Goal: Information Seeking & Learning: Learn about a topic

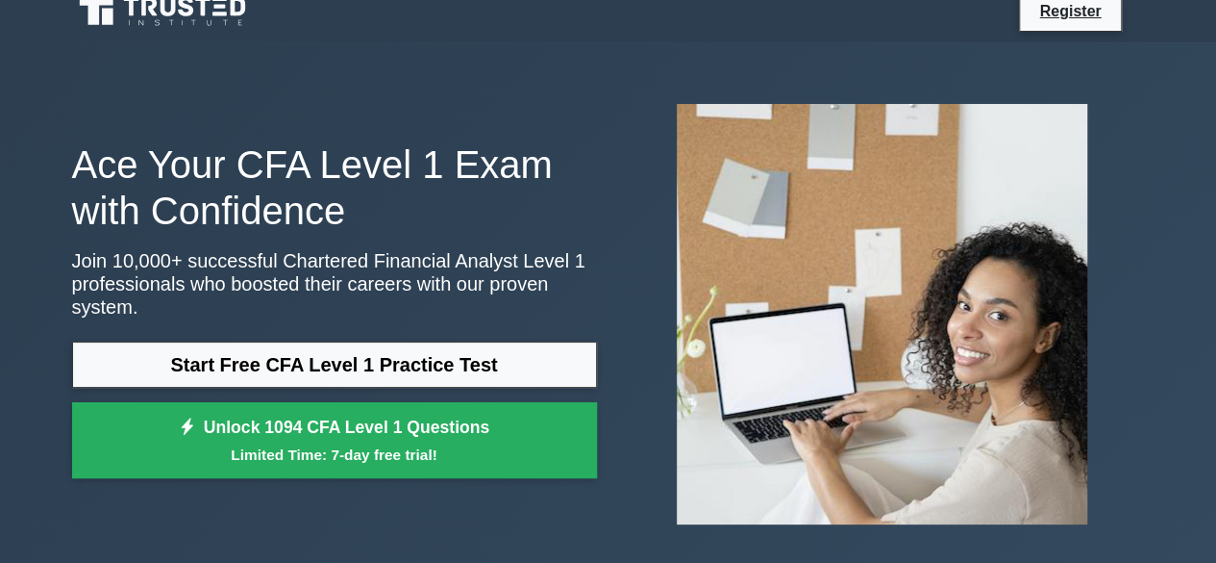
scroll to position [21, 0]
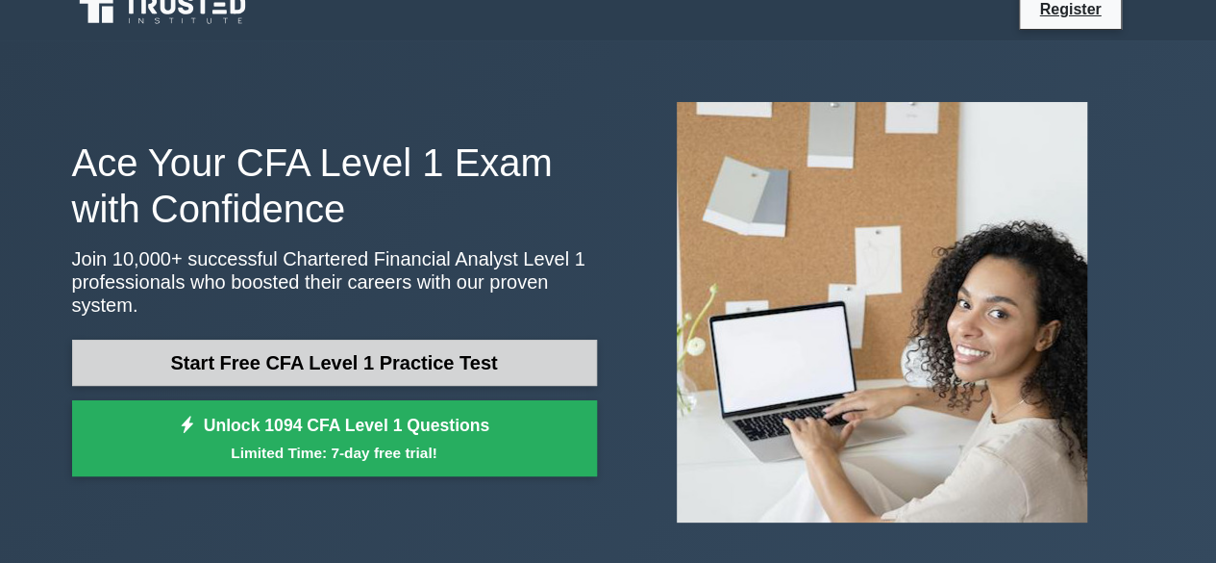
click at [331, 349] on link "Start Free CFA Level 1 Practice Test" at bounding box center [334, 362] width 525 height 46
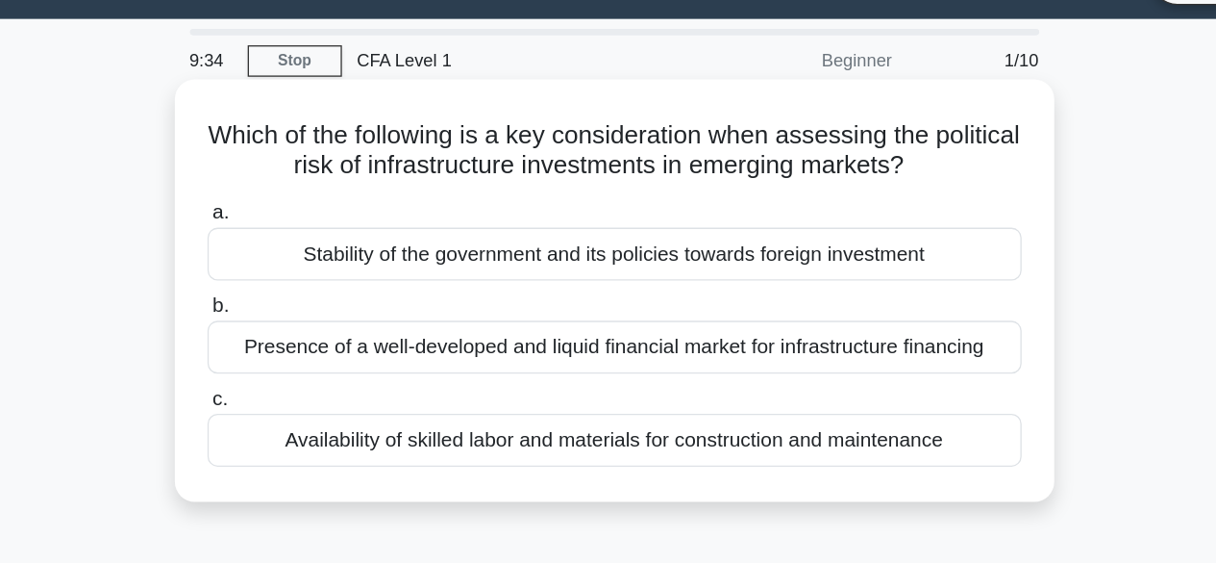
click at [609, 250] on div "Stability of the government and its policies towards foreign investment" at bounding box center [608, 241] width 623 height 40
click at [297, 216] on input "a. Stability of the government and its policies towards foreign investment" at bounding box center [297, 210] width 0 height 13
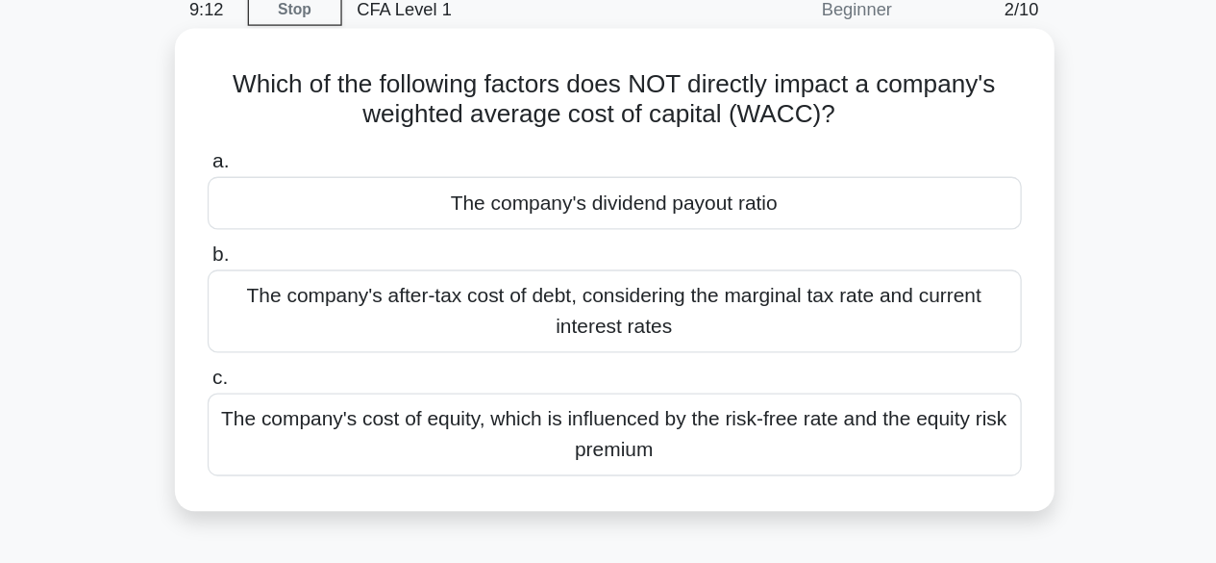
click at [643, 240] on div "The company's dividend payout ratio" at bounding box center [608, 241] width 623 height 40
click at [297, 216] on input "a. The company's dividend payout ratio" at bounding box center [297, 210] width 0 height 13
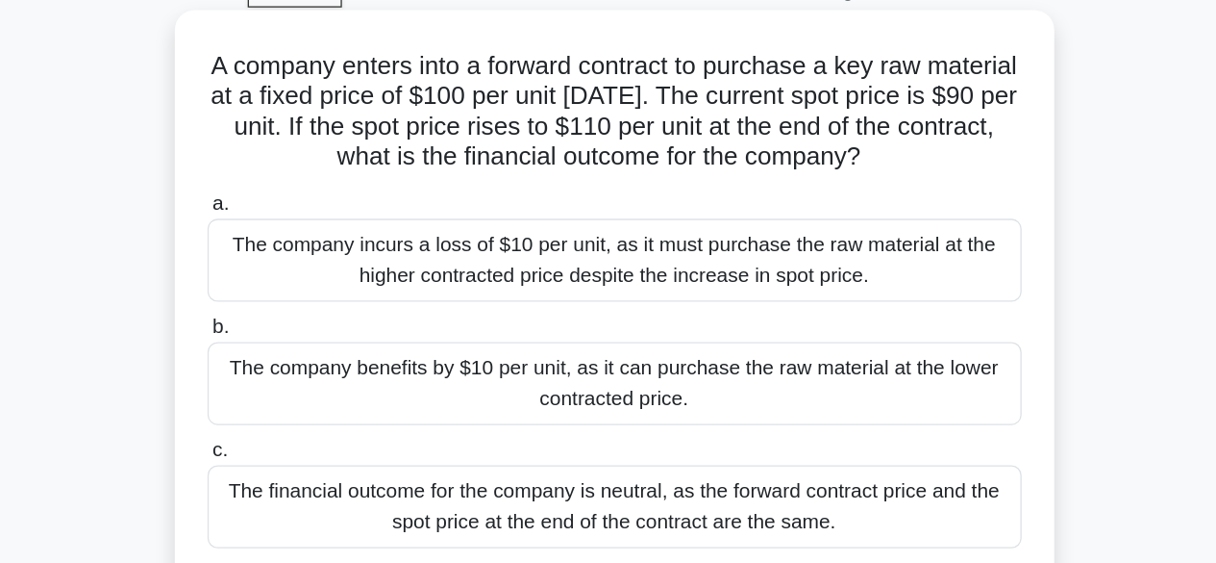
click at [677, 395] on div "The company benefits by $10 per unit, as it can purchase the raw material at th…" at bounding box center [608, 393] width 623 height 63
click at [297, 357] on input "b. The company benefits by $10 per unit, as it can purchase the raw material at…" at bounding box center [297, 350] width 0 height 13
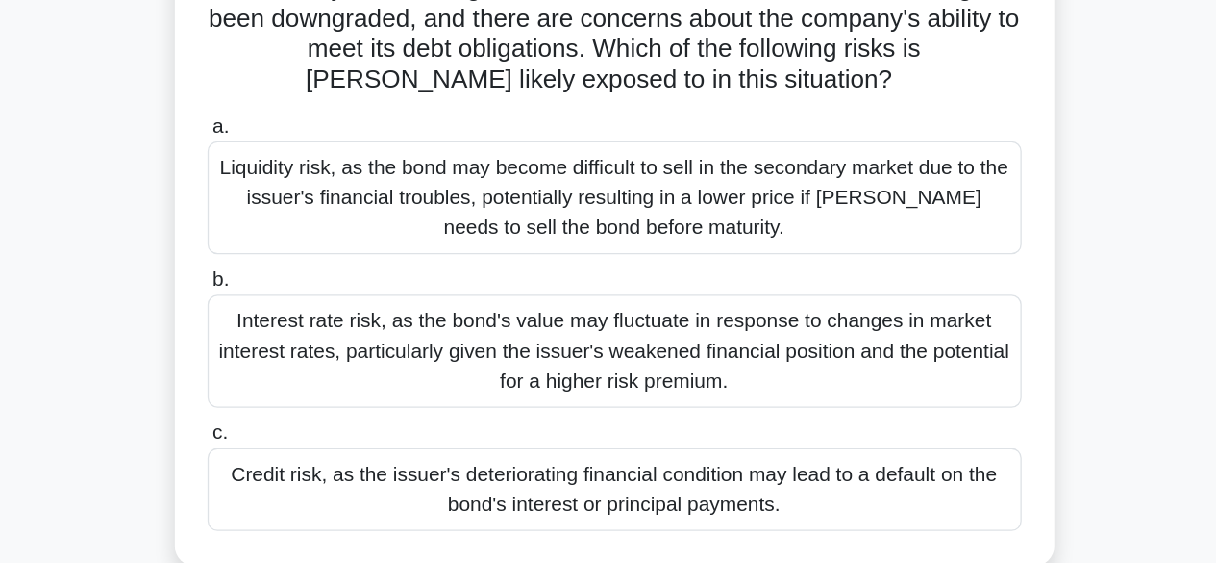
scroll to position [62, 0]
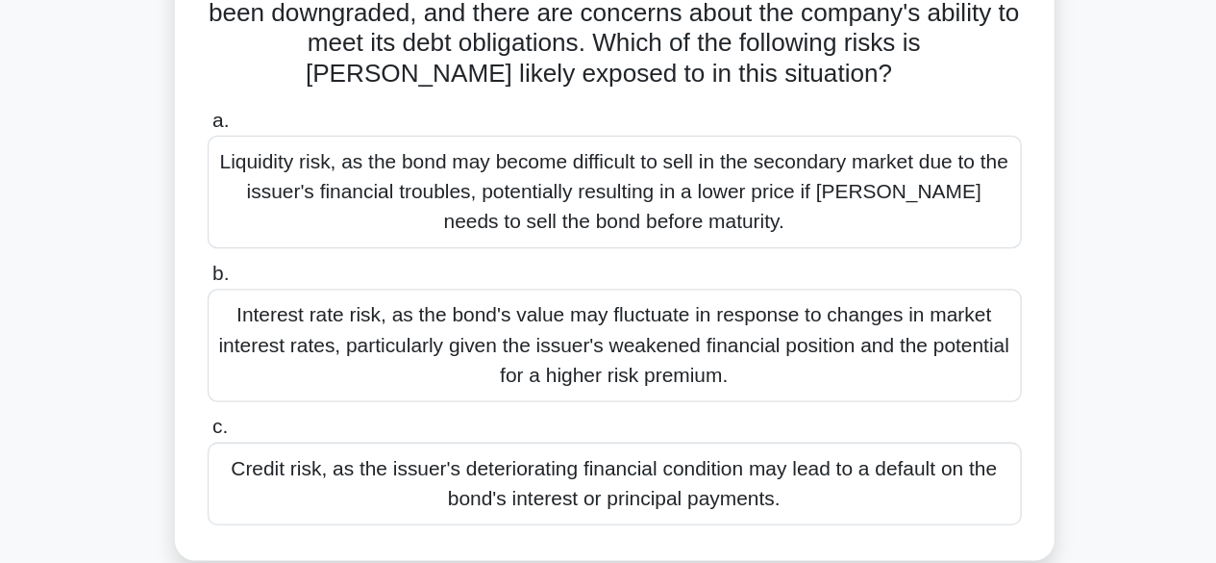
click at [613, 499] on div "Credit risk, as the issuer's deteriorating financial condition may lead to a de…" at bounding box center [608, 495] width 623 height 63
click at [297, 459] on input "c. Credit risk, as the issuer's deteriorating financial condition may lead to a…" at bounding box center [297, 452] width 0 height 13
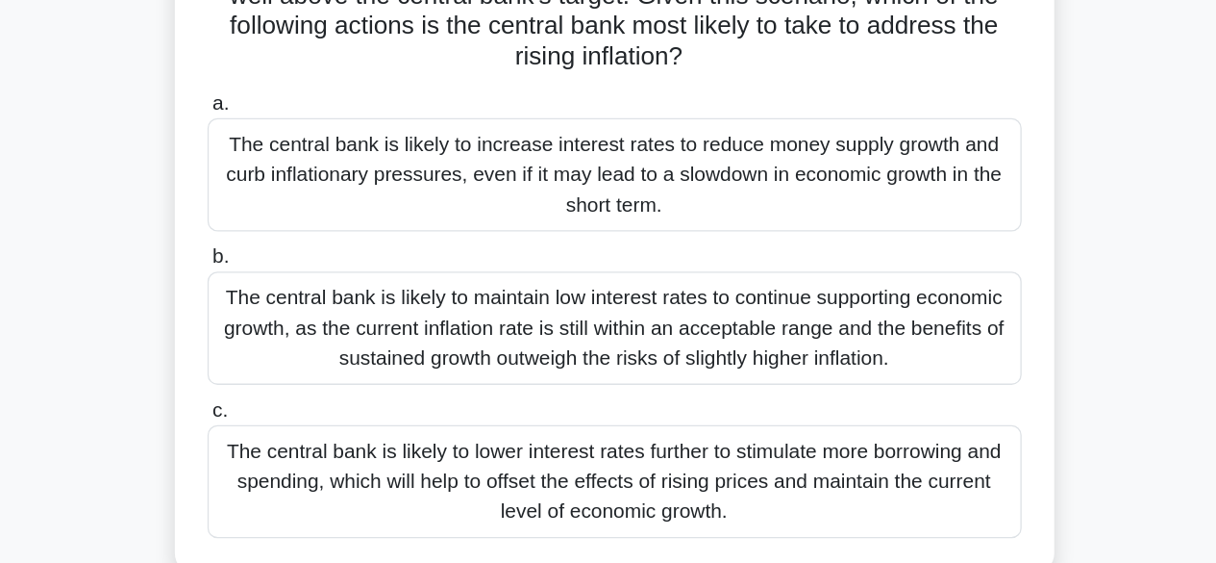
scroll to position [140, 0]
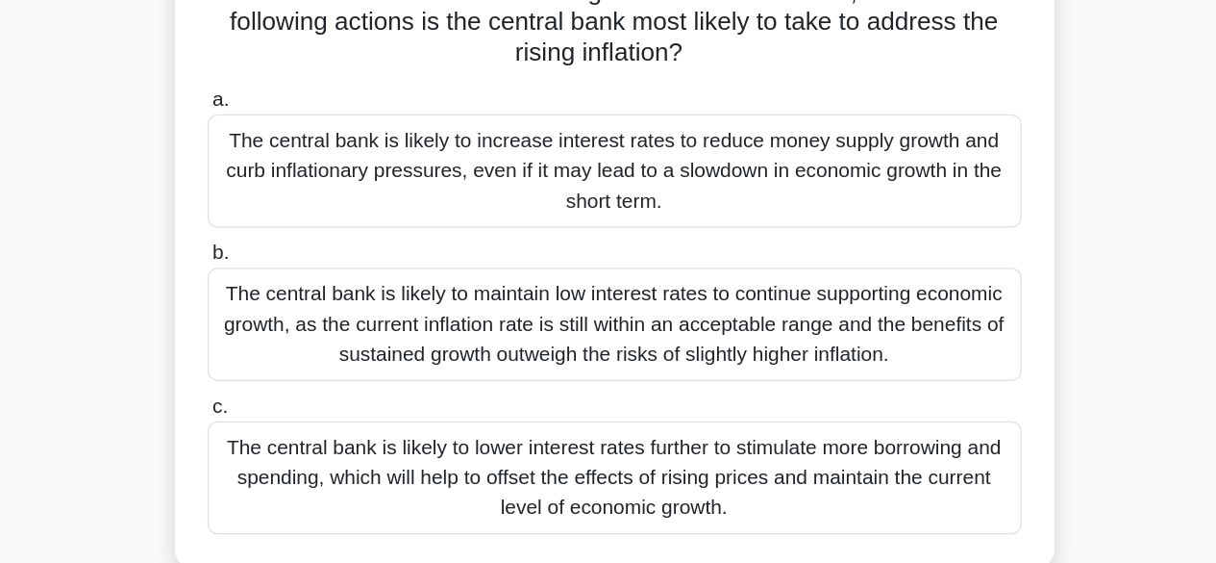
click at [662, 264] on div "The central bank is likely to increase interest rates to reduce money supply gr…" at bounding box center [608, 262] width 623 height 87
click at [297, 214] on input "a. The central bank is likely to increase interest rates to reduce money supply…" at bounding box center [297, 208] width 0 height 13
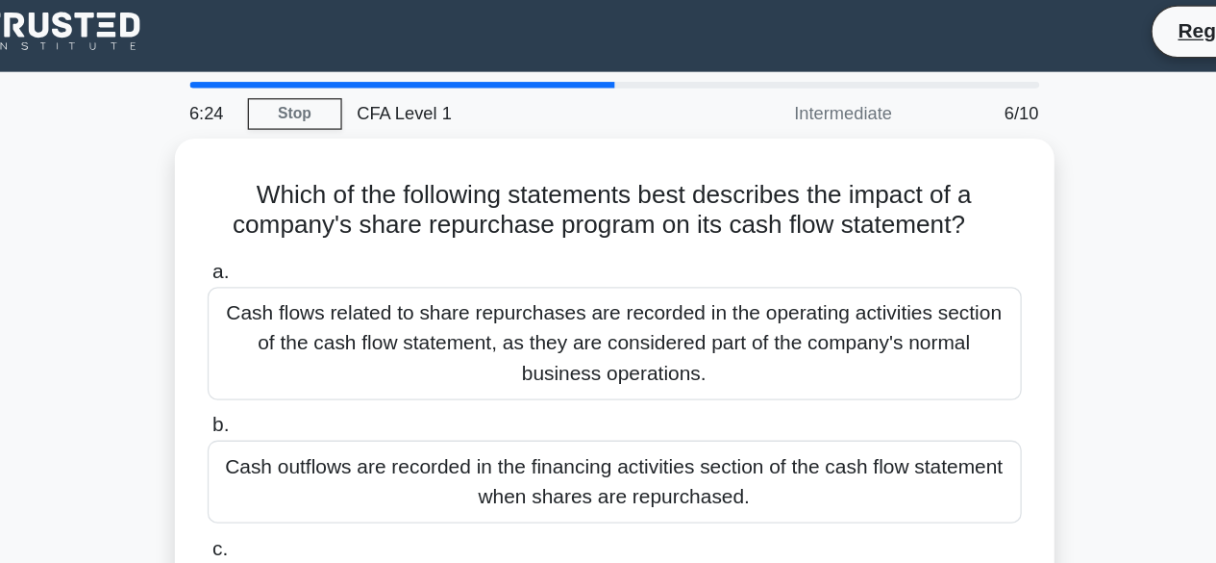
scroll to position [0, 0]
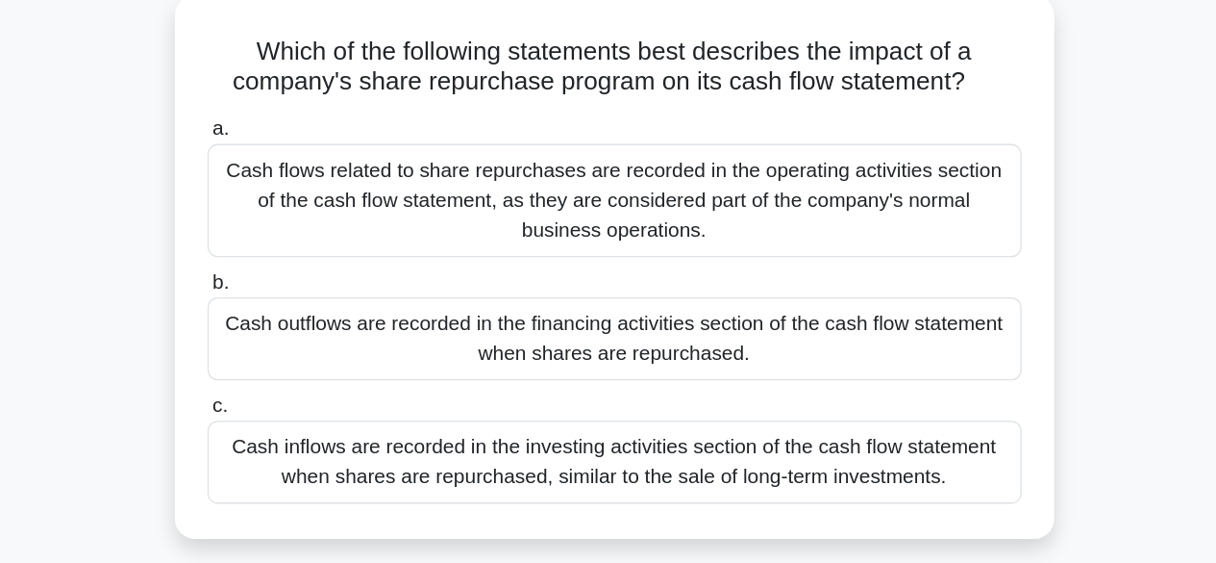
click at [637, 284] on div "Cash flows related to share repurchases are recorded in the operating activitie…" at bounding box center [608, 264] width 623 height 87
click at [297, 216] on input "a. Cash flows related to share repurchases are recorded in the operating activi…" at bounding box center [297, 210] width 0 height 13
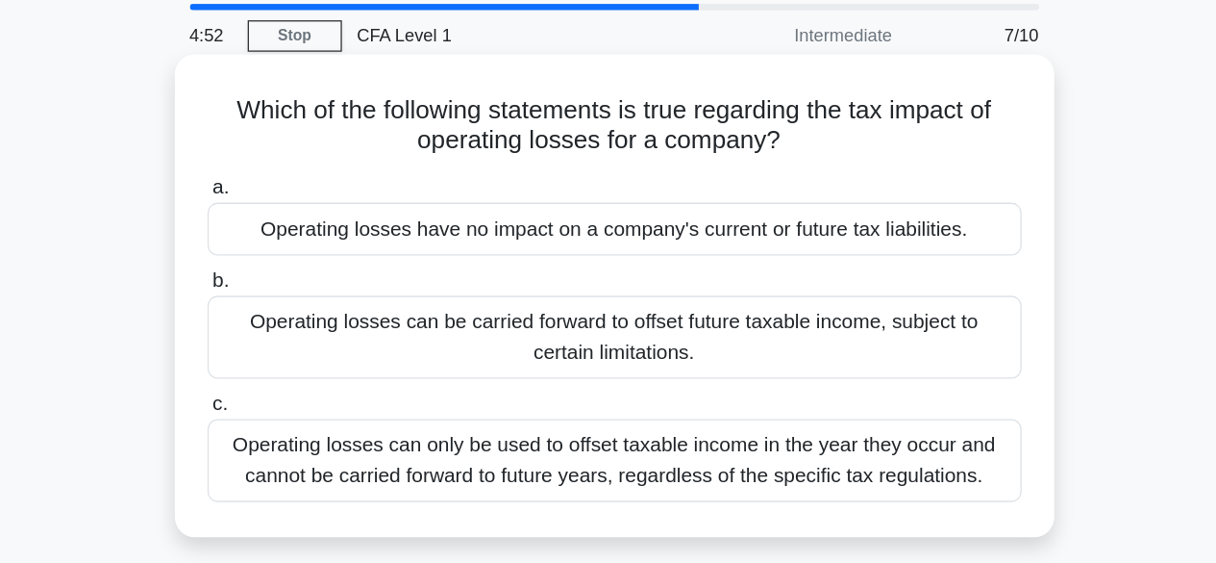
click at [611, 337] on div "Operating losses can be carried forward to offset future taxable income, subjec…" at bounding box center [608, 323] width 623 height 63
click at [297, 288] on input "b. Operating losses can be carried forward to offset future taxable income, sub…" at bounding box center [297, 281] width 0 height 13
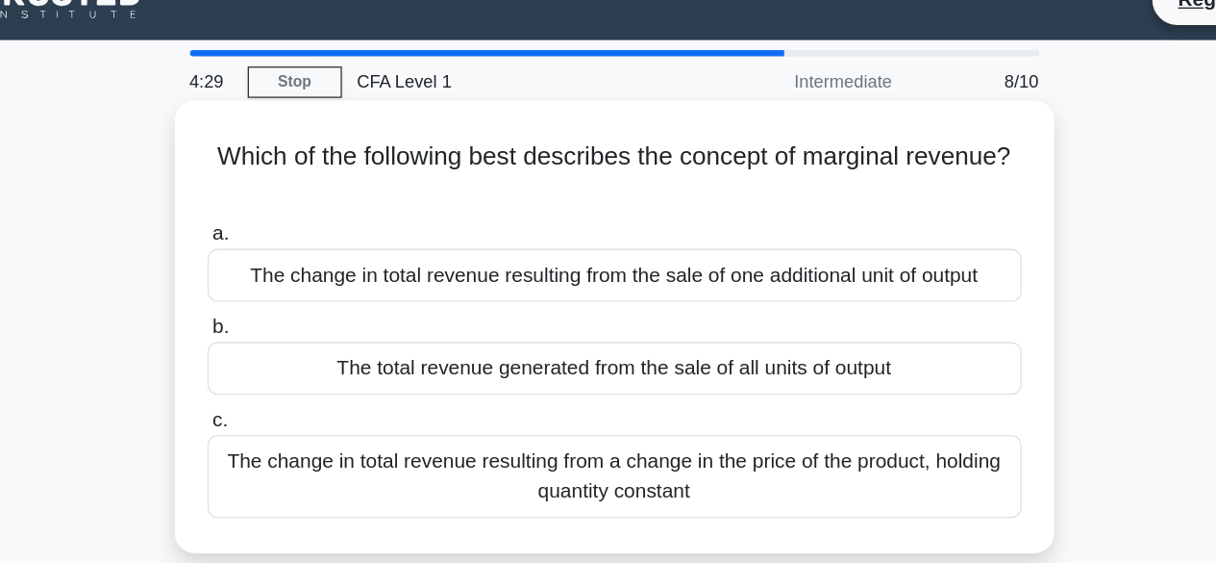
click at [622, 247] on div "The change in total revenue resulting from the sale of one additional unit of o…" at bounding box center [608, 241] width 623 height 40
click at [297, 216] on input "a. The change in total revenue resulting from the sale of one additional unit o…" at bounding box center [297, 210] width 0 height 13
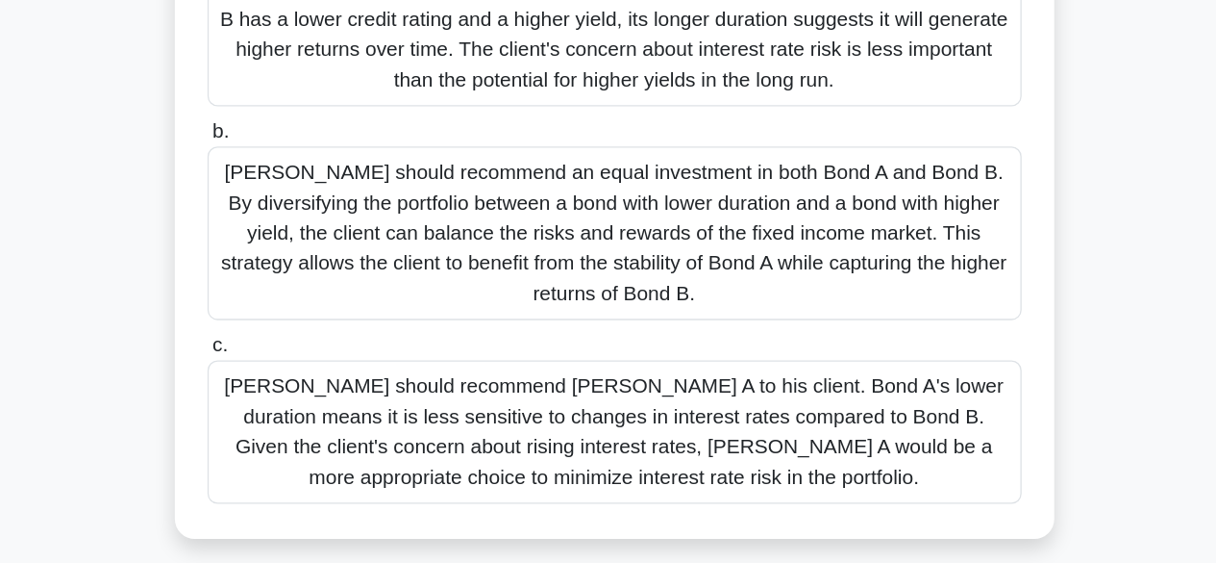
scroll to position [237, 0]
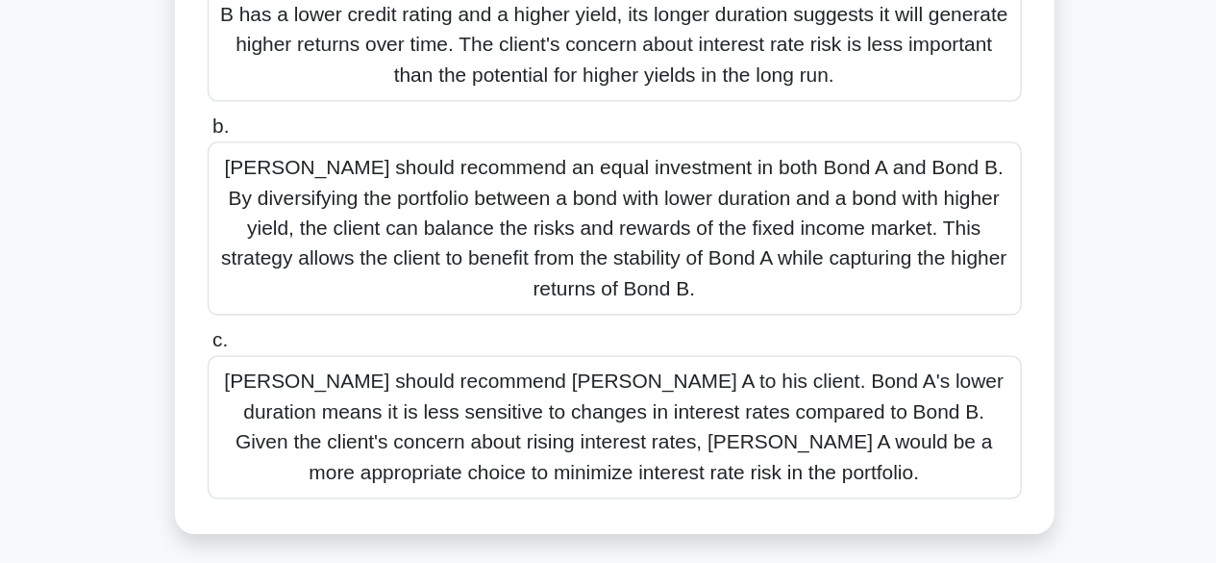
click at [630, 462] on div "Tom should recommend Bond A to his client. Bond A's lower duration means it is …" at bounding box center [608, 459] width 623 height 110
click at [297, 399] on input "c. Tom should recommend Bond A to his client. Bond A's lower duration means it …" at bounding box center [297, 393] width 0 height 13
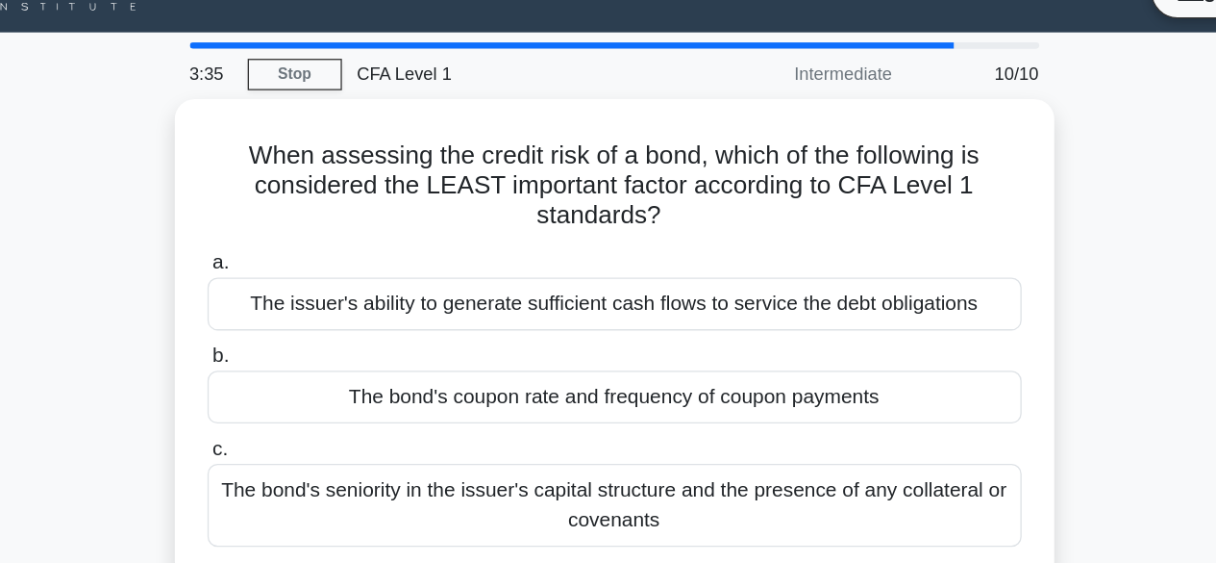
scroll to position [0, 0]
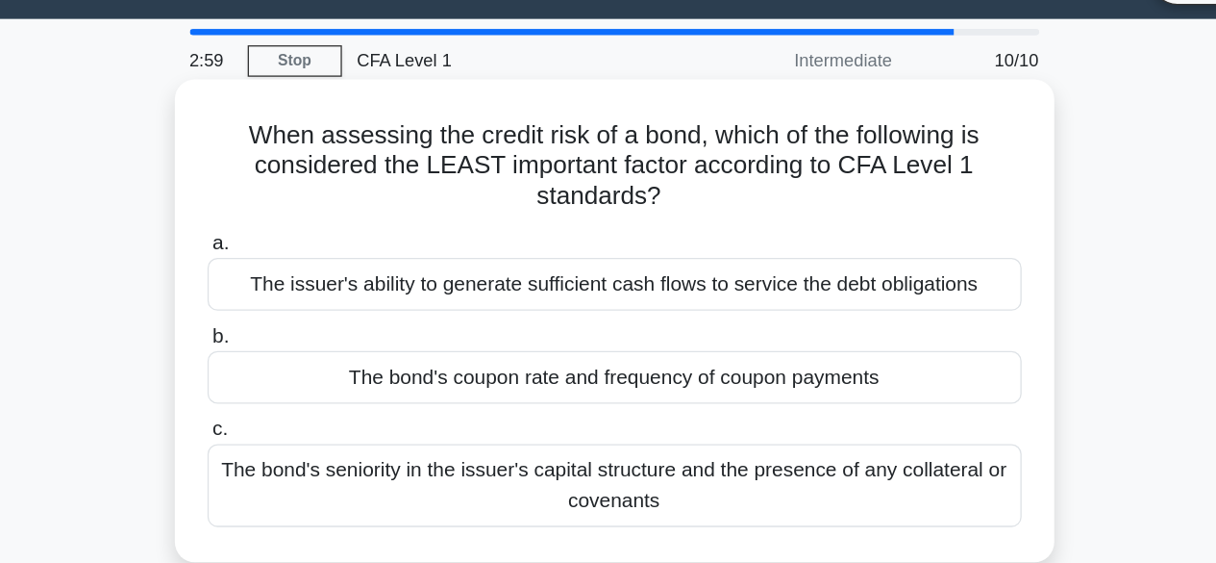
click at [586, 338] on div "The bond's coupon rate and frequency of coupon payments" at bounding box center [608, 335] width 623 height 40
click at [297, 311] on input "b. The bond's coupon rate and frequency of coupon payments" at bounding box center [297, 304] width 0 height 13
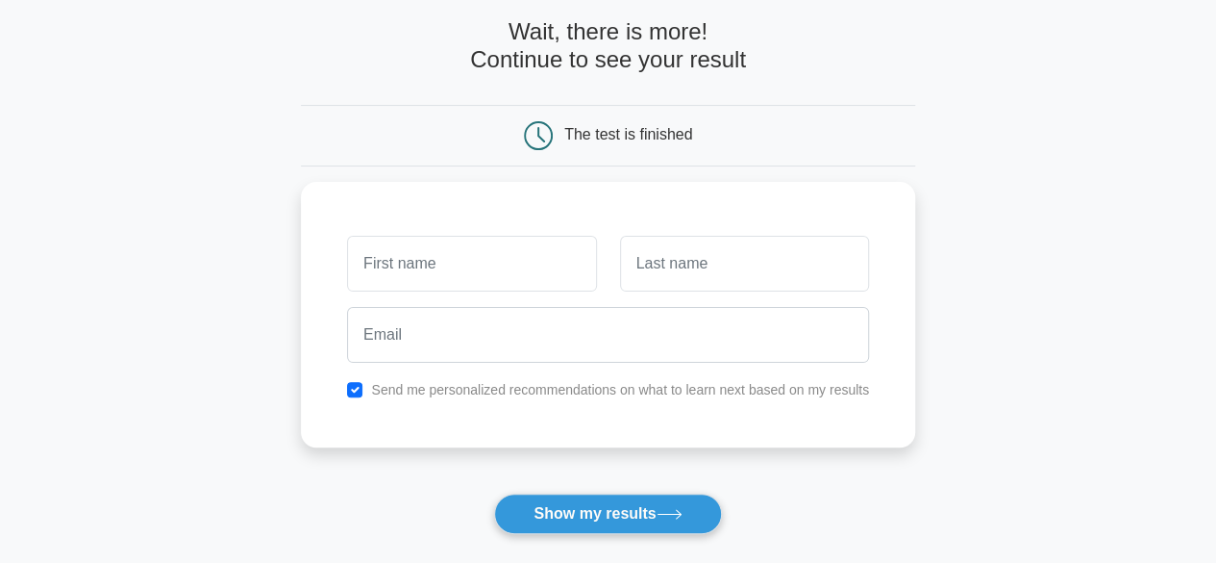
scroll to position [90, 0]
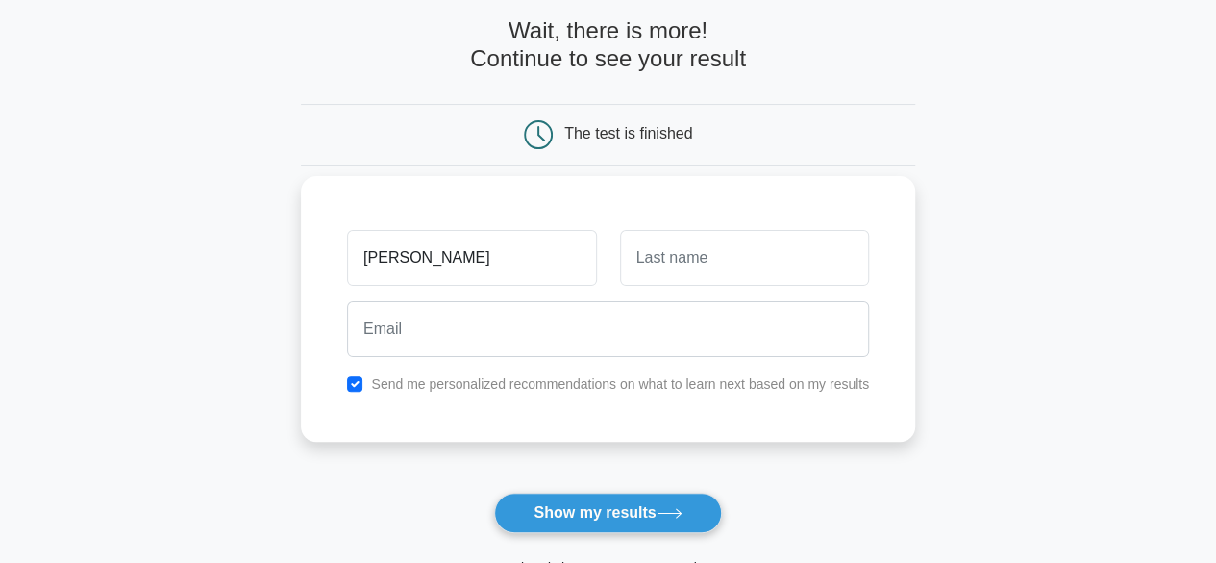
type input "thom"
click at [675, 263] on input "text" at bounding box center [744, 258] width 249 height 56
type input "lab"
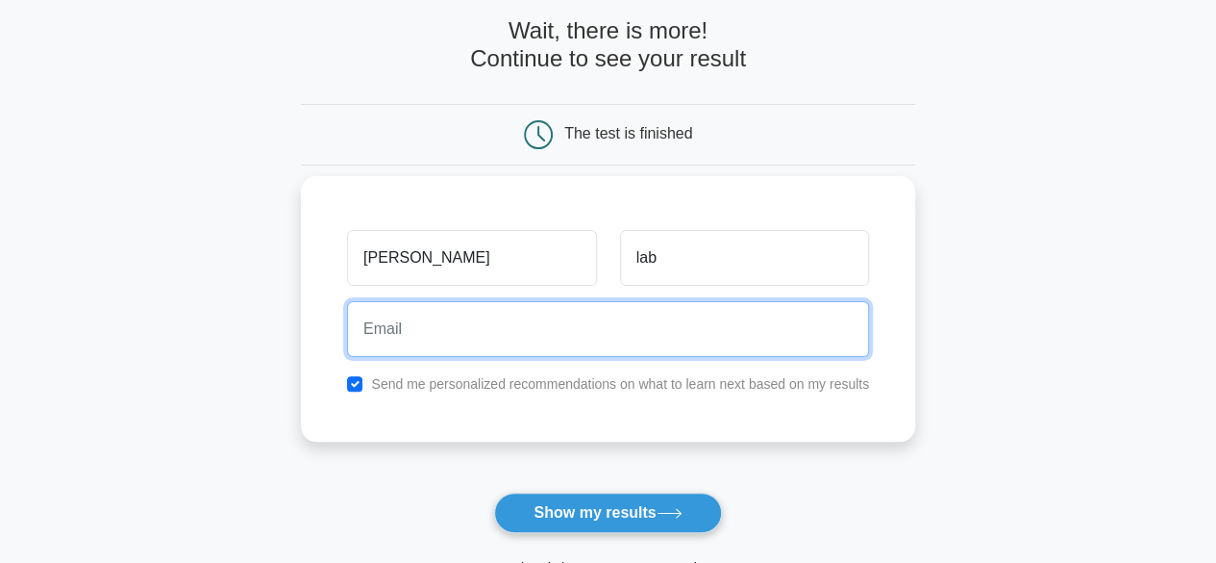
click at [578, 335] on input "email" at bounding box center [608, 329] width 522 height 56
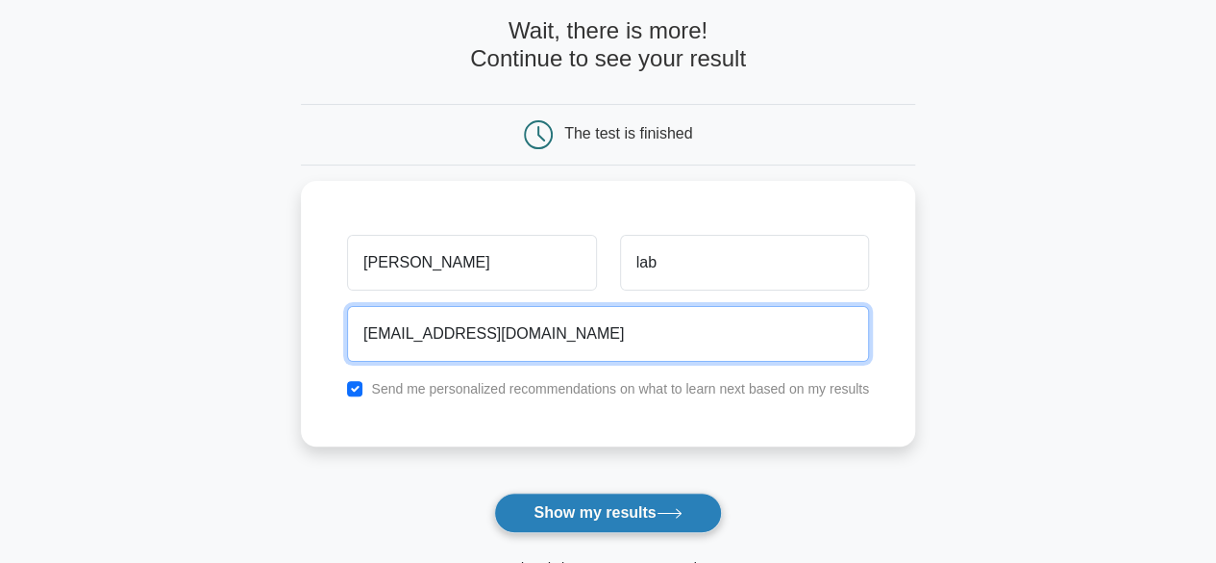
type input "mastho3417@gmail.com"
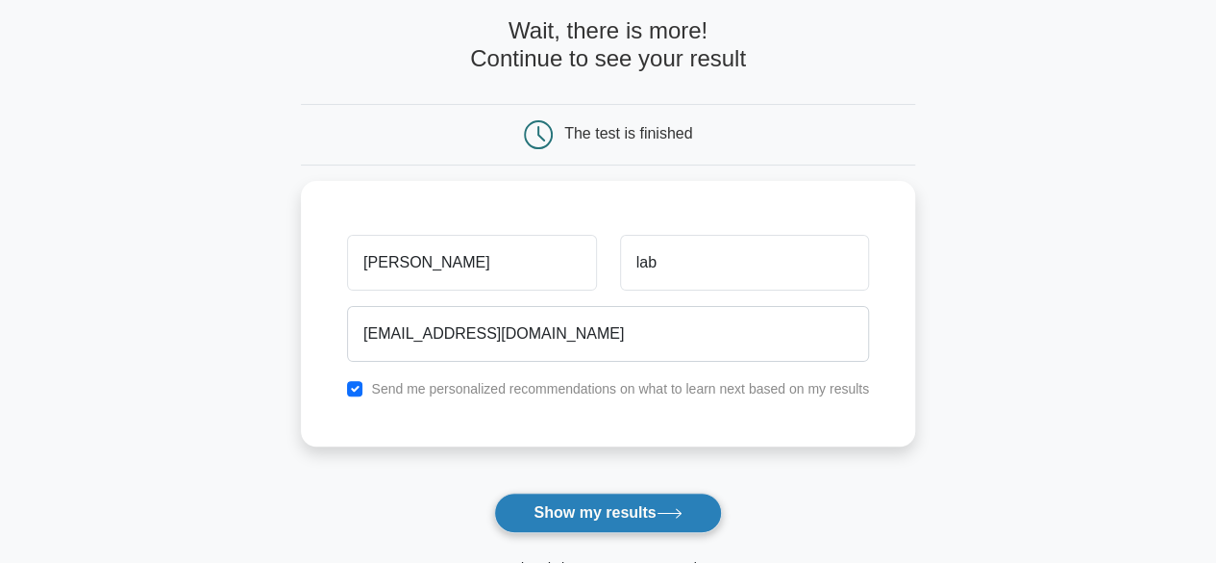
click at [564, 518] on button "Show my results" at bounding box center [607, 512] width 227 height 40
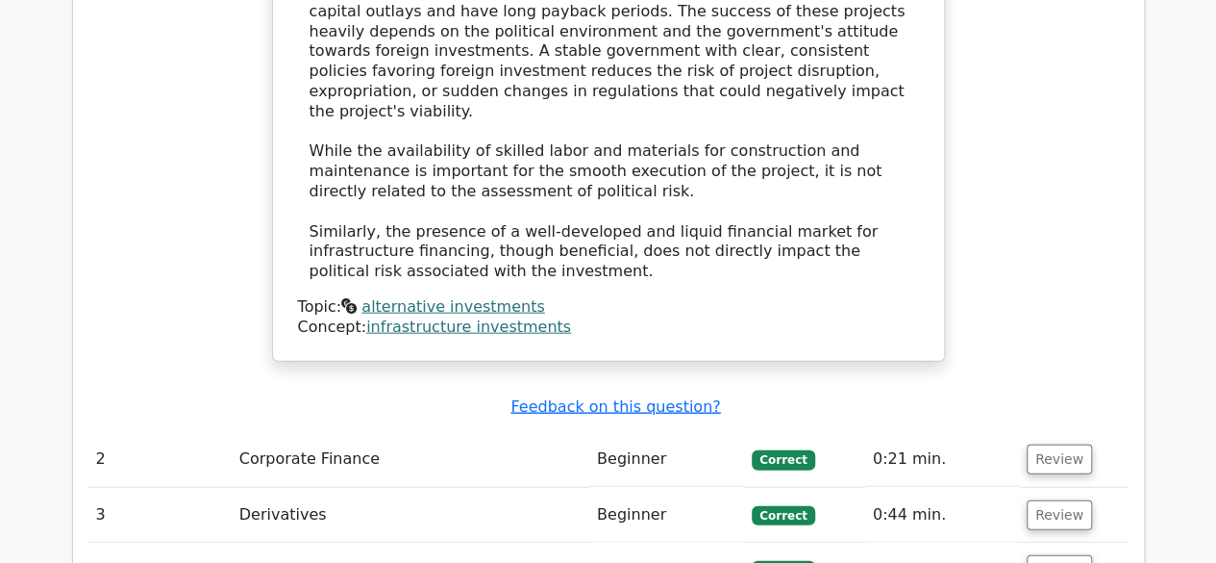
scroll to position [2077, 0]
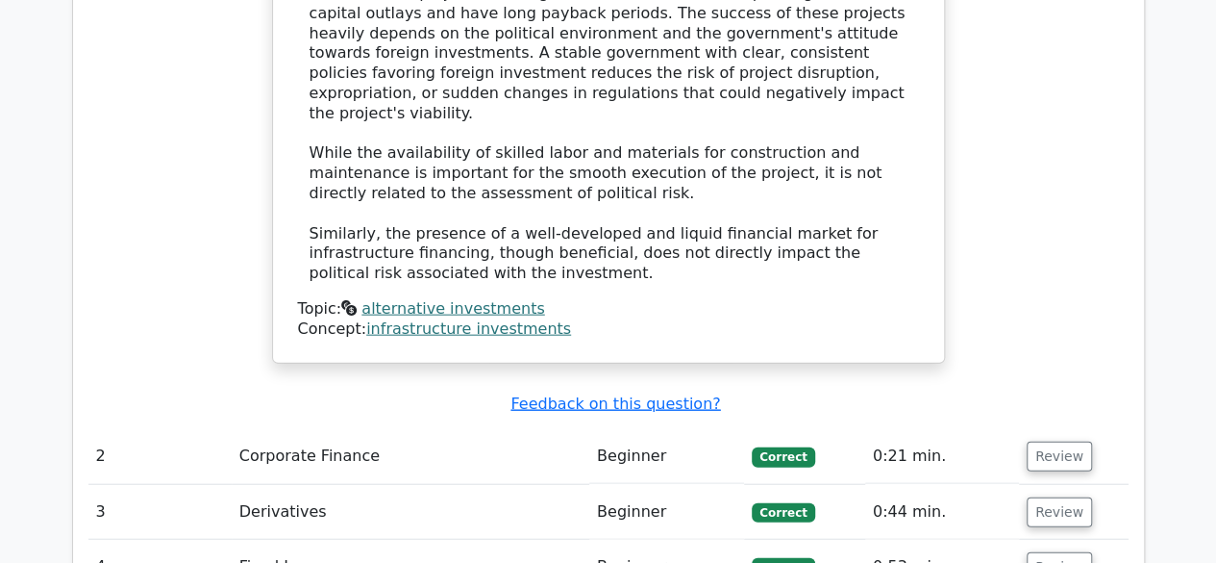
click at [726, 429] on td "Beginner" at bounding box center [666, 456] width 155 height 55
click at [1049, 441] on button "Review" at bounding box center [1059, 456] width 65 height 30
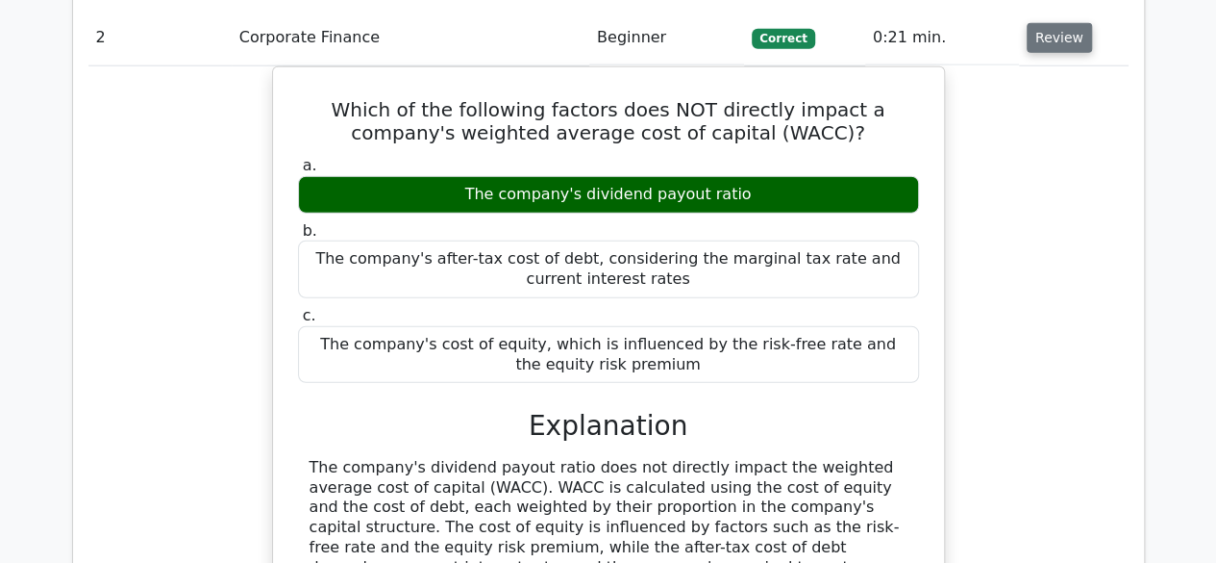
scroll to position [2959, 0]
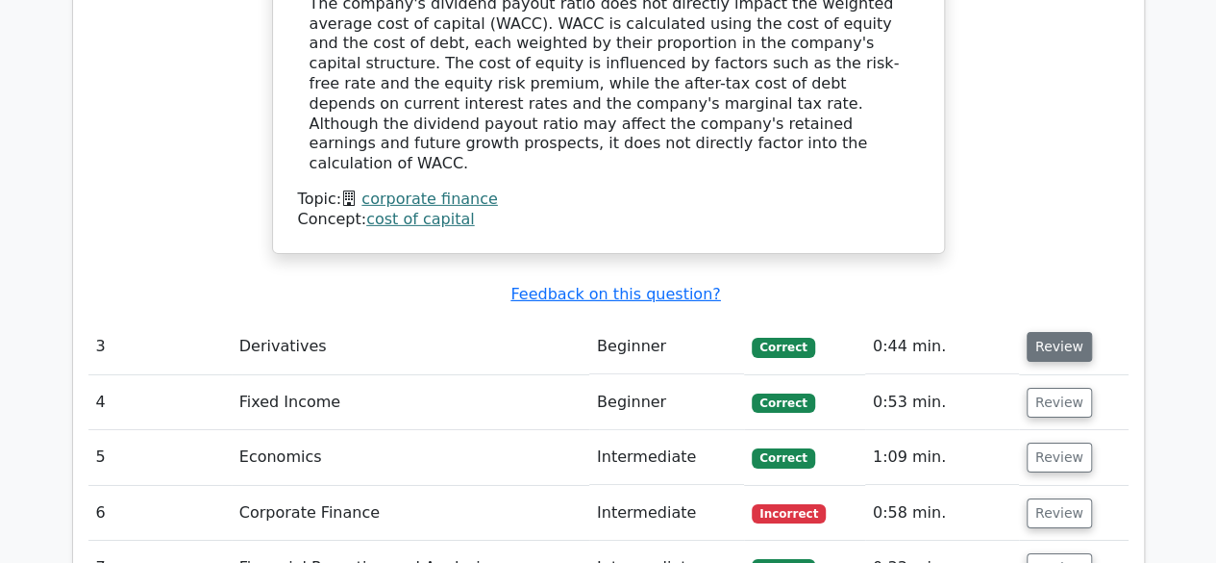
click at [1051, 332] on button "Review" at bounding box center [1059, 347] width 65 height 30
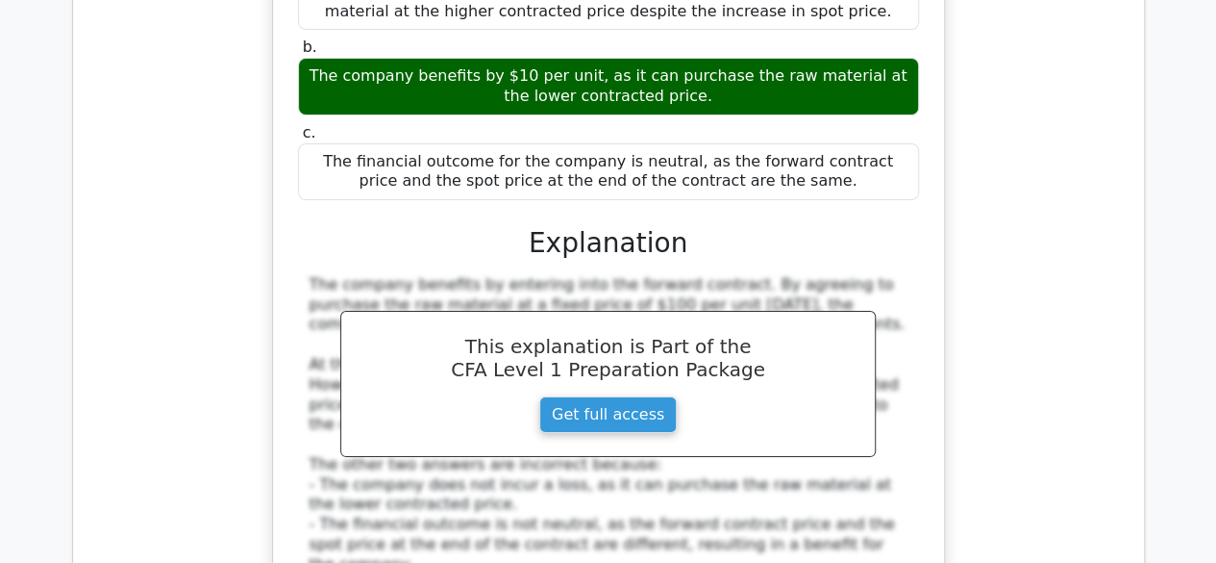
scroll to position [3705, 0]
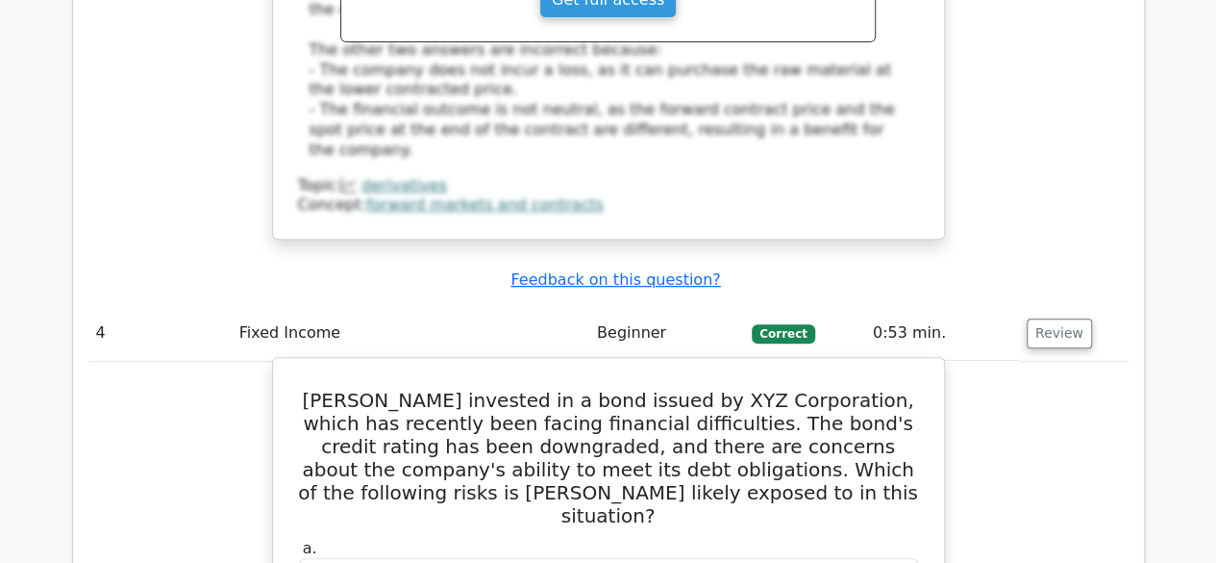
scroll to position [3957, 0]
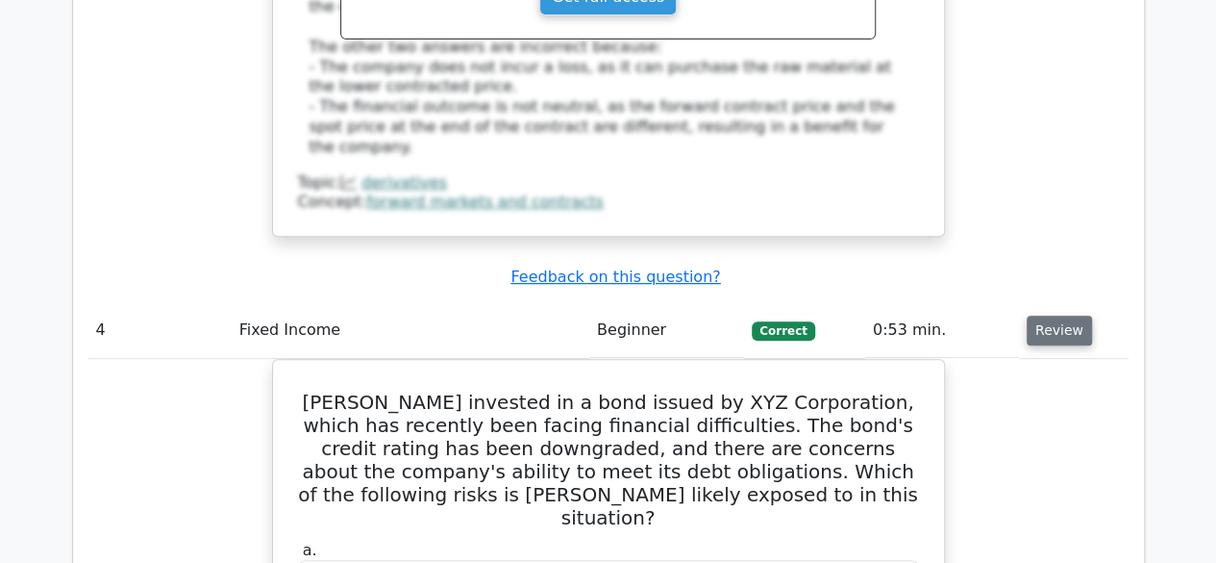
click at [1051, 315] on button "Review" at bounding box center [1059, 330] width 65 height 30
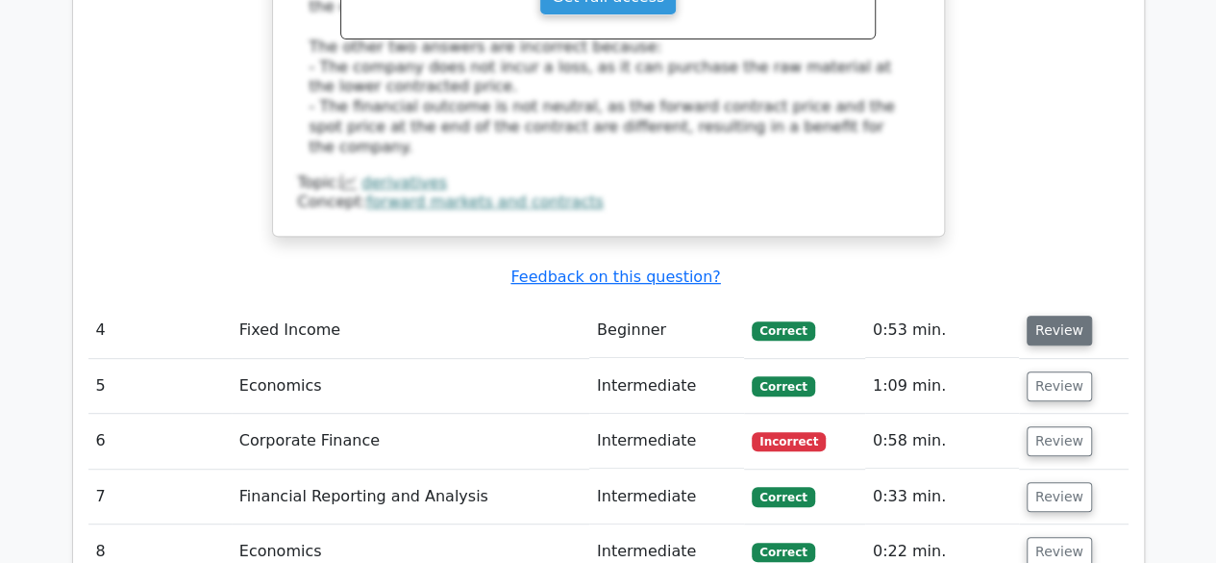
click at [1051, 315] on button "Review" at bounding box center [1059, 330] width 65 height 30
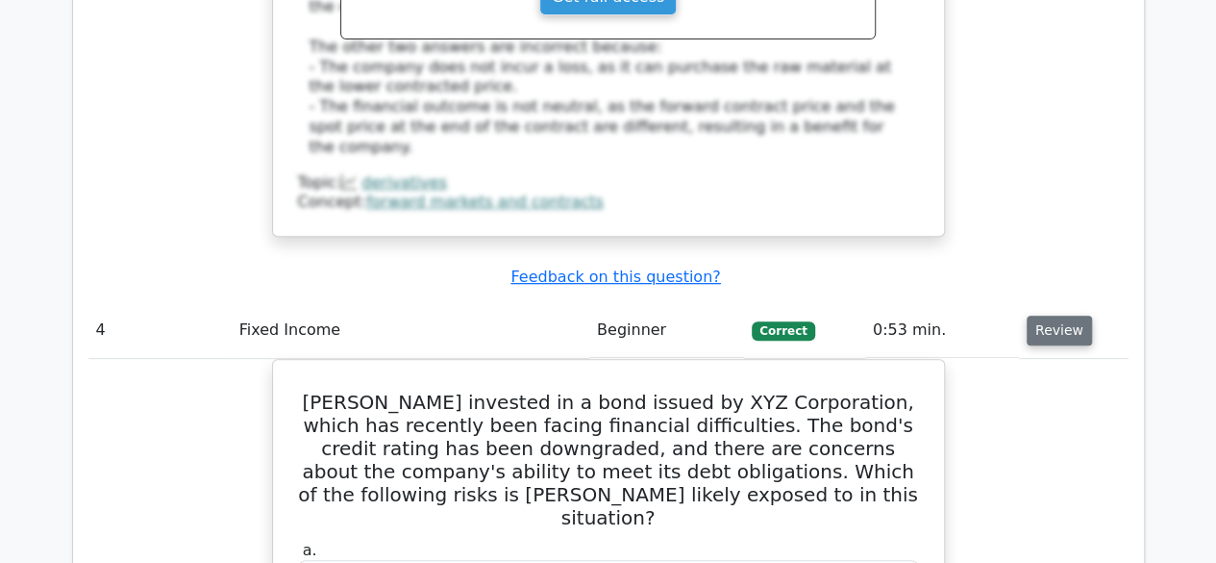
click at [1051, 315] on button "Review" at bounding box center [1059, 330] width 65 height 30
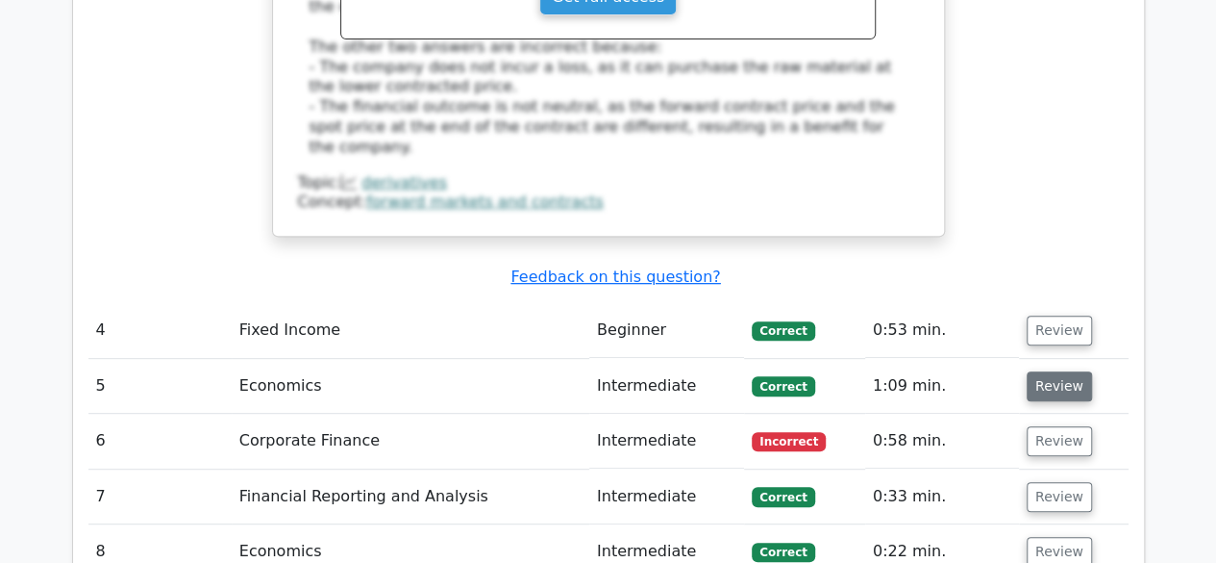
click at [1073, 371] on button "Review" at bounding box center [1059, 386] width 65 height 30
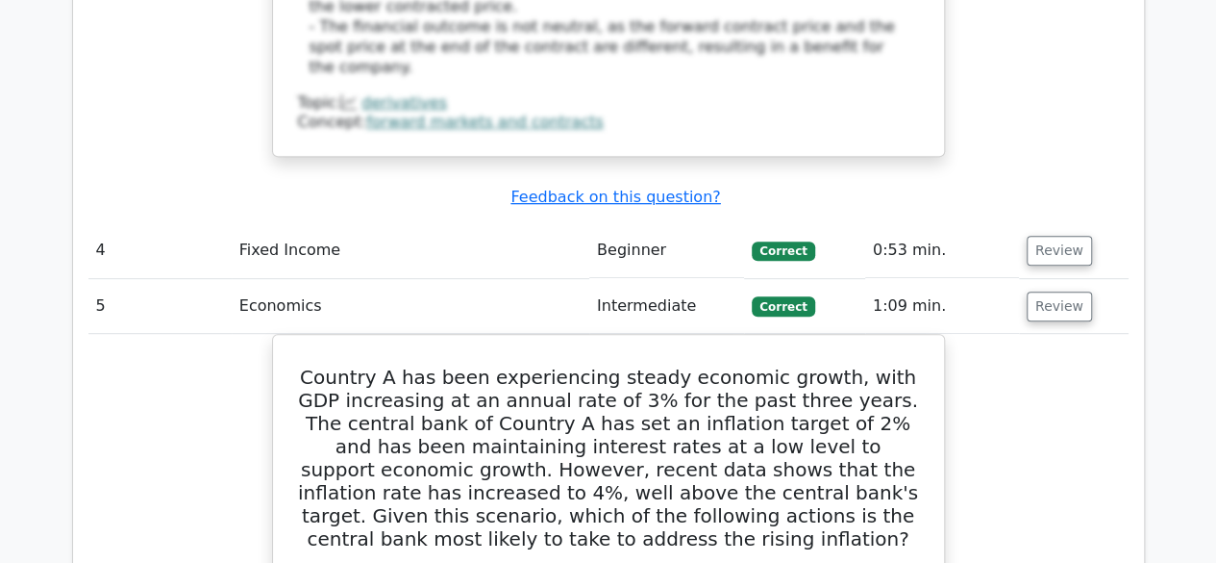
scroll to position [4040, 0]
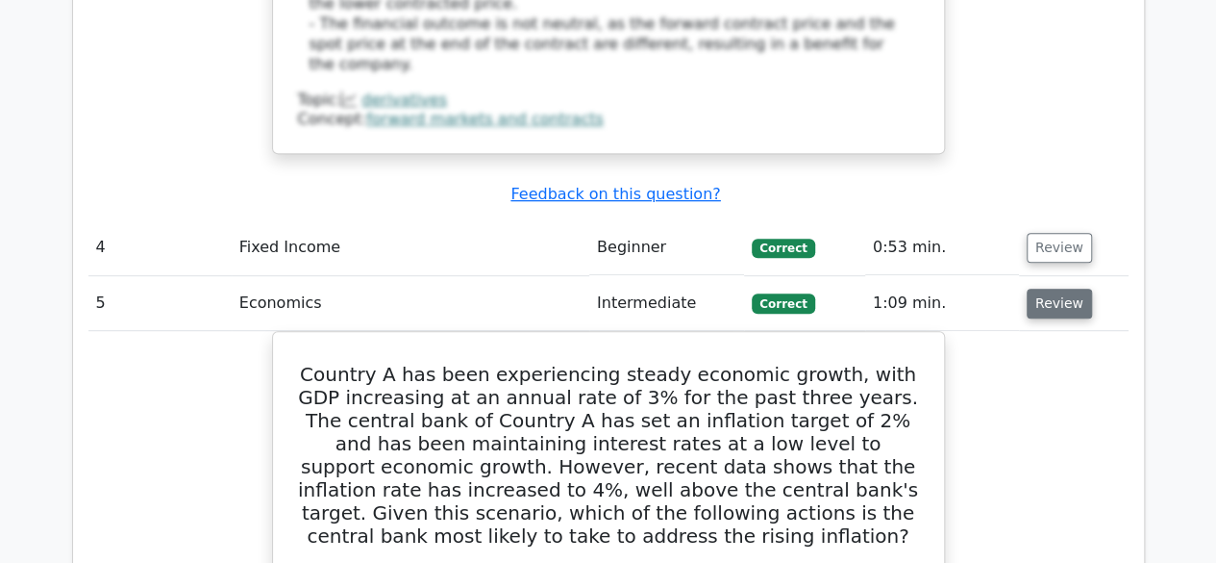
click at [1051, 288] on button "Review" at bounding box center [1059, 303] width 65 height 30
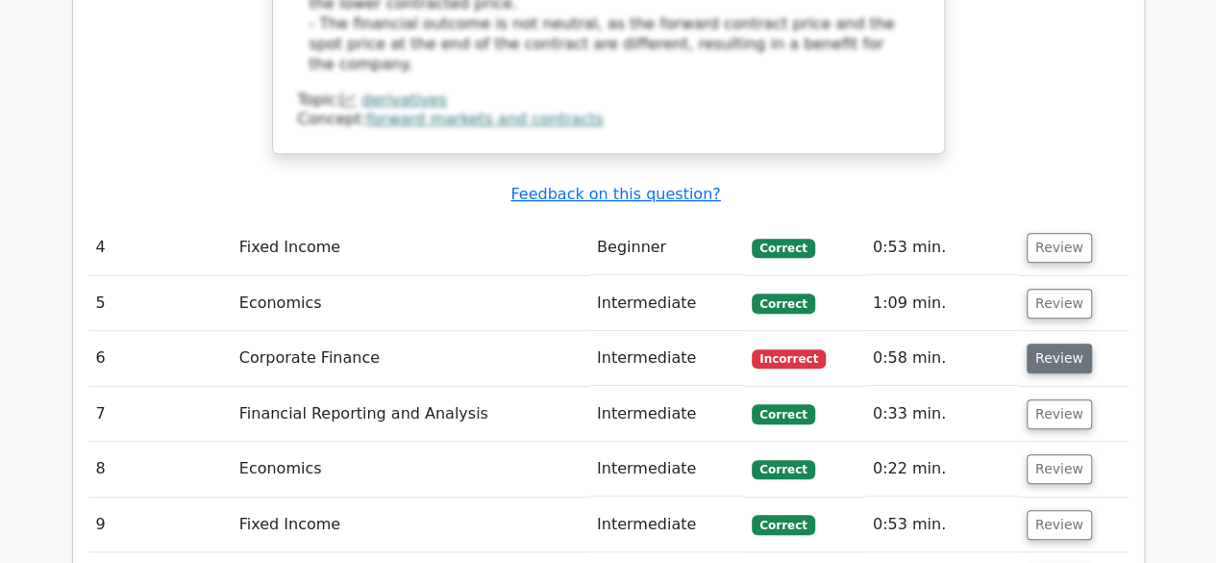
click at [1048, 343] on button "Review" at bounding box center [1059, 358] width 65 height 30
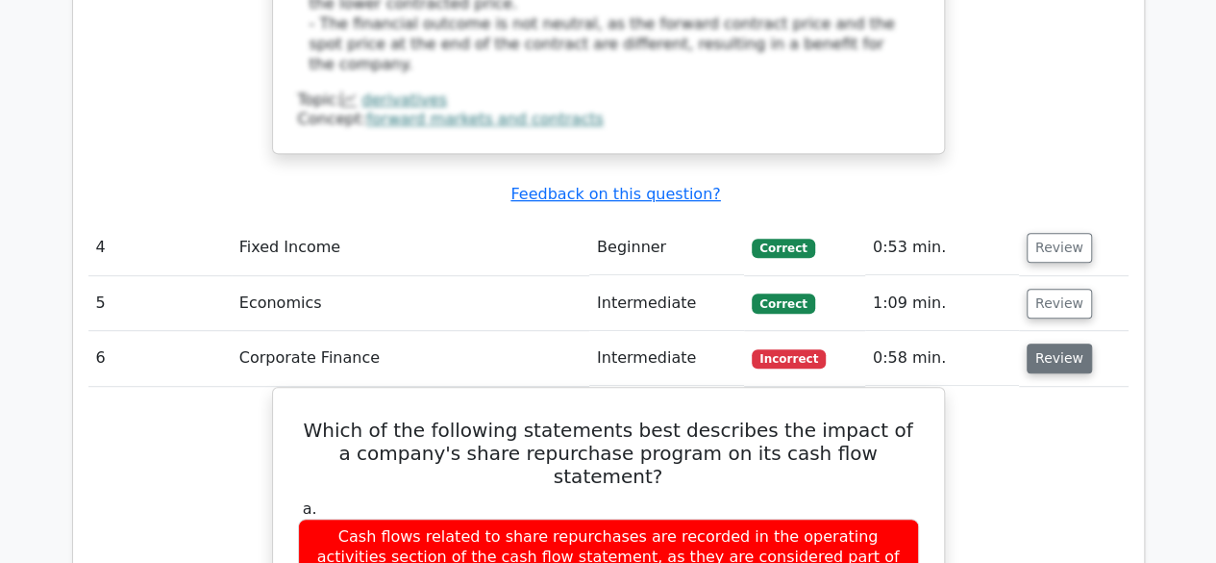
click at [1065, 343] on button "Review" at bounding box center [1059, 358] width 65 height 30
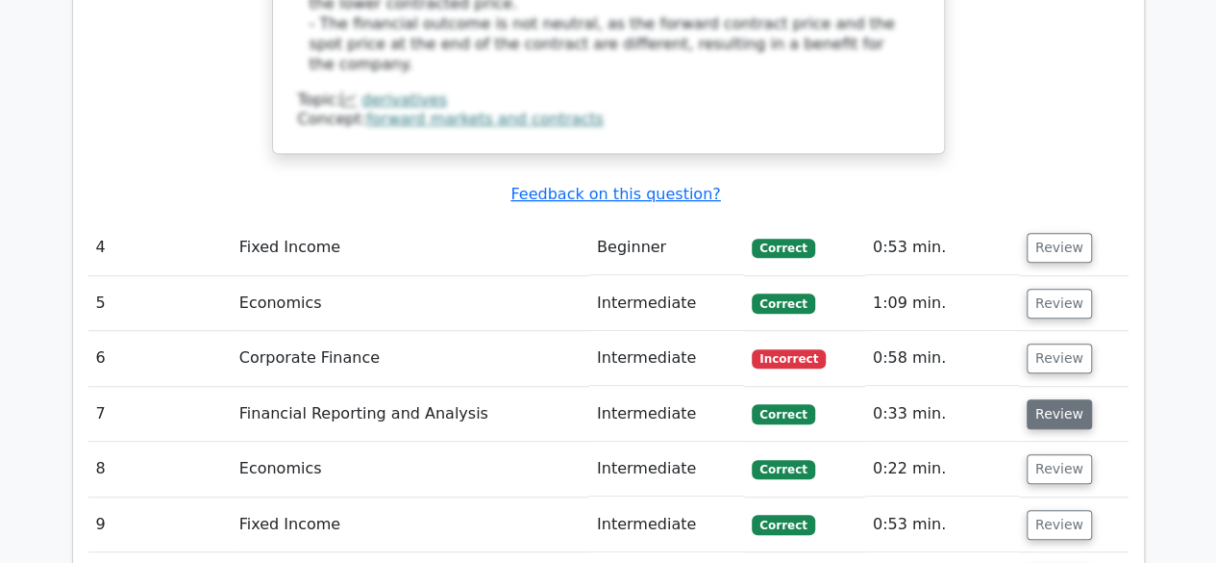
click at [1062, 399] on button "Review" at bounding box center [1059, 414] width 65 height 30
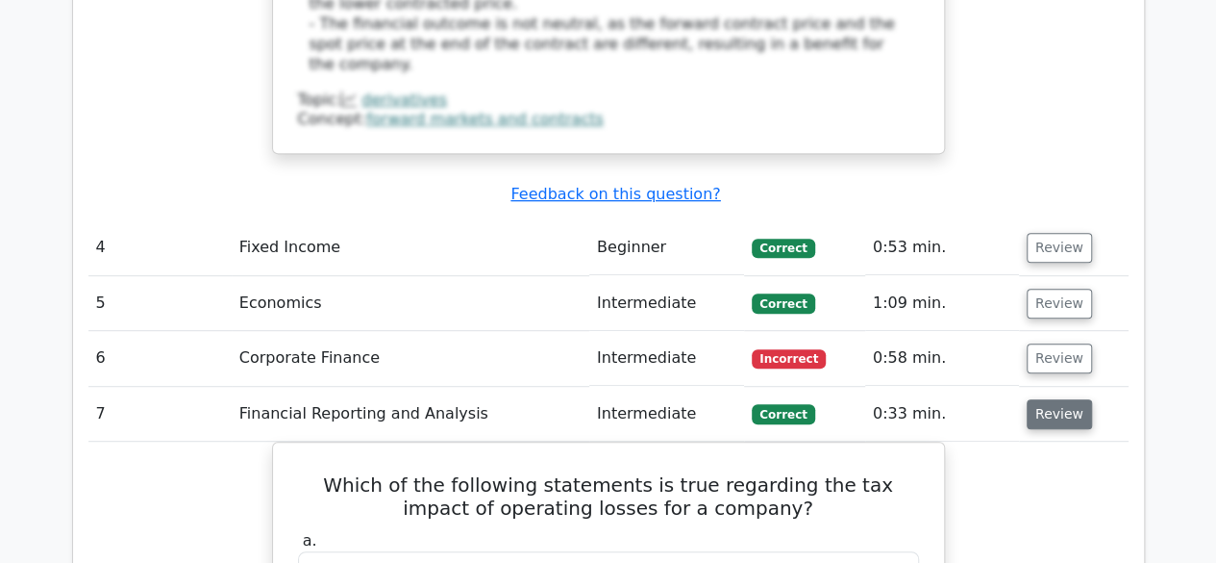
click at [1062, 399] on button "Review" at bounding box center [1059, 414] width 65 height 30
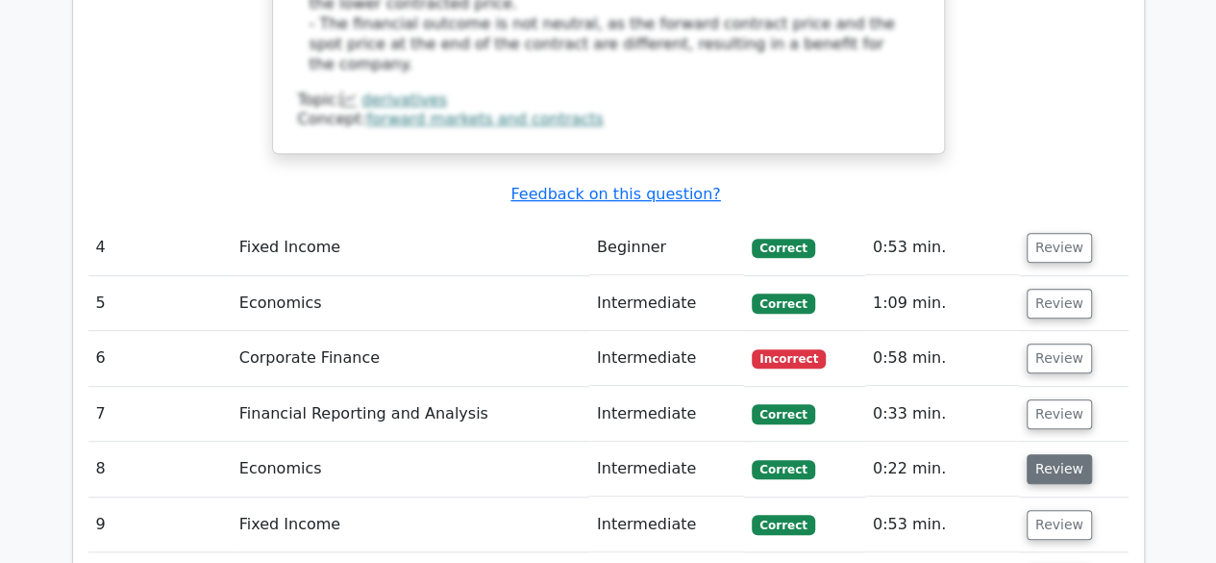
click at [1054, 454] on button "Review" at bounding box center [1059, 469] width 65 height 30
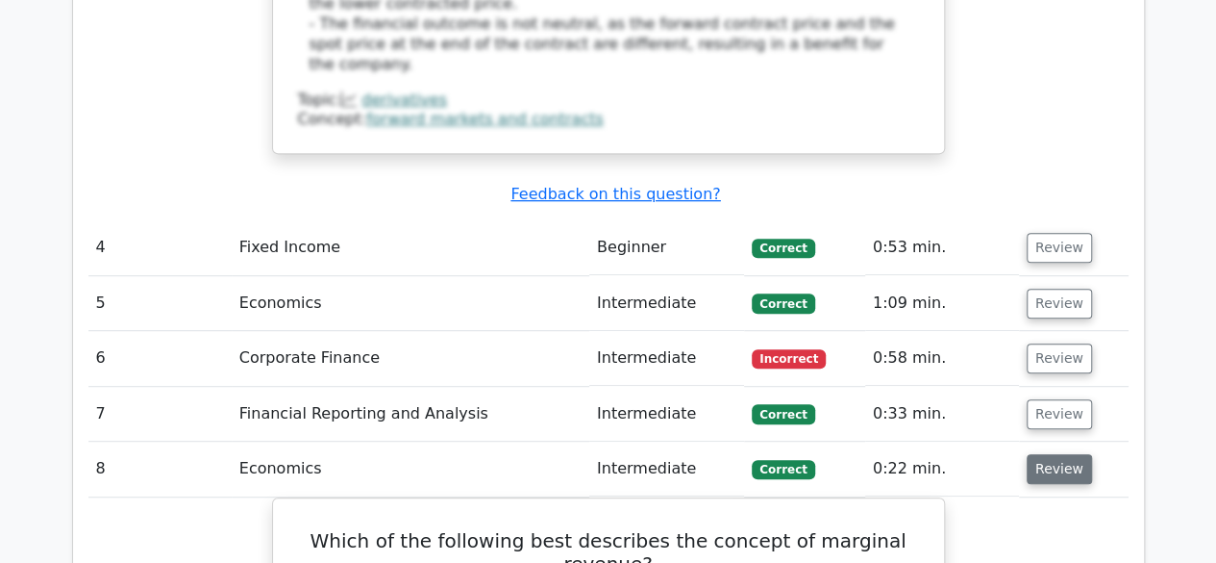
click at [1067, 454] on button "Review" at bounding box center [1059, 469] width 65 height 30
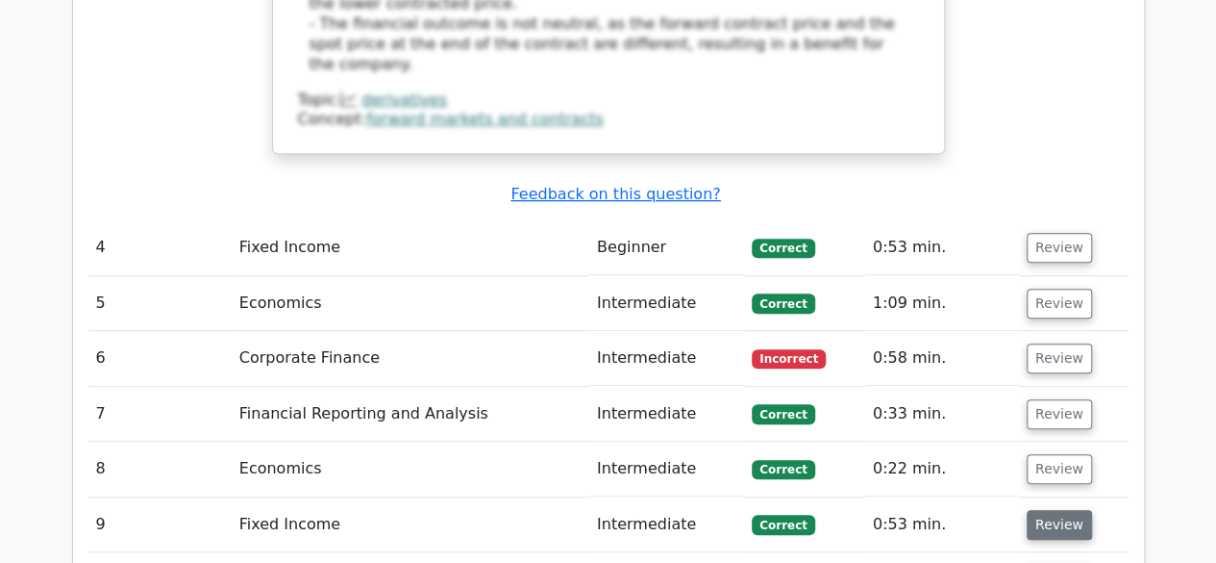
click at [1067, 510] on button "Review" at bounding box center [1059, 525] width 65 height 30
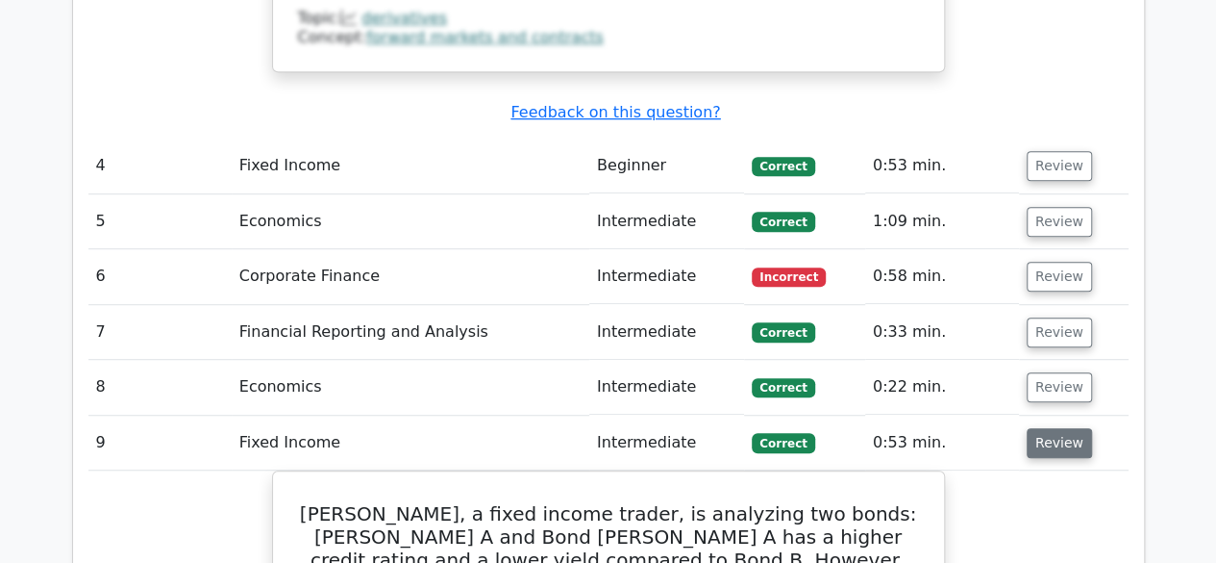
scroll to position [4121, 0]
click at [1064, 429] on button "Review" at bounding box center [1059, 444] width 65 height 30
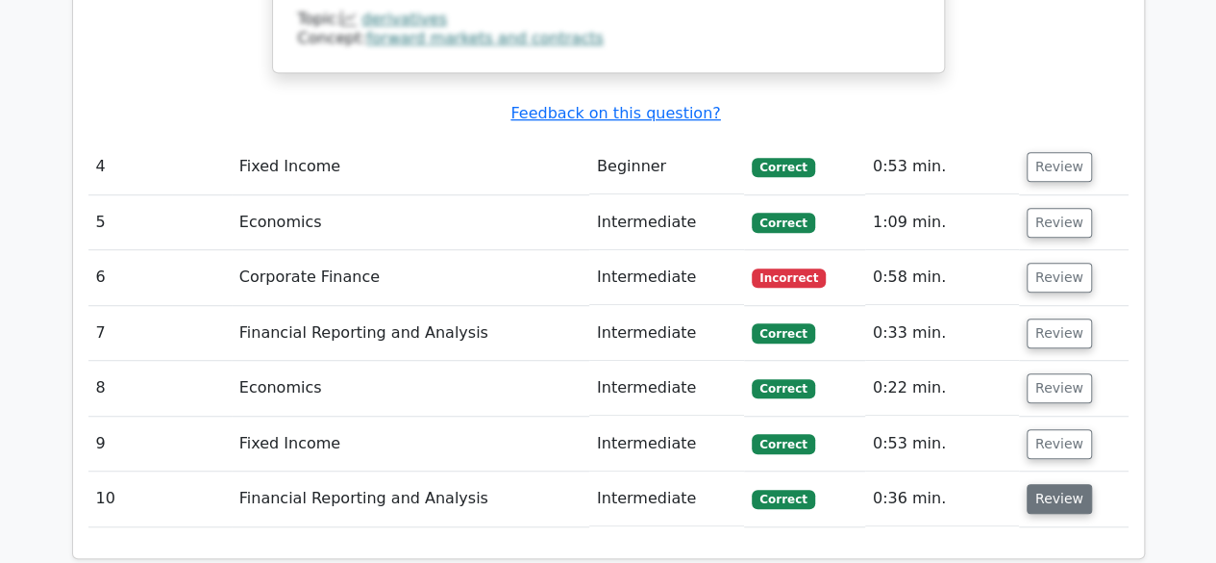
click at [1062, 484] on button "Review" at bounding box center [1059, 499] width 65 height 30
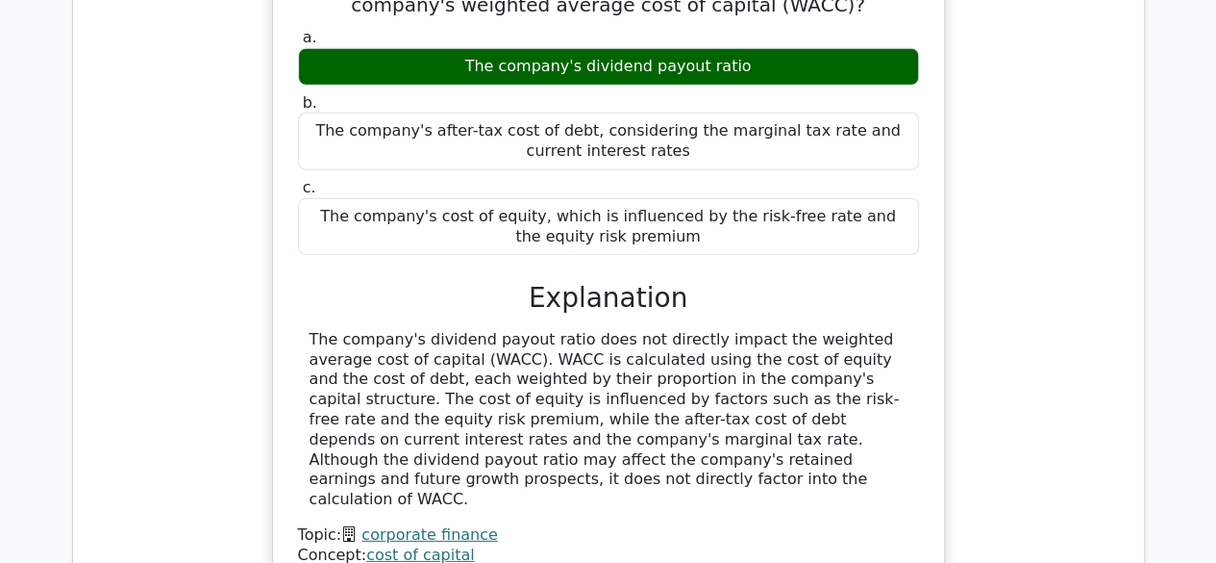
scroll to position [2575, 0]
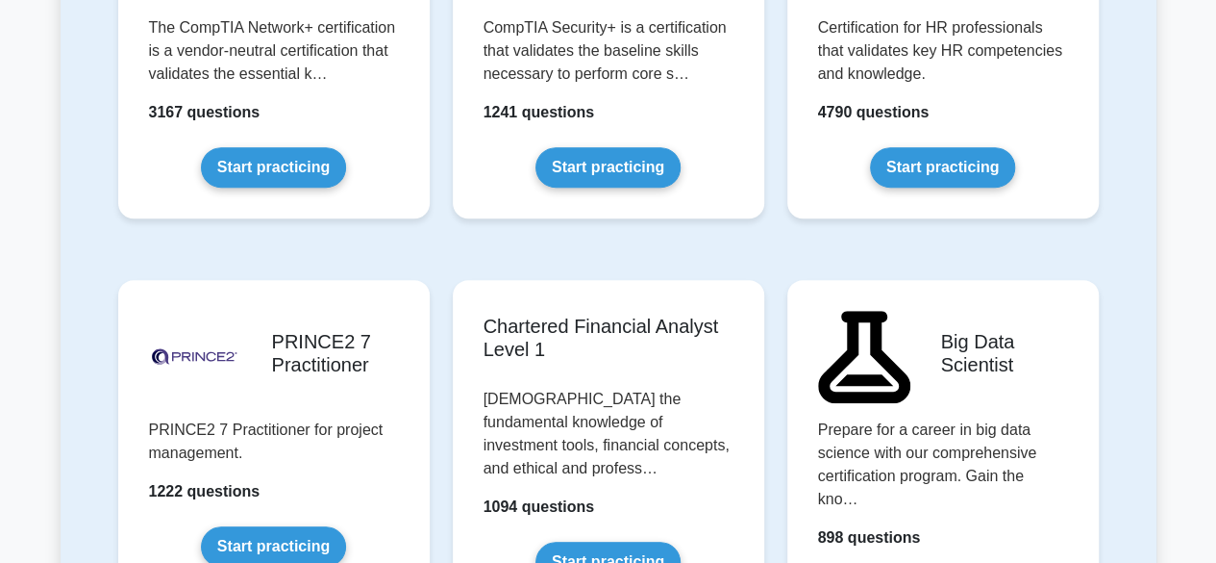
scroll to position [4027, 0]
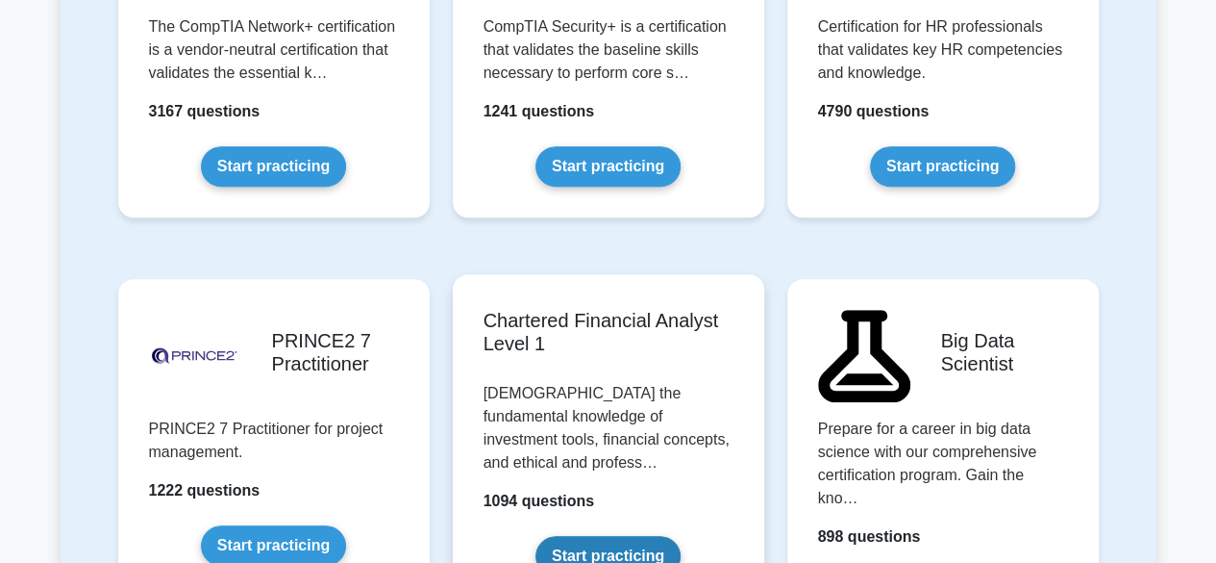
click at [630, 536] on link "Start practicing" at bounding box center [608, 556] width 145 height 40
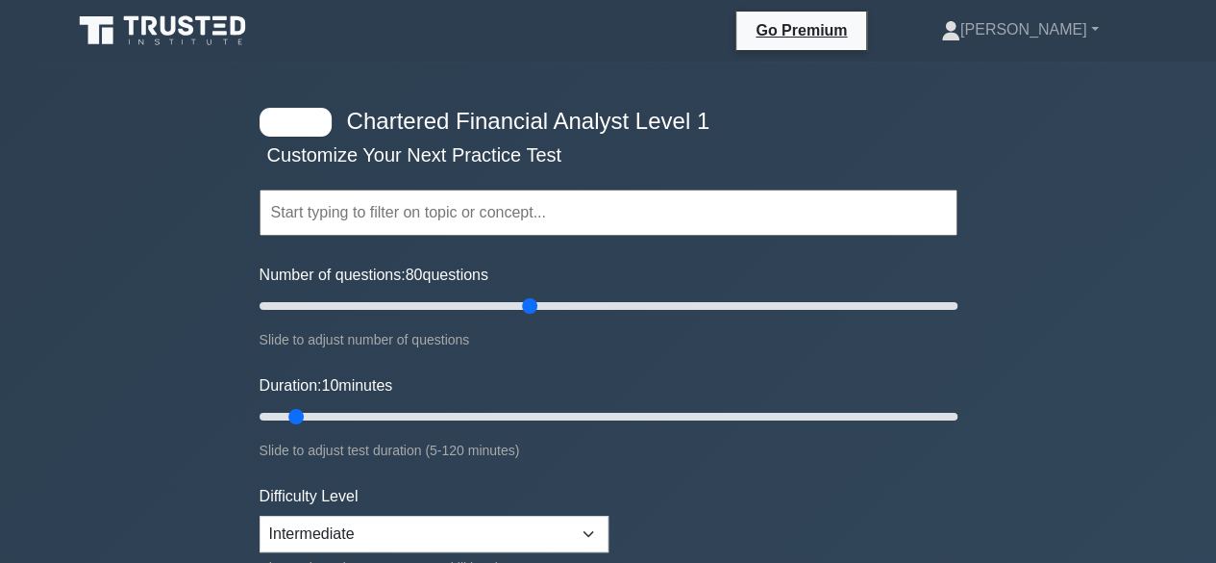
drag, startPoint x: 282, startPoint y: 303, endPoint x: 519, endPoint y: 351, distance: 242.3
type input "75"
click at [519, 317] on input "Number of questions: 80 questions" at bounding box center [609, 305] width 698 height 23
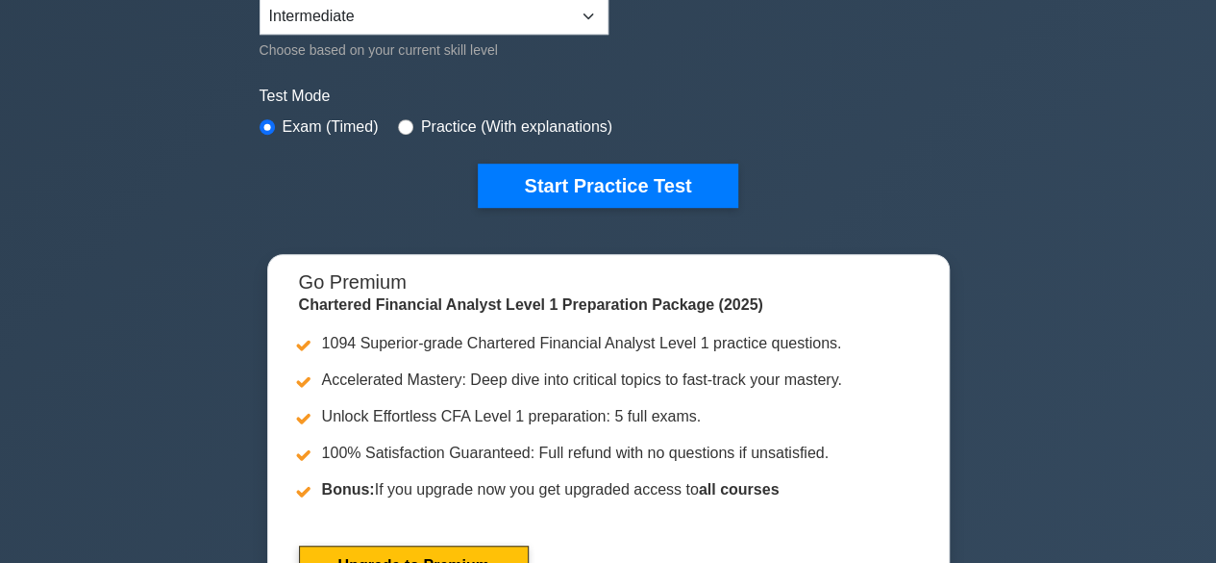
scroll to position [518, 0]
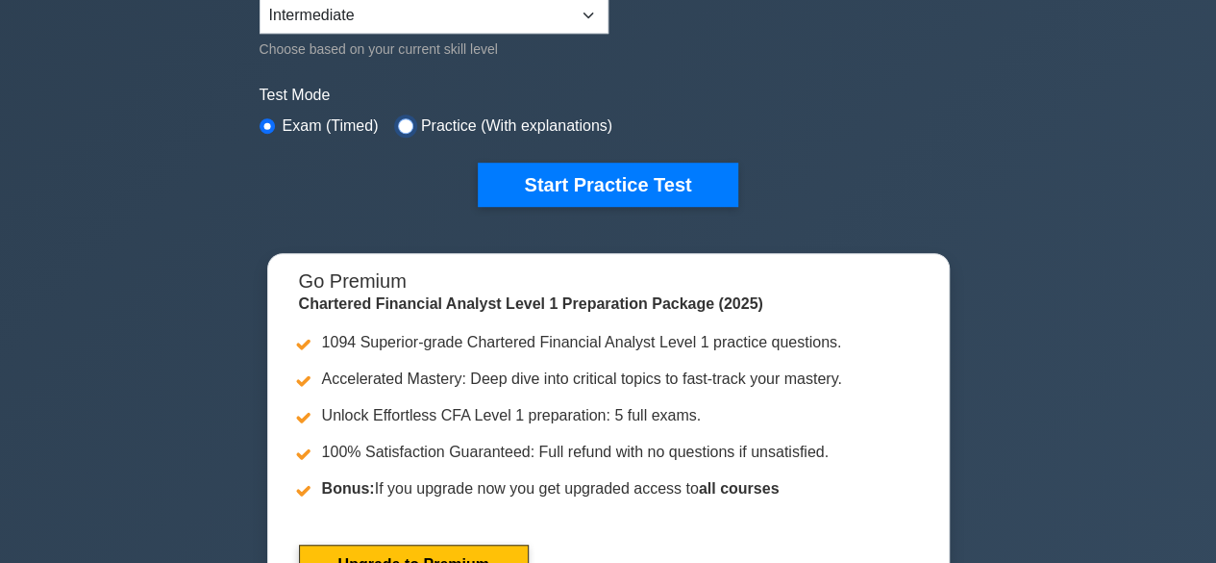
click at [400, 120] on input "radio" at bounding box center [405, 125] width 15 height 15
radio input "true"
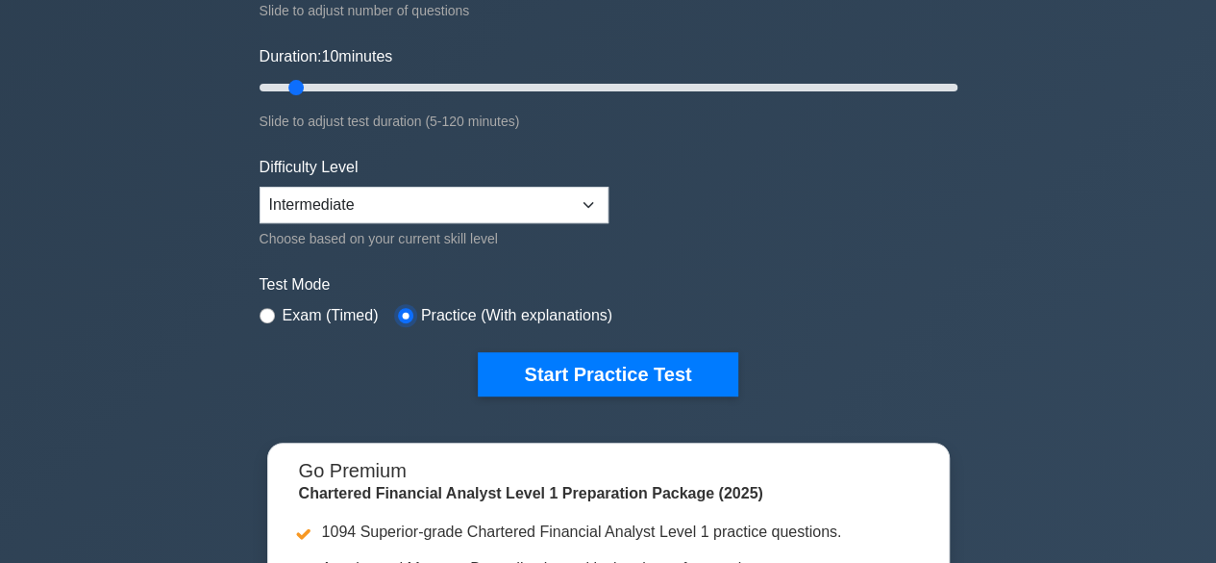
scroll to position [216, 0]
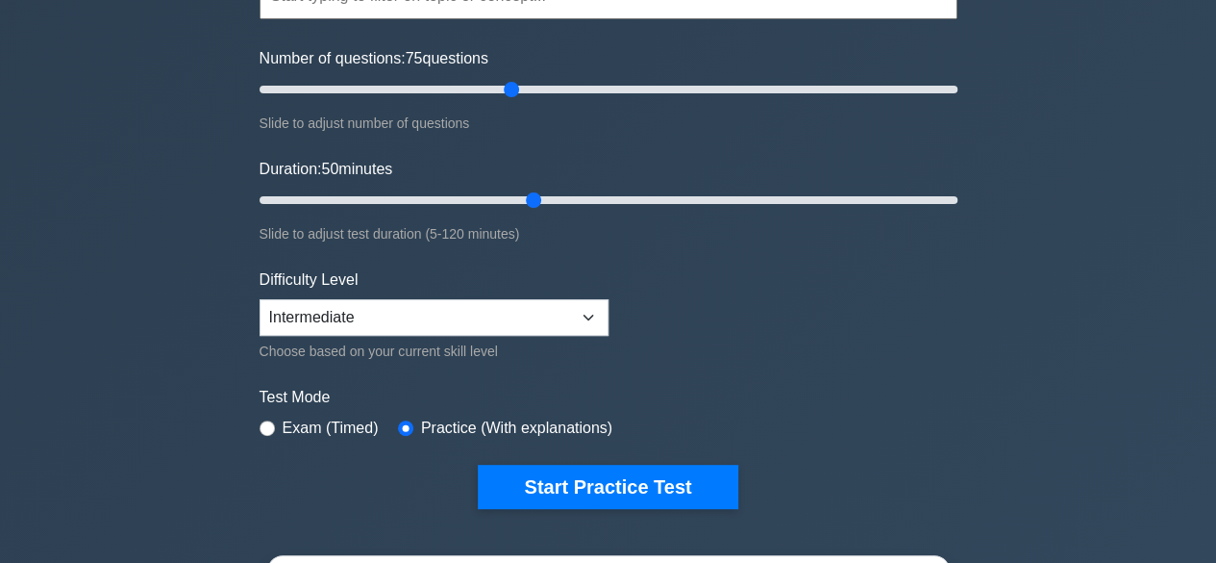
drag, startPoint x: 302, startPoint y: 204, endPoint x: 538, endPoint y: 219, distance: 236.1
type input "50"
click at [538, 212] on input "Duration: 50 minutes" at bounding box center [609, 199] width 698 height 23
drag, startPoint x: 512, startPoint y: 86, endPoint x: 430, endPoint y: 105, distance: 84.0
type input "50"
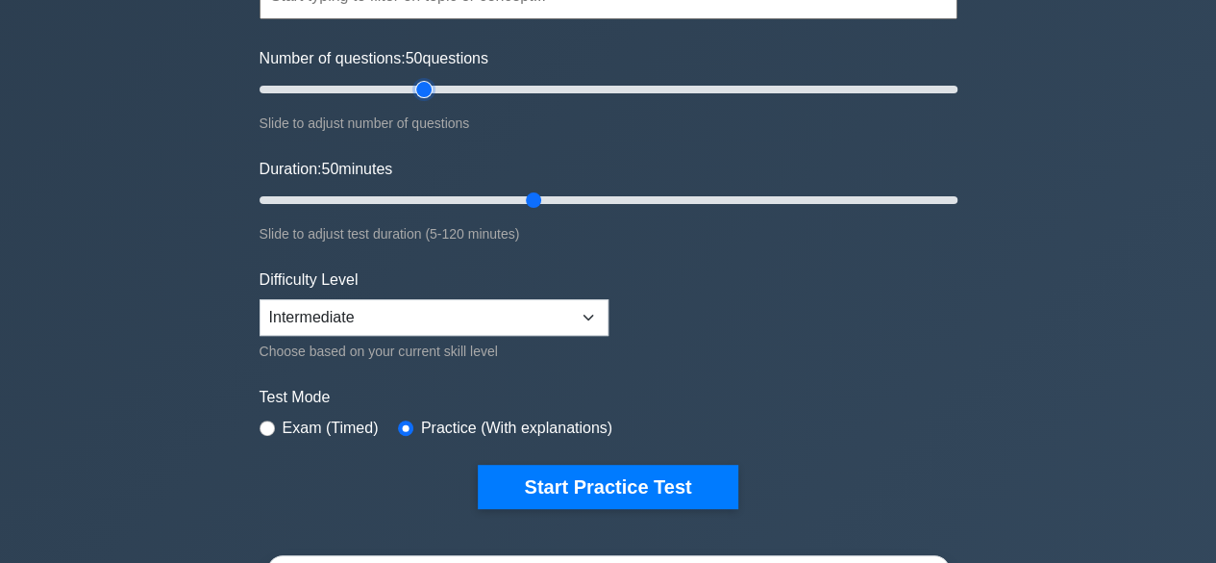
click at [430, 101] on input "Number of questions: 50 questions" at bounding box center [609, 89] width 698 height 23
click at [450, 302] on select "Beginner Intermediate Expert" at bounding box center [434, 317] width 349 height 37
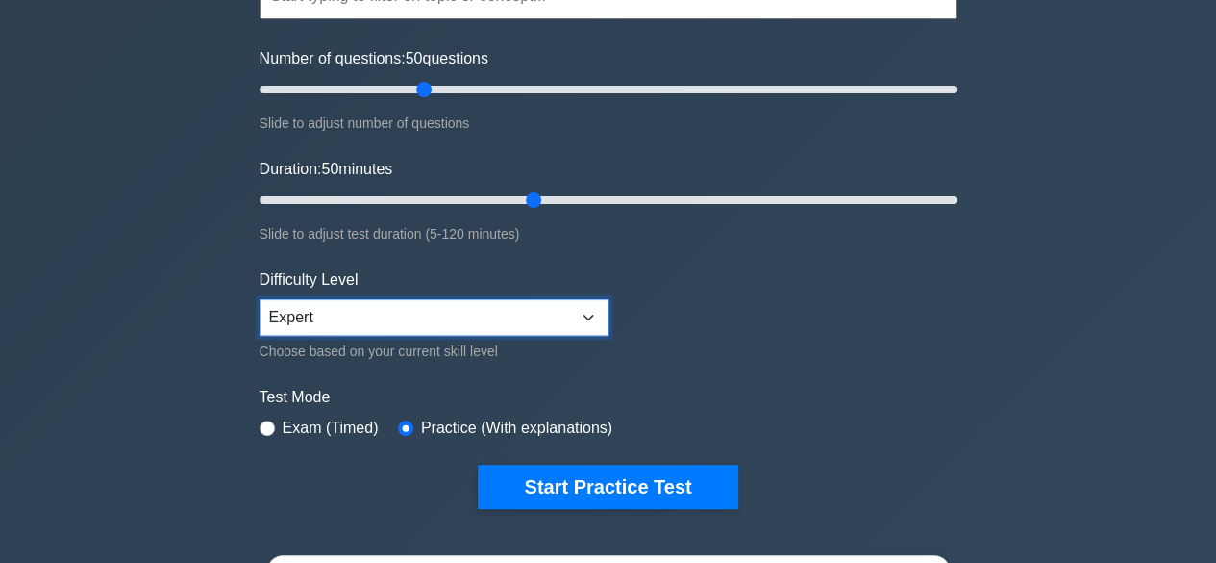
click at [260, 299] on select "Beginner Intermediate Expert" at bounding box center [434, 317] width 349 height 37
click at [436, 304] on select "Beginner Intermediate Expert" at bounding box center [434, 317] width 349 height 37
select select "beginner"
click at [260, 299] on select "Beginner Intermediate Expert" at bounding box center [434, 317] width 349 height 37
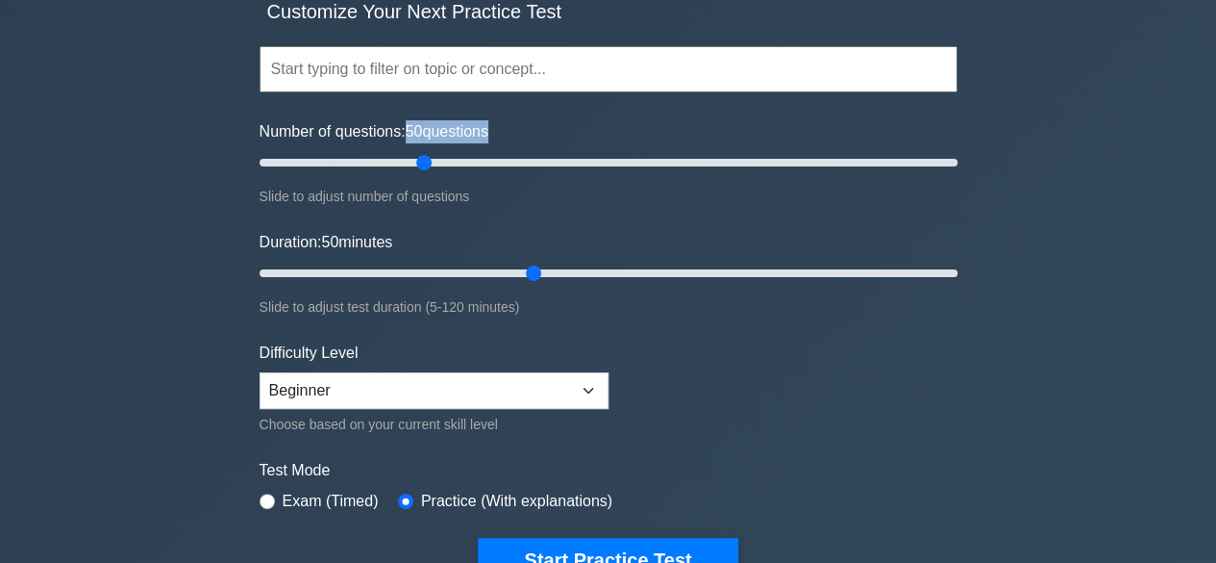
drag, startPoint x: 416, startPoint y: 141, endPoint x: 419, endPoint y: 159, distance: 17.5
click at [419, 159] on div "Number of questions: 50 questions Slide to adjust number of questions" at bounding box center [609, 164] width 698 height 88
drag, startPoint x: 419, startPoint y: 159, endPoint x: 936, endPoint y: 182, distance: 516.9
click at [936, 174] on input "Number of questions: 175 questions" at bounding box center [609, 162] width 698 height 23
drag, startPoint x: 926, startPoint y: 159, endPoint x: 1022, endPoint y: 164, distance: 96.3
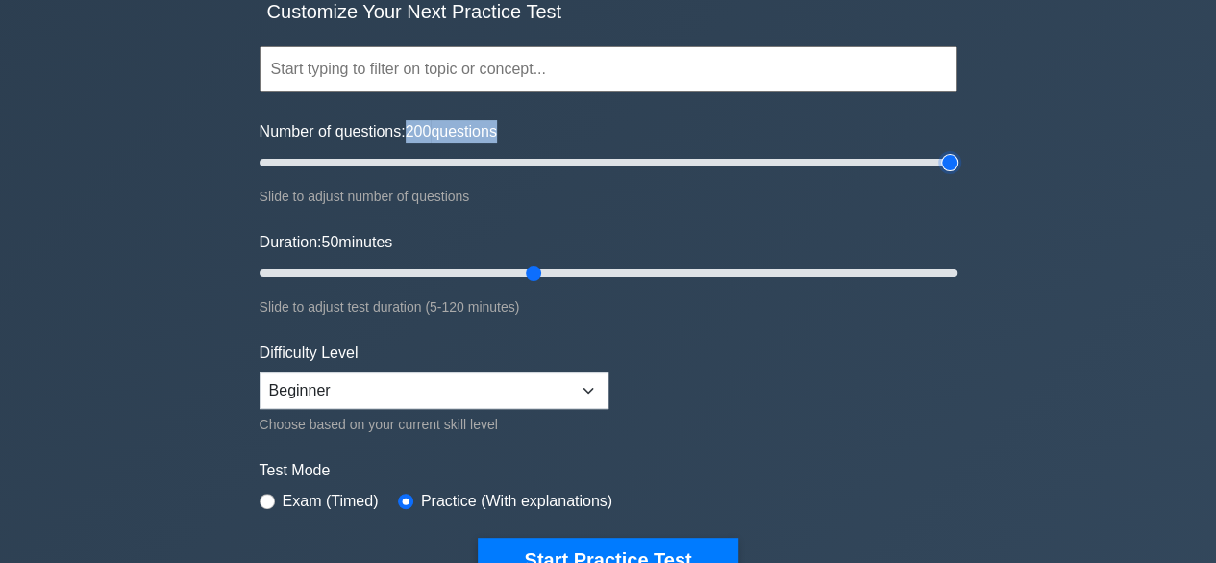
type input "200"
click at [958, 164] on input "Number of questions: 200 questions" at bounding box center [609, 162] width 698 height 23
drag, startPoint x: 523, startPoint y: 268, endPoint x: 408, endPoint y: 293, distance: 118.1
type input "30"
click at [408, 285] on input "Duration: 30 minutes" at bounding box center [609, 273] width 698 height 23
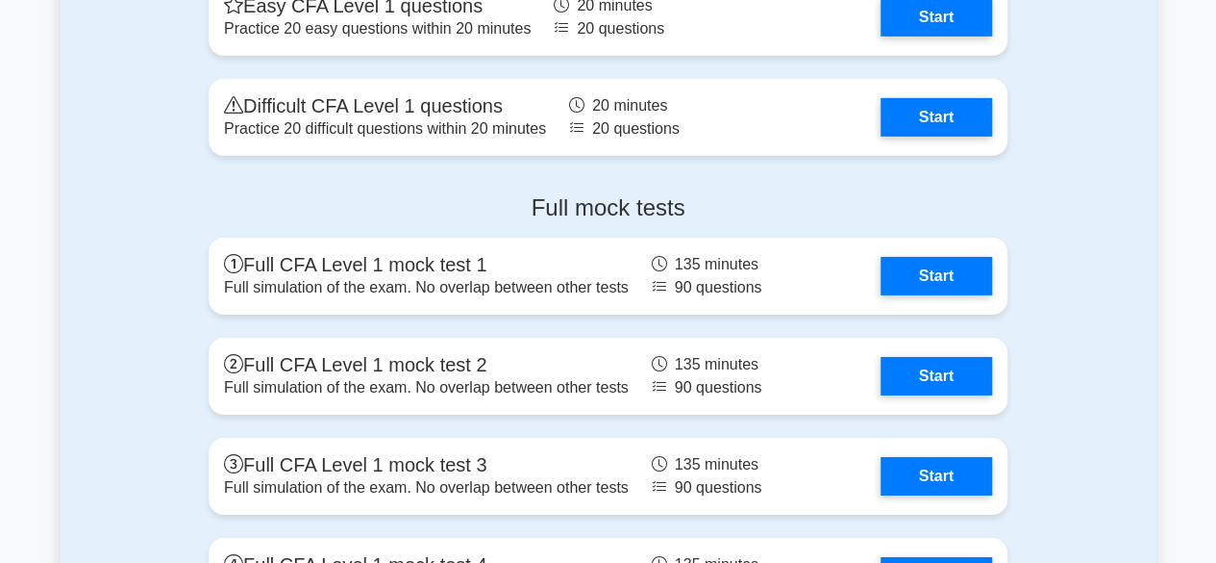
scroll to position [2984, 0]
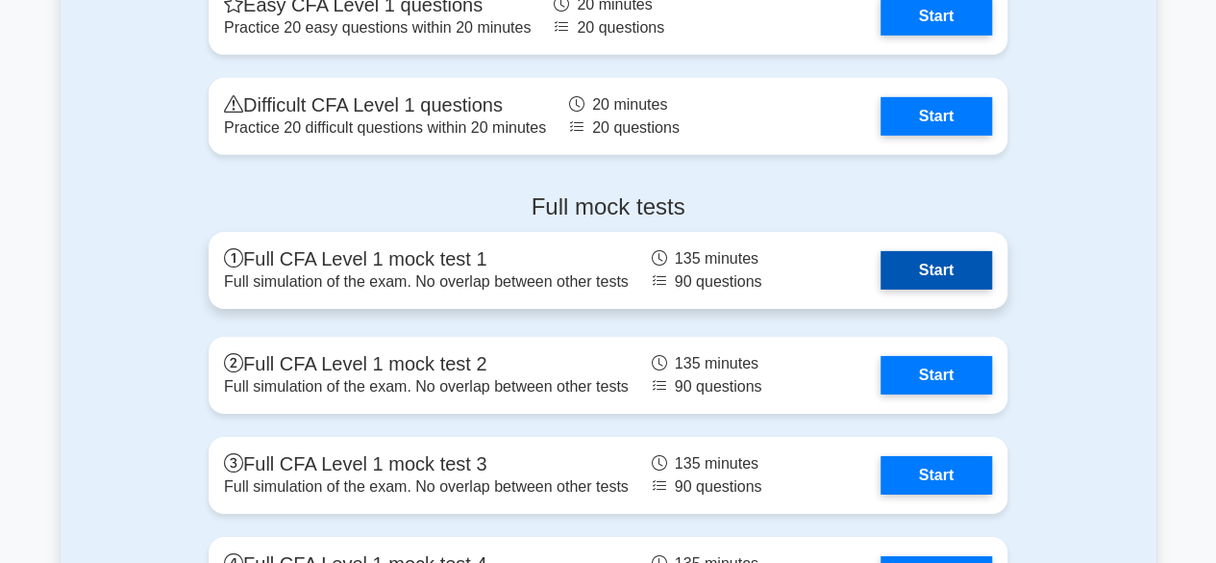
click at [948, 265] on link "Start" at bounding box center [937, 270] width 112 height 38
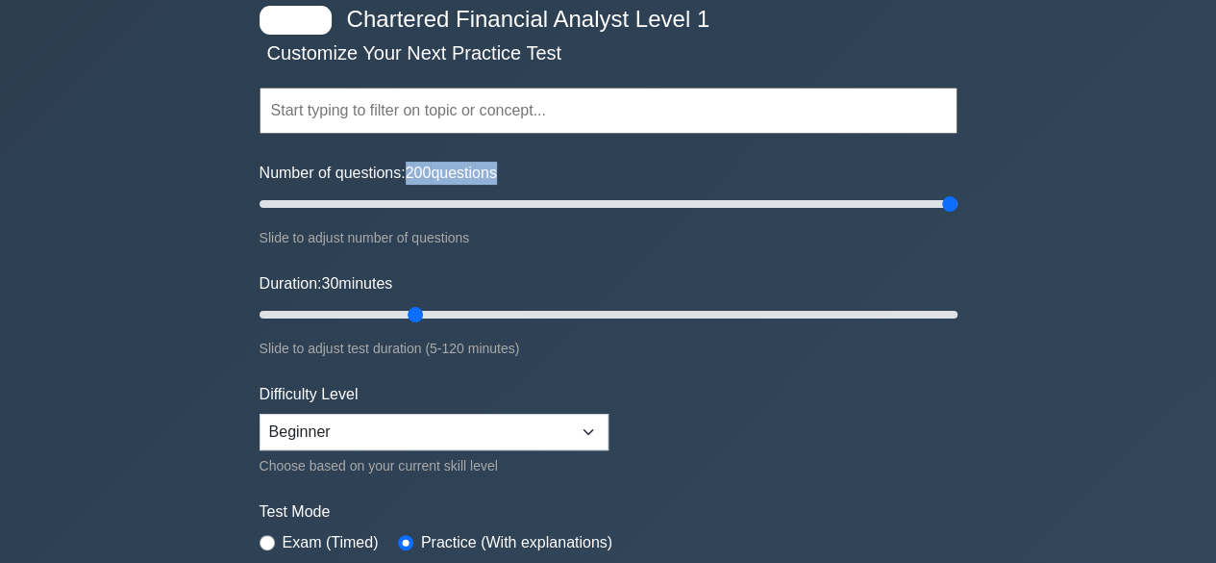
scroll to position [100, 0]
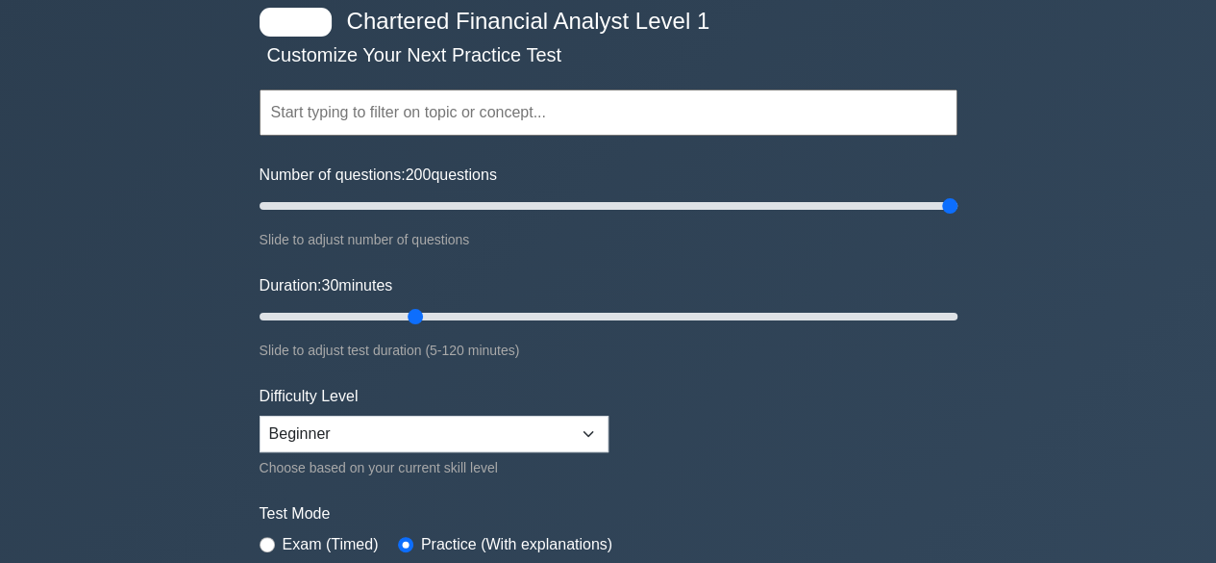
click at [552, 110] on input "text" at bounding box center [609, 112] width 698 height 46
click at [831, 457] on form "Topics Quantitative Methods Economics Financial Reporting and Analysis Corporat…" at bounding box center [609, 328] width 698 height 594
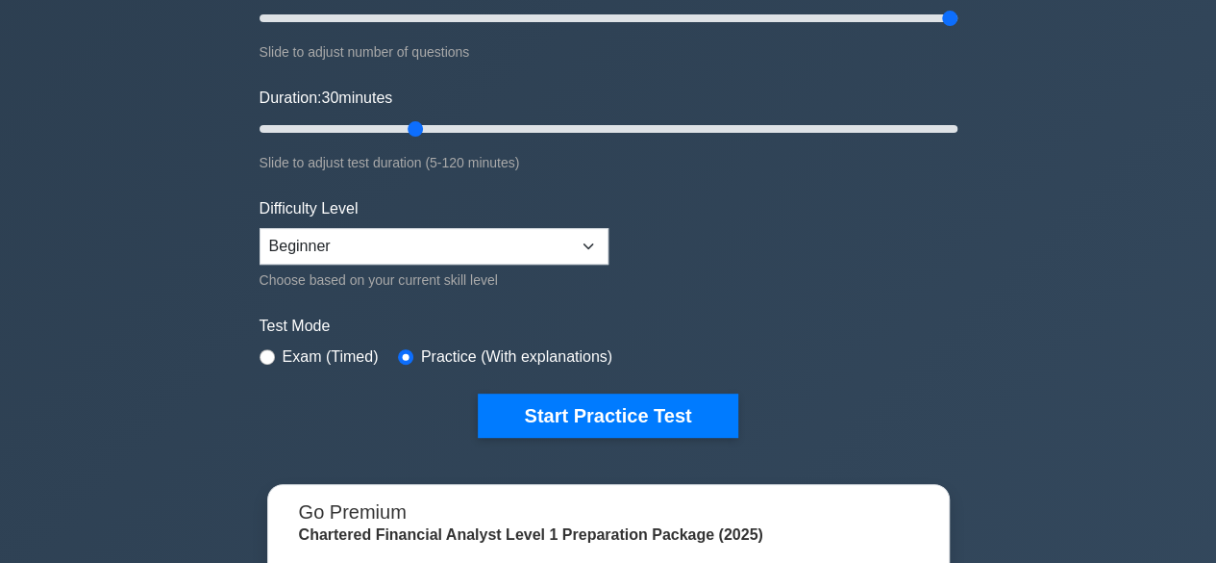
scroll to position [126, 0]
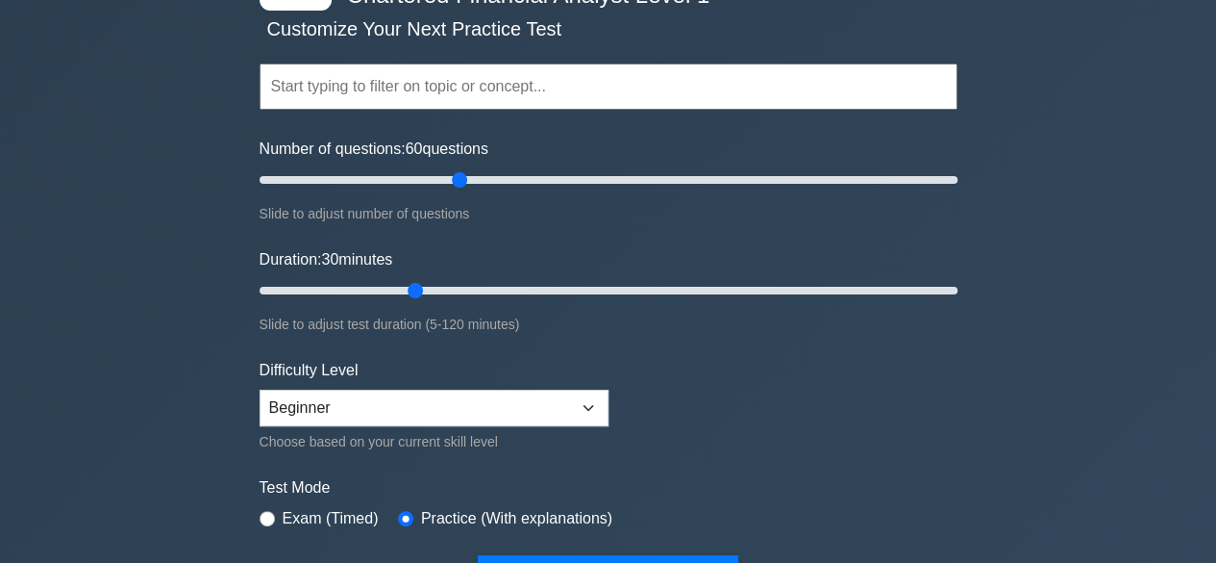
drag, startPoint x: 949, startPoint y: 181, endPoint x: 459, endPoint y: 186, distance: 490.5
type input "60"
click at [459, 186] on input "Number of questions: 60 questions" at bounding box center [609, 179] width 698 height 23
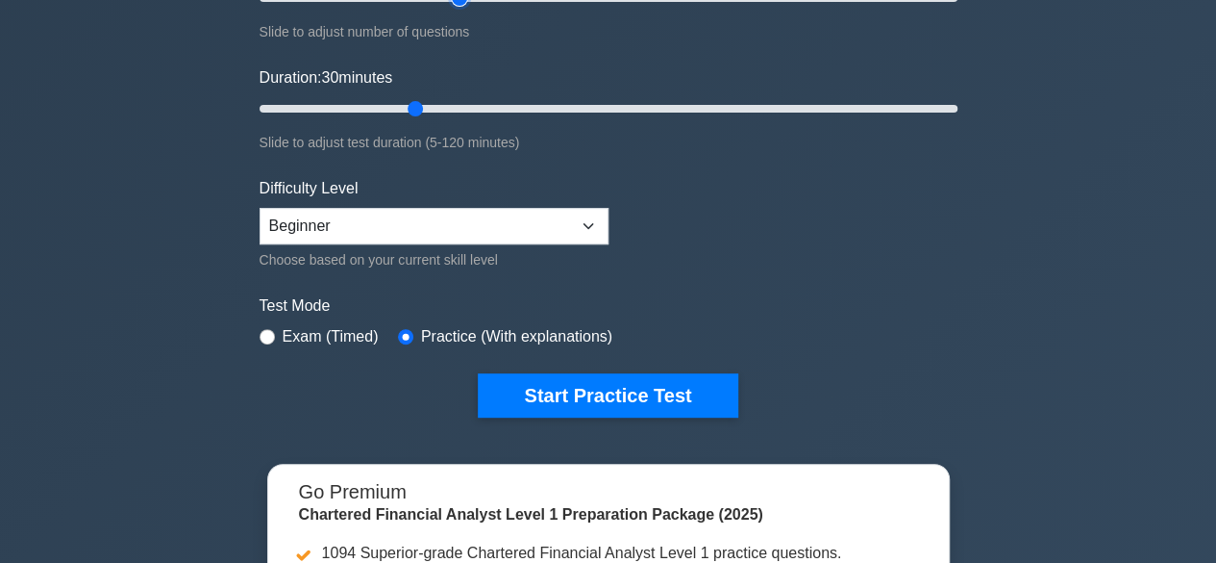
scroll to position [309, 0]
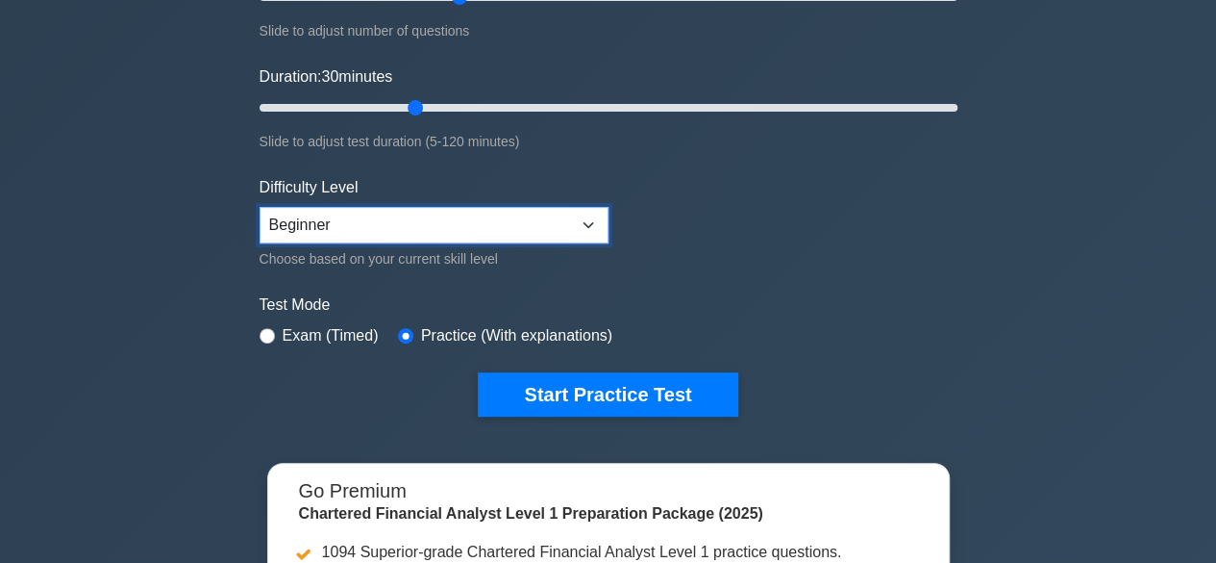
click at [540, 222] on select "Beginner Intermediate Expert" at bounding box center [434, 225] width 349 height 37
select select "expert"
click at [260, 207] on select "Beginner Intermediate Expert" at bounding box center [434, 225] width 349 height 37
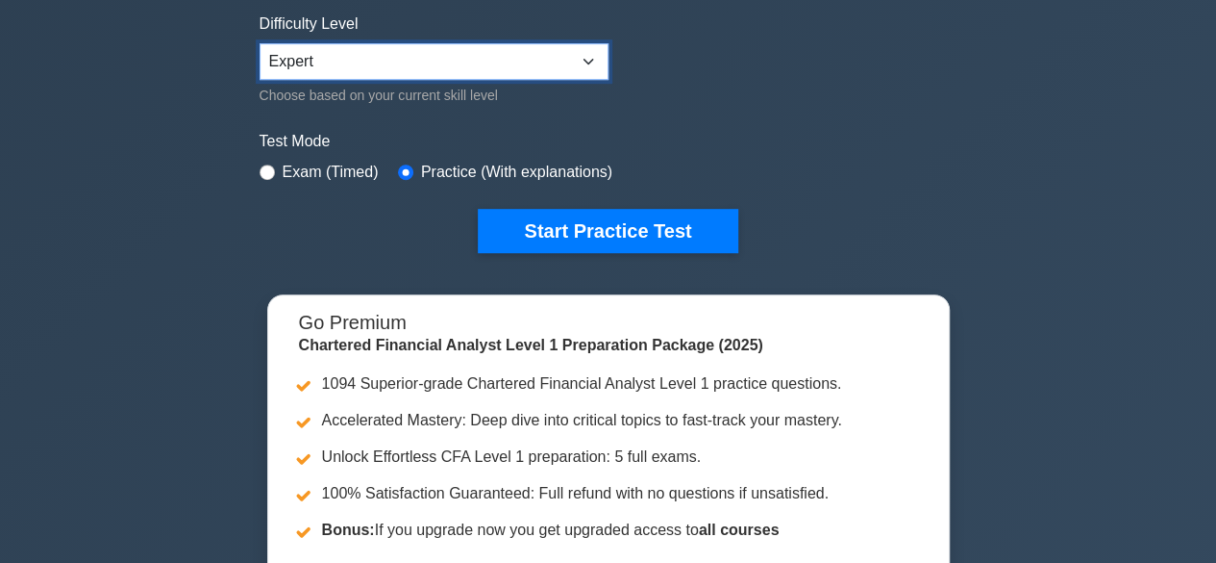
scroll to position [450, 0]
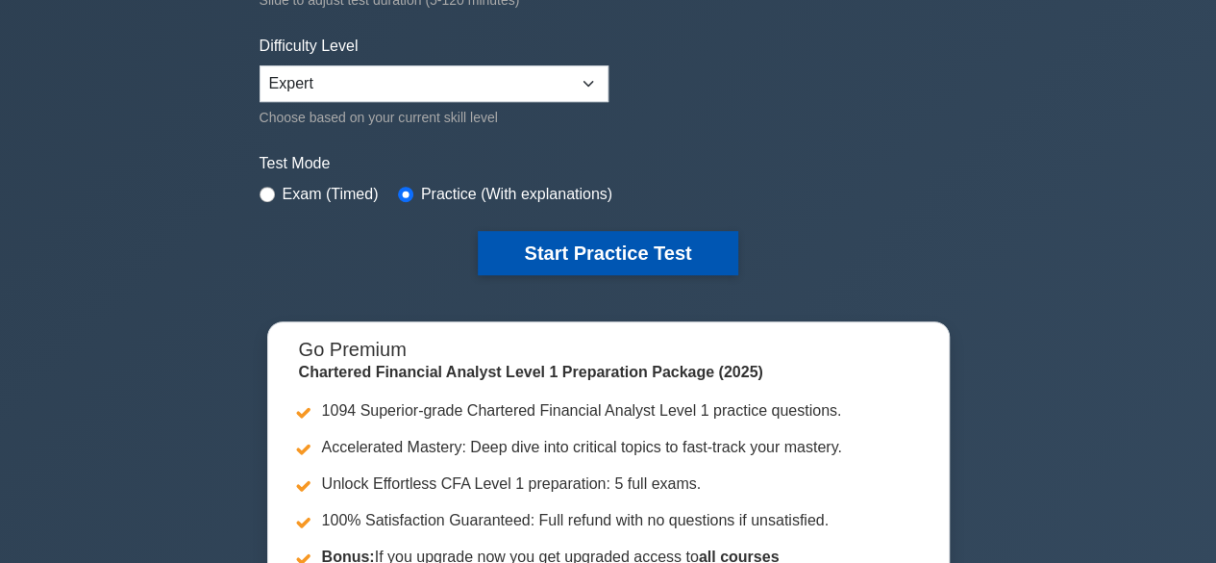
click at [578, 238] on button "Start Practice Test" at bounding box center [608, 253] width 260 height 44
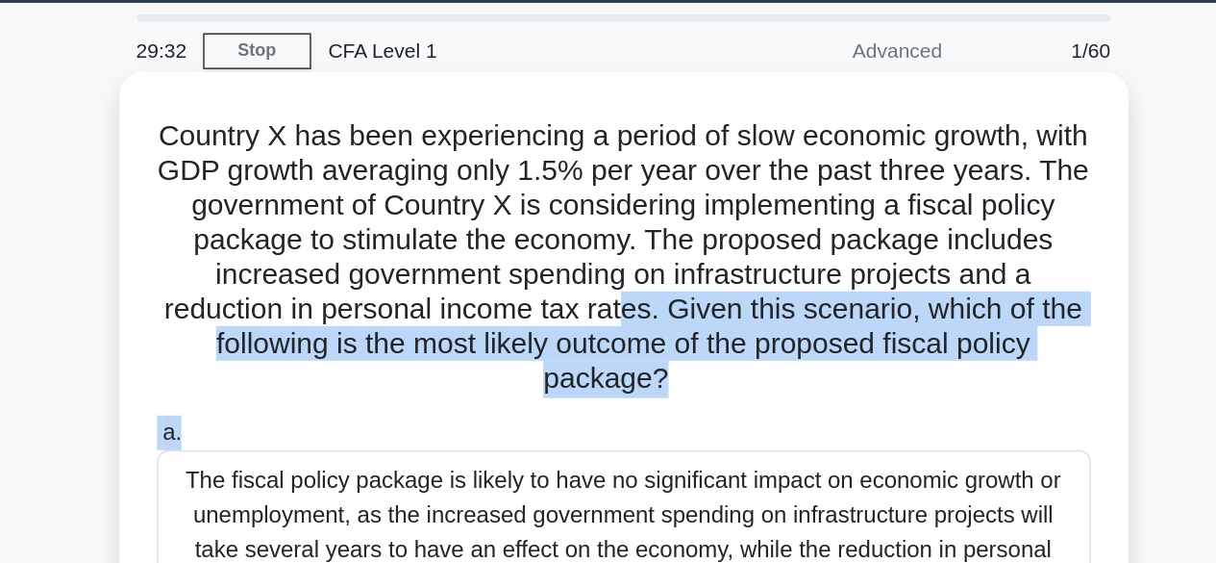
drag, startPoint x: 639, startPoint y: 263, endPoint x: 720, endPoint y: 333, distance: 107.7
click at [720, 333] on div "Country X has been experiencing a period of slow economic growth, with GDP grow…" at bounding box center [609, 434] width 658 height 639
click at [720, 333] on div "a. The fiscal policy package is likely to have no significant impact on economi…" at bounding box center [609, 520] width 646 height 375
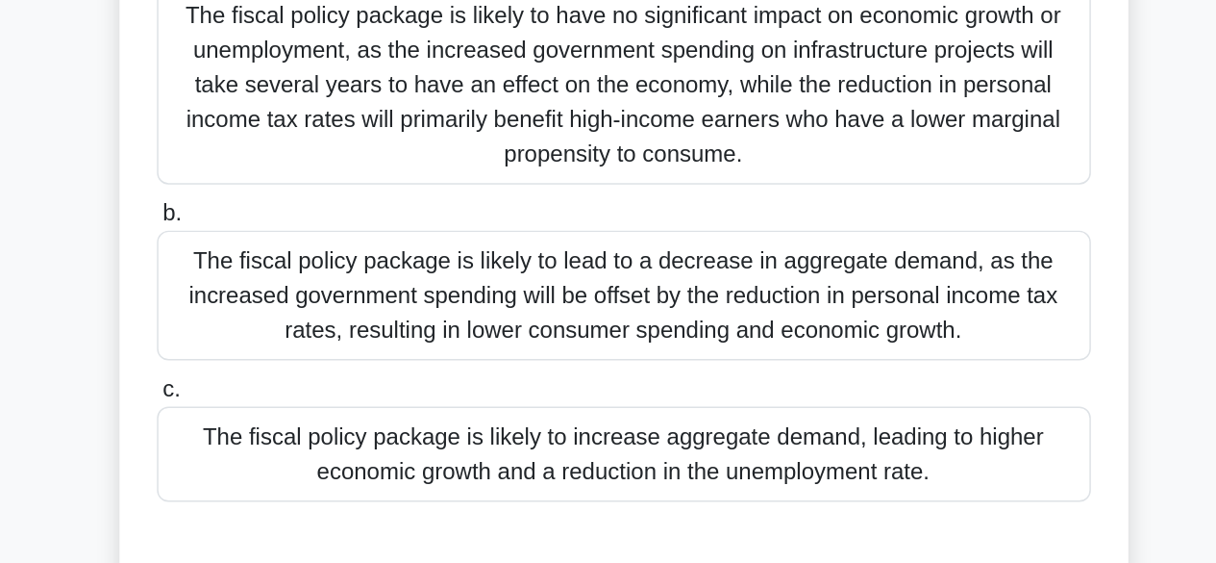
scroll to position [193, 0]
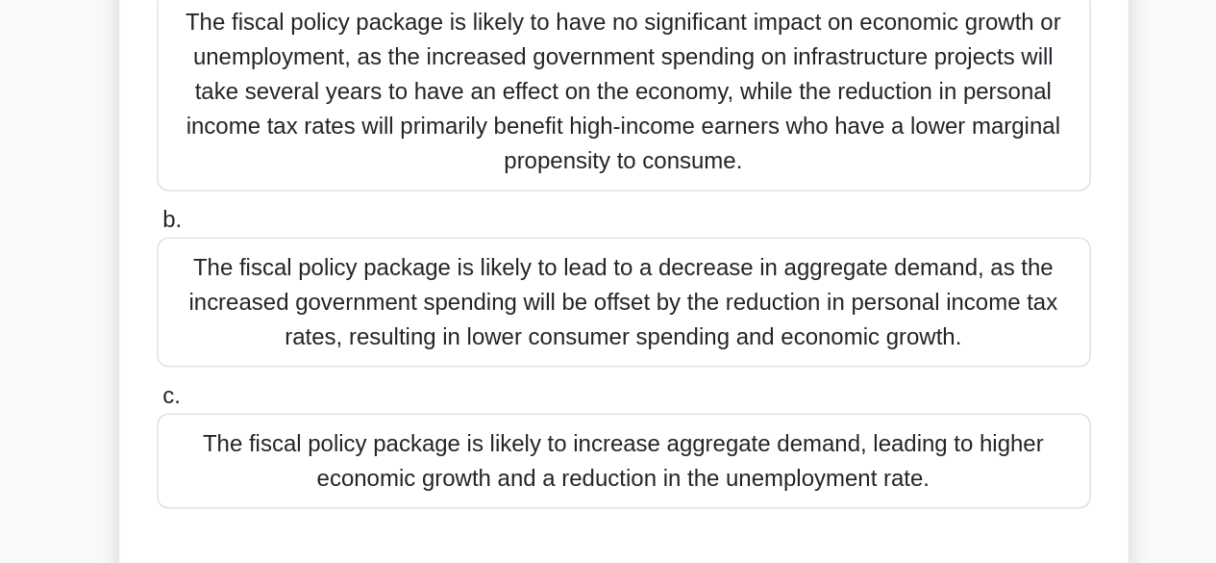
click at [710, 482] on div "The fiscal policy package is likely to increase aggregate demand, leading to hi…" at bounding box center [608, 478] width 623 height 63
click at [297, 442] on input "c. The fiscal policy package is likely to increase aggregate demand, leading to…" at bounding box center [297, 436] width 0 height 13
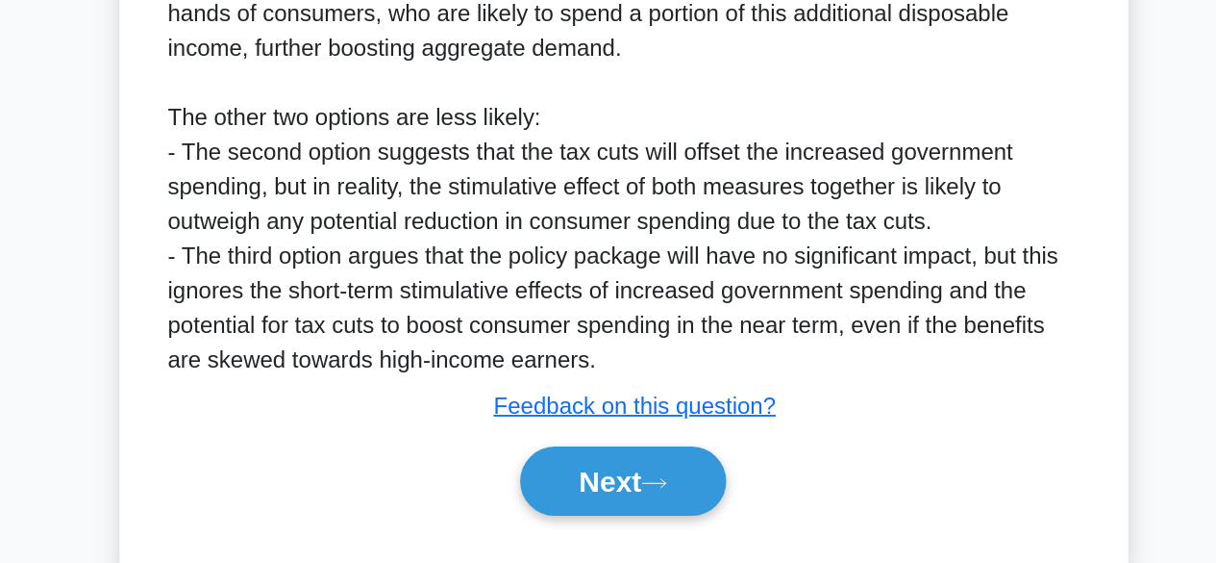
scroll to position [756, 0]
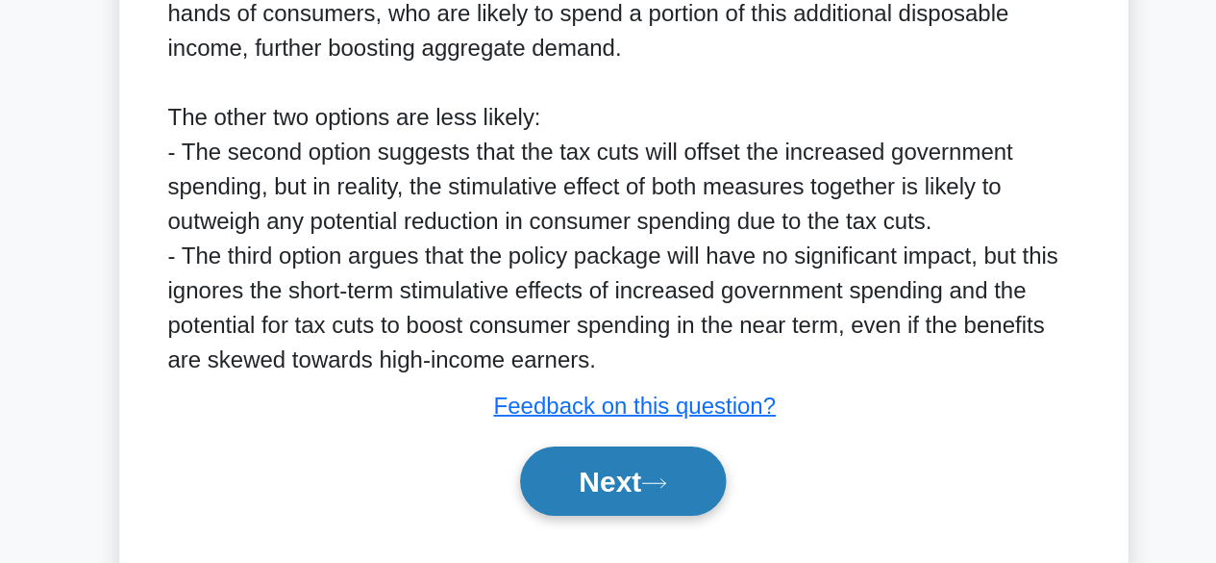
click at [639, 526] on button "Next" at bounding box center [608, 508] width 138 height 46
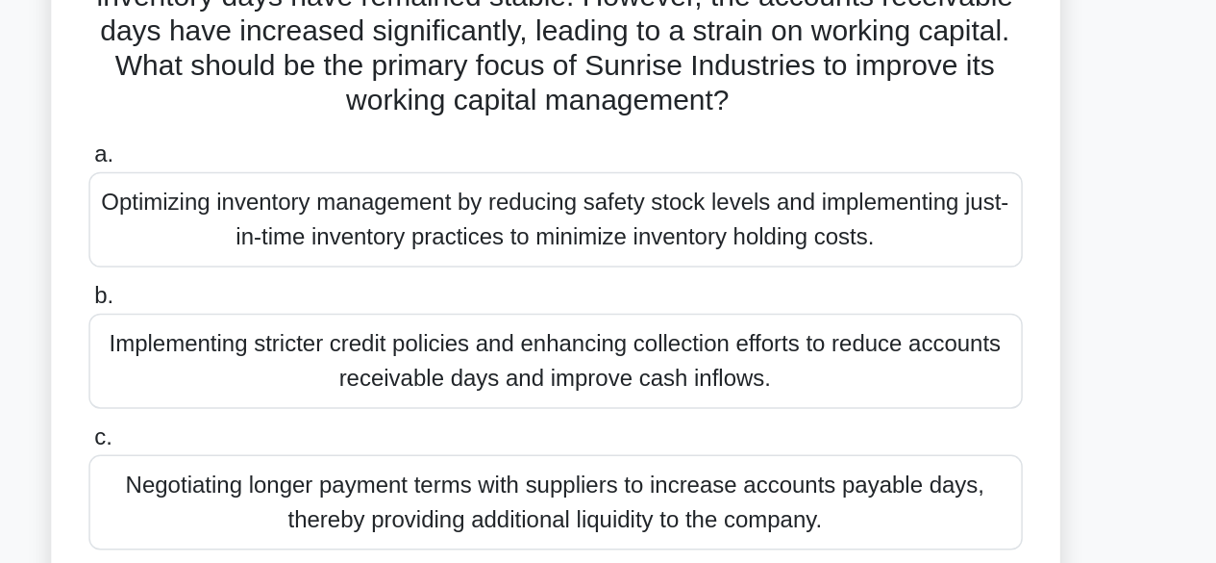
scroll to position [46, 0]
click at [635, 410] on div "Implementing stricter credit policies and enhancing collection efforts to reduc…" at bounding box center [608, 416] width 623 height 63
click at [297, 380] on input "b. Implementing stricter credit policies and enhancing collection efforts to re…" at bounding box center [297, 373] width 0 height 13
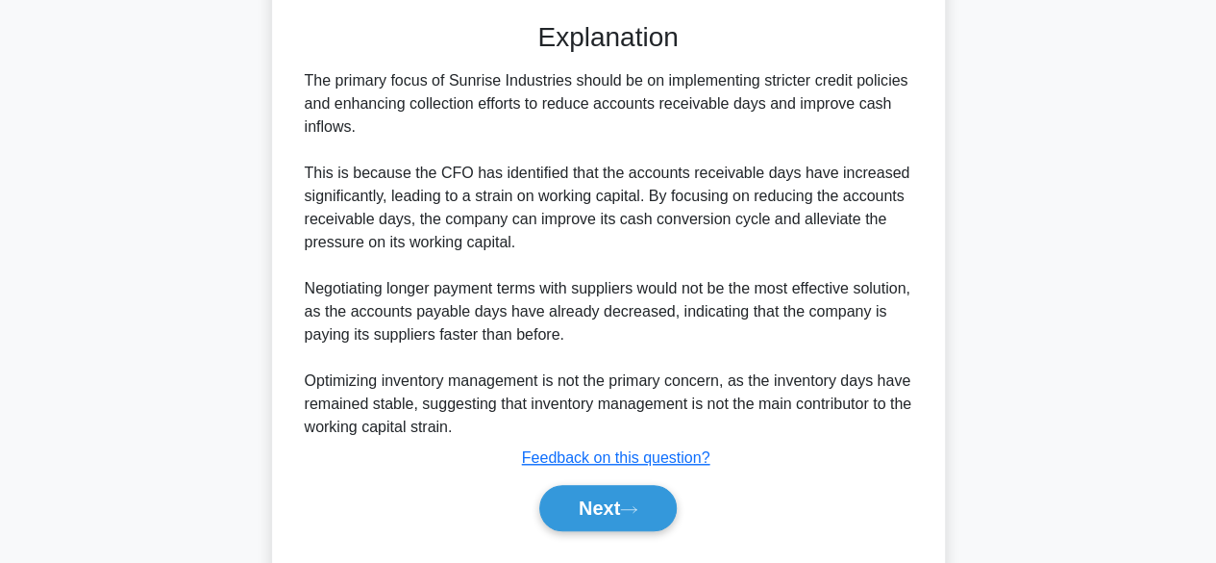
scroll to position [593, 0]
click at [619, 516] on button "Next" at bounding box center [608, 509] width 138 height 46
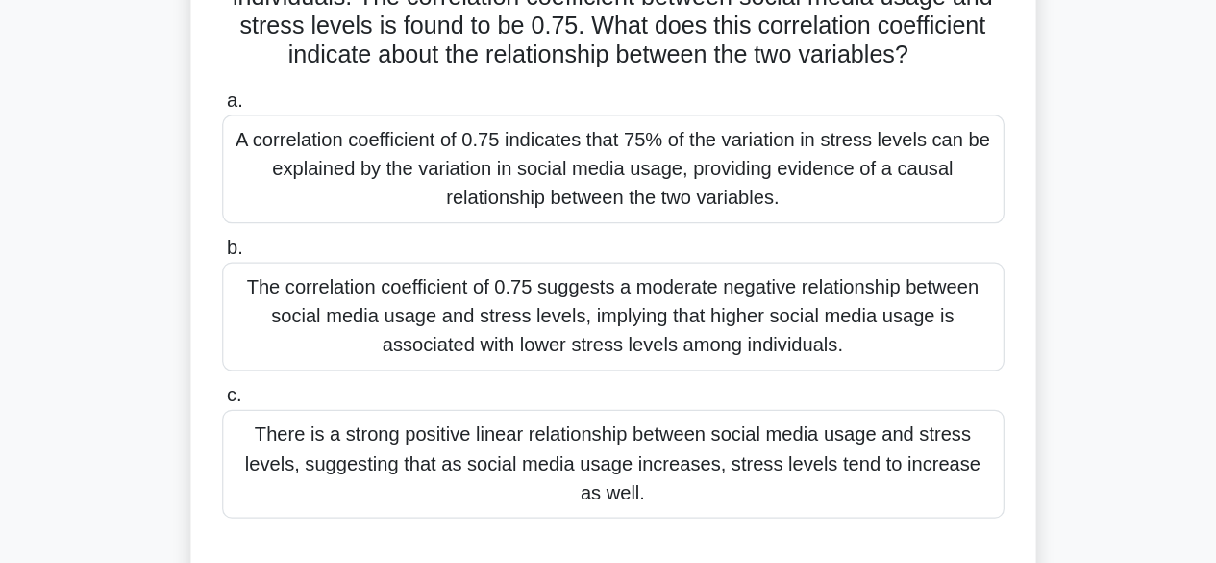
scroll to position [85, 0]
click at [630, 475] on div "There is a strong positive linear relationship between social media usage and s…" at bounding box center [608, 483] width 623 height 87
click at [297, 436] on input "c. There is a strong positive linear relationship between social media usage an…" at bounding box center [297, 429] width 0 height 13
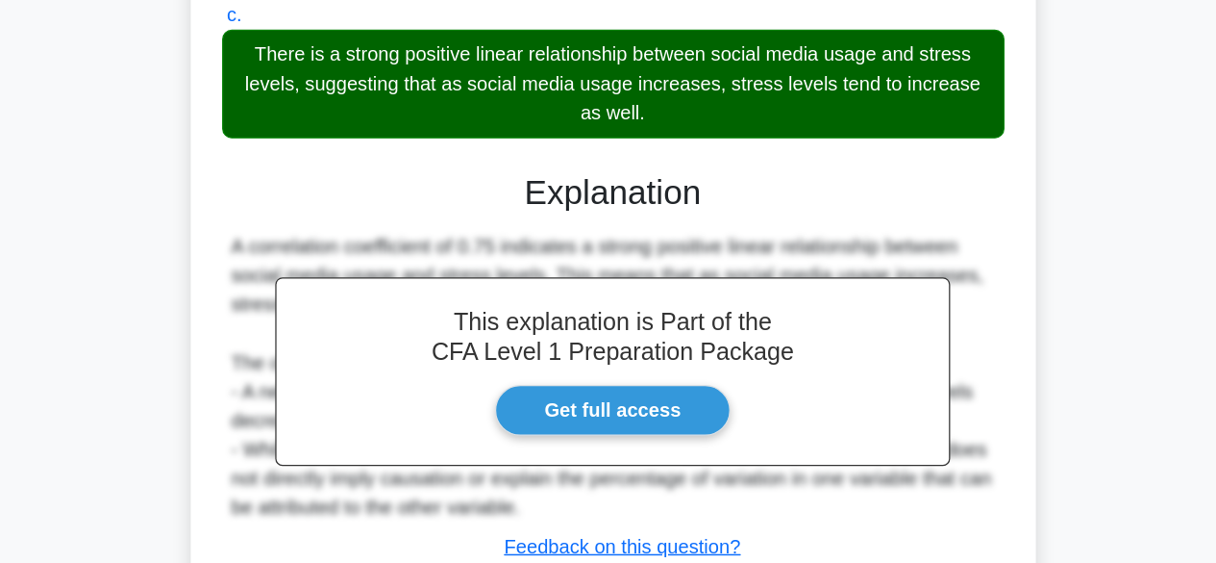
scroll to position [527, 0]
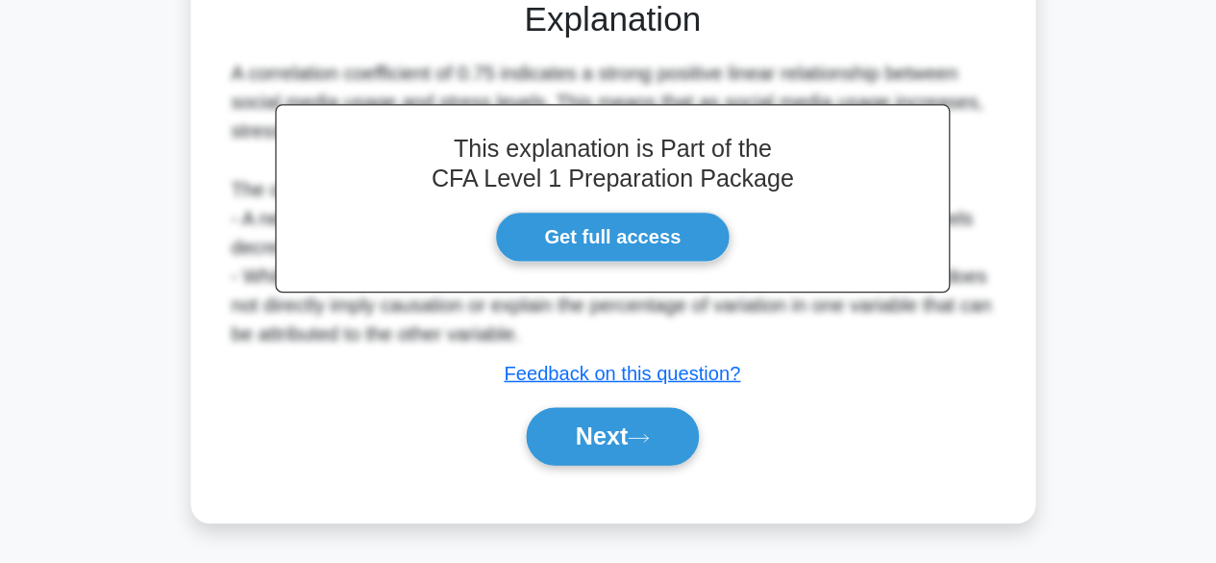
click at [630, 473] on button "Next" at bounding box center [608, 460] width 138 height 46
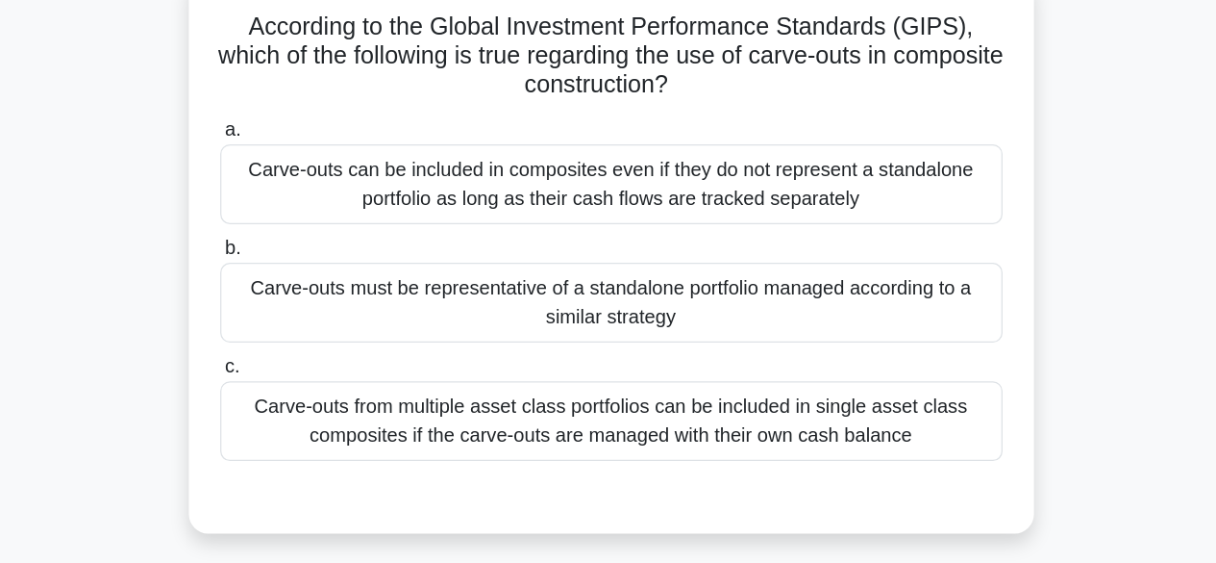
scroll to position [33, 0]
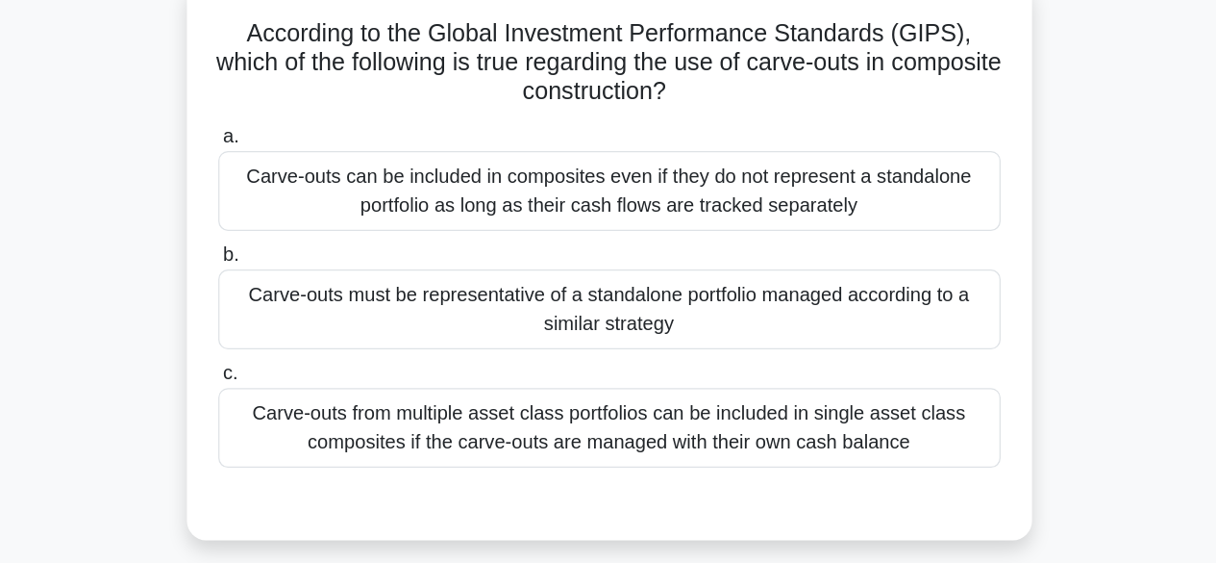
click at [710, 332] on div "Carve-outs must be representative of a standalone portfolio managed according t…" at bounding box center [608, 337] width 623 height 63
click at [297, 301] on input "b. Carve-outs must be representative of a standalone portfolio managed accordin…" at bounding box center [297, 294] width 0 height 13
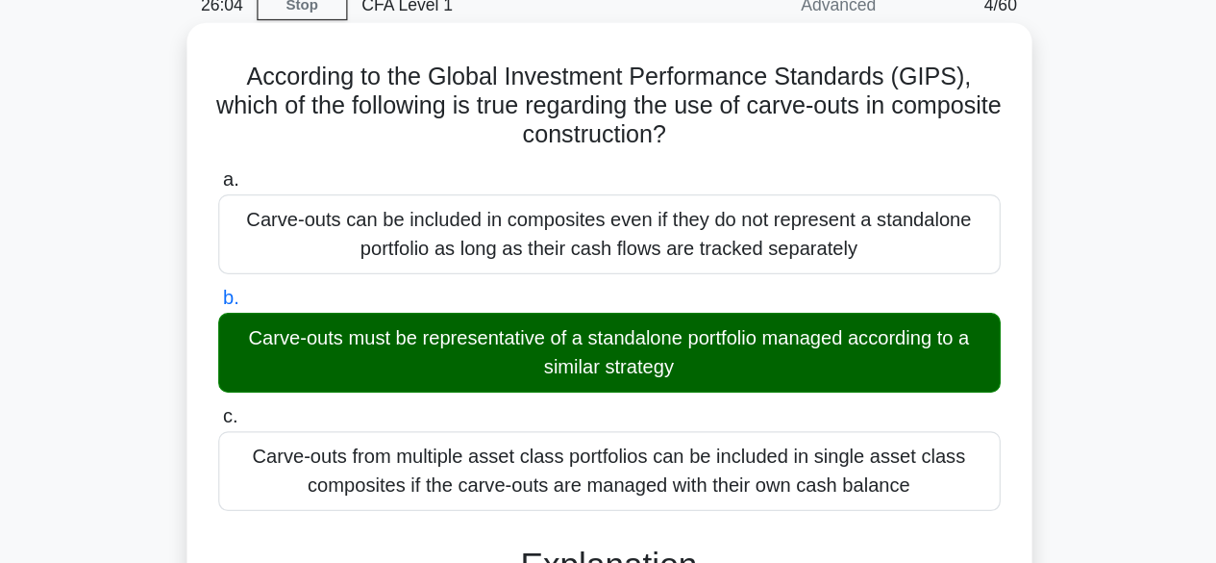
scroll to position [88, 0]
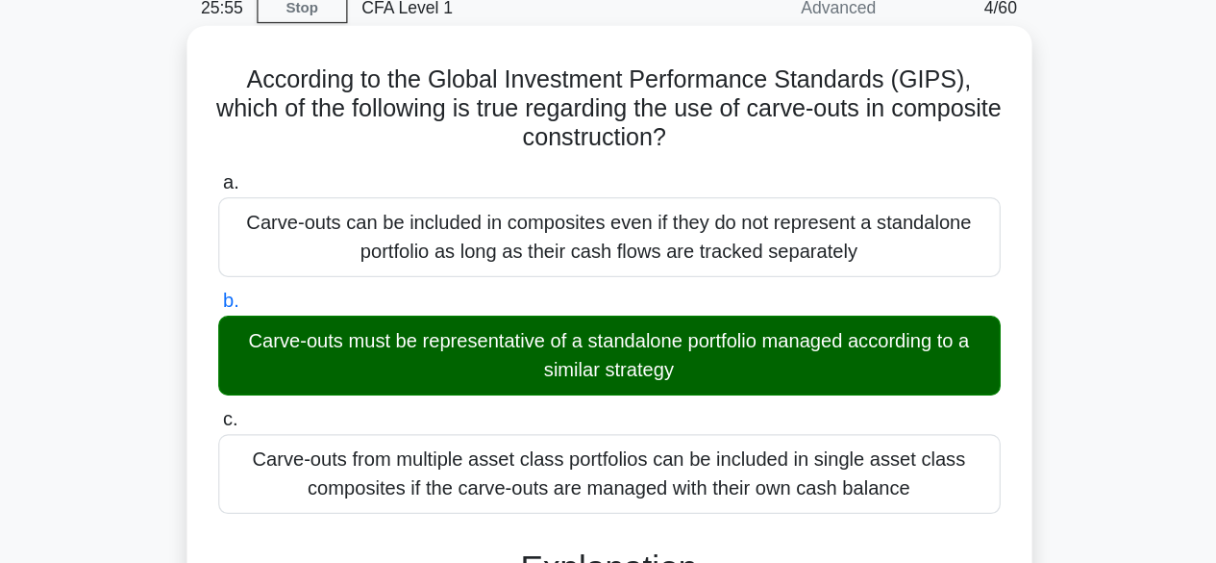
drag, startPoint x: 696, startPoint y: 110, endPoint x: 728, endPoint y: 100, distance: 33.2
click at [728, 100] on h5 "According to the Global Investment Performance Standards (GIPS), which of the f…" at bounding box center [608, 86] width 627 height 71
click at [677, 100] on icon ".spinner_0XTQ{transform-origin:center;animation:spinner_y6GP .75s linear infini…" at bounding box center [665, 110] width 23 height 23
drag, startPoint x: 773, startPoint y: 88, endPoint x: 717, endPoint y: 126, distance: 67.8
click at [717, 126] on div "According to the Global Investment Performance Standards (GIPS), which of the f…" at bounding box center [609, 471] width 658 height 886
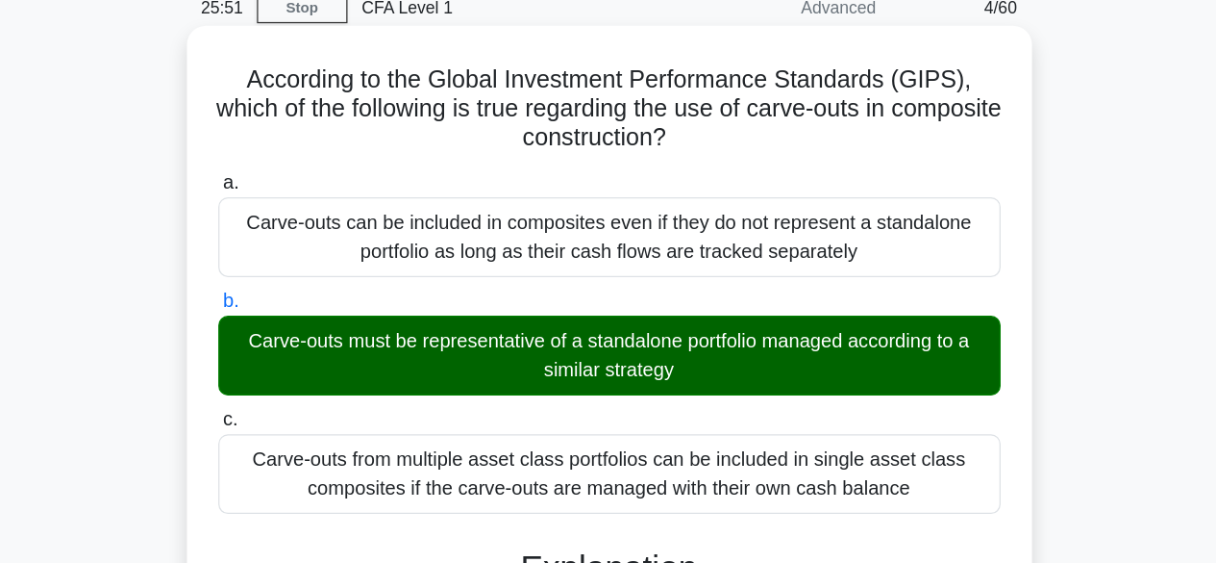
click at [717, 126] on div "According to the Global Investment Performance Standards (GIPS), which of the f…" at bounding box center [609, 471] width 658 height 886
drag, startPoint x: 328, startPoint y: 63, endPoint x: 723, endPoint y: 106, distance: 397.5
click at [723, 106] on h5 "According to the Global Investment Performance Standards (GIPS), which of the f…" at bounding box center [608, 86] width 627 height 71
copy h5 "ccording to the Global Investment Performance Standards (GIPS), which of the fo…"
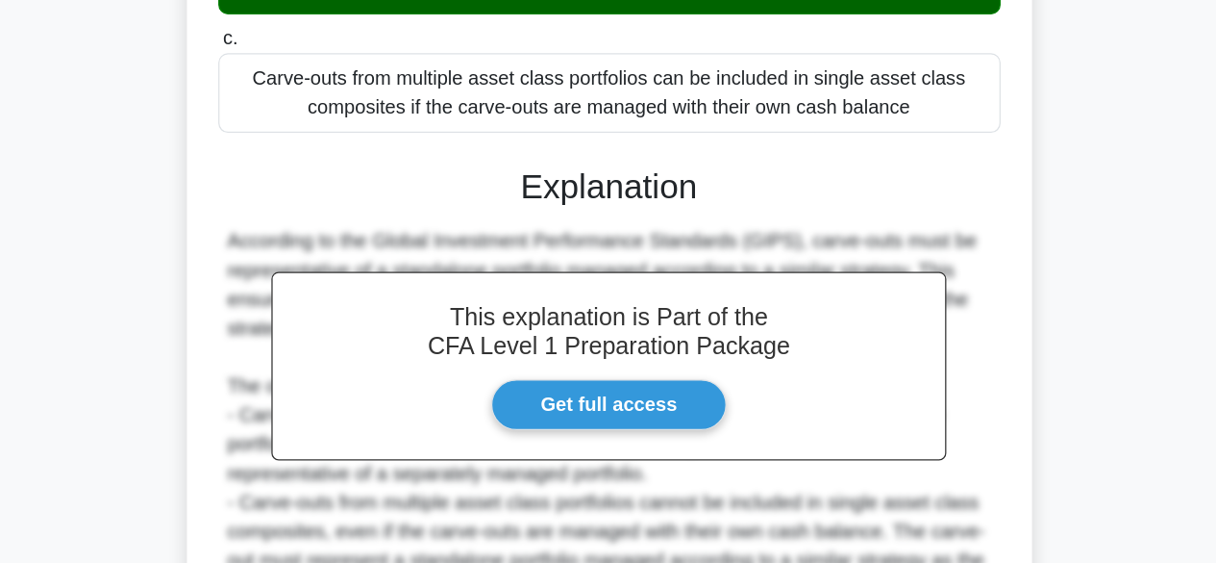
scroll to position [481, 0]
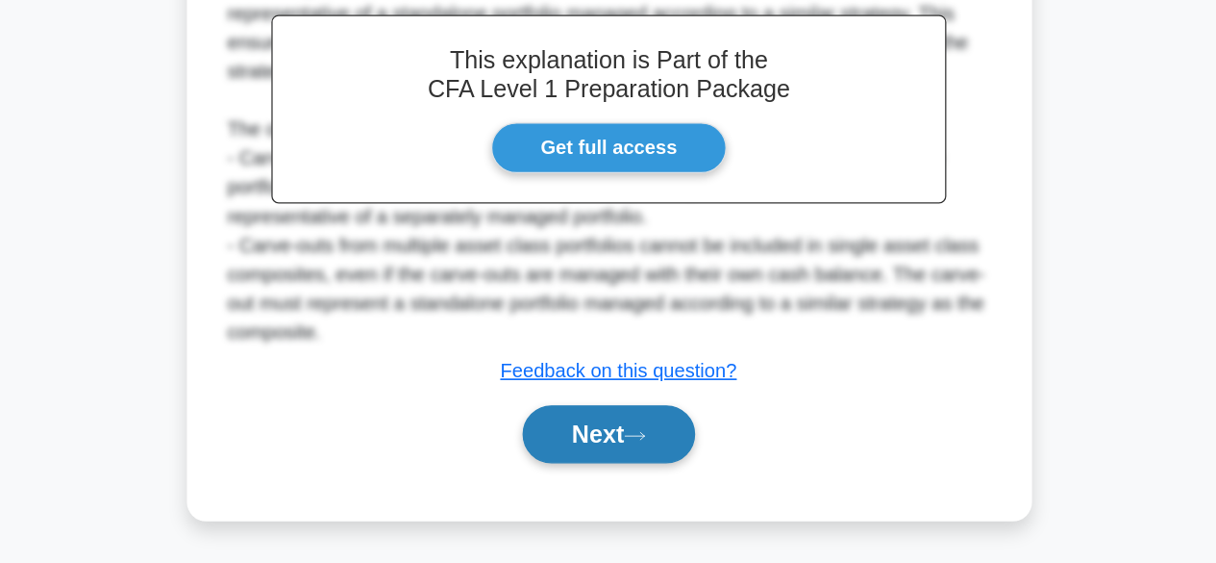
click at [625, 464] on button "Next" at bounding box center [608, 460] width 138 height 46
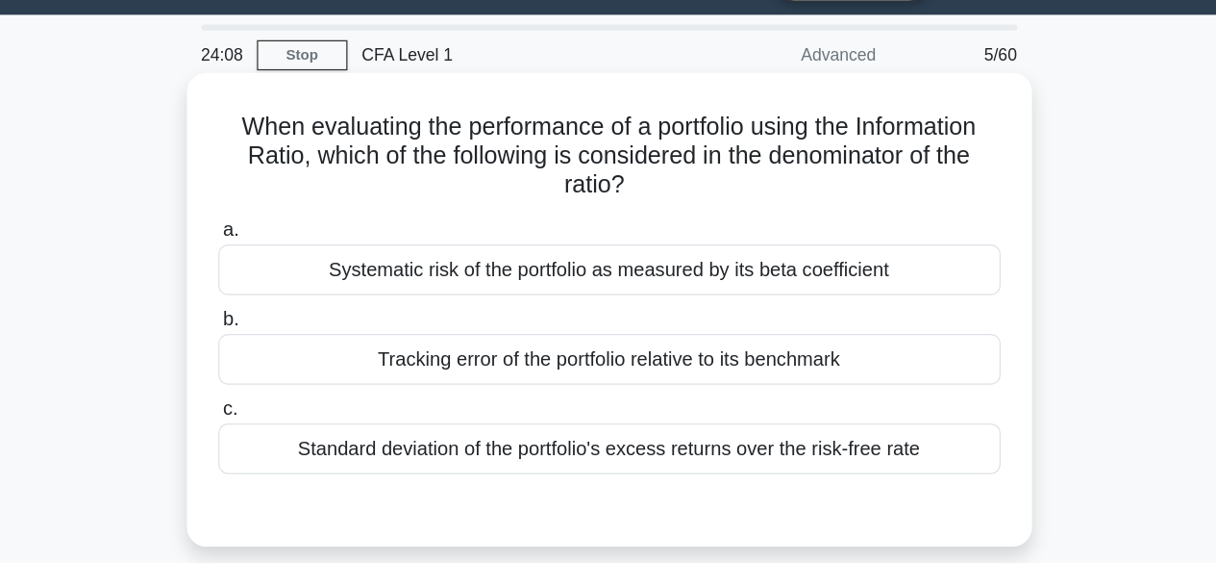
scroll to position [0, 0]
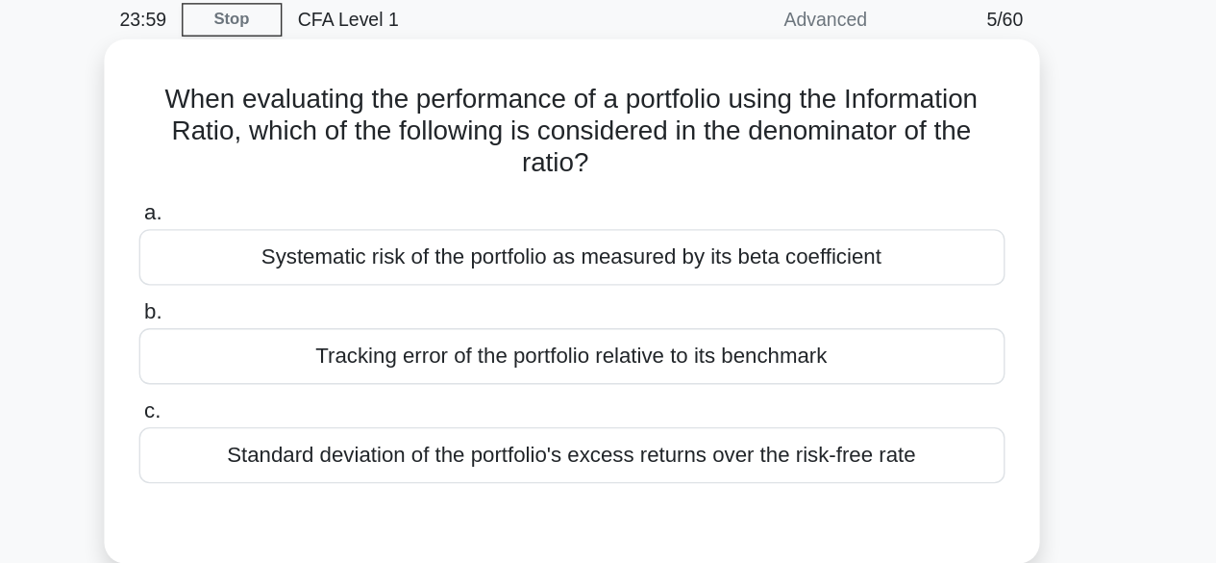
click at [635, 432] on div "a. Systematic risk of the portfolio as measured by its beta coefficient b. Trac…" at bounding box center [608, 339] width 627 height 244
click at [634, 414] on div "Standard deviation of the portfolio's excess returns over the risk-free rate" at bounding box center [608, 407] width 623 height 40
click at [297, 382] on input "c. Standard deviation of the portfolio's excess returns over the risk-free rate" at bounding box center [297, 375] width 0 height 13
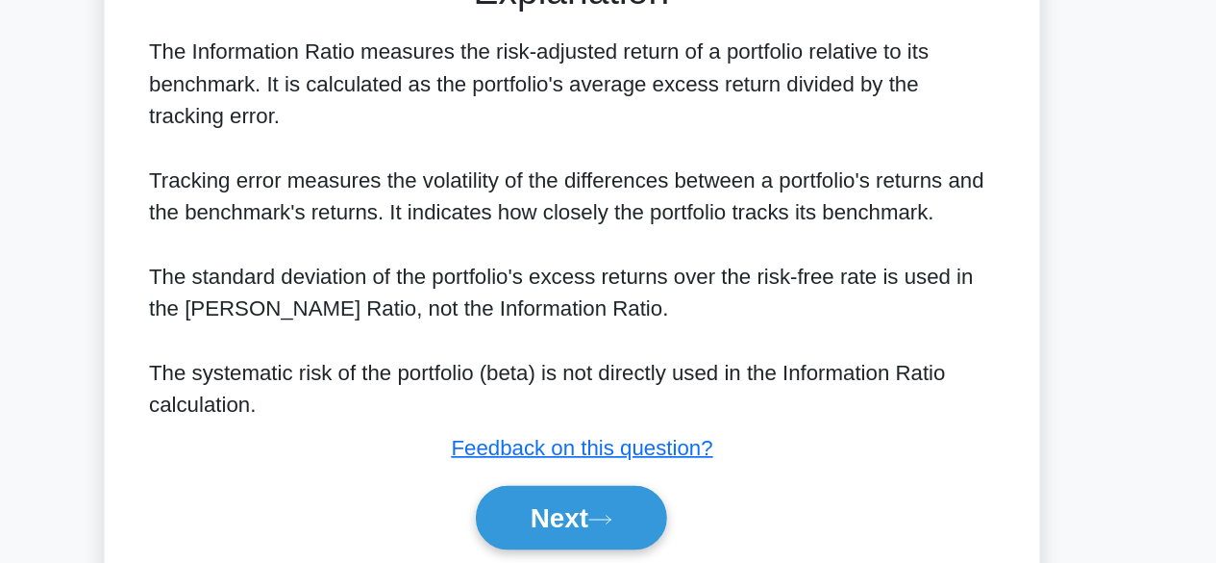
scroll to position [357, 0]
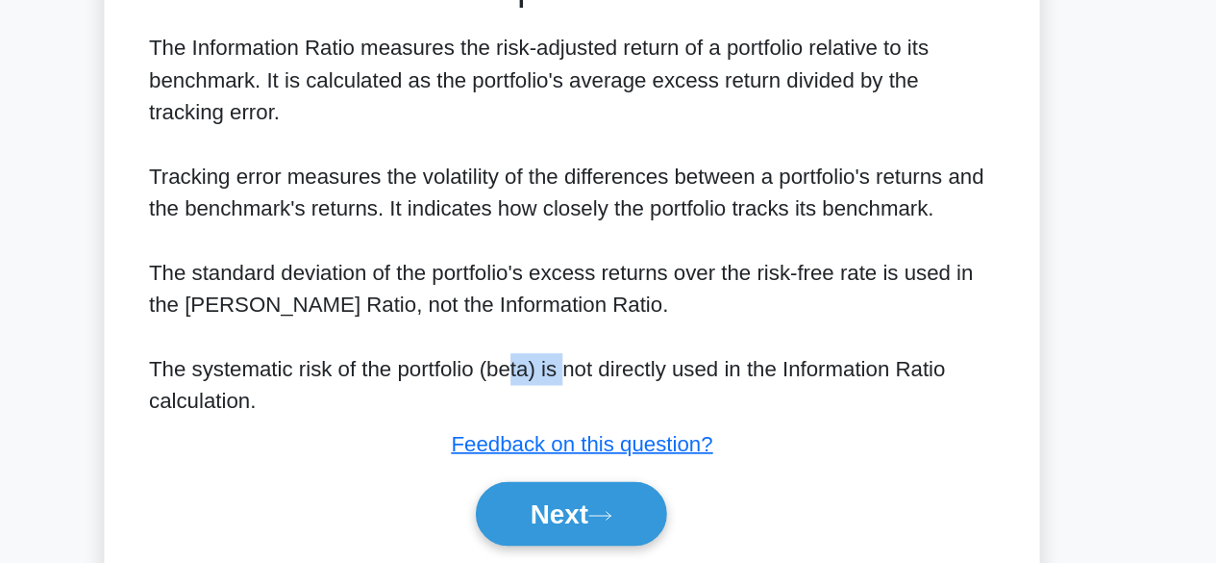
drag, startPoint x: 564, startPoint y: 389, endPoint x: 603, endPoint y: 387, distance: 38.5
click at [603, 387] on div "The Information Ratio measures the risk-adjusted return of a portfolio relative…" at bounding box center [609, 285] width 608 height 277
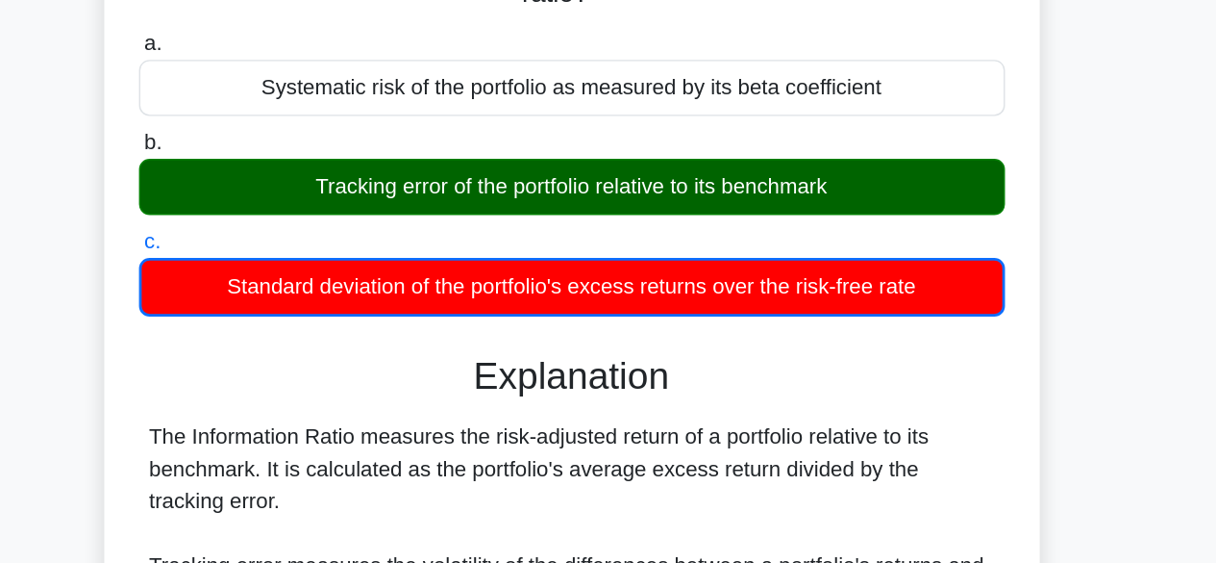
scroll to position [0, 0]
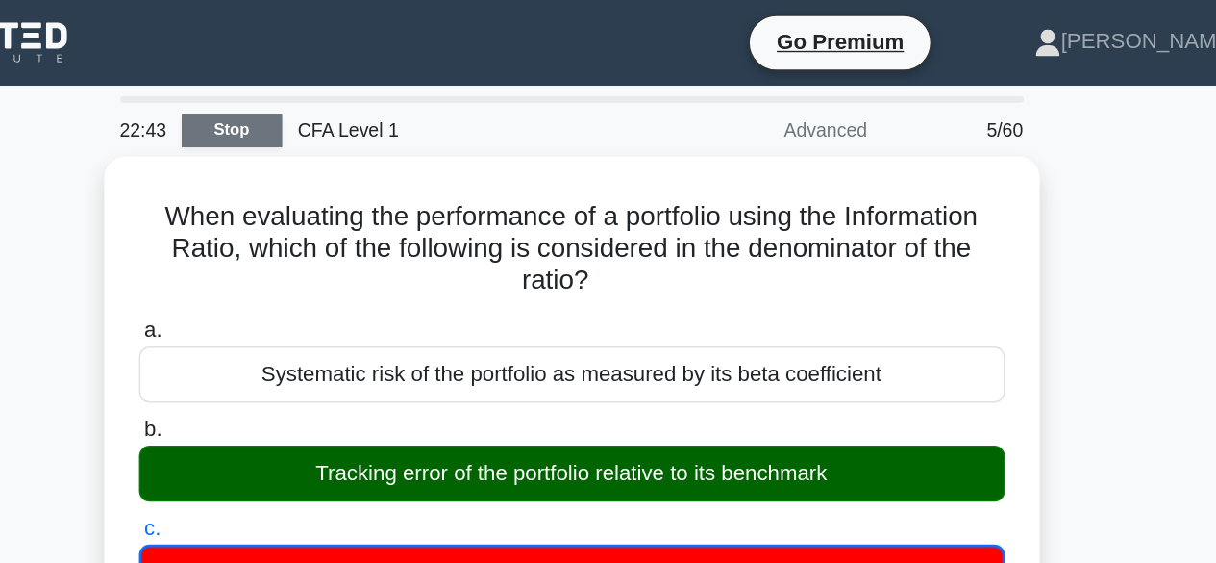
click at [386, 101] on link "Stop" at bounding box center [364, 94] width 72 height 24
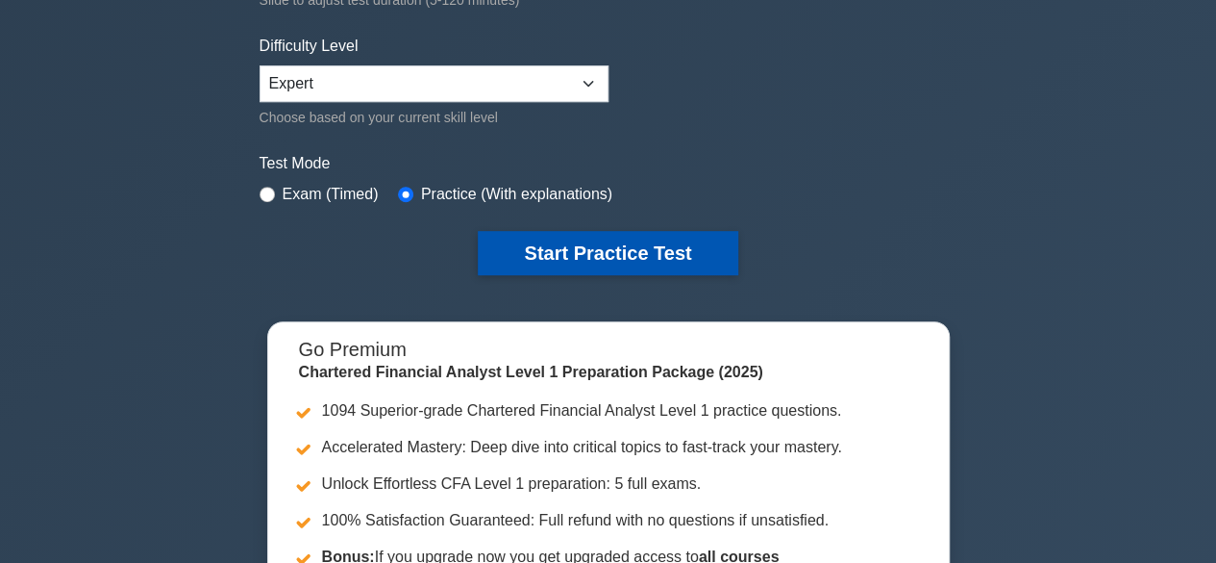
click at [553, 257] on button "Start Practice Test" at bounding box center [608, 253] width 260 height 44
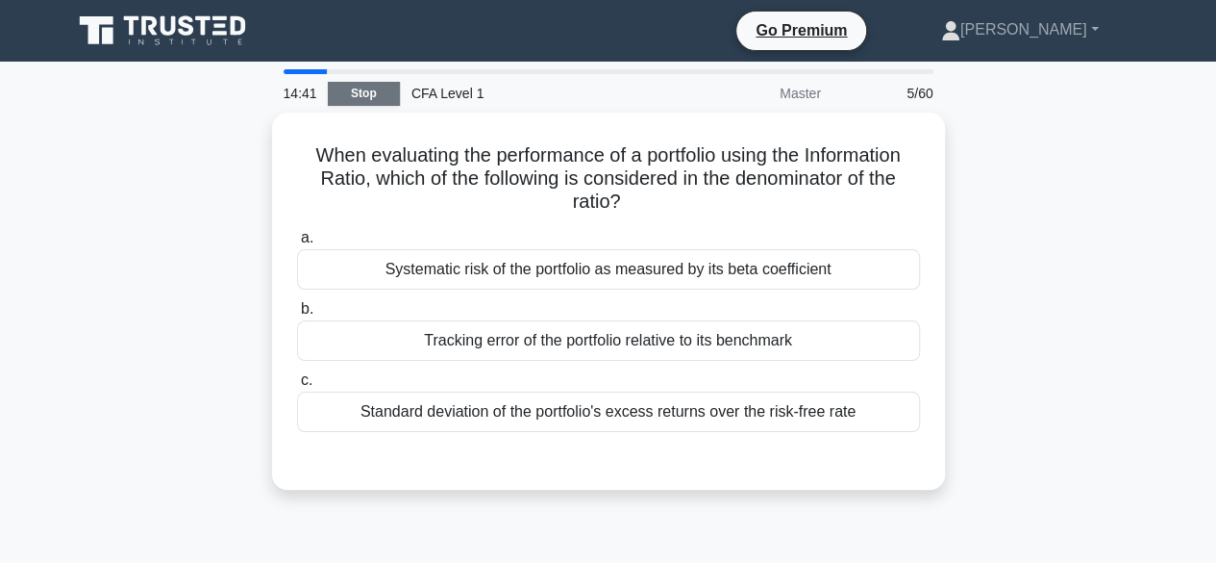
click at [368, 101] on link "Stop" at bounding box center [364, 94] width 72 height 24
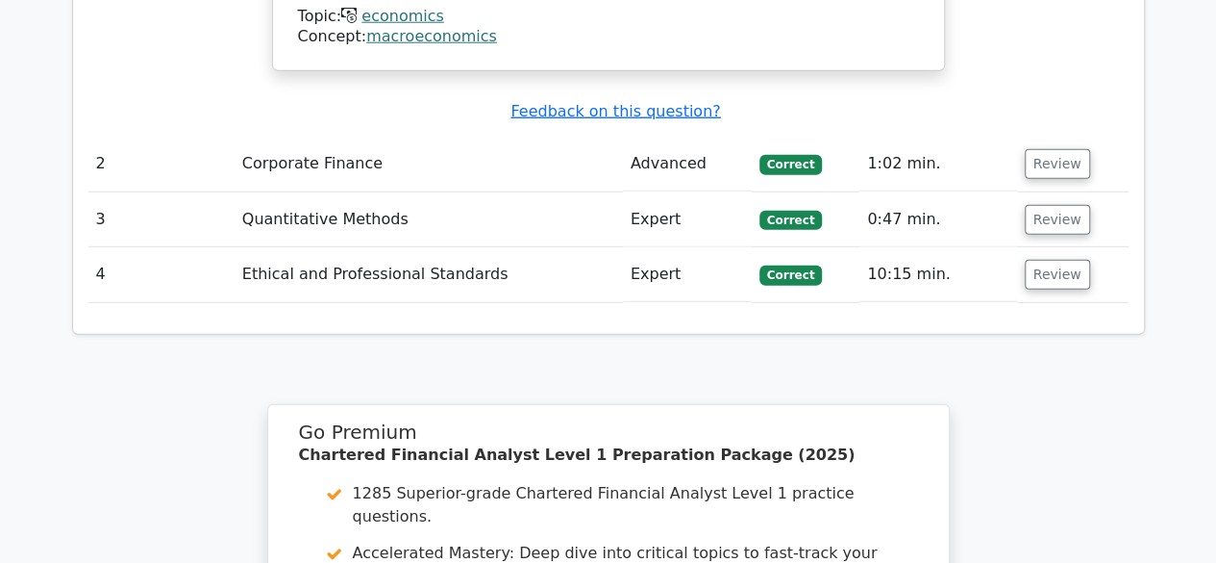
scroll to position [2597, 0]
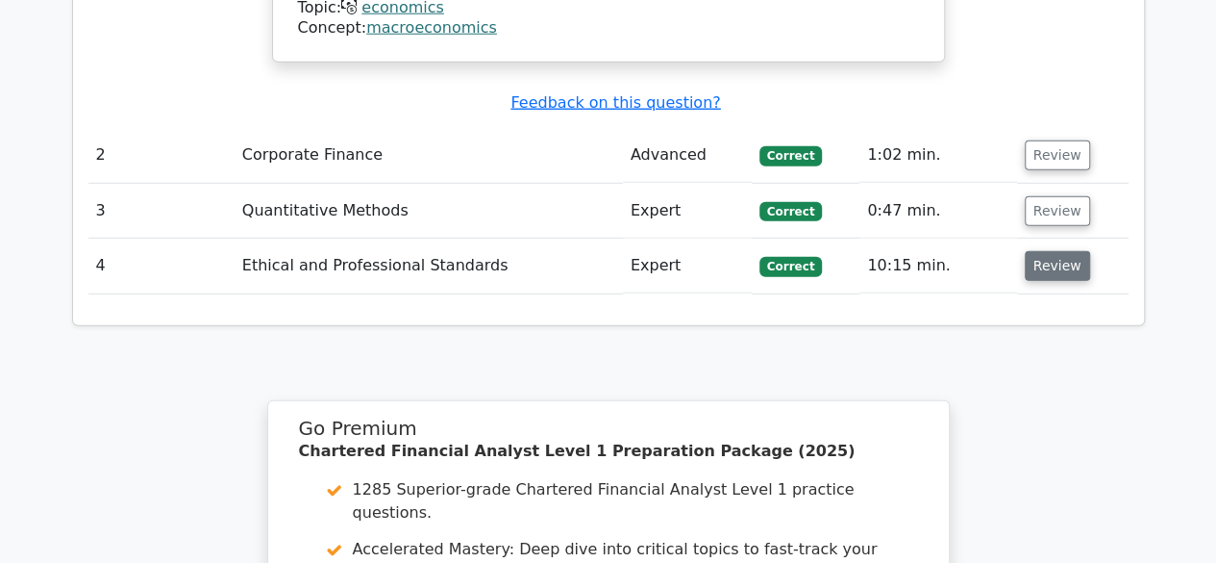
click at [1054, 251] on button "Review" at bounding box center [1057, 266] width 65 height 30
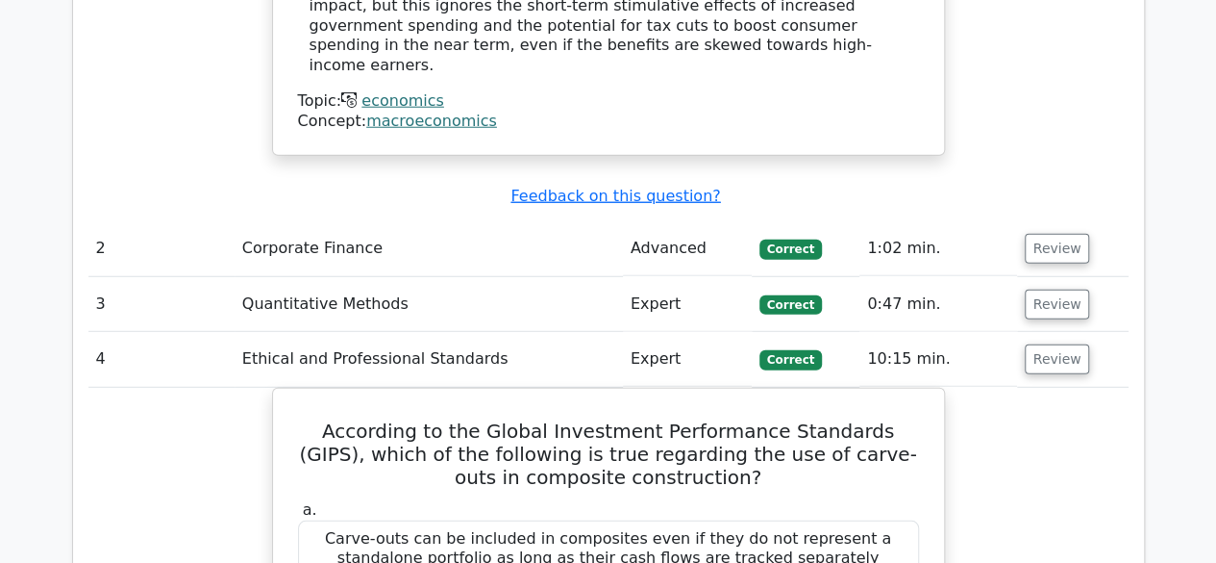
scroll to position [2501, 0]
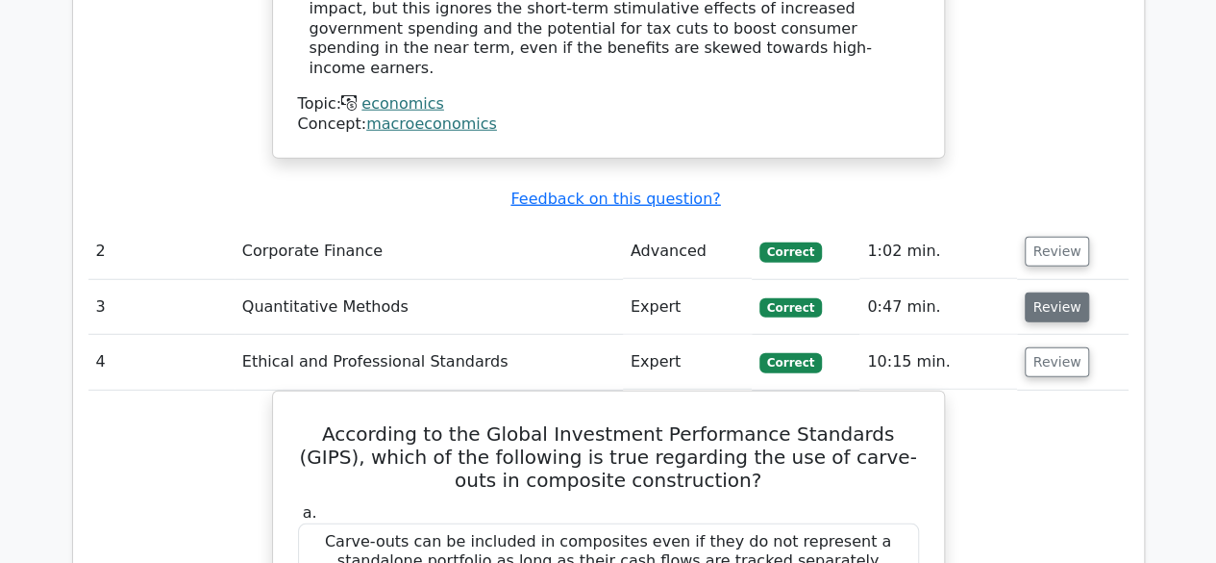
click at [1030, 292] on button "Review" at bounding box center [1057, 307] width 65 height 30
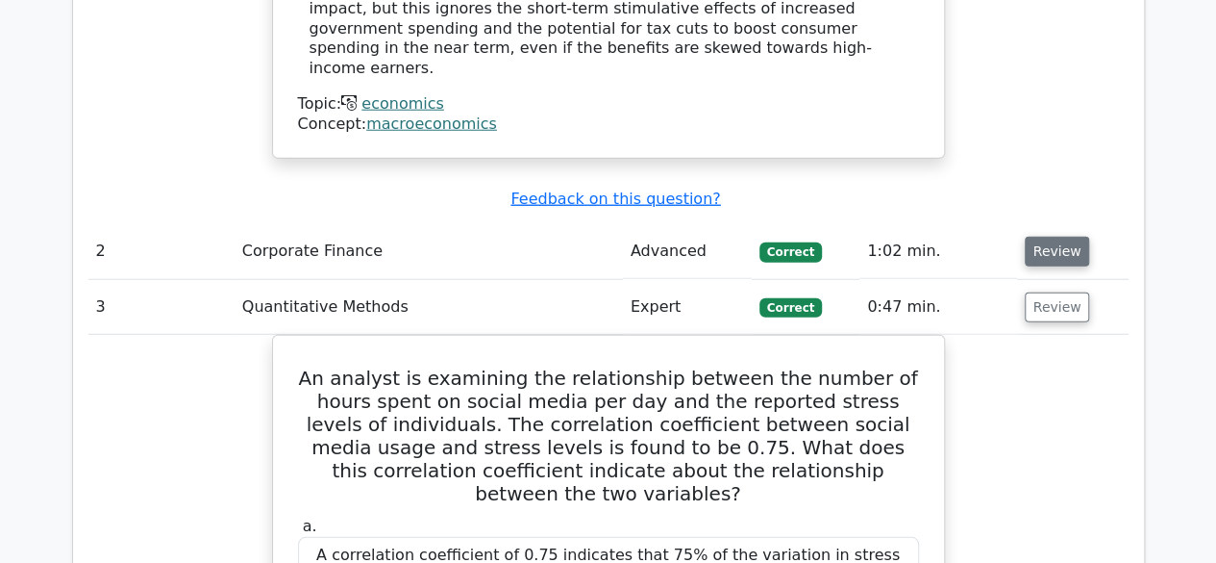
click at [1064, 237] on button "Review" at bounding box center [1057, 252] width 65 height 30
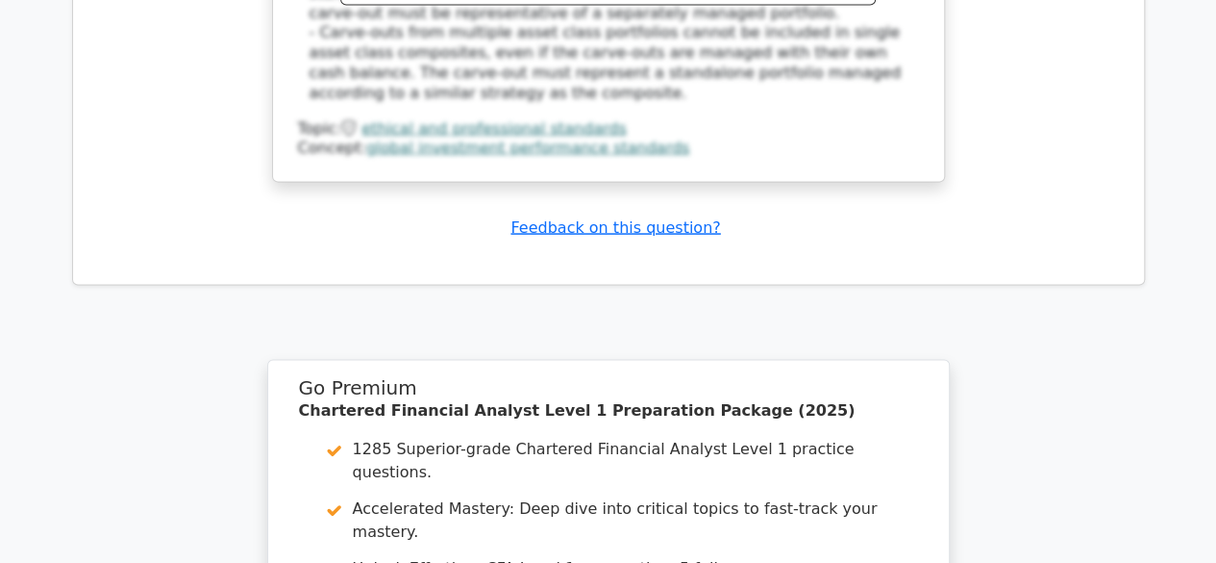
scroll to position [5663, 0]
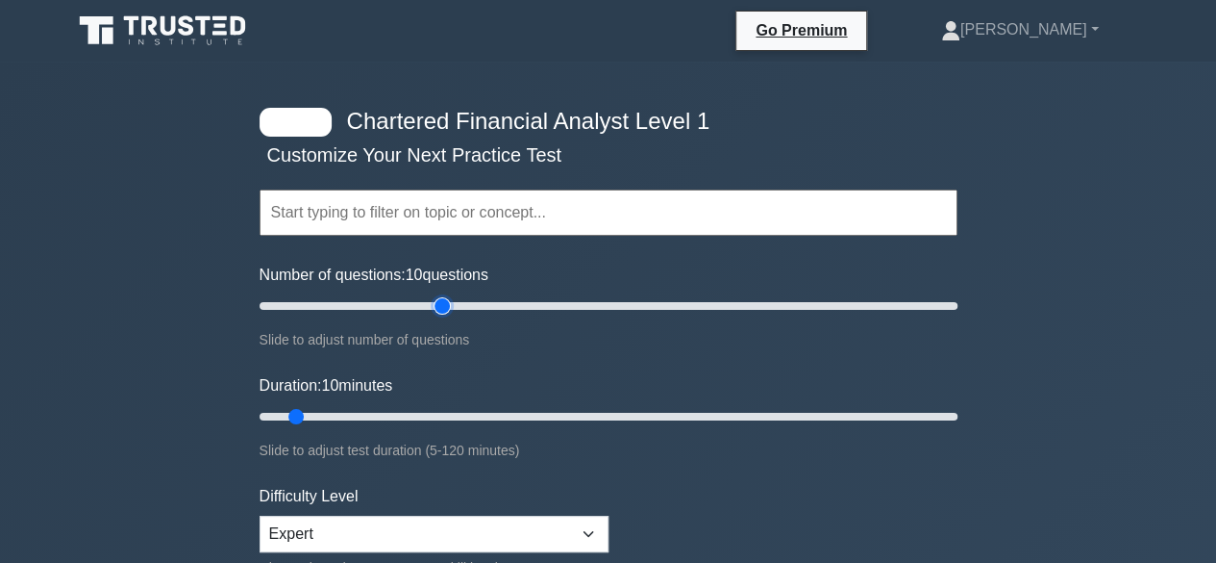
type input "55"
click at [438, 303] on input "Number of questions: 10 questions" at bounding box center [609, 305] width 698 height 23
click at [389, 416] on input "Duration: 10 minutes" at bounding box center [609, 416] width 698 height 23
type input "30"
click at [419, 412] on input "Duration: 25 minutes" at bounding box center [609, 416] width 698 height 23
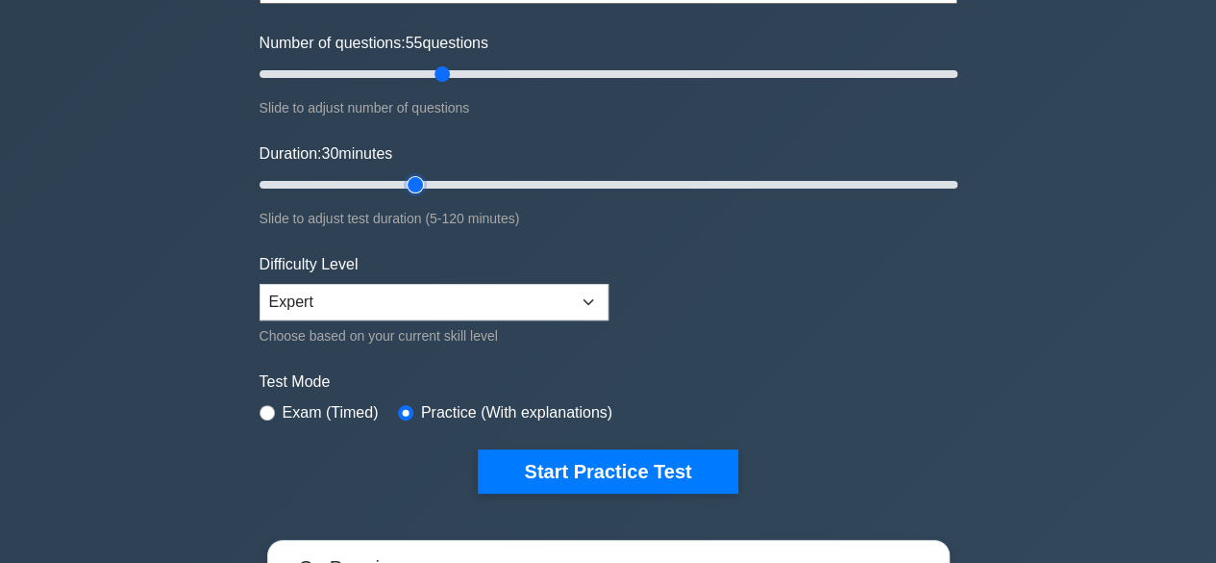
scroll to position [233, 0]
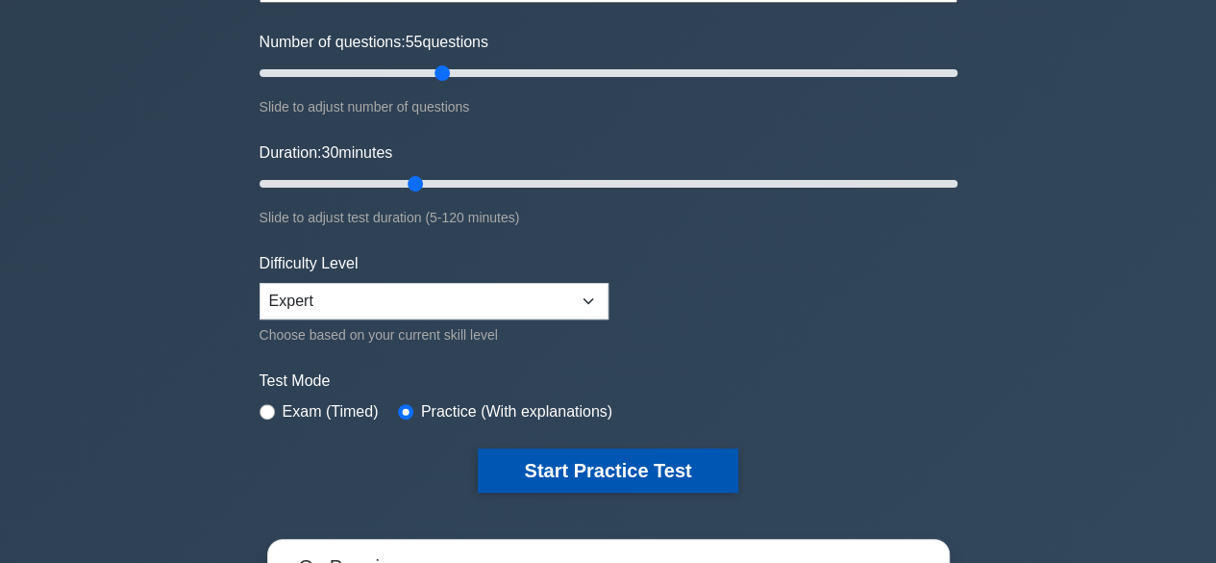
click at [541, 468] on button "Start Practice Test" at bounding box center [608, 470] width 260 height 44
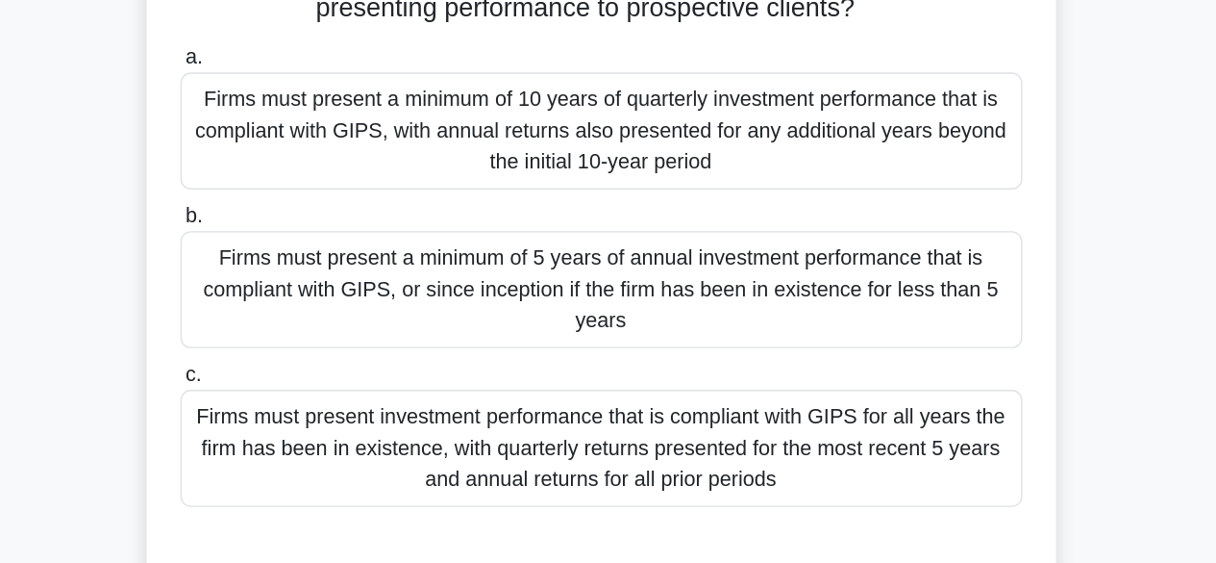
scroll to position [45, 0]
click at [698, 361] on div "Firms must present a minimum of 5 years of annual investment performance that i…" at bounding box center [608, 359] width 623 height 87
click at [297, 312] on input "b. Firms must present a minimum of 5 years of annual investment performance tha…" at bounding box center [297, 305] width 0 height 13
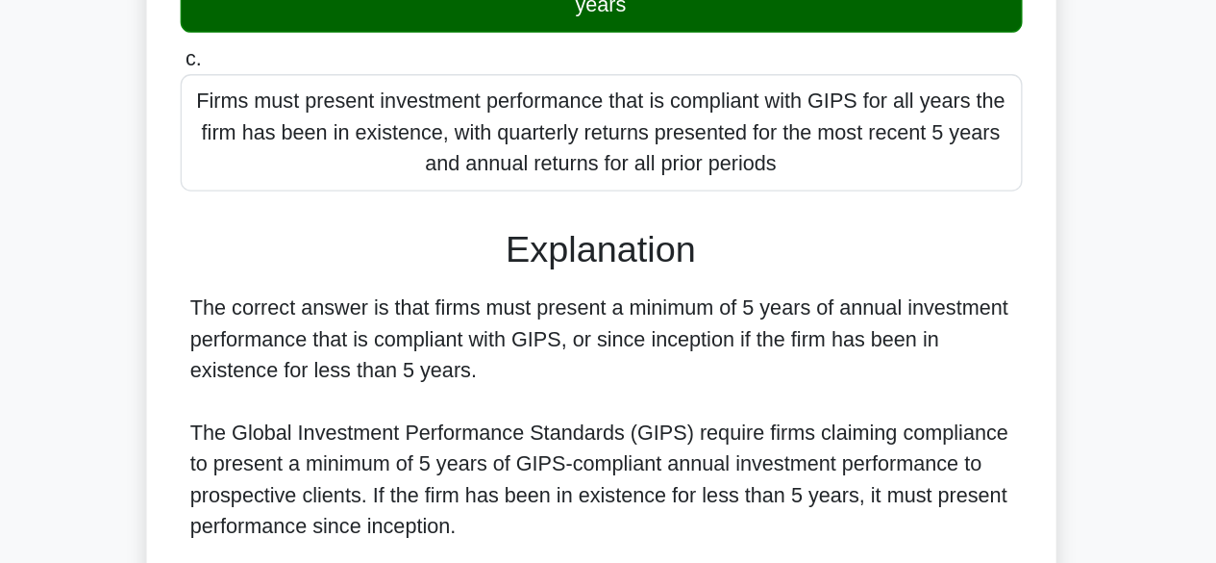
scroll to position [499, 0]
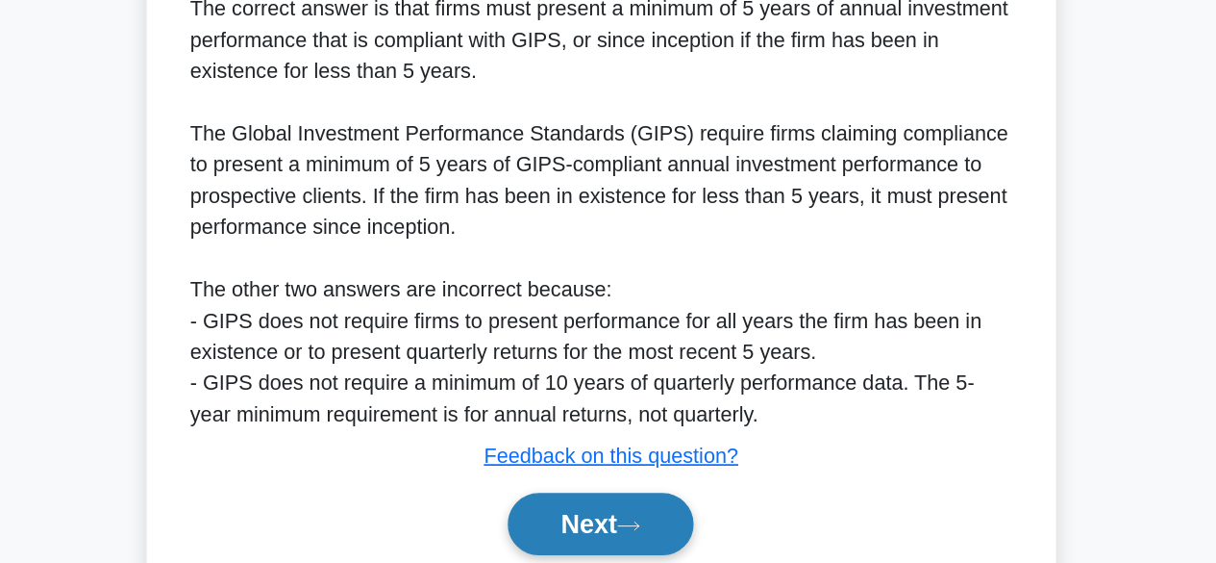
click at [638, 532] on icon at bounding box center [628, 535] width 17 height 11
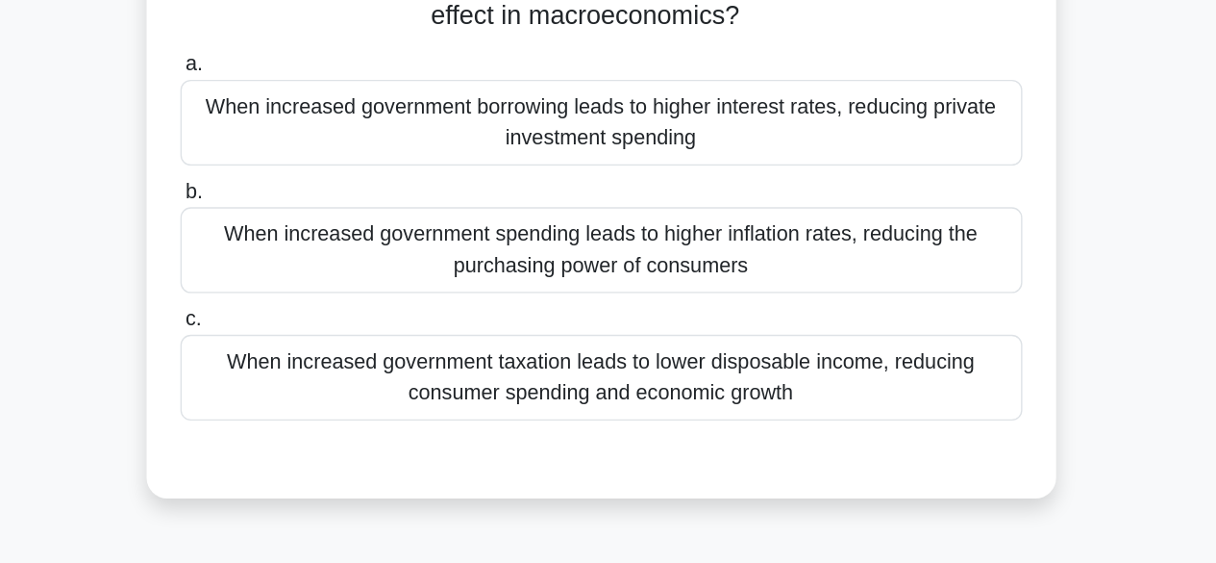
scroll to position [59, 0]
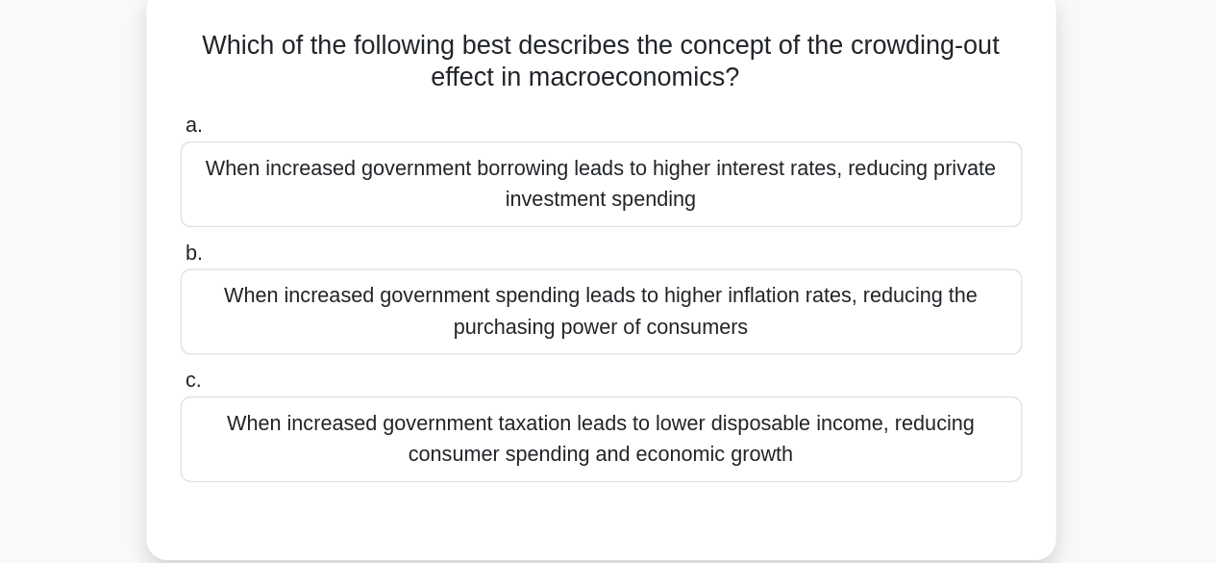
click at [638, 216] on div "When increased government borrowing leads to higher interest rates, reducing pr…" at bounding box center [608, 194] width 623 height 63
click at [297, 158] on input "a. When increased government borrowing leads to higher interest rates, reducing…" at bounding box center [297, 151] width 0 height 13
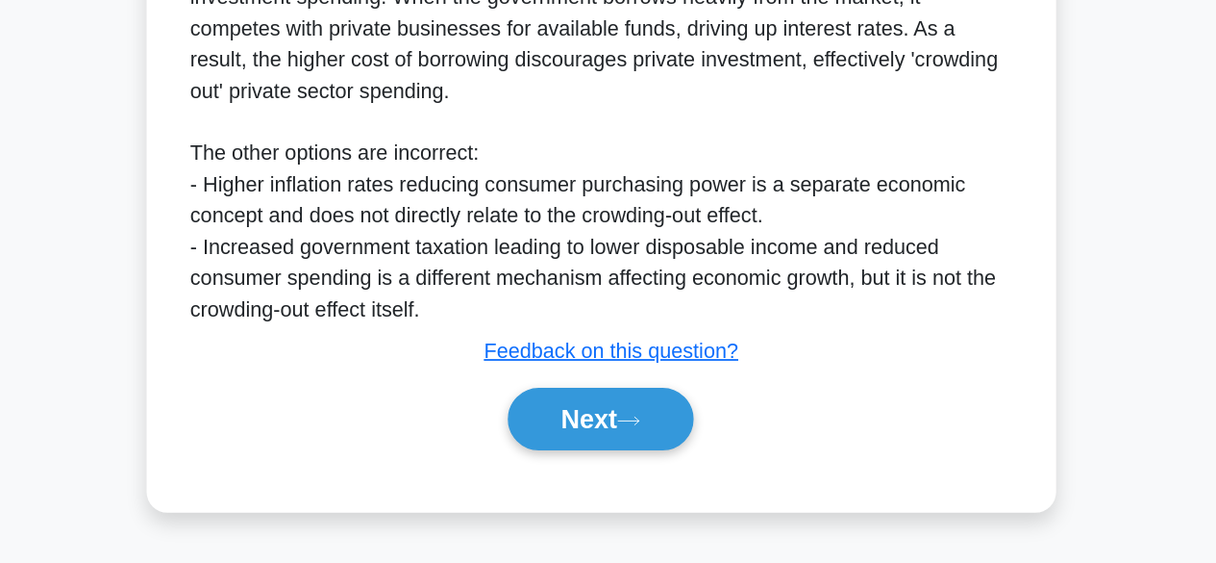
scroll to position [467, 0]
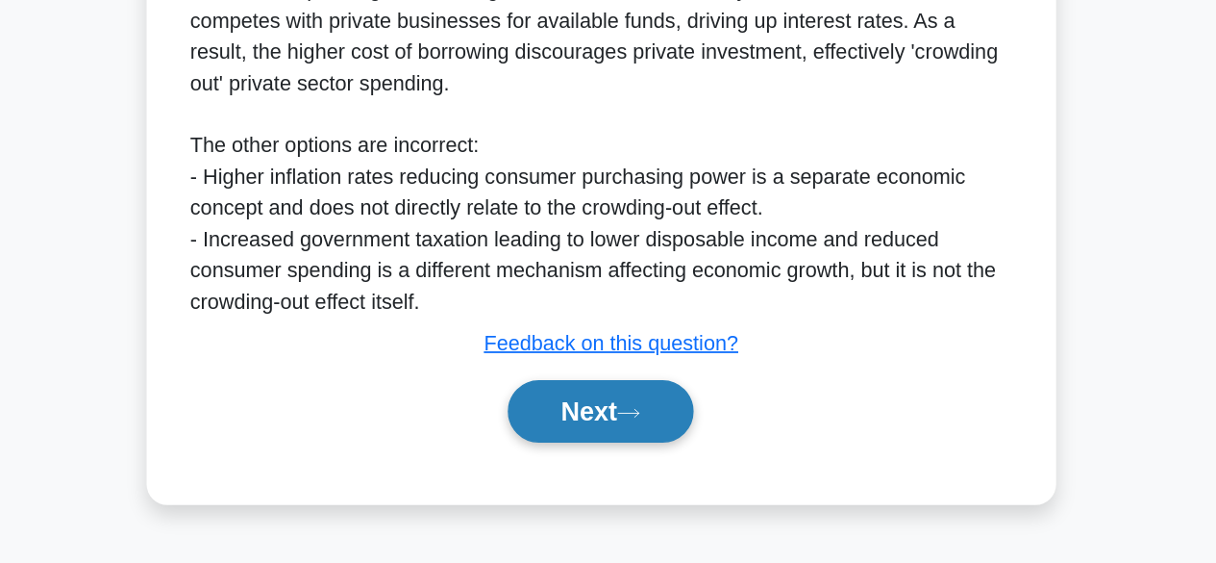
click at [628, 456] on button "Next" at bounding box center [608, 450] width 138 height 46
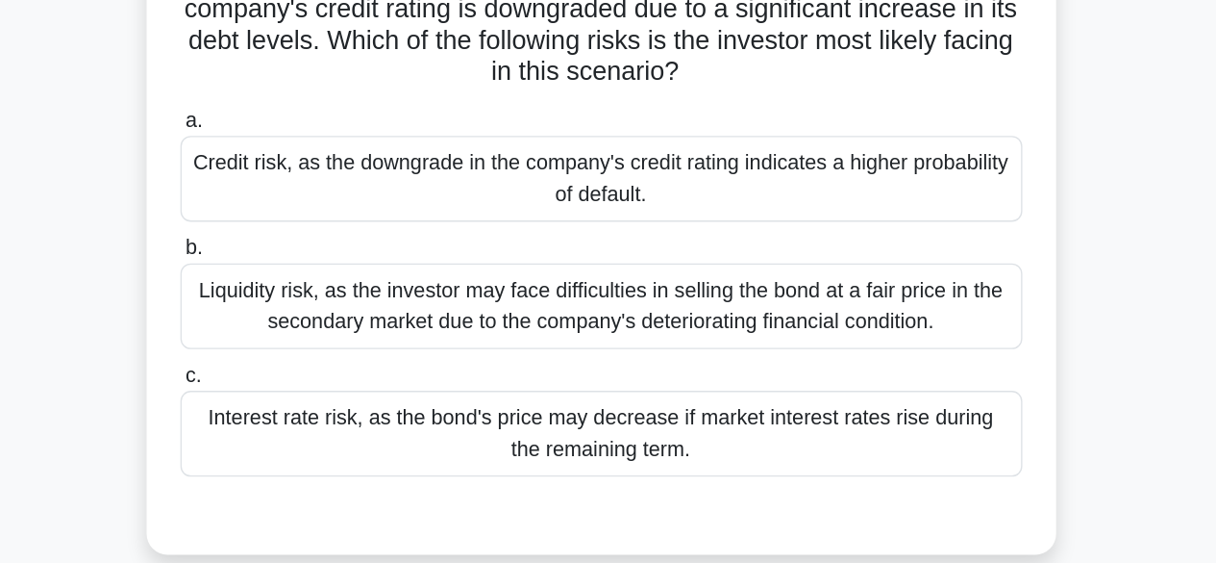
scroll to position [92, 0]
click at [754, 213] on div "Credit risk, as the downgrade in the company's credit rating indicates a higher…" at bounding box center [608, 229] width 623 height 63
click at [297, 193] on input "a. Credit risk, as the downgrade in the company's credit rating indicates a hig…" at bounding box center [297, 187] width 0 height 13
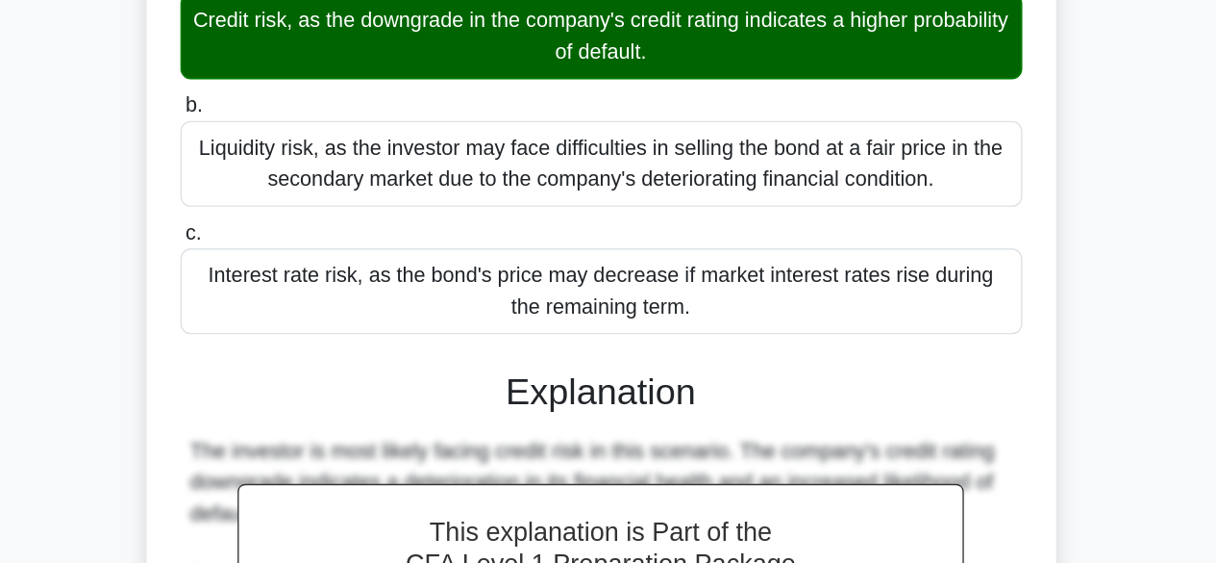
scroll to position [508, 0]
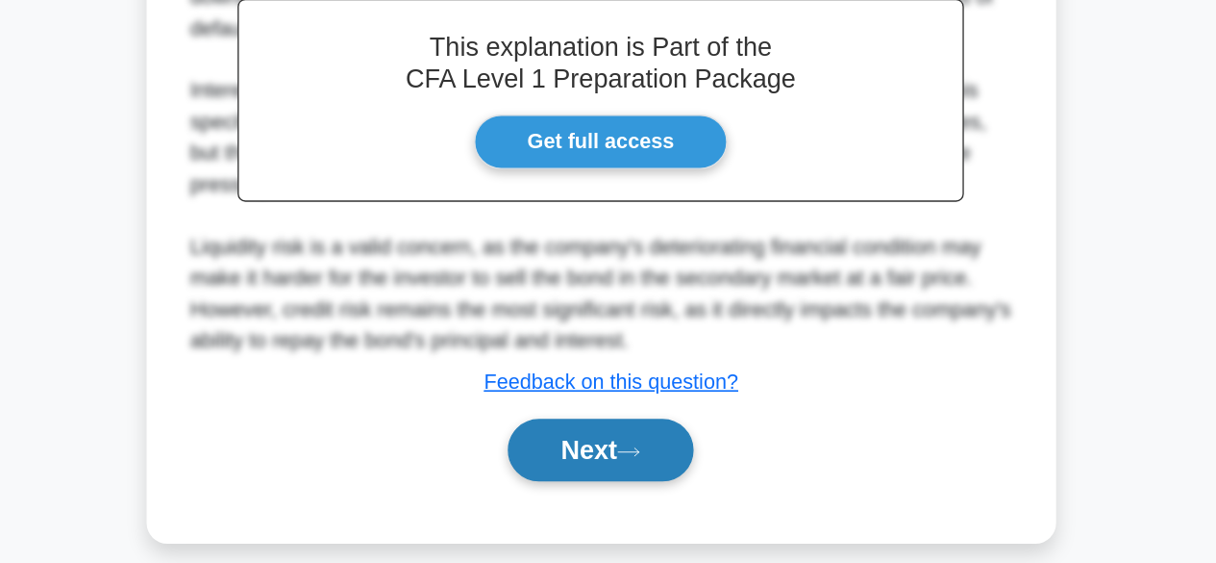
click at [612, 469] on button "Next" at bounding box center [608, 479] width 138 height 46
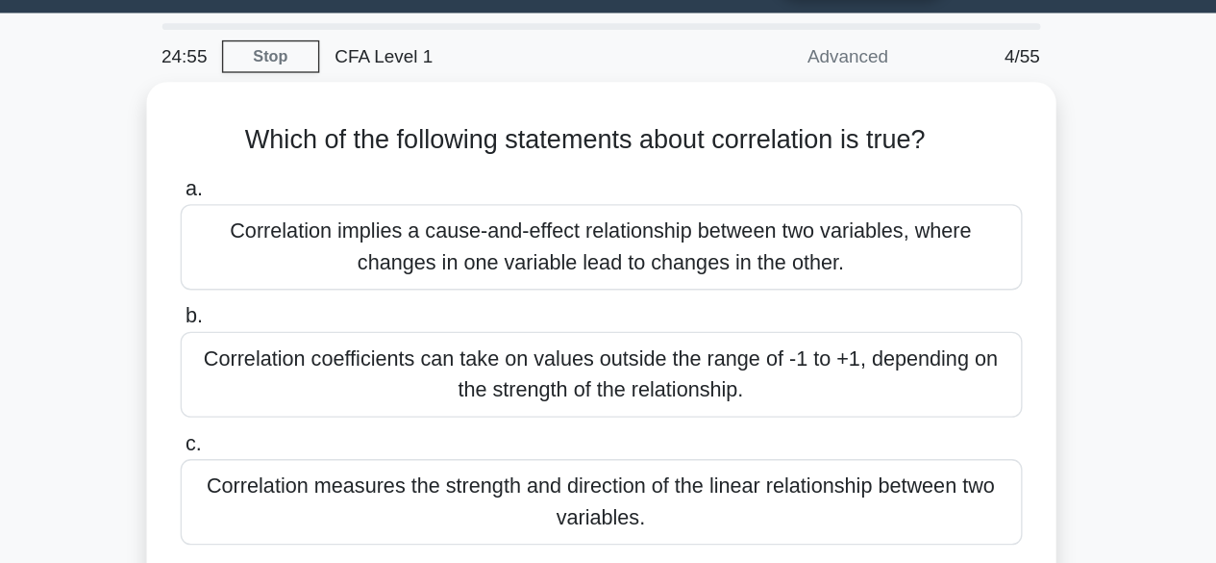
scroll to position [0, 0]
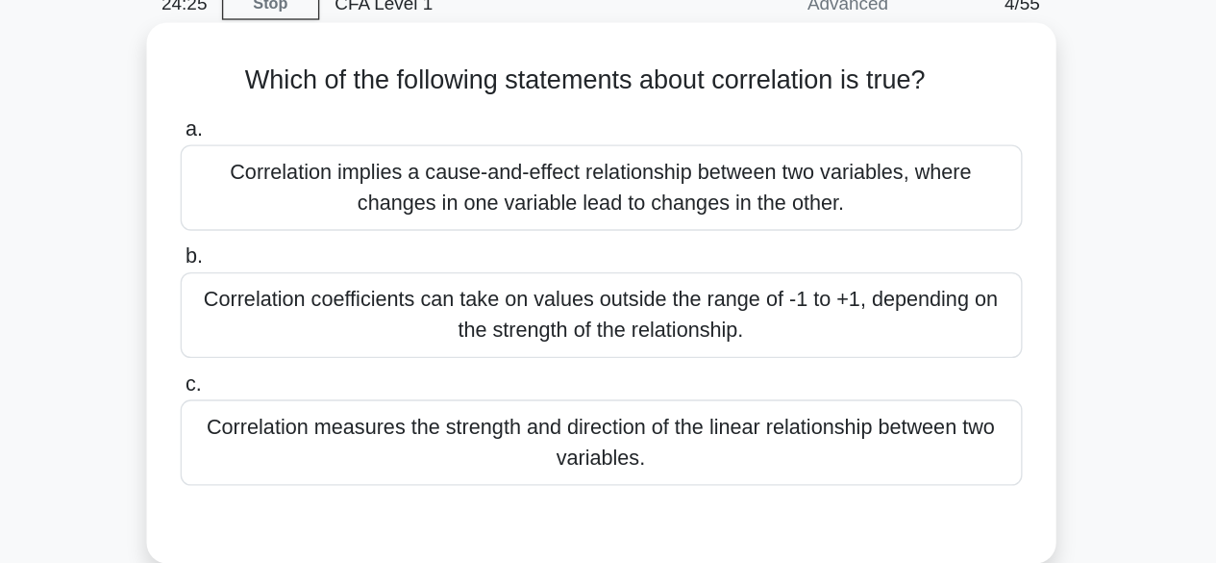
click at [643, 422] on div "Correlation measures the strength and direction of the linear relationship betw…" at bounding box center [608, 418] width 623 height 63
click at [297, 382] on input "c. Correlation measures the strength and direction of the linear relationship b…" at bounding box center [297, 375] width 0 height 13
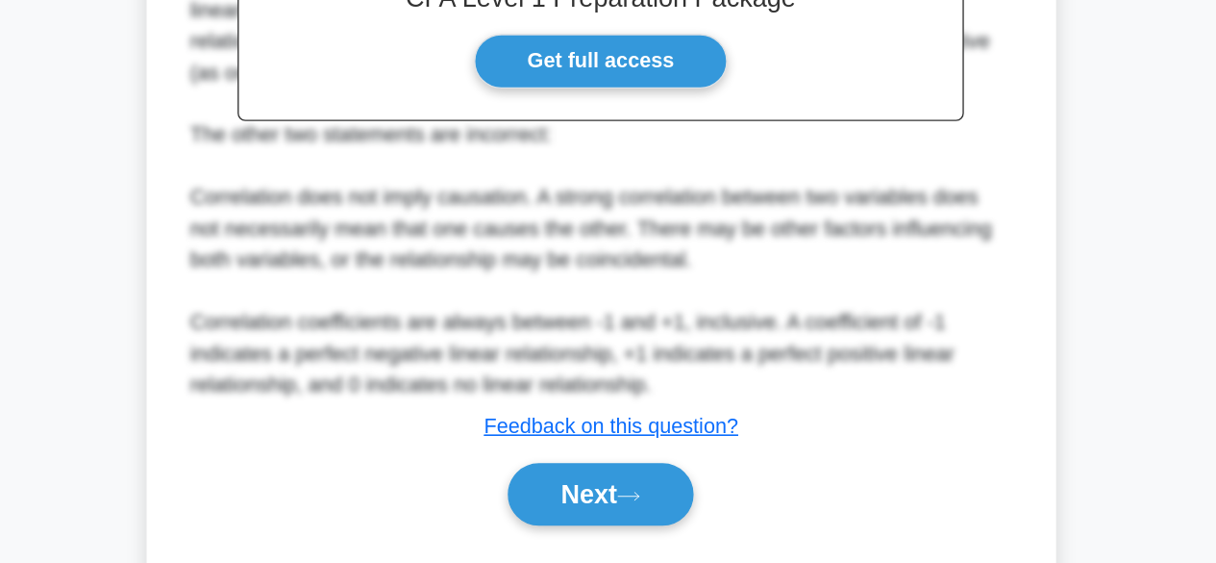
scroll to position [482, 0]
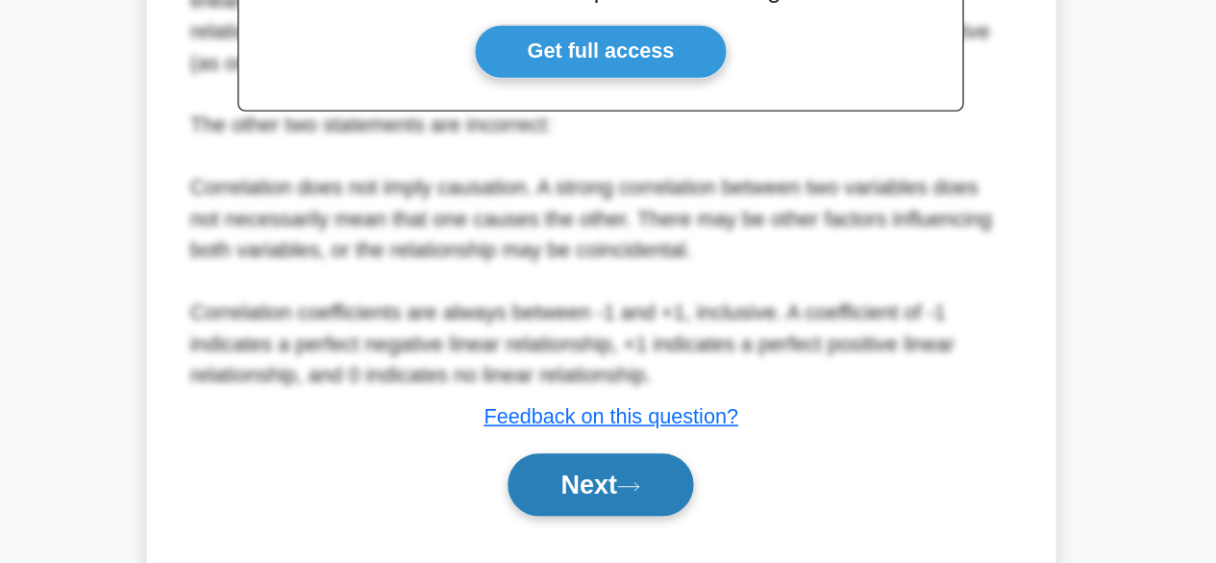
click at [637, 514] on button "Next" at bounding box center [608, 505] width 138 height 46
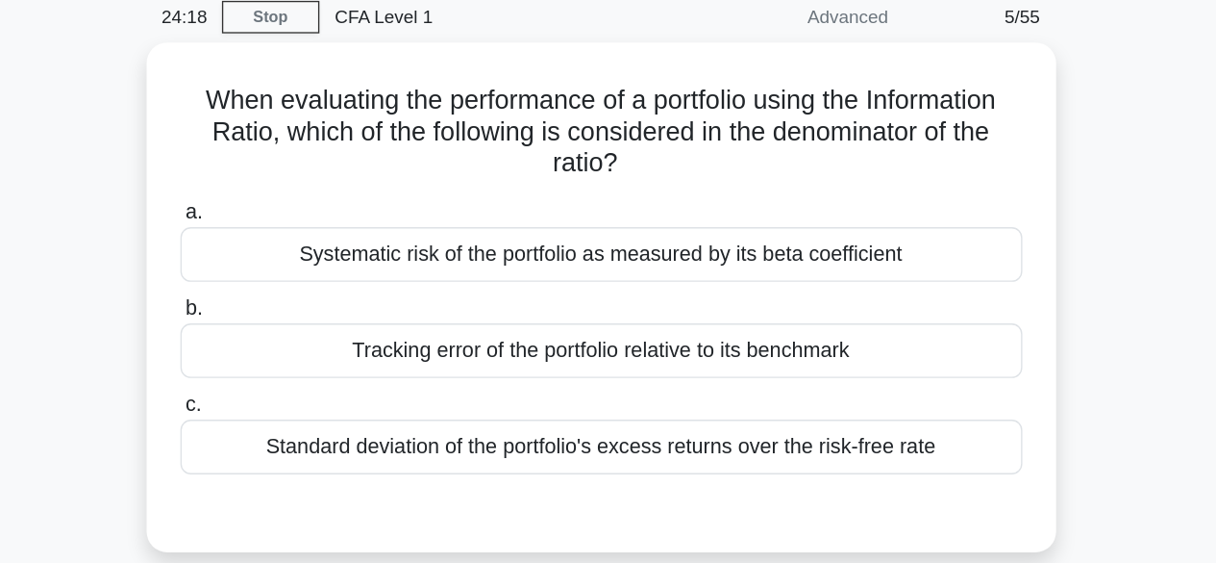
scroll to position [80, 0]
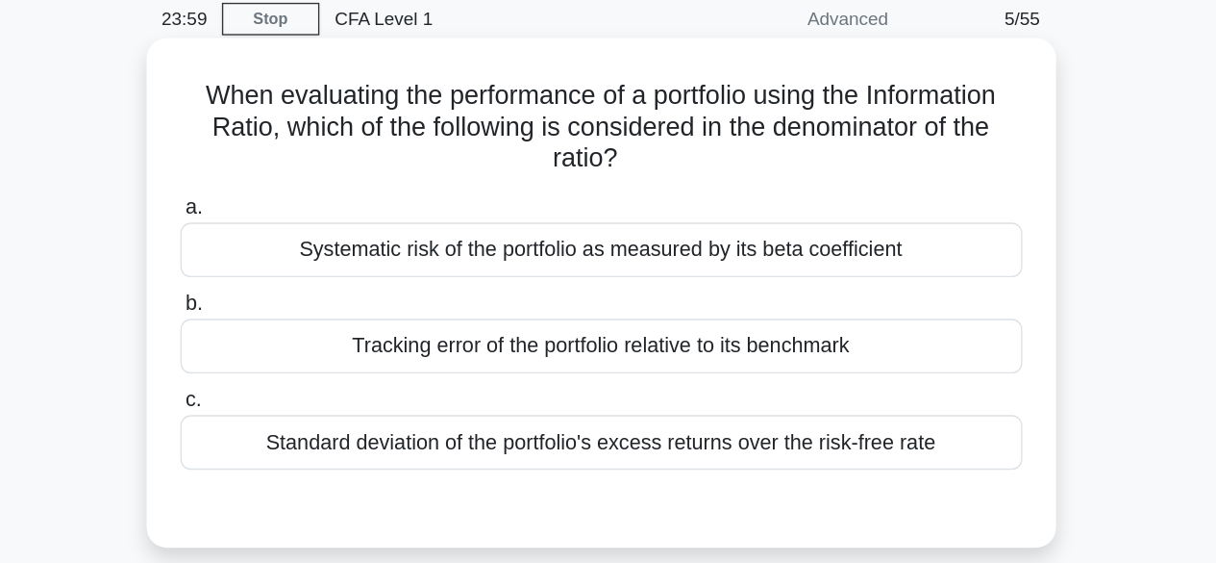
click at [652, 260] on div "Tracking error of the portfolio relative to its benchmark" at bounding box center [608, 256] width 623 height 40
click at [297, 231] on input "b. Tracking error of the portfolio relative to its benchmark" at bounding box center [297, 224] width 0 height 13
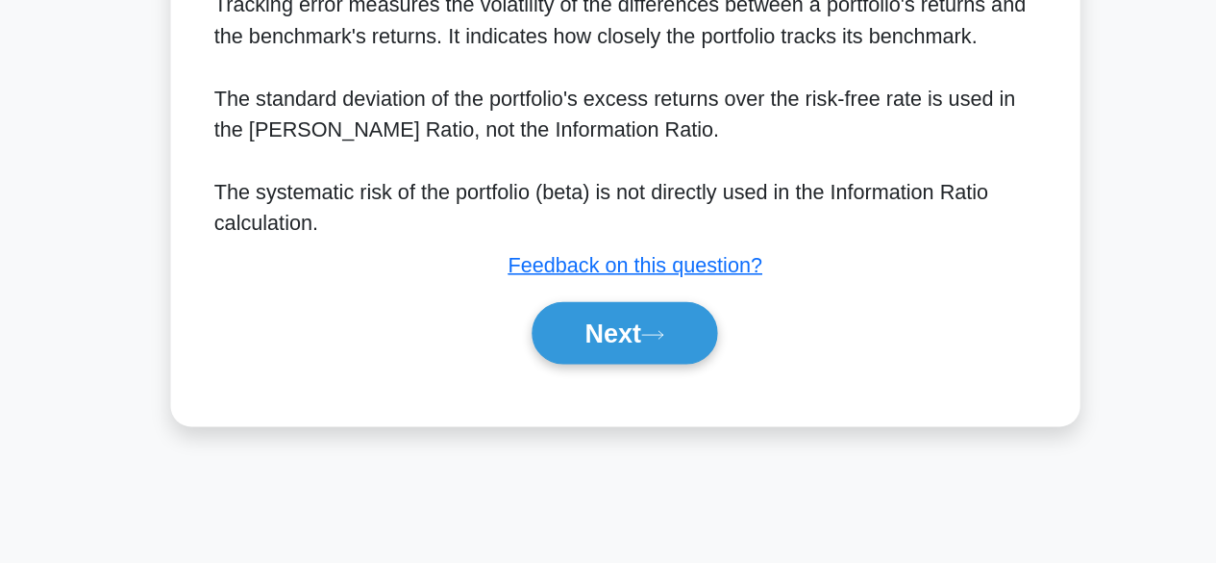
scroll to position [475, 0]
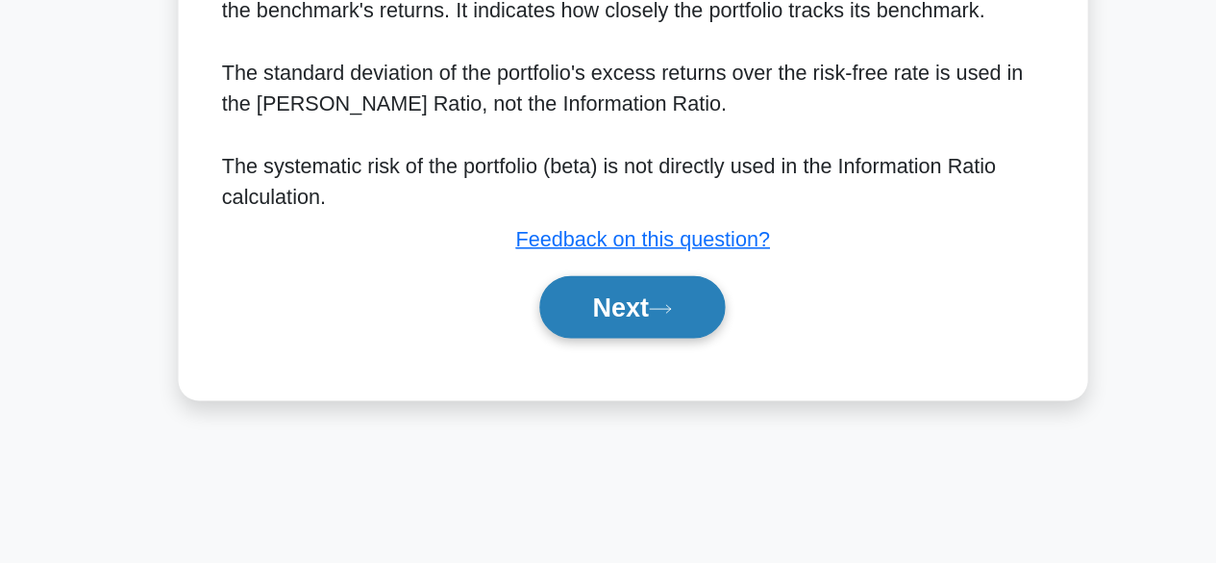
click at [629, 369] on icon at bounding box center [628, 374] width 17 height 11
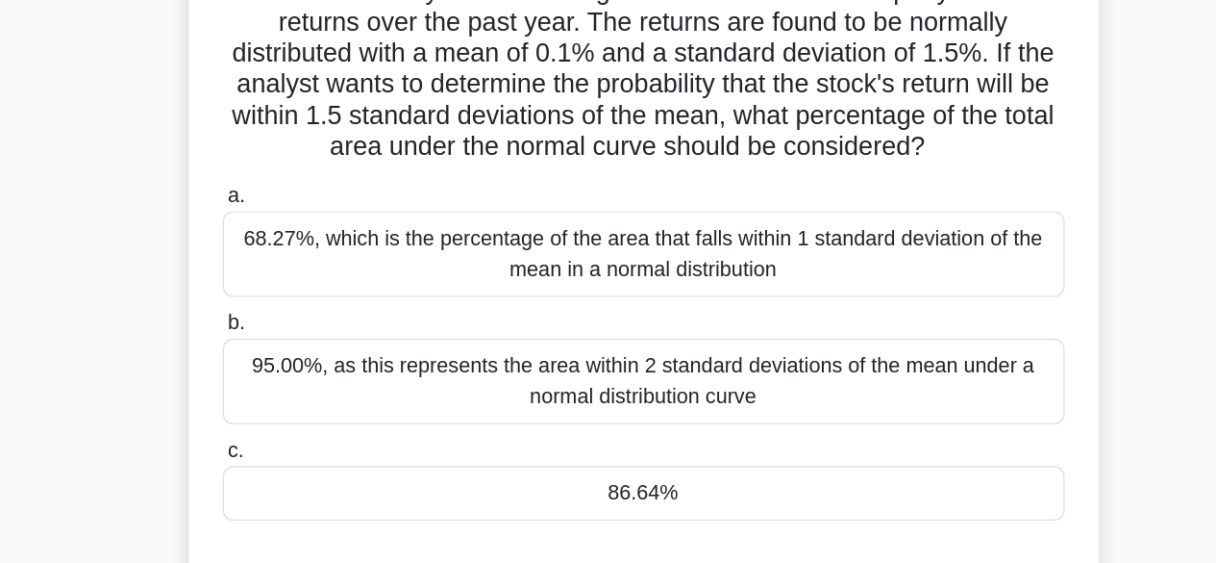
scroll to position [68, 0]
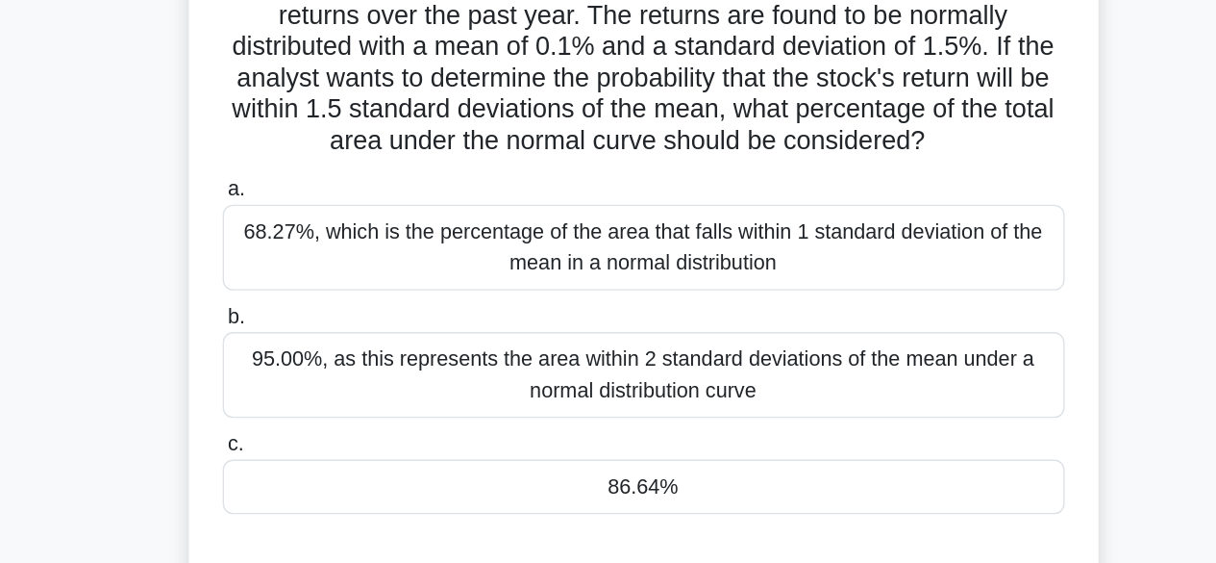
click at [597, 443] on div "86.64%" at bounding box center [608, 454] width 623 height 40
click at [297, 429] on input "c. 86.64%" at bounding box center [297, 422] width 0 height 13
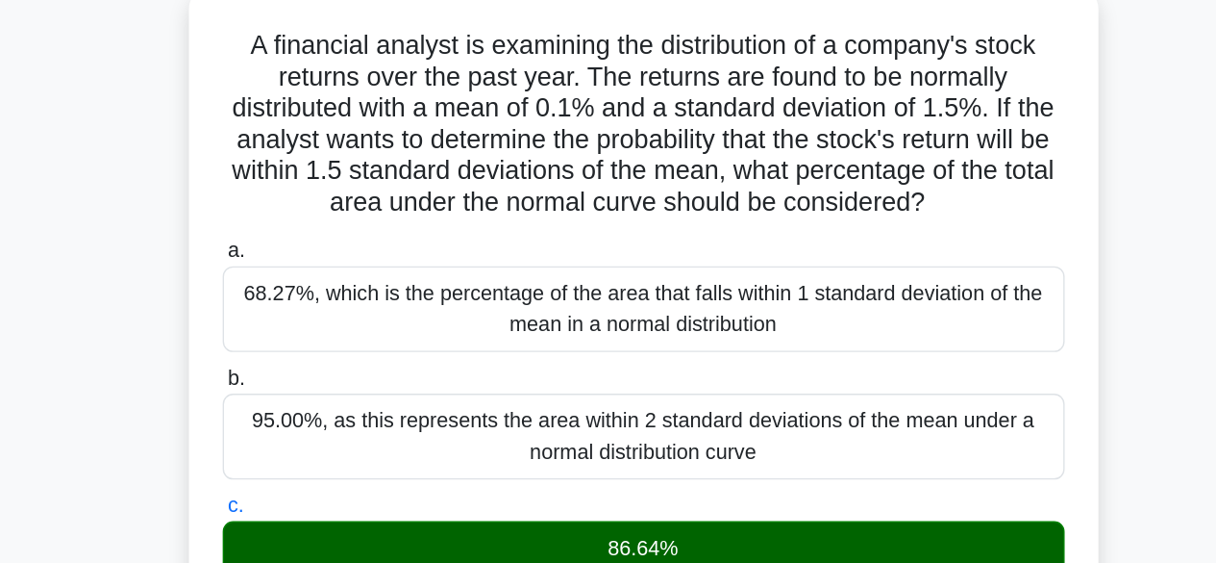
scroll to position [0, 0]
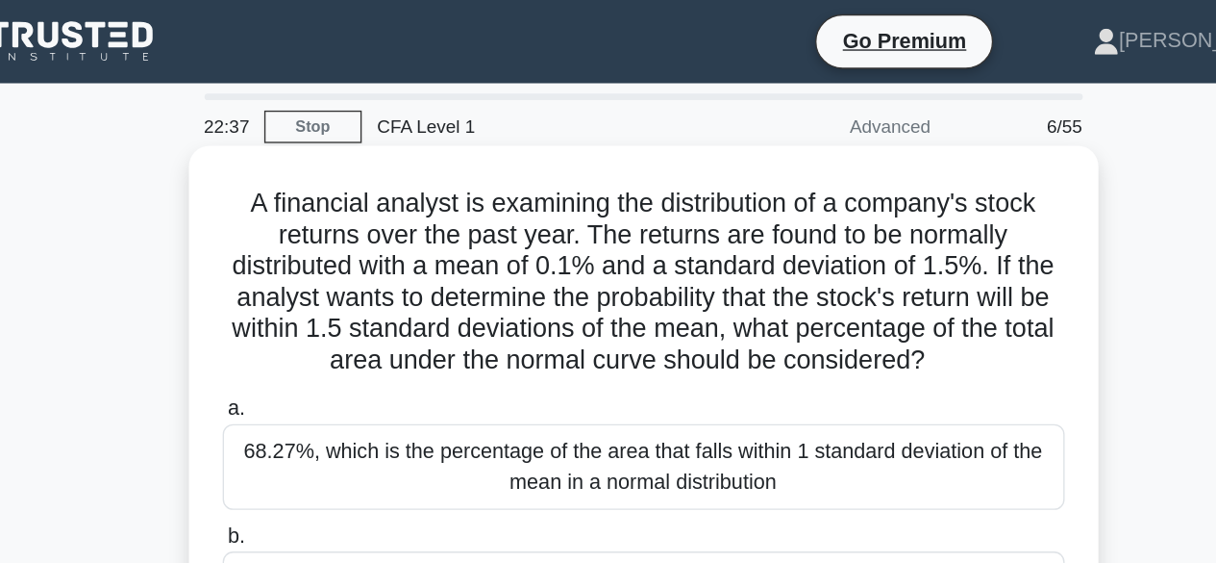
drag, startPoint x: 869, startPoint y: 269, endPoint x: 288, endPoint y: 156, distance: 591.8
click at [288, 156] on div "A financial analyst is examining the distribution of a company's stock returns …" at bounding box center [609, 546] width 658 height 863
copy h5 "A financial analyst is examining the distribution of a company's stock returns …"
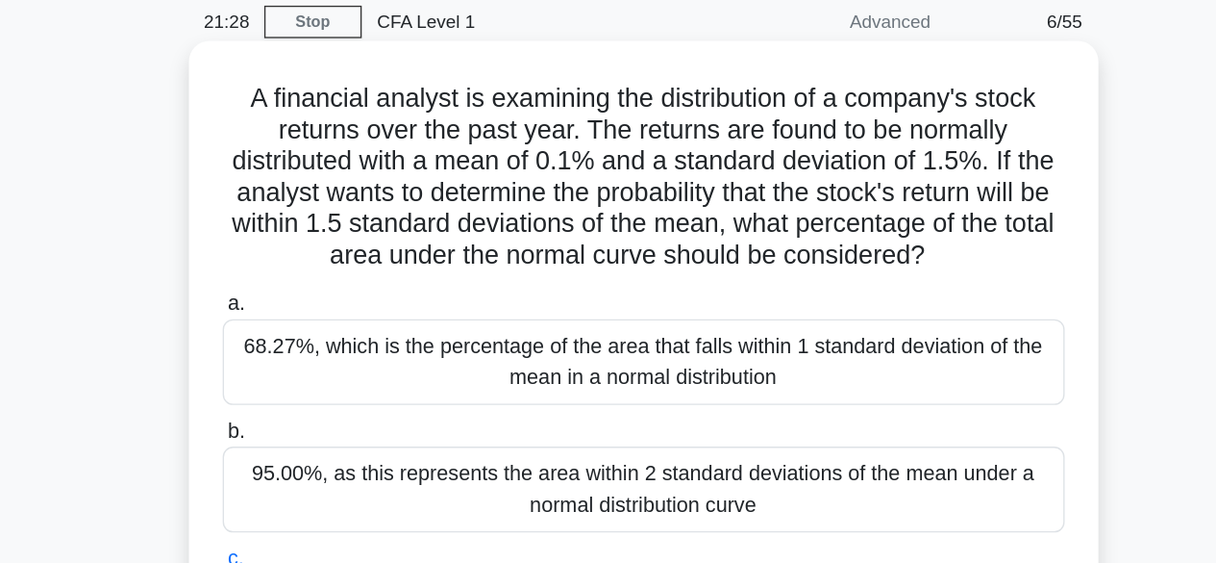
scroll to position [77, 0]
click at [579, 113] on h5 "A financial analyst is examining the distribution of a company's stock returns …" at bounding box center [608, 132] width 627 height 140
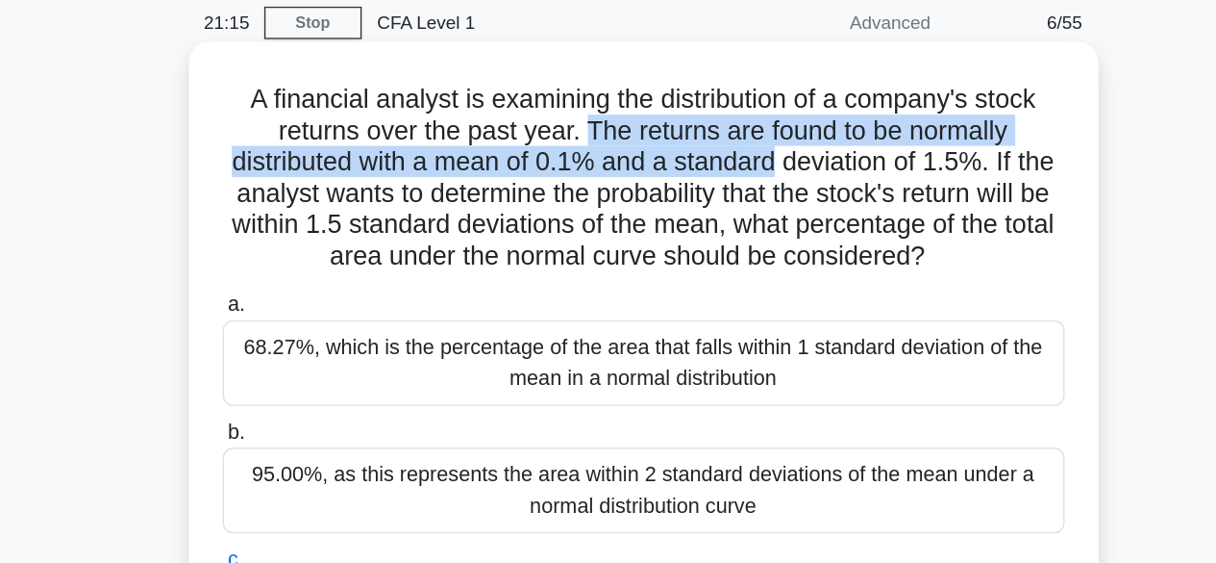
drag, startPoint x: 565, startPoint y: 99, endPoint x: 702, endPoint y: 127, distance: 139.4
click at [702, 127] on h5 "A financial analyst is examining the distribution of a company's stock returns …" at bounding box center [608, 132] width 627 height 140
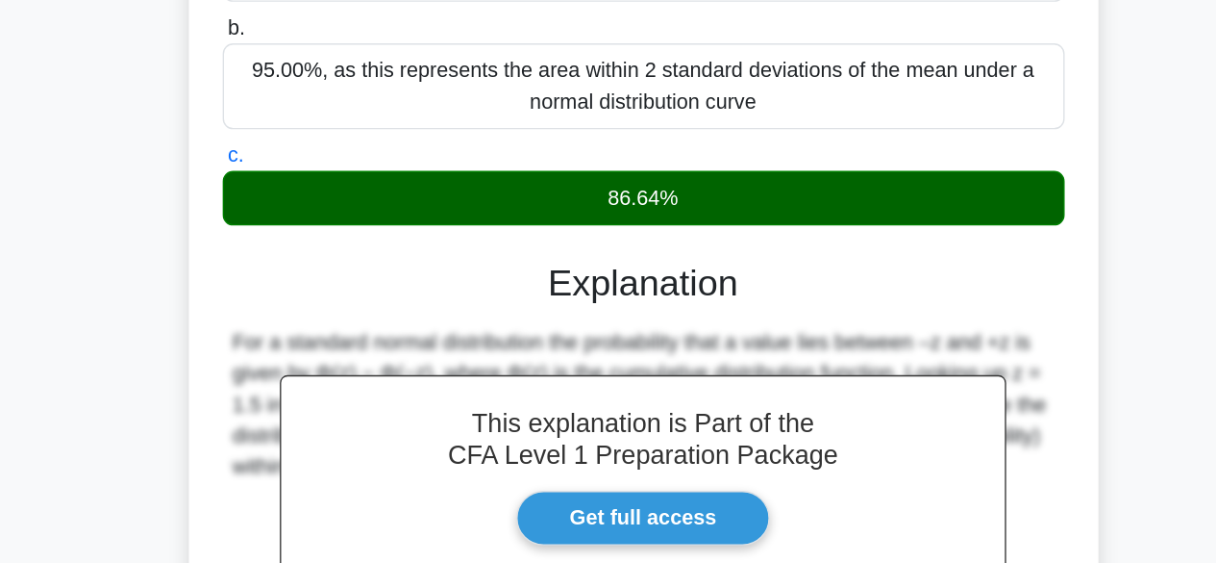
scroll to position [369, 0]
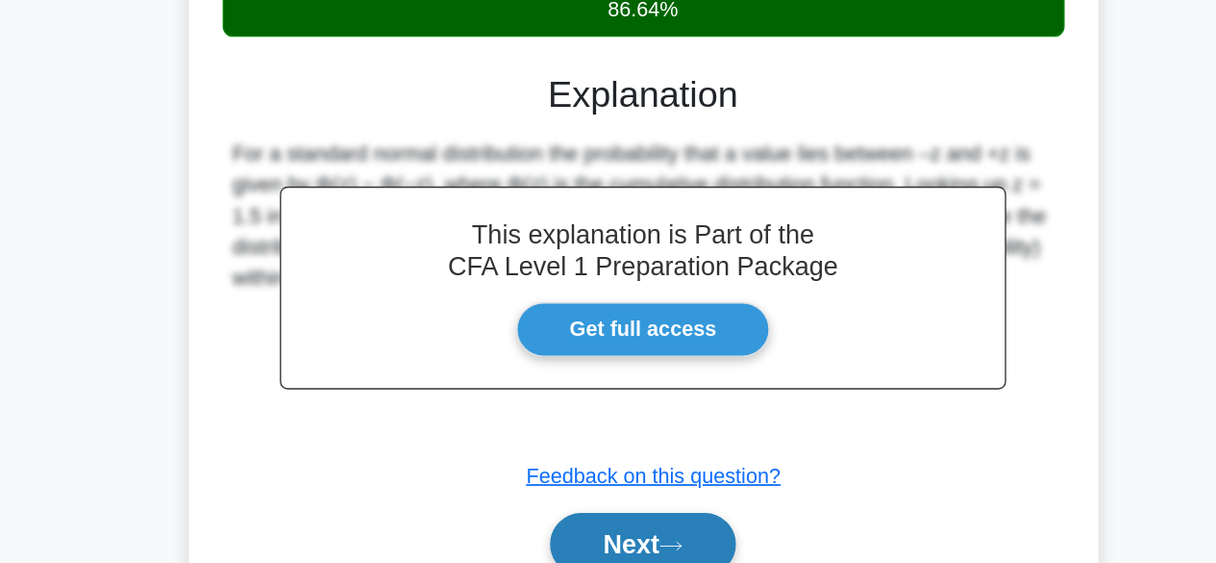
click at [604, 559] on button "Next" at bounding box center [608, 548] width 138 height 46
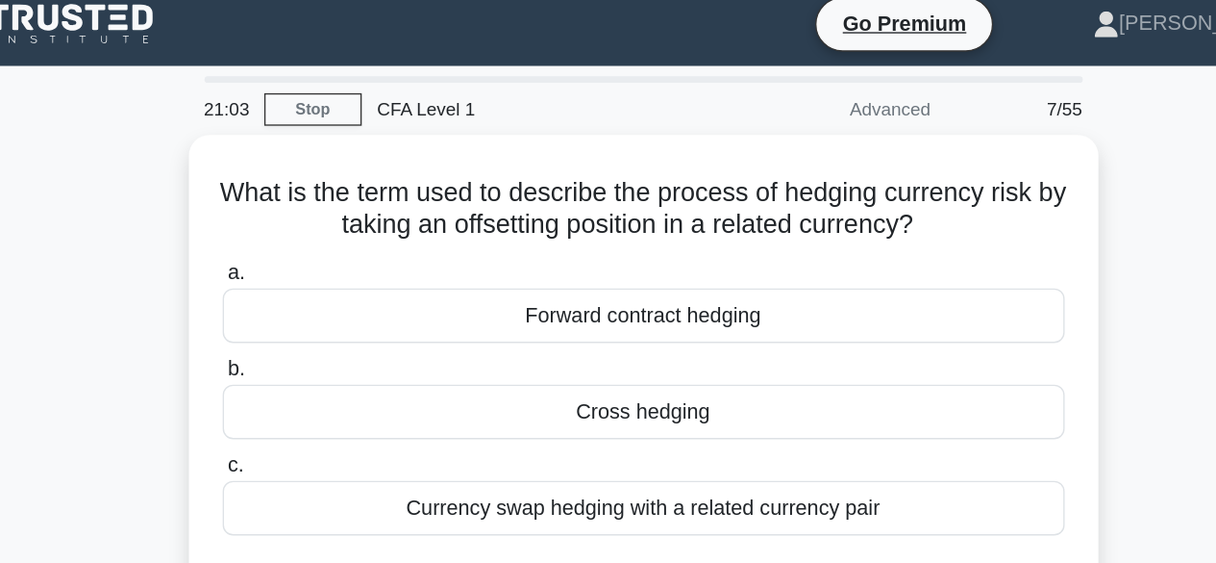
scroll to position [0, 0]
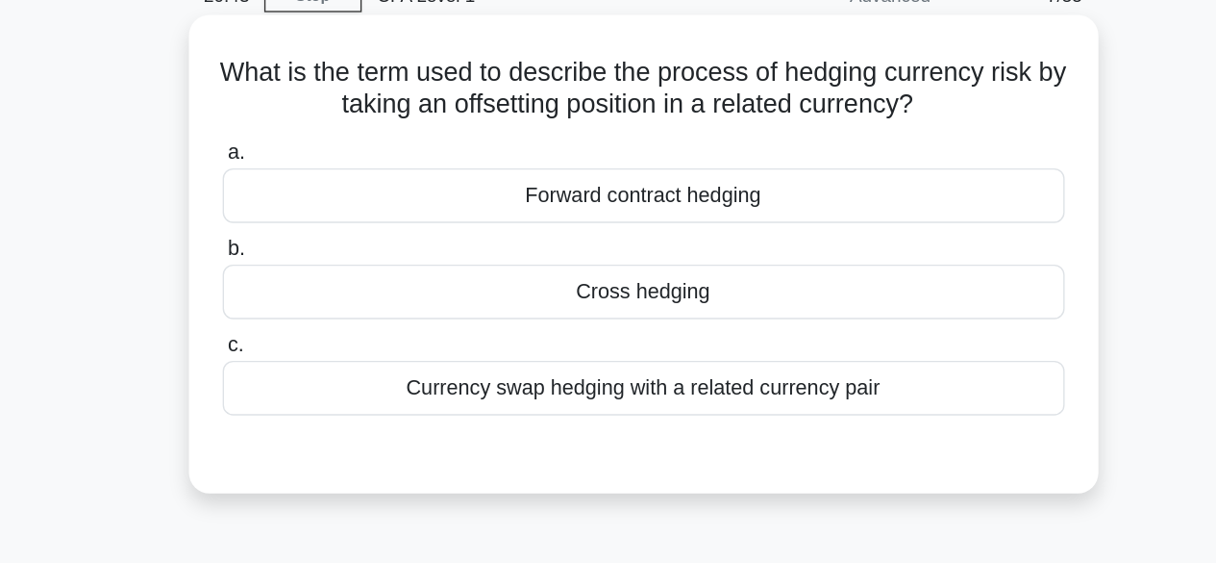
click at [678, 243] on div "Forward contract hedging" at bounding box center [608, 241] width 623 height 40
click at [297, 216] on input "a. Forward contract hedging" at bounding box center [297, 210] width 0 height 13
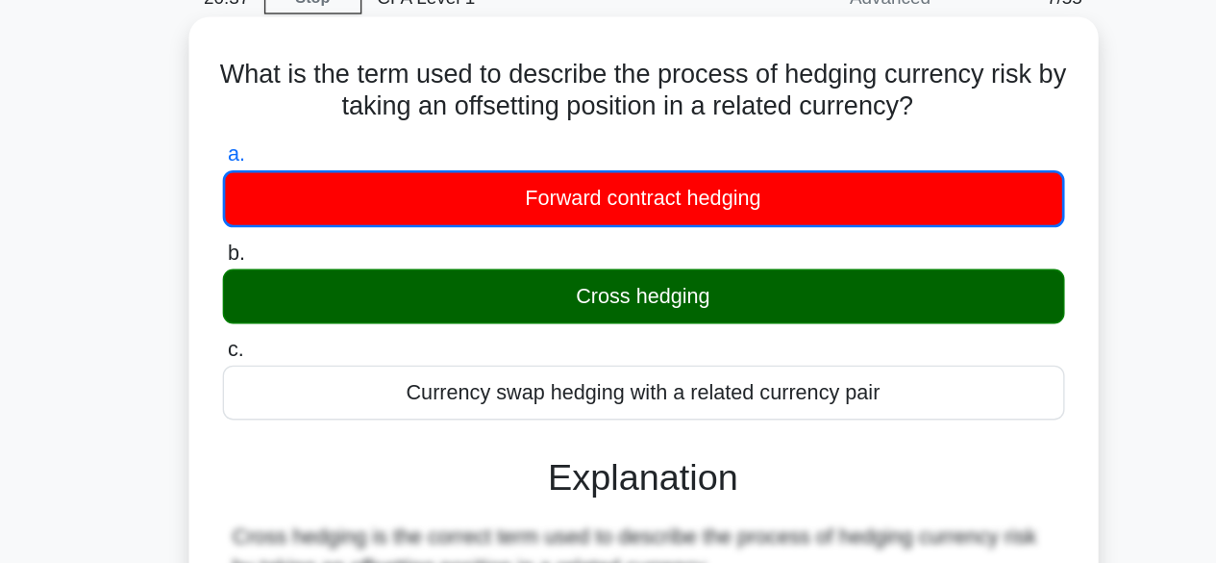
scroll to position [310, 0]
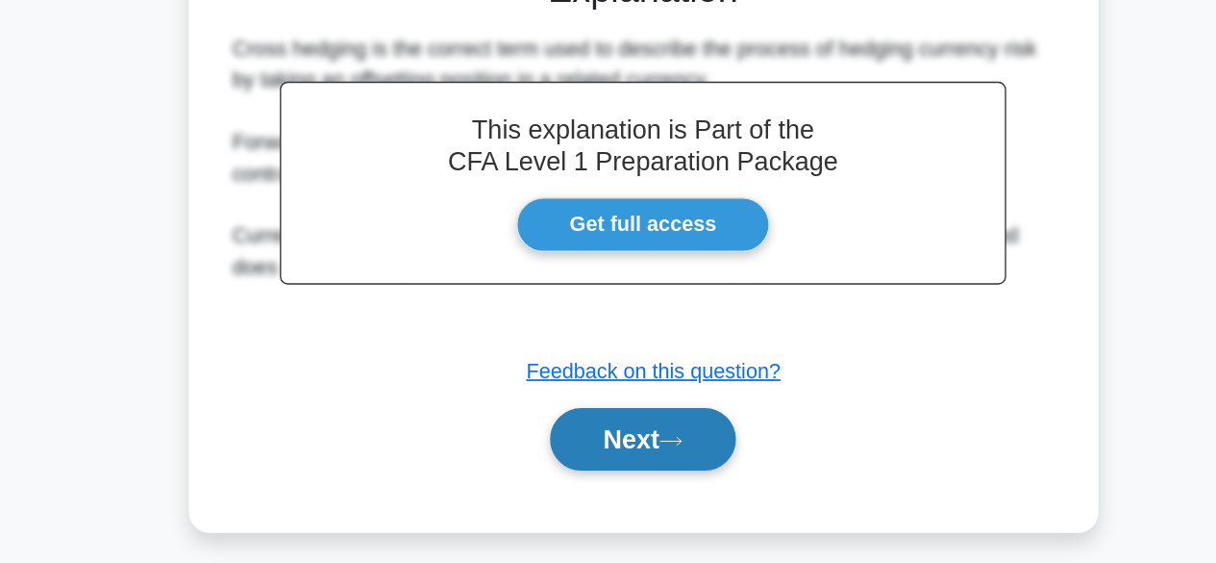
click at [649, 469] on button "Next" at bounding box center [608, 471] width 138 height 46
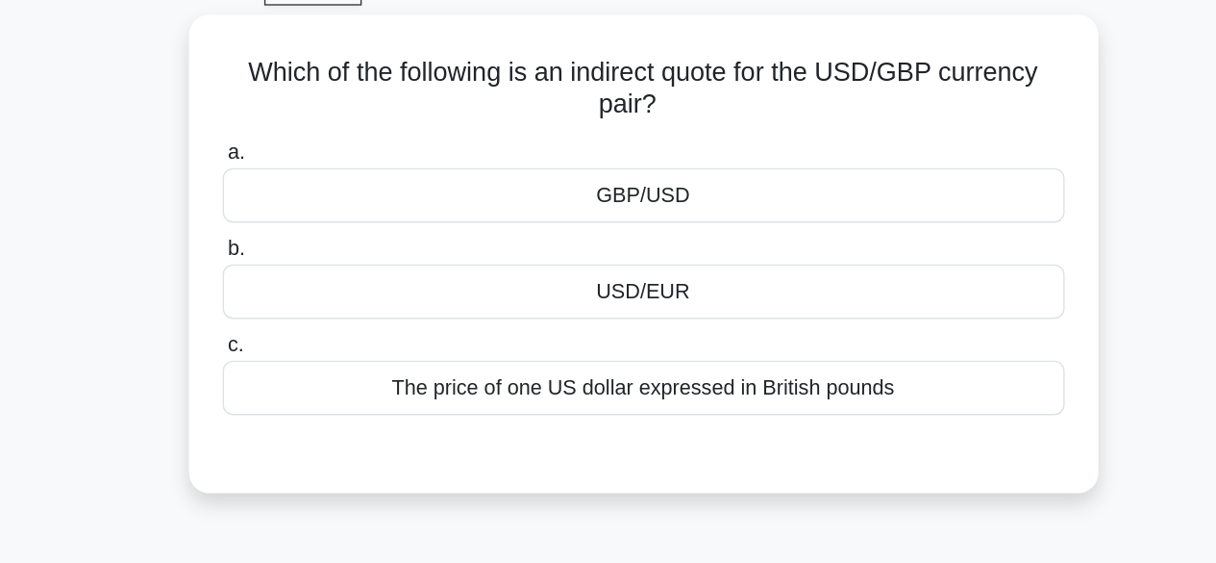
scroll to position [64, 0]
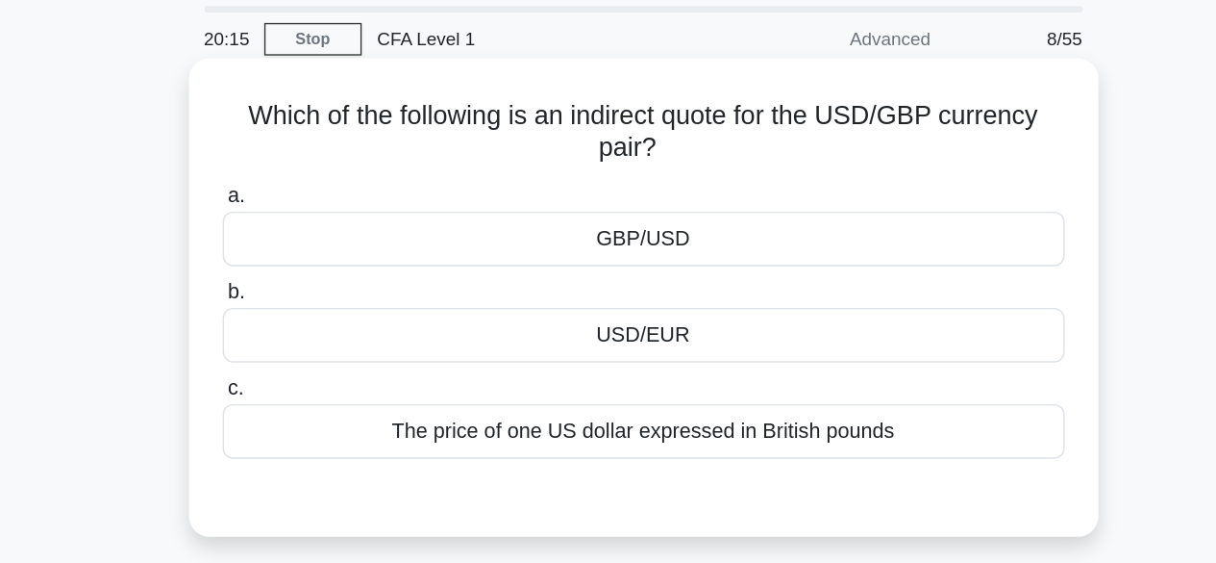
click at [644, 163] on div "GBP/USD" at bounding box center [608, 177] width 623 height 40
click at [297, 152] on input "a. GBP/USD" at bounding box center [297, 145] width 0 height 13
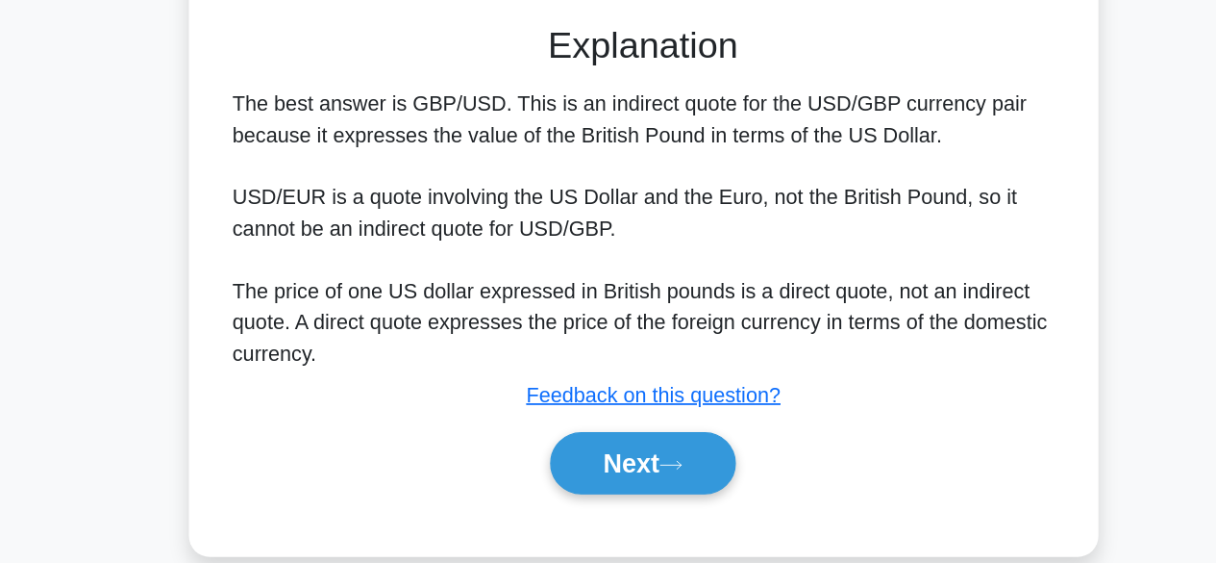
scroll to position [268, 0]
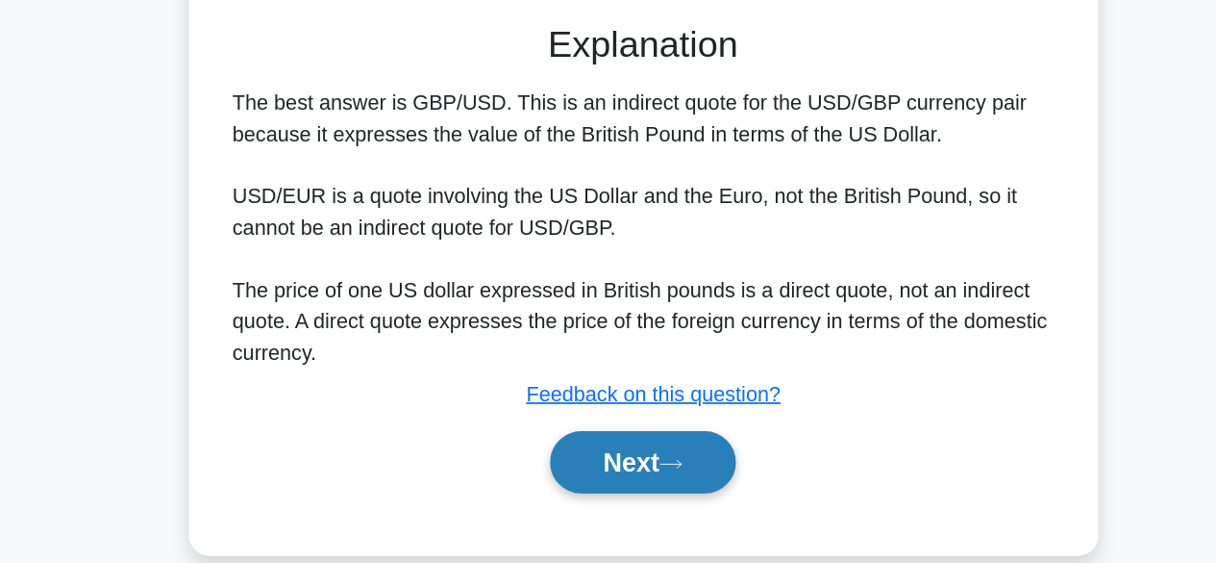
click at [629, 504] on button "Next" at bounding box center [608, 487] width 138 height 46
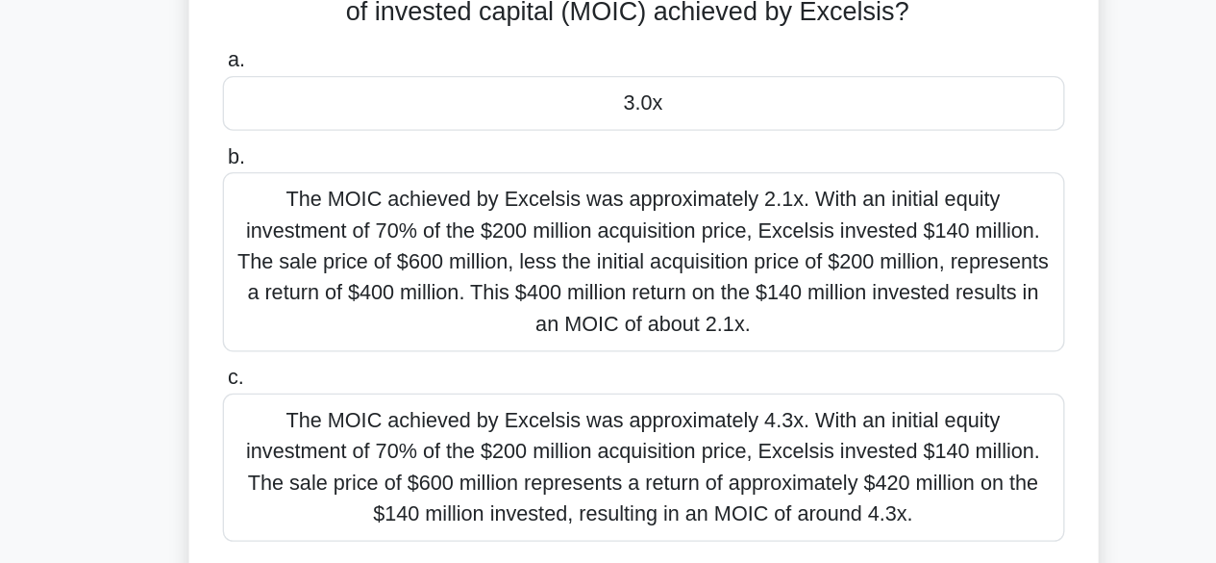
scroll to position [182, 0]
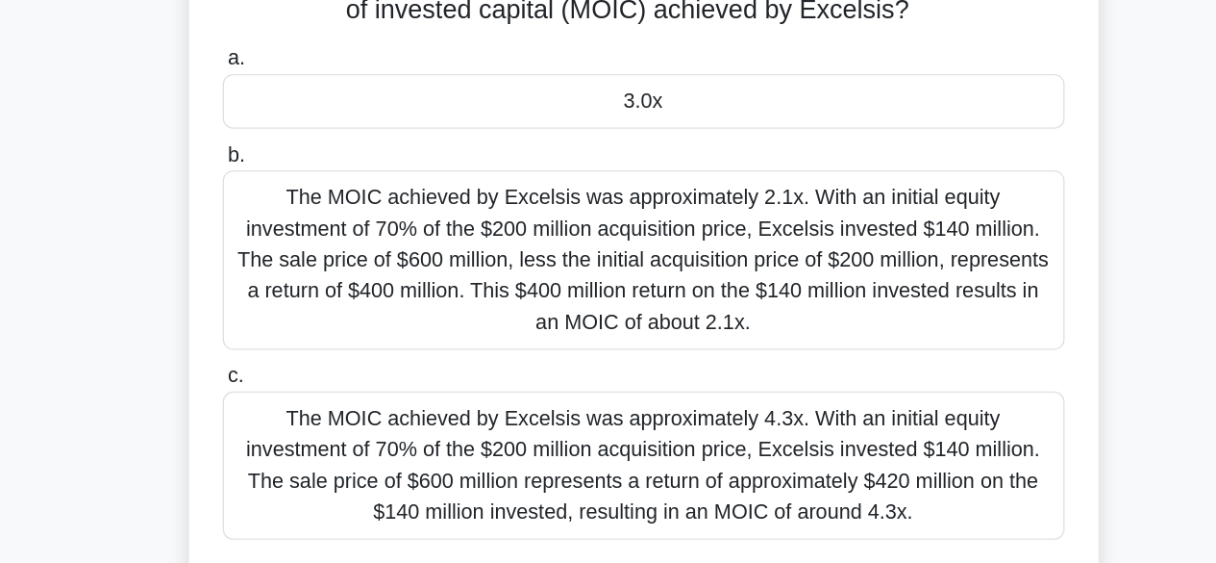
click at [625, 481] on div "The MOIC achieved by Excelsis was approximately 4.3x. With an initial equity in…" at bounding box center [608, 491] width 623 height 110
click at [297, 431] on input "c. The MOIC achieved by Excelsis was approximately 4.3x. With an initial equity…" at bounding box center [297, 424] width 0 height 13
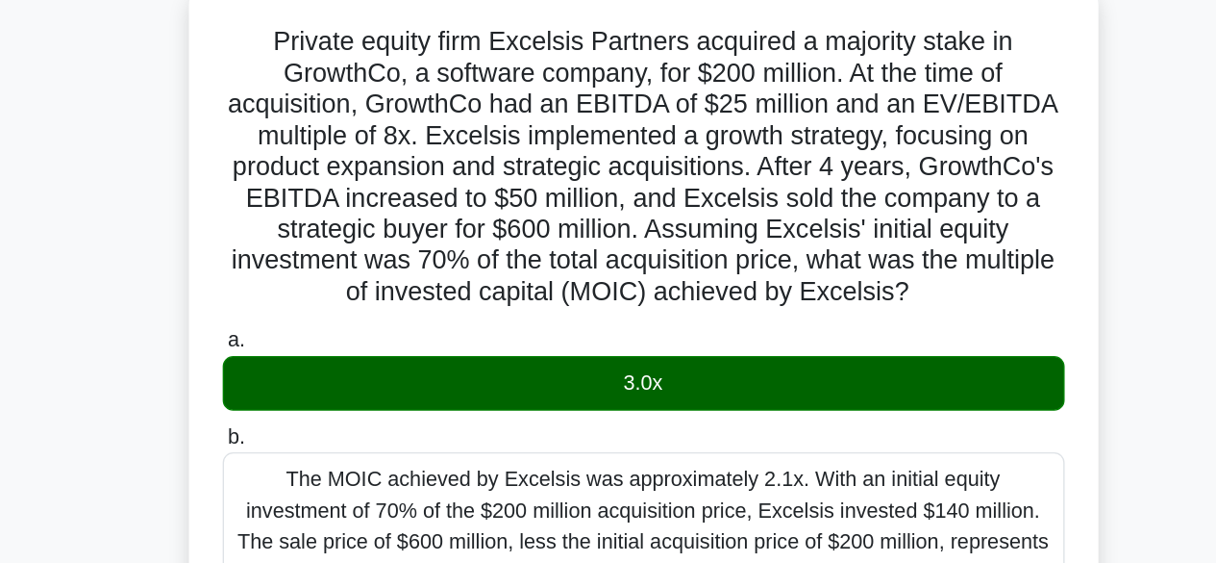
scroll to position [0, 0]
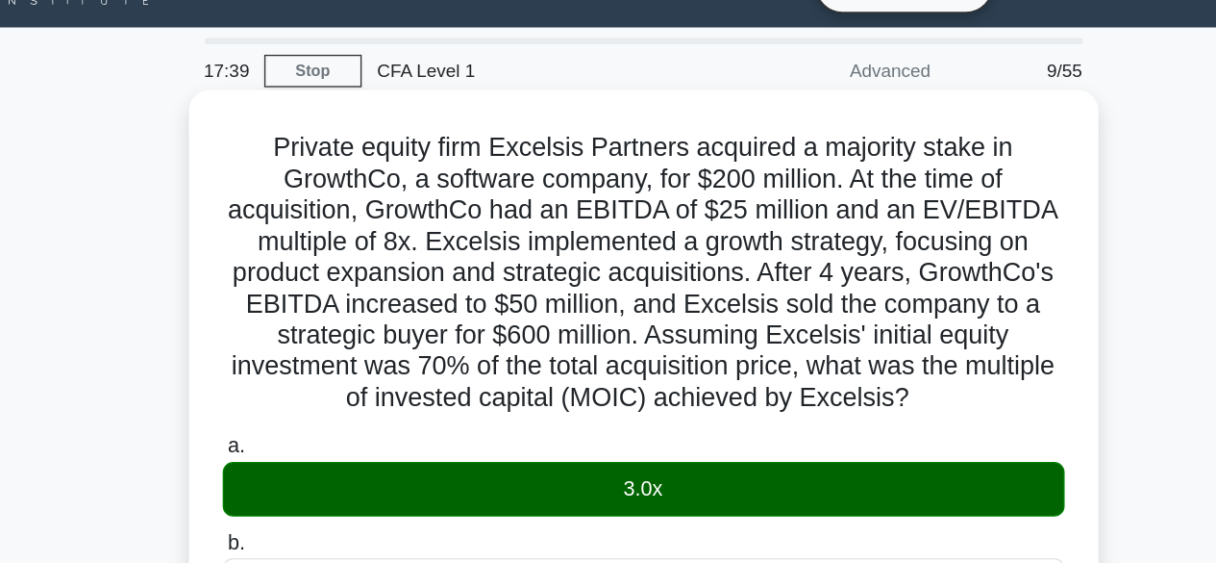
drag, startPoint x: 863, startPoint y: 331, endPoint x: 313, endPoint y: 144, distance: 580.8
click at [313, 144] on h5 "Private equity firm Excelsis Partners acquired a majority stake in GrowthCo, a …" at bounding box center [608, 243] width 627 height 210
copy h5 "Private equity firm Excelsis Partners acquired a majority stake in GrowthCo, a …"
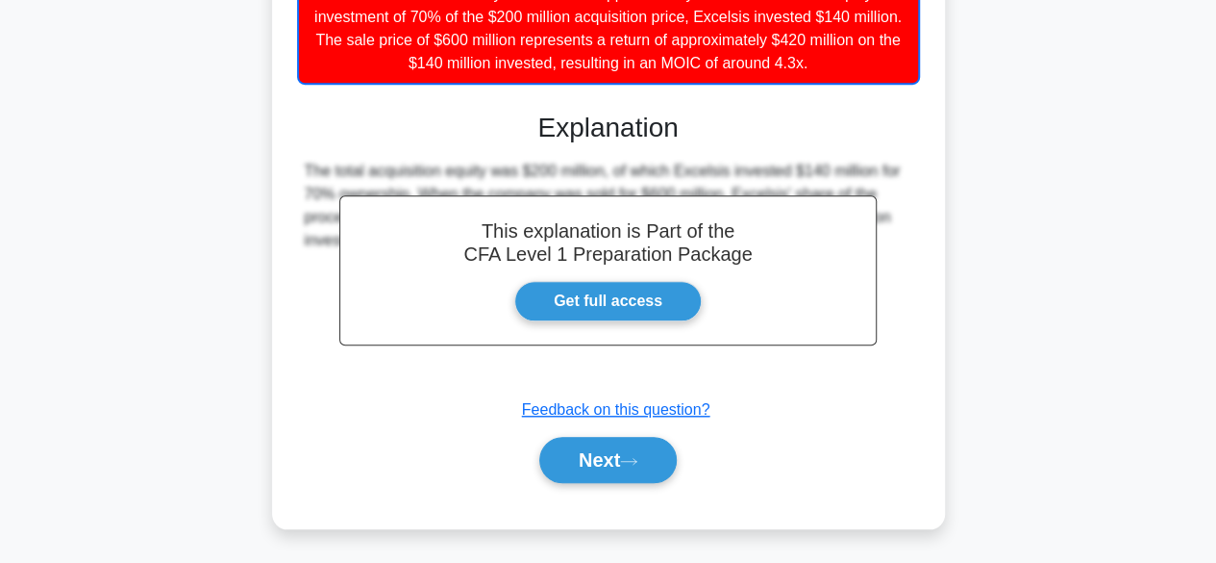
scroll to position [644, 0]
click at [638, 449] on button "Next" at bounding box center [608, 460] width 138 height 46
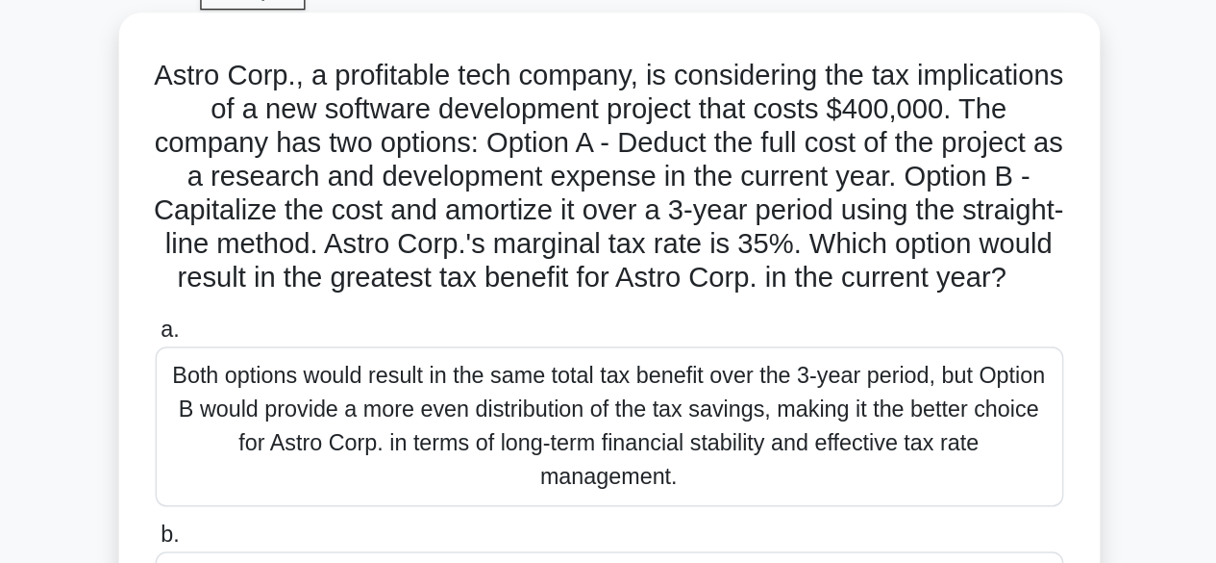
scroll to position [40, 0]
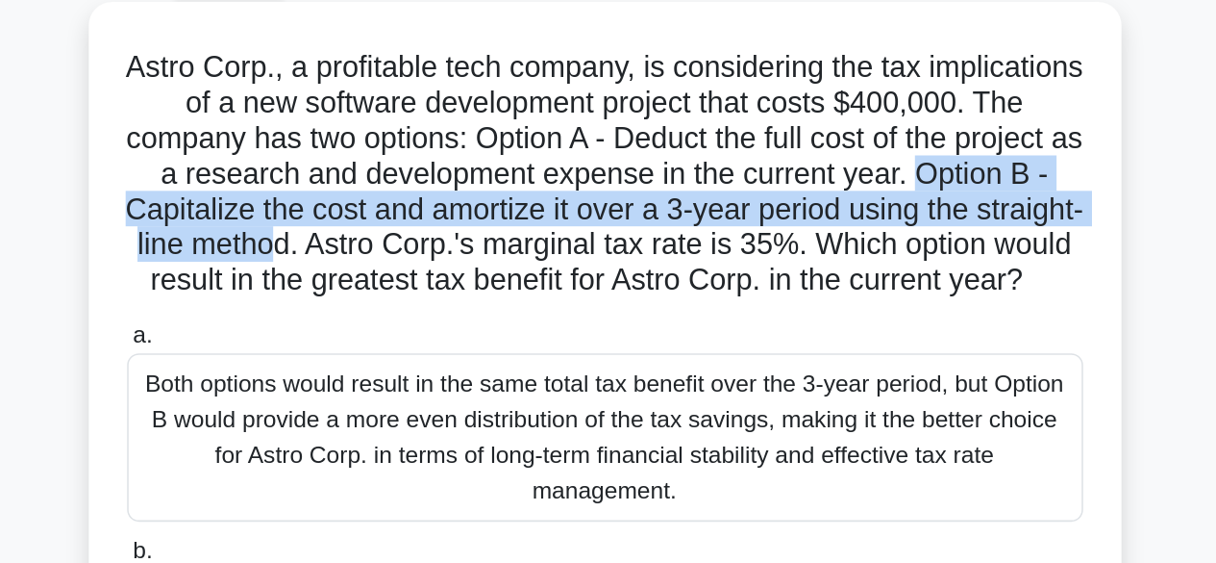
drag, startPoint x: 414, startPoint y: 205, endPoint x: 621, endPoint y: 233, distance: 209.6
click at [621, 233] on h5 "Astro Corp., a profitable tech company, is considering the tax implications of …" at bounding box center [608, 179] width 627 height 163
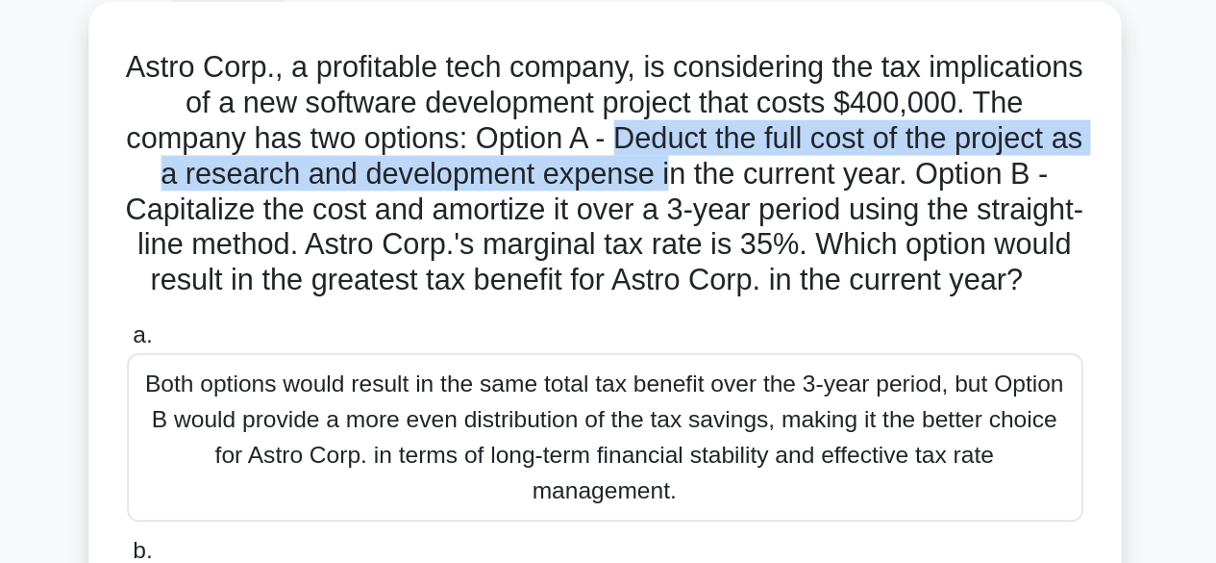
drag, startPoint x: 777, startPoint y: 158, endPoint x: 849, endPoint y: 174, distance: 74.0
click at [849, 174] on h5 "Astro Corp., a profitable tech company, is considering the tax implications of …" at bounding box center [608, 179] width 627 height 163
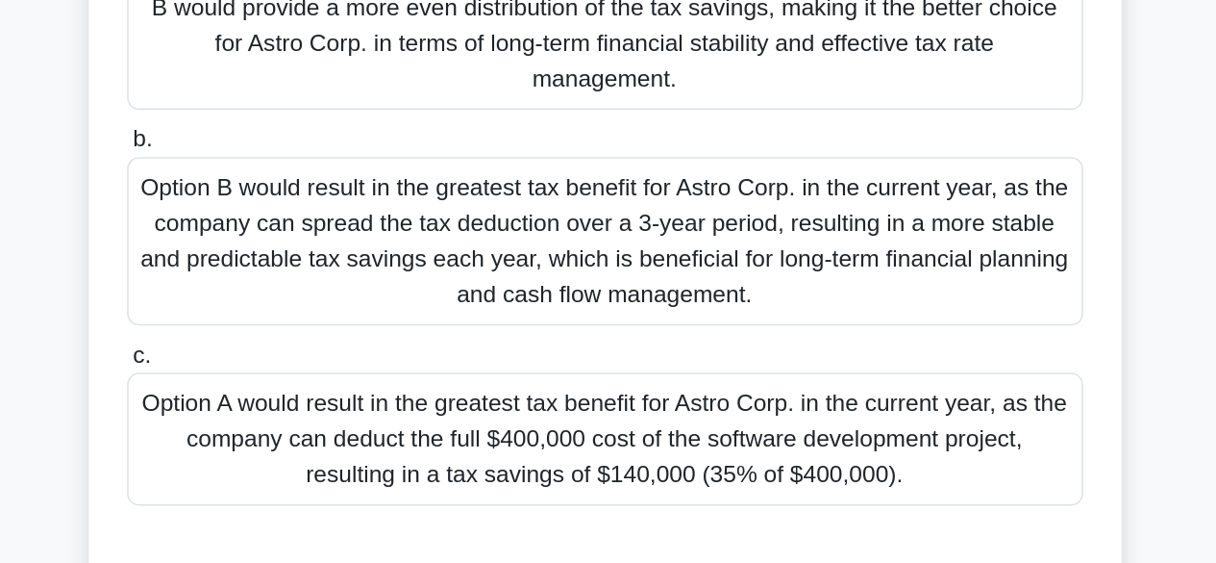
scroll to position [180, 0]
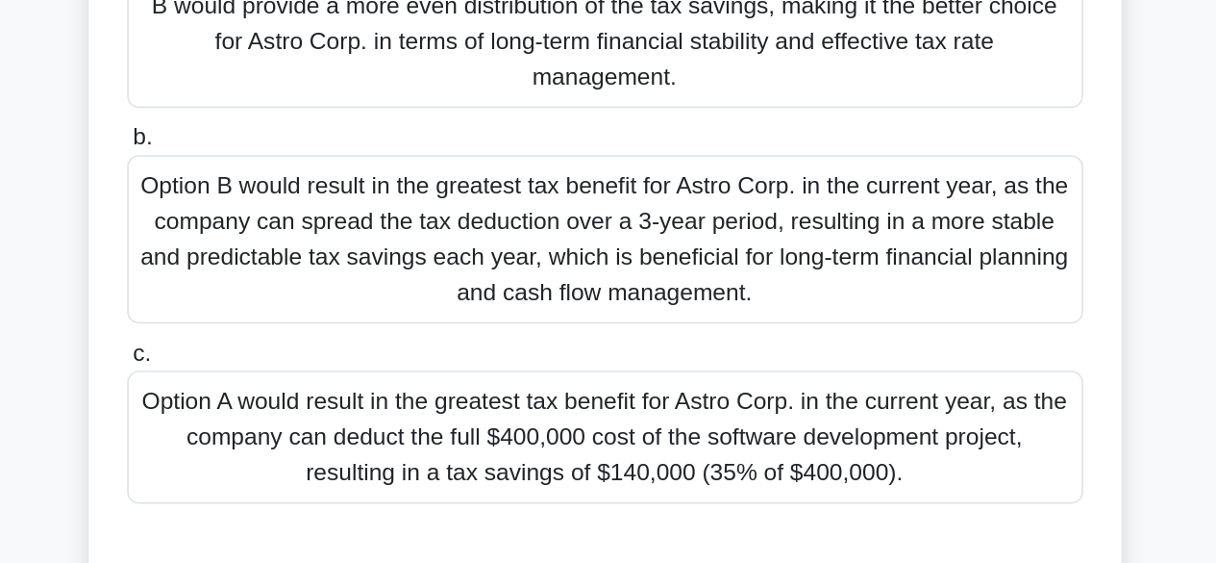
click at [691, 497] on div "Option A would result in the greatest tax benefit for Astro Corp. in the curren…" at bounding box center [608, 481] width 623 height 87
click at [297, 433] on input "c. Option A would result in the greatest tax benefit for Astro Corp. in the cur…" at bounding box center [297, 426] width 0 height 13
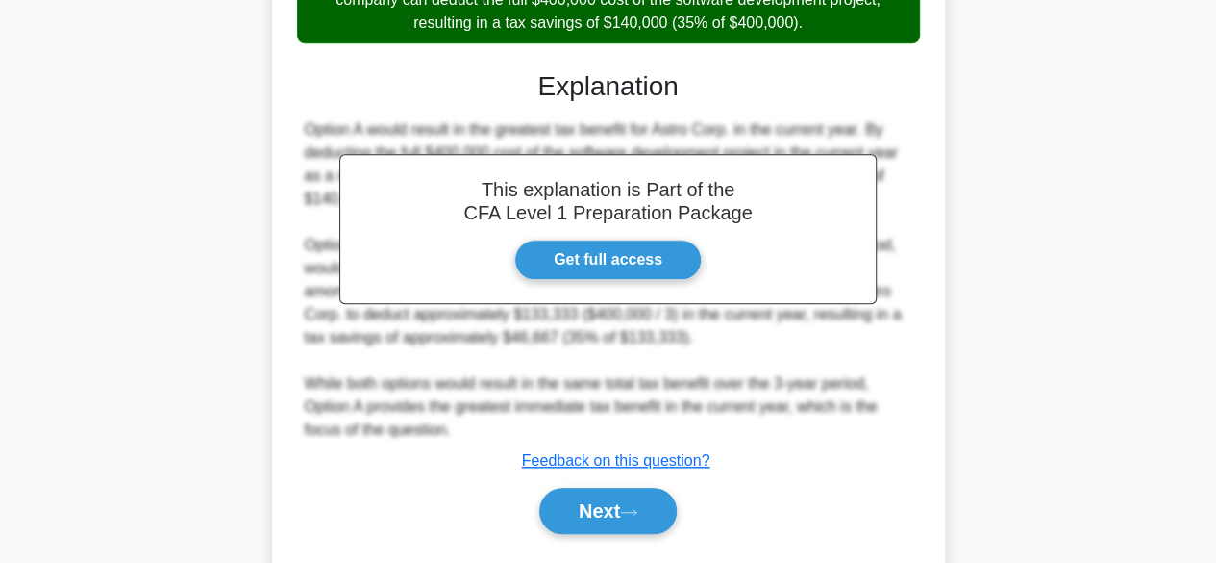
scroll to position [684, 0]
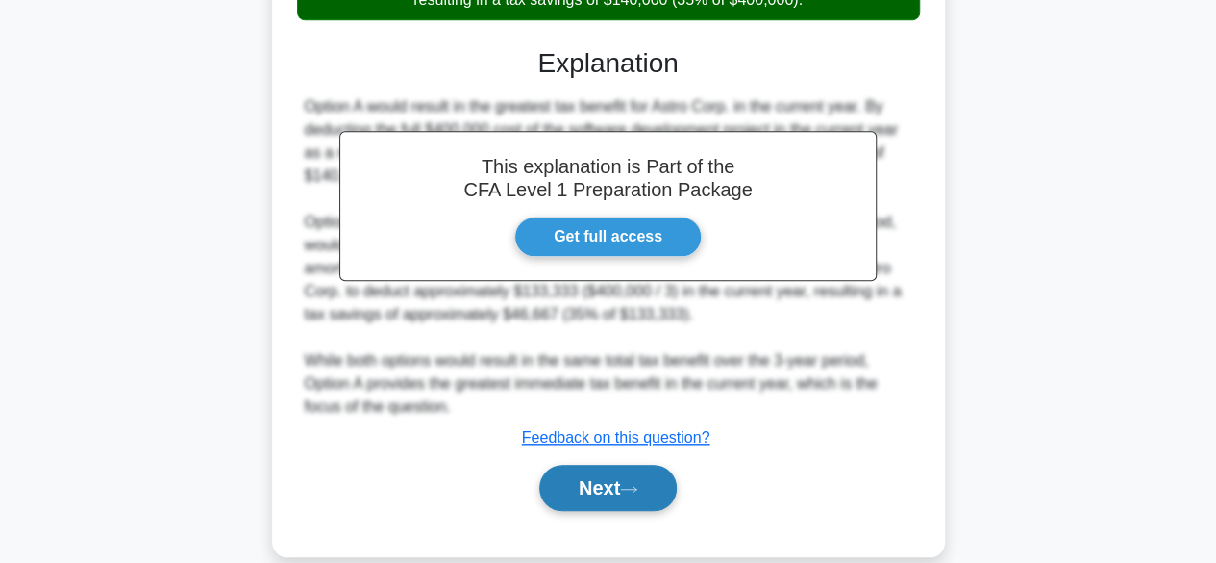
click at [615, 511] on button "Next" at bounding box center [608, 487] width 138 height 46
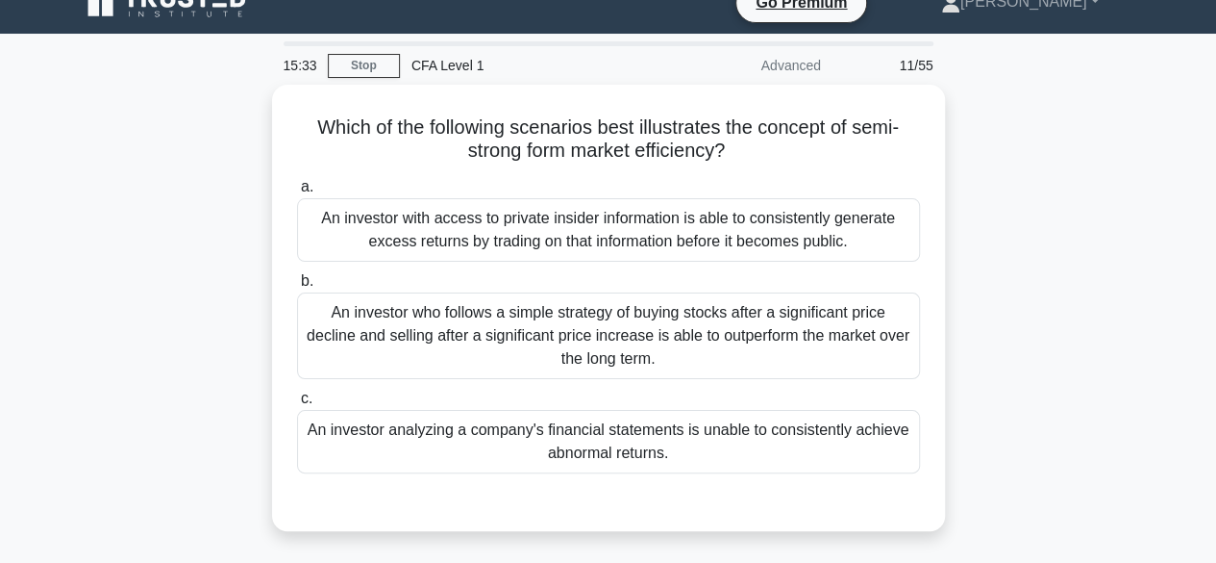
scroll to position [0, 0]
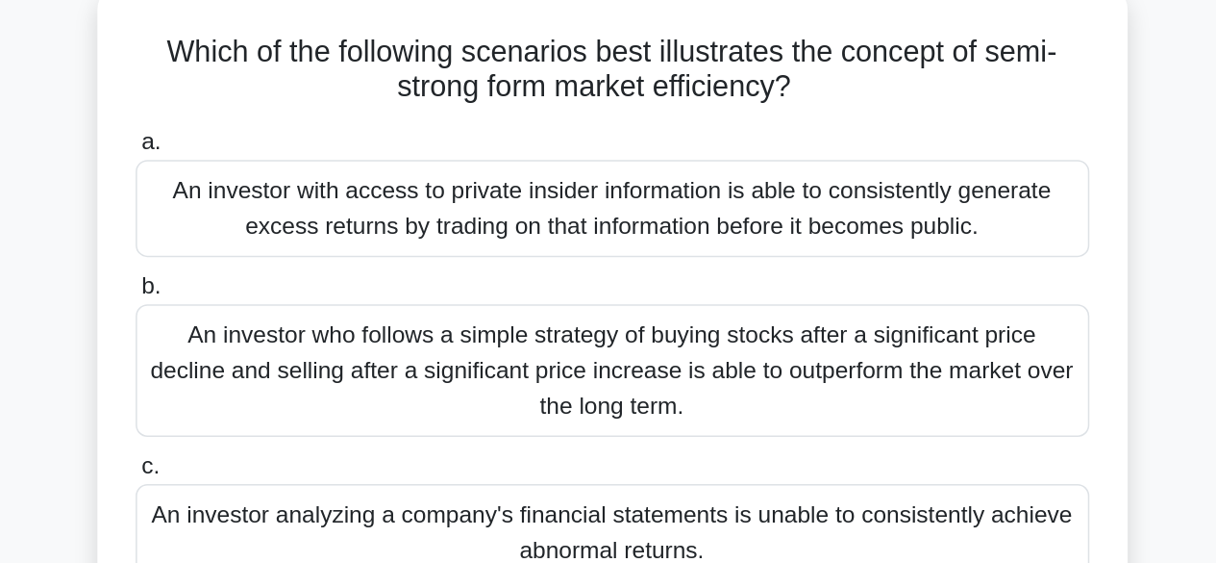
click at [562, 260] on div "An investor with access to private insider information is able to consistently …" at bounding box center [608, 252] width 623 height 63
click at [297, 216] on input "a. An investor with access to private insider information is able to consistent…" at bounding box center [297, 210] width 0 height 13
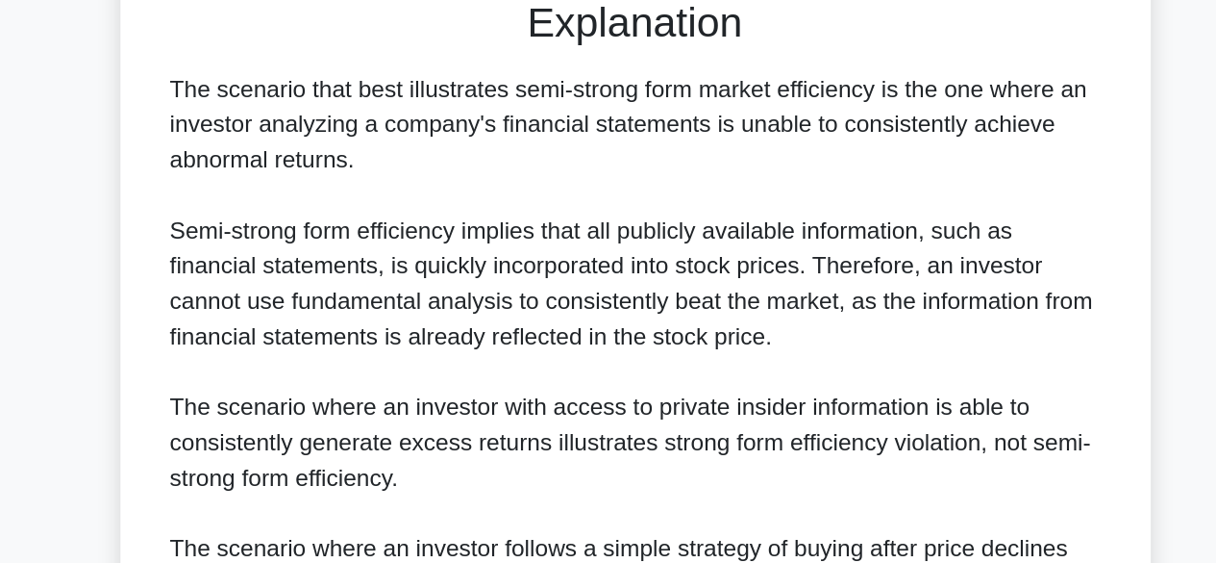
scroll to position [552, 0]
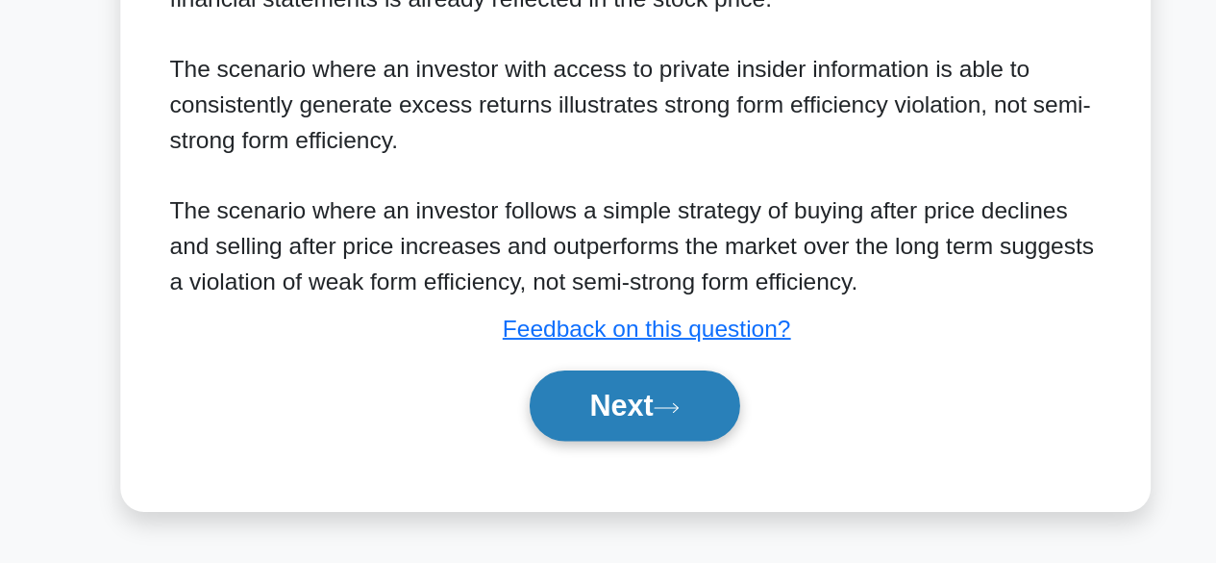
click at [564, 458] on button "Next" at bounding box center [608, 460] width 138 height 46
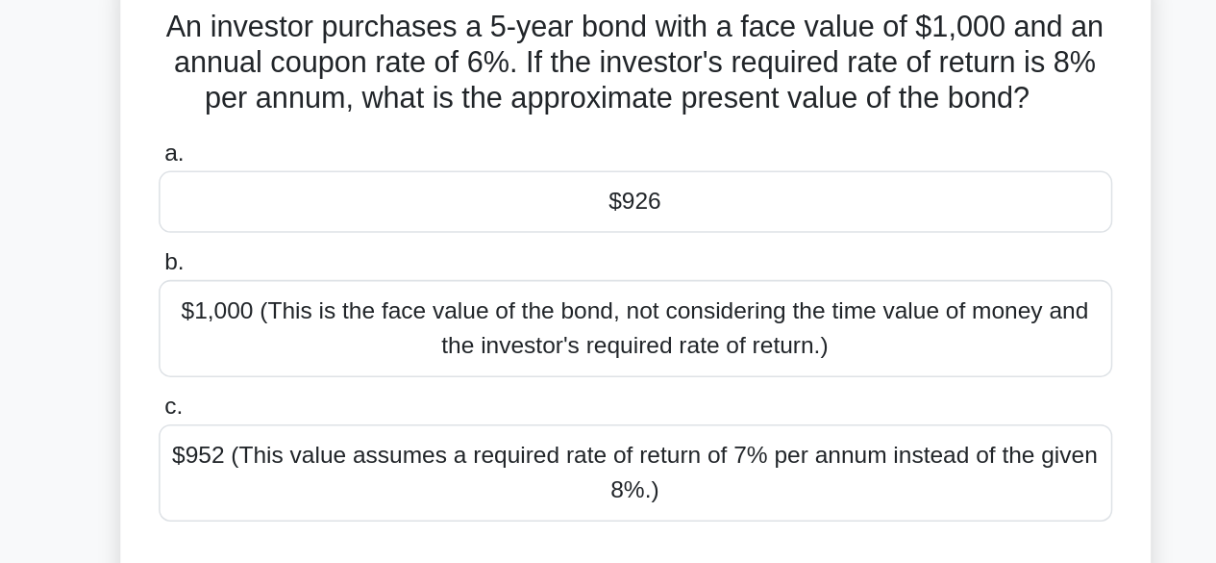
scroll to position [0, 0]
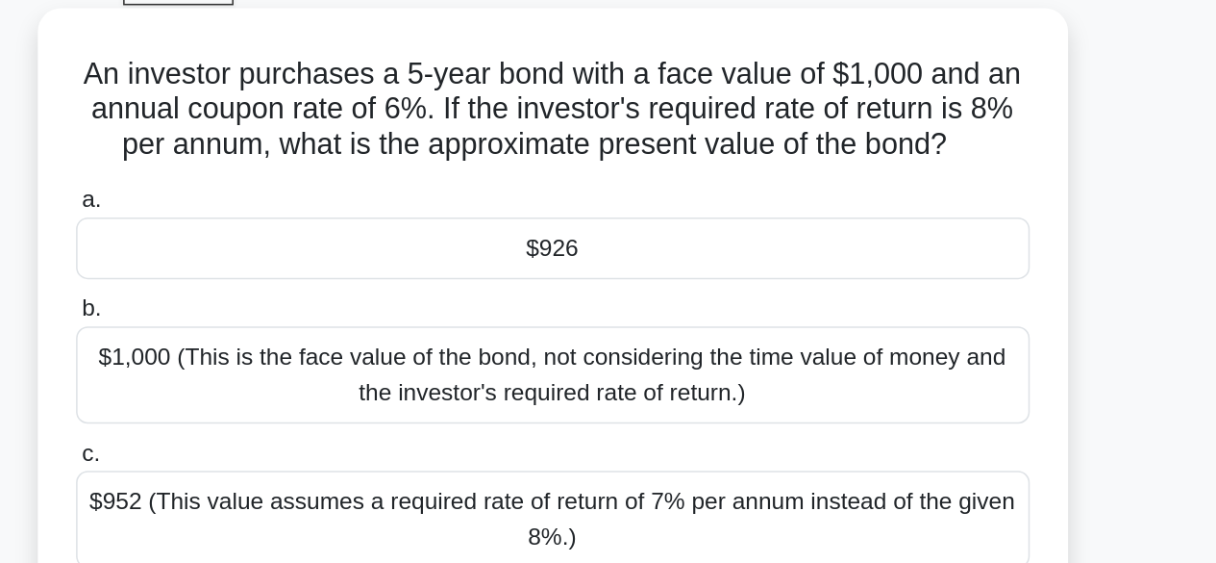
click at [693, 258] on div "$926" at bounding box center [608, 264] width 623 height 40
click at [297, 239] on input "a. $926" at bounding box center [297, 233] width 0 height 13
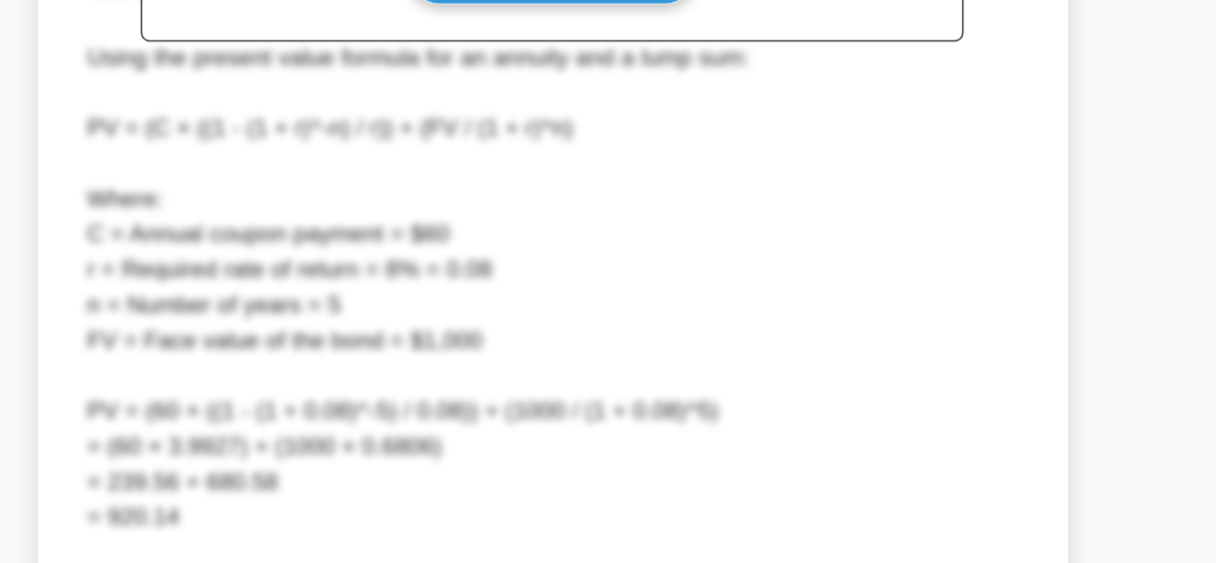
scroll to position [803, 0]
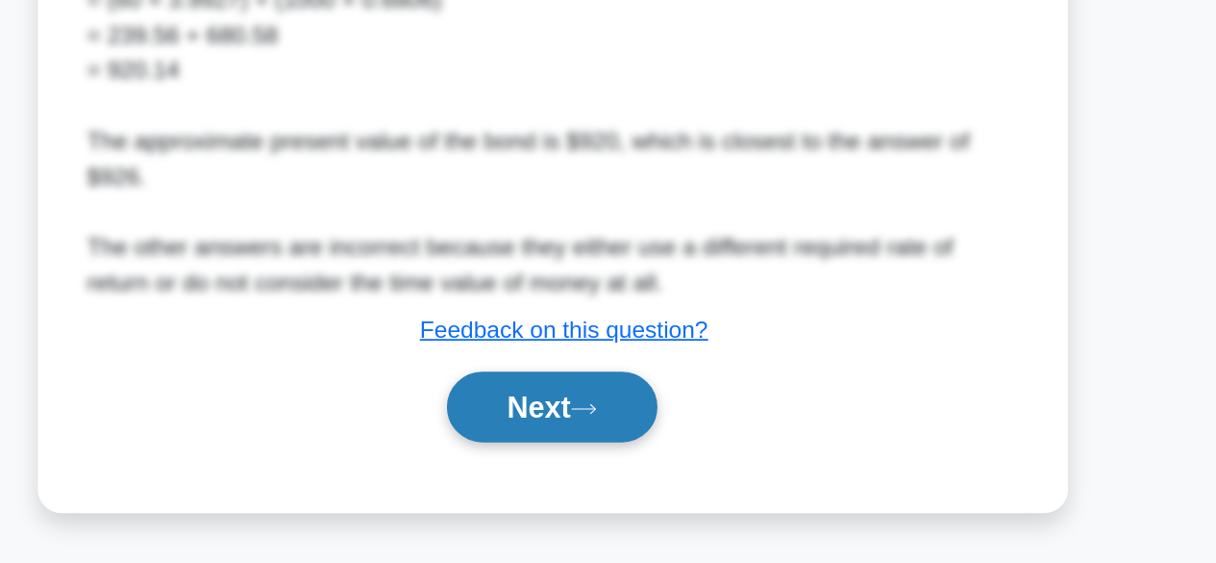
click at [639, 471] on button "Next" at bounding box center [608, 461] width 138 height 46
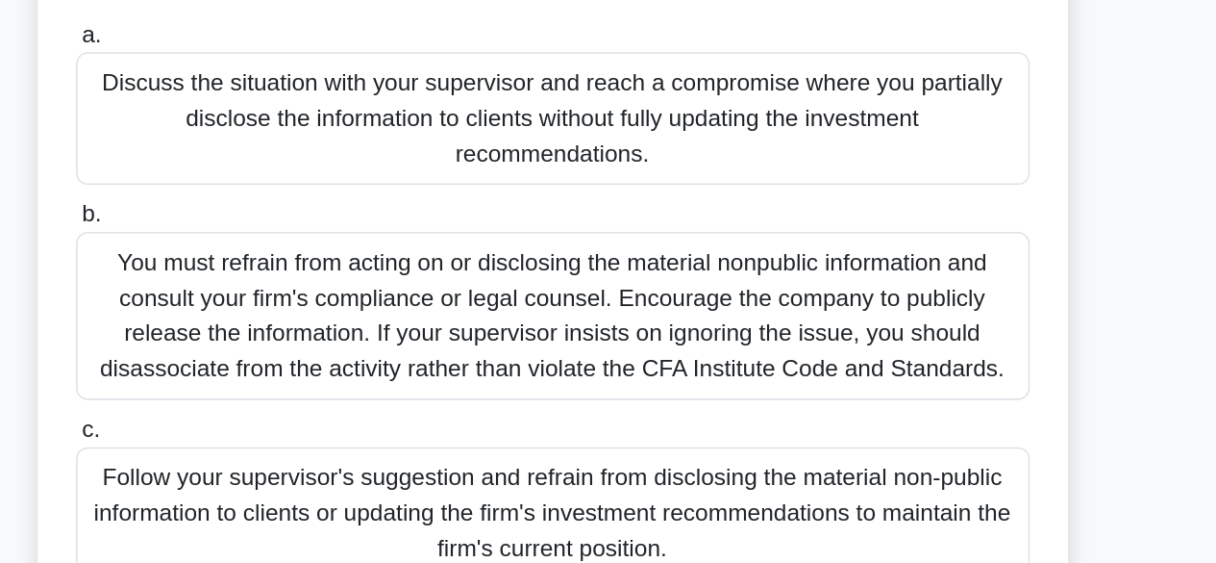
scroll to position [137, 0]
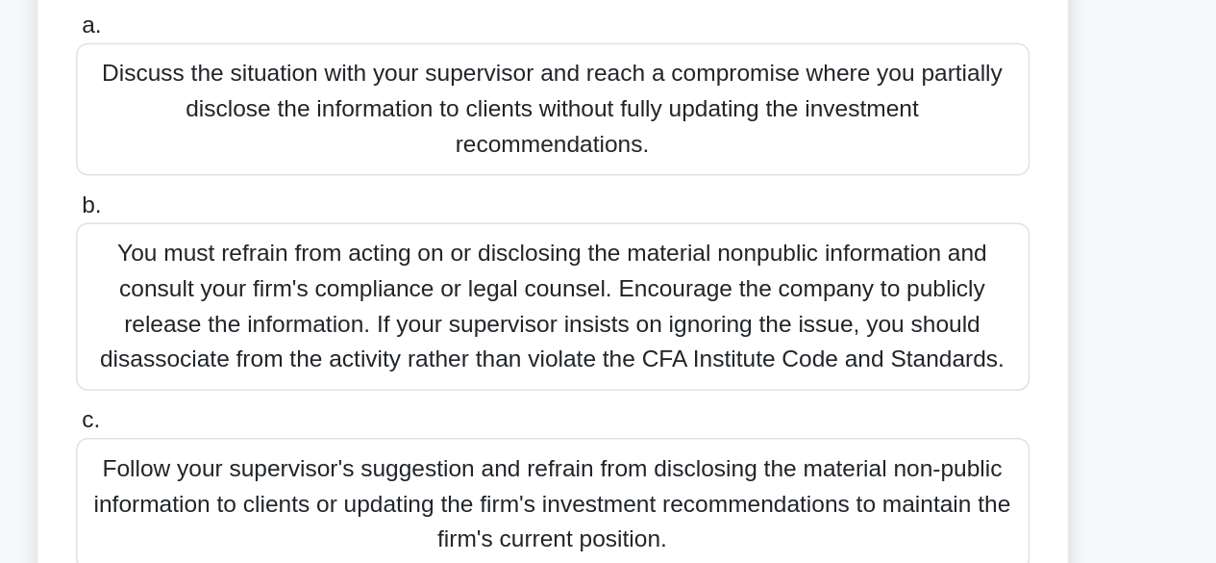
click at [648, 398] on div "You must refrain from acting on or disclosing the material nonpublic informatio…" at bounding box center [608, 395] width 623 height 110
click at [297, 336] on input "b. You must refrain from acting on or disclosing the material nonpublic informa…" at bounding box center [297, 329] width 0 height 13
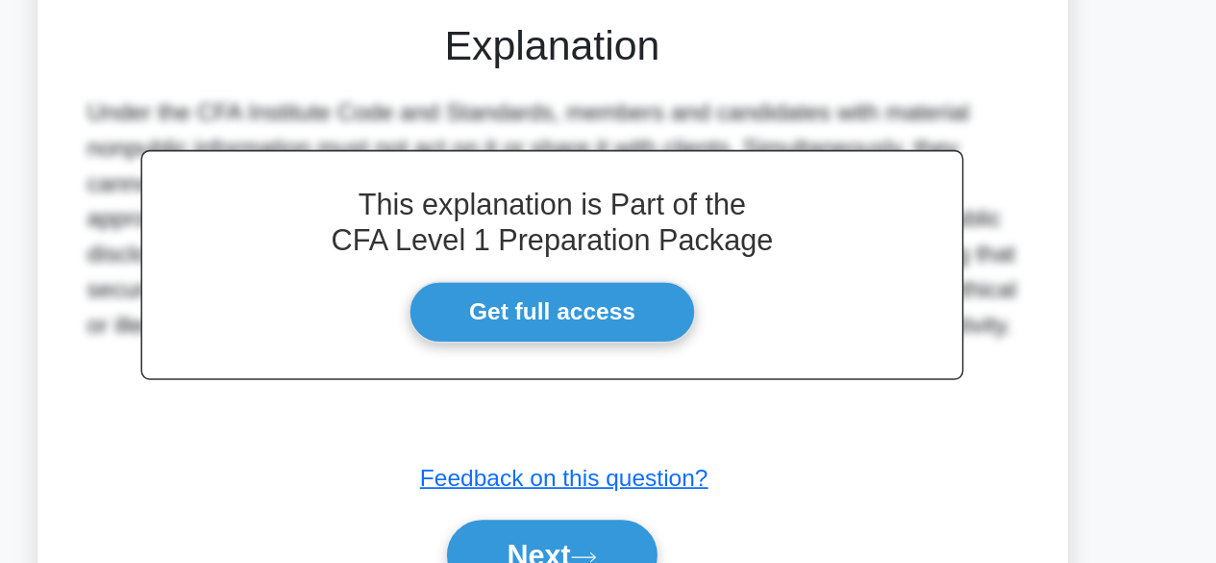
scroll to position [618, 0]
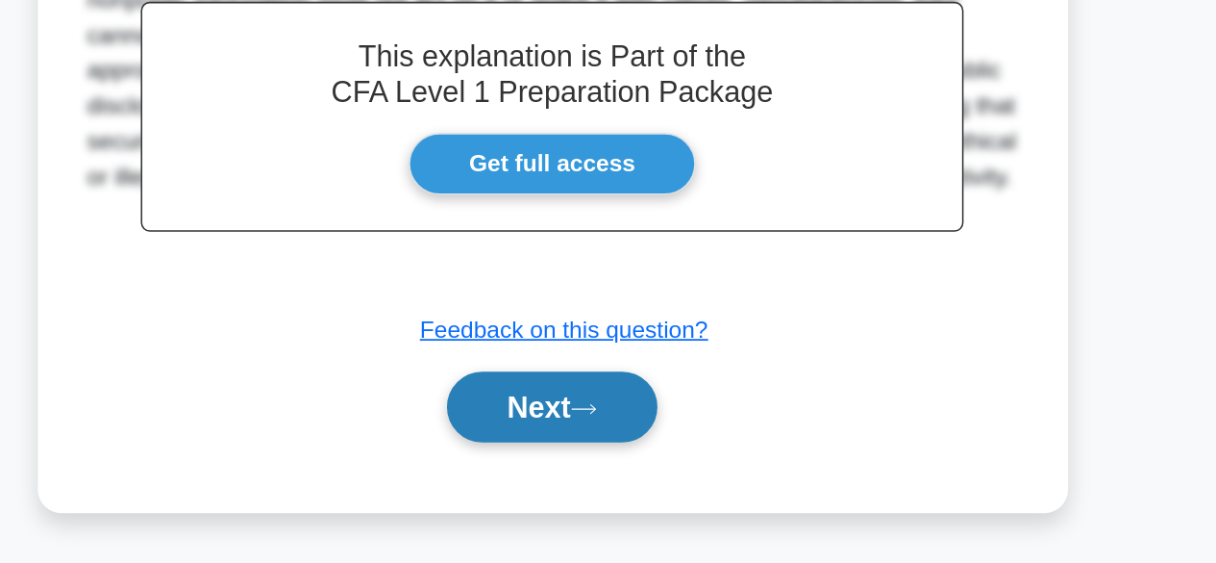
click at [641, 469] on button "Next" at bounding box center [608, 461] width 138 height 46
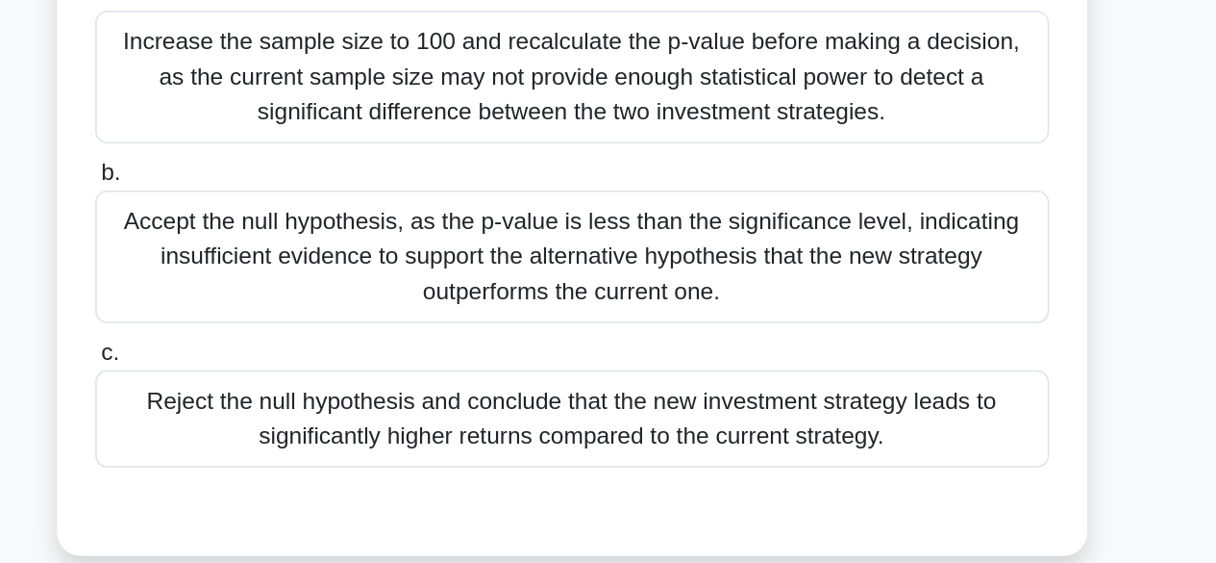
scroll to position [112, 0]
click at [611, 487] on div "Reject the null hypothesis and conclude that the new investment strategy leads …" at bounding box center [608, 468] width 623 height 63
click at [297, 432] on input "c. Reject the null hypothesis and conclude that the new investment strategy lea…" at bounding box center [297, 425] width 0 height 13
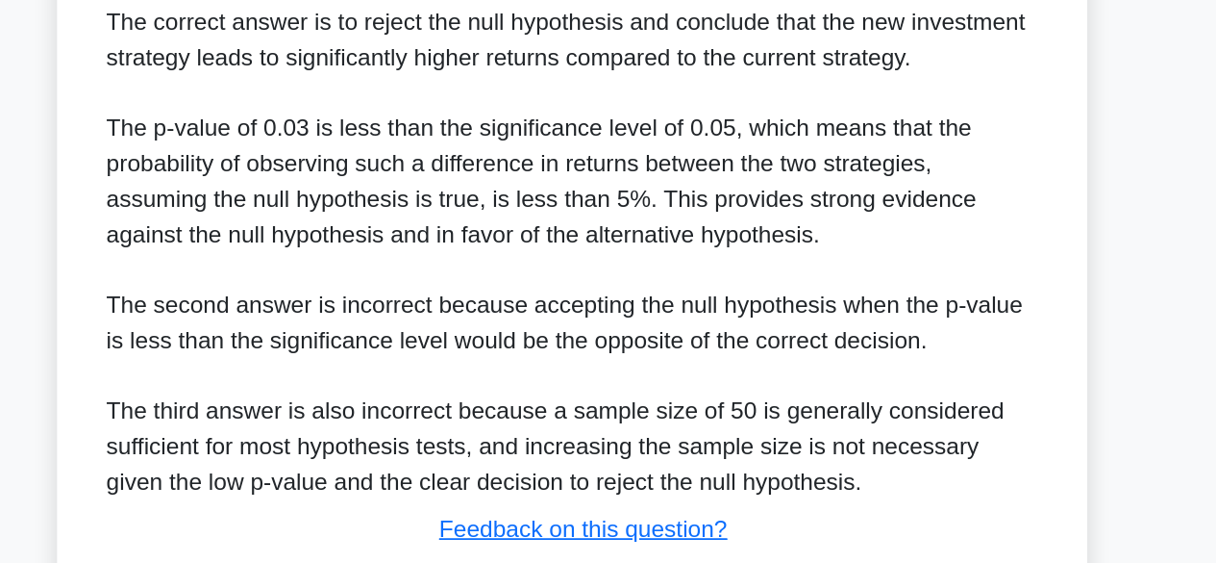
scroll to position [618, 0]
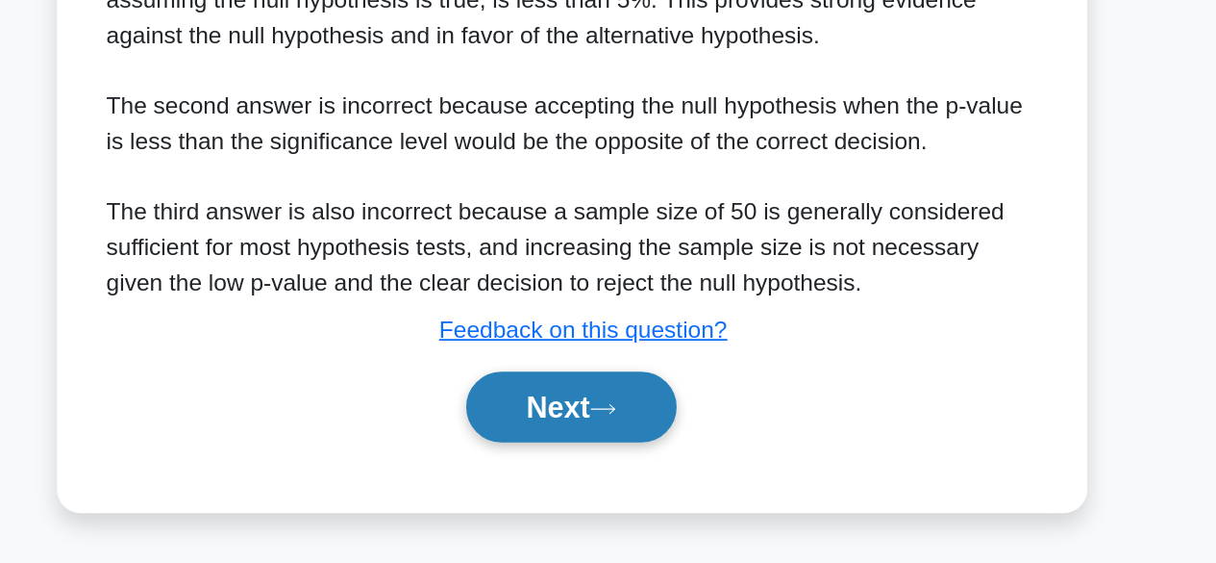
click at [575, 455] on button "Next" at bounding box center [608, 461] width 138 height 46
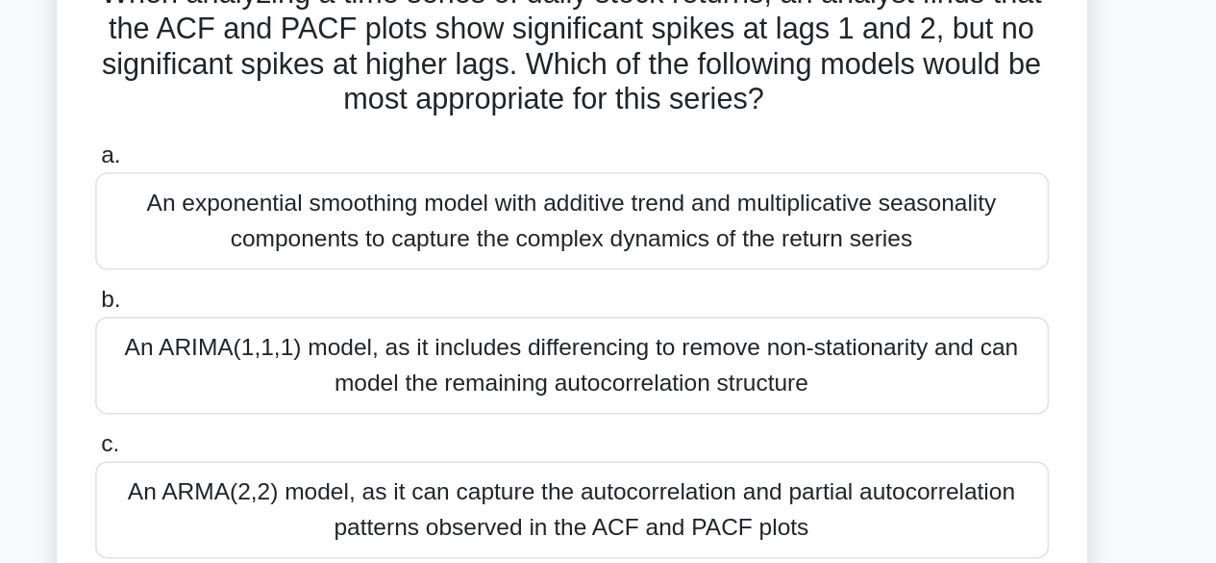
scroll to position [49, 0]
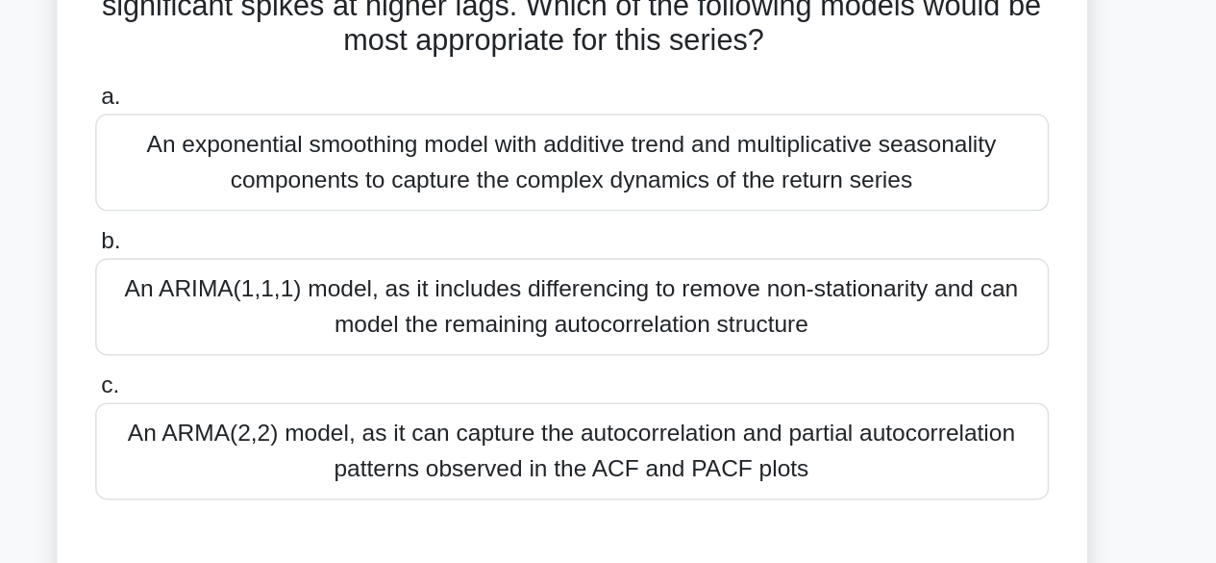
click at [575, 412] on div "An ARMA(2,2) model, as it can capture the autocorrelation and partial autocorre…" at bounding box center [608, 443] width 623 height 63
click at [297, 407] on input "c. An ARMA(2,2) model, as it can capture the autocorrelation and partial autoco…" at bounding box center [297, 400] width 0 height 13
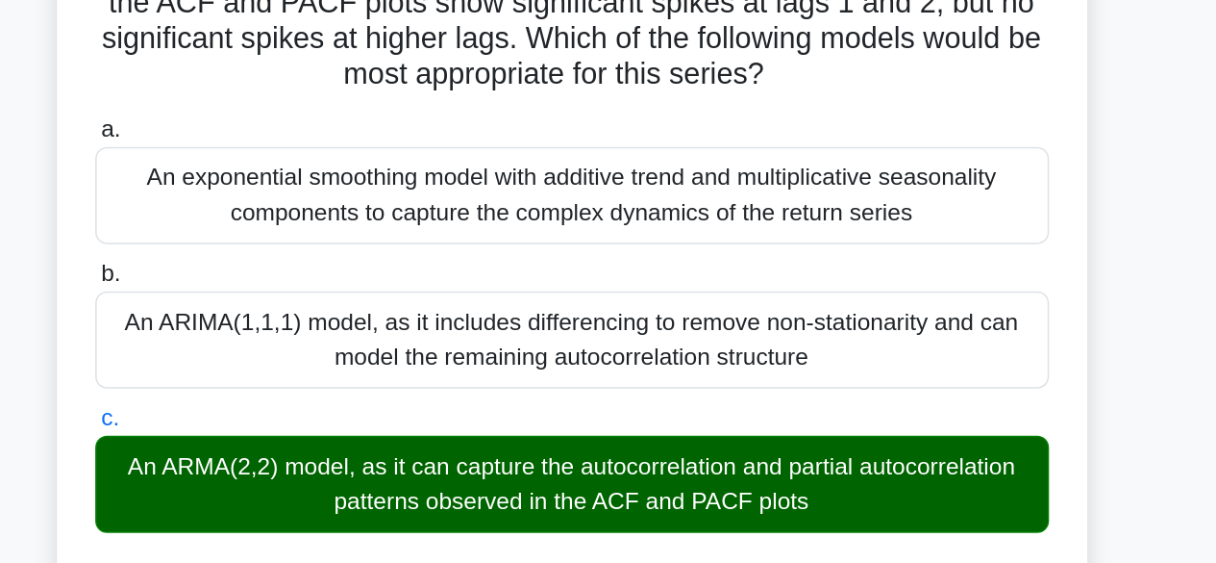
scroll to position [0, 0]
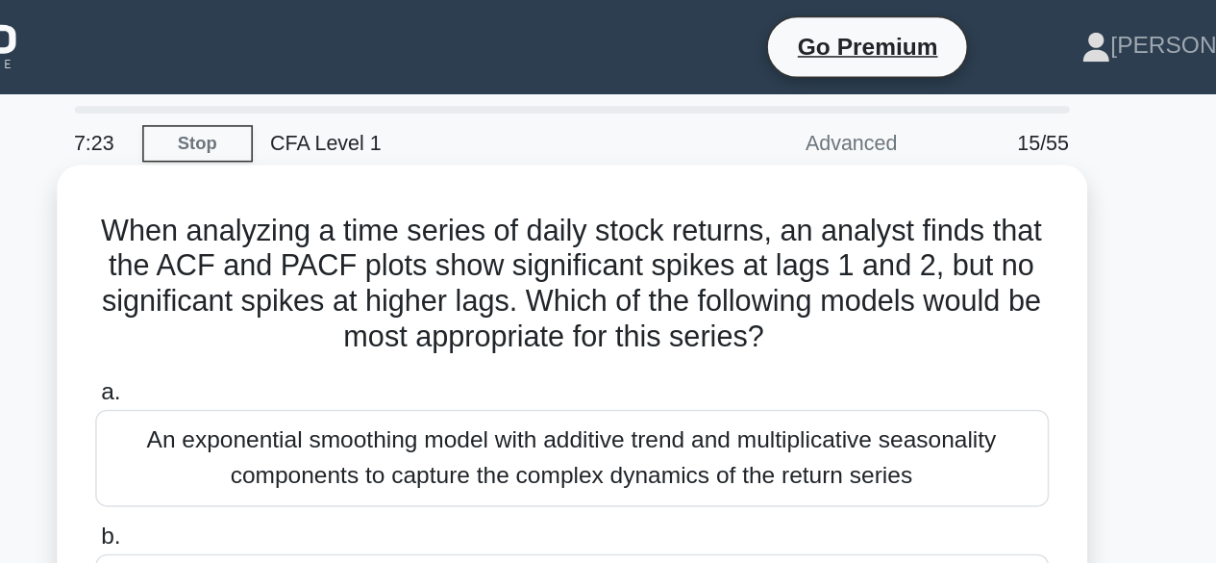
drag, startPoint x: 793, startPoint y: 234, endPoint x: 308, endPoint y: 152, distance: 492.5
click at [308, 152] on h5 "When analyzing a time series of daily stock returns, an analyst finds that the …" at bounding box center [608, 185] width 627 height 94
copy h5 "When analyzing a time series of daily stock returns, an analyst finds that the …"
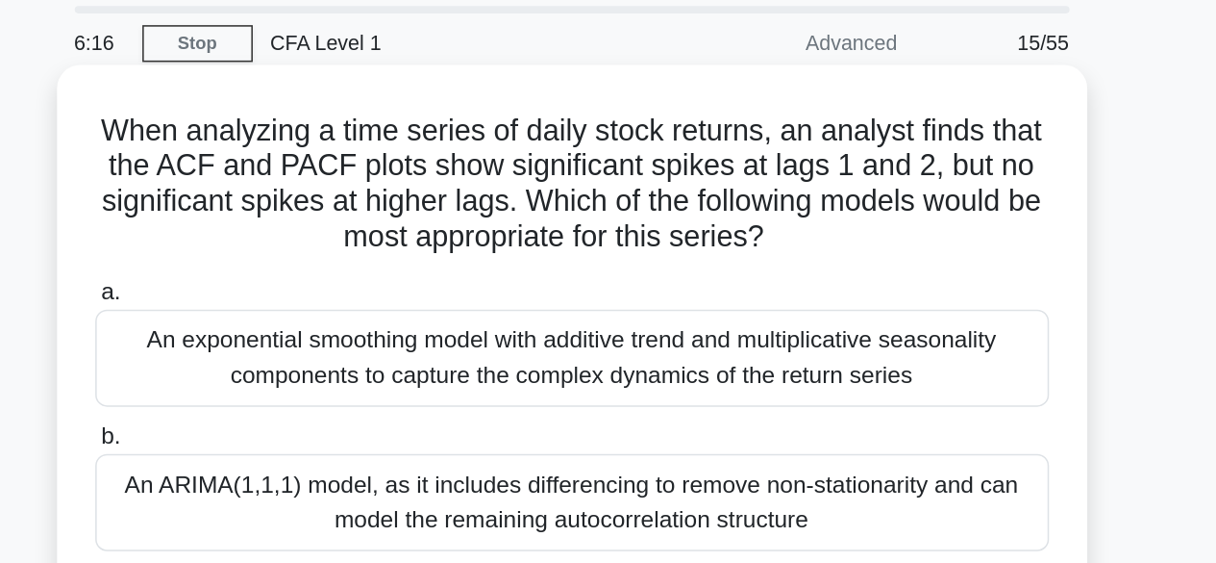
click at [548, 228] on h5 "When analyzing a time series of daily stock returns, an analyst finds that the …" at bounding box center [608, 185] width 627 height 94
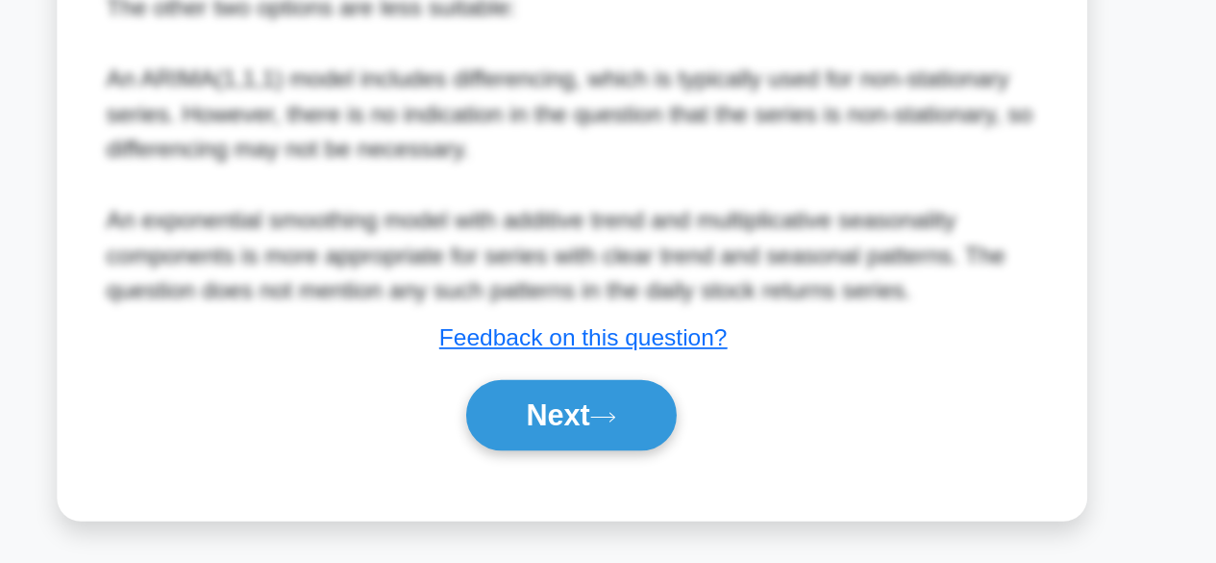
scroll to position [664, 0]
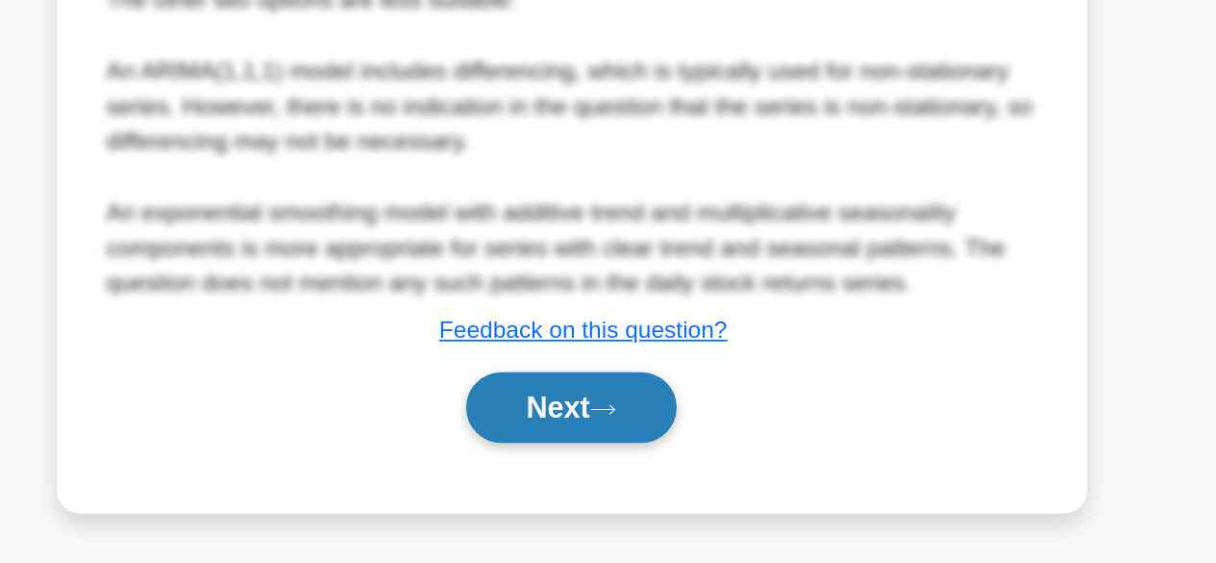
click at [673, 444] on button "Next" at bounding box center [608, 461] width 138 height 46
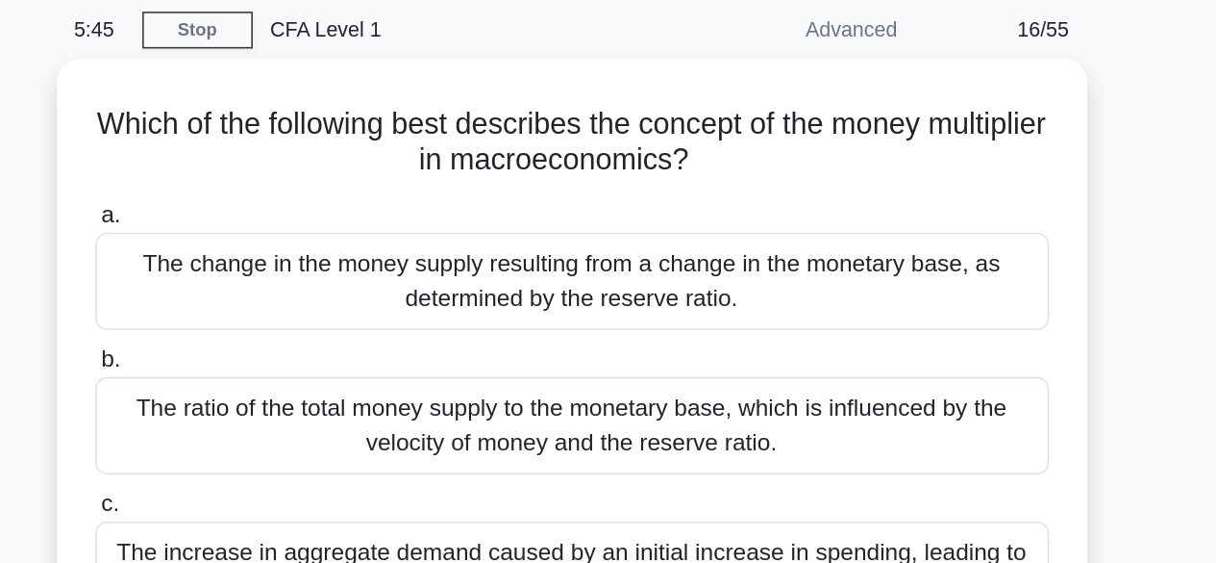
scroll to position [0, 0]
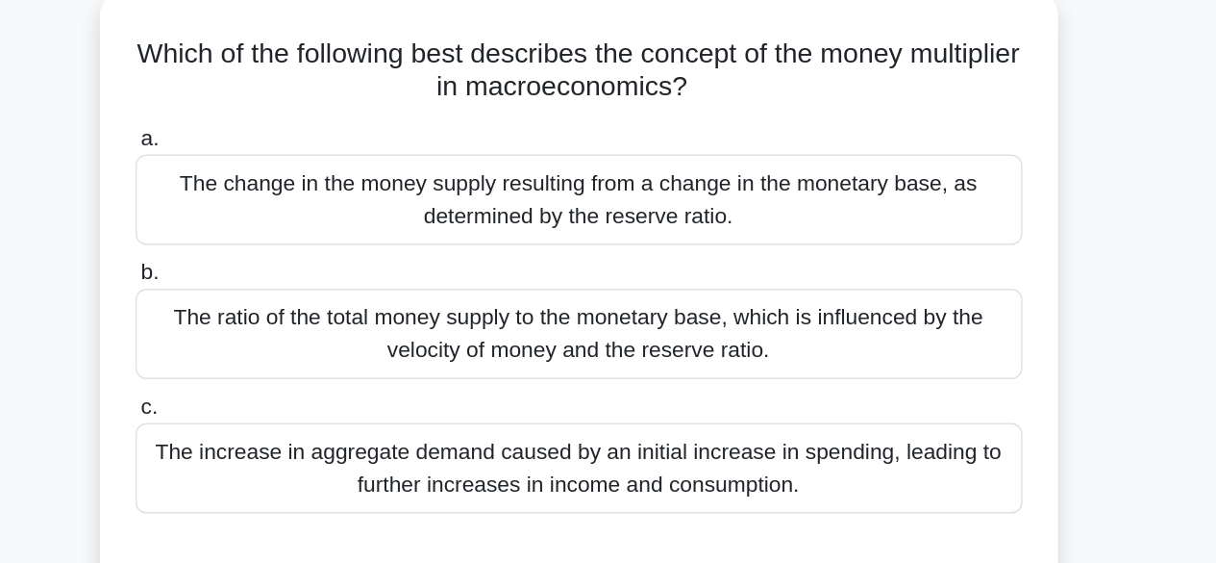
click at [657, 433] on div "The increase in aggregate demand caused by an initial increase in spending, lea…" at bounding box center [608, 441] width 623 height 63
click at [297, 405] on input "c. The increase in aggregate demand caused by an initial increase in spending, …" at bounding box center [297, 398] width 0 height 13
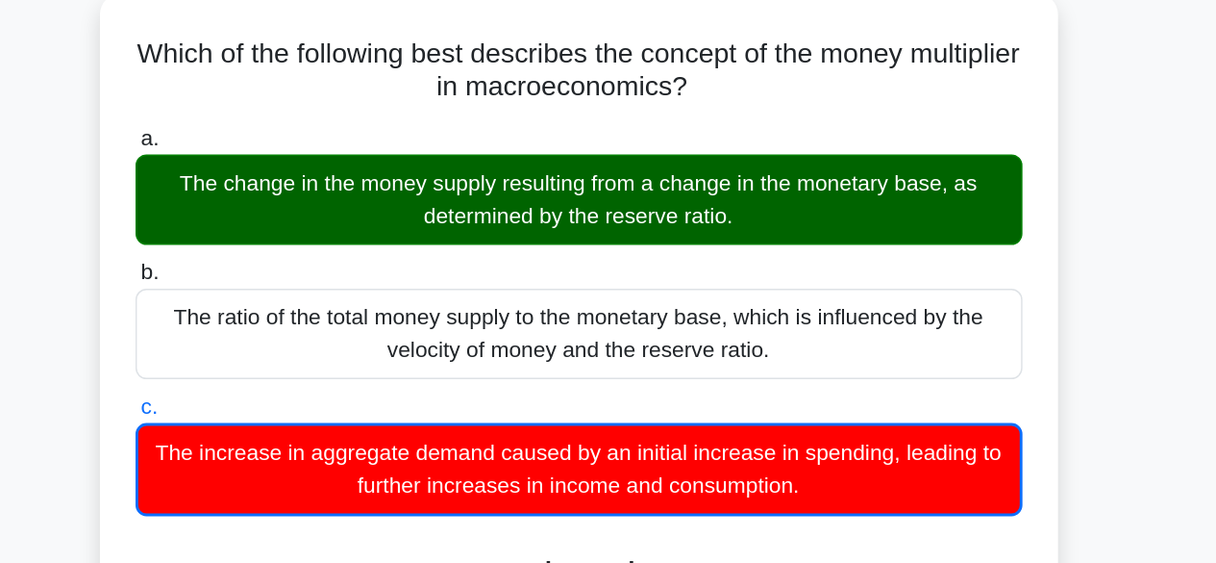
drag, startPoint x: 660, startPoint y: 232, endPoint x: 713, endPoint y: 276, distance: 69.0
click at [713, 276] on div "The change in the money supply resulting from a change in the monetary base, as…" at bounding box center [608, 252] width 623 height 63
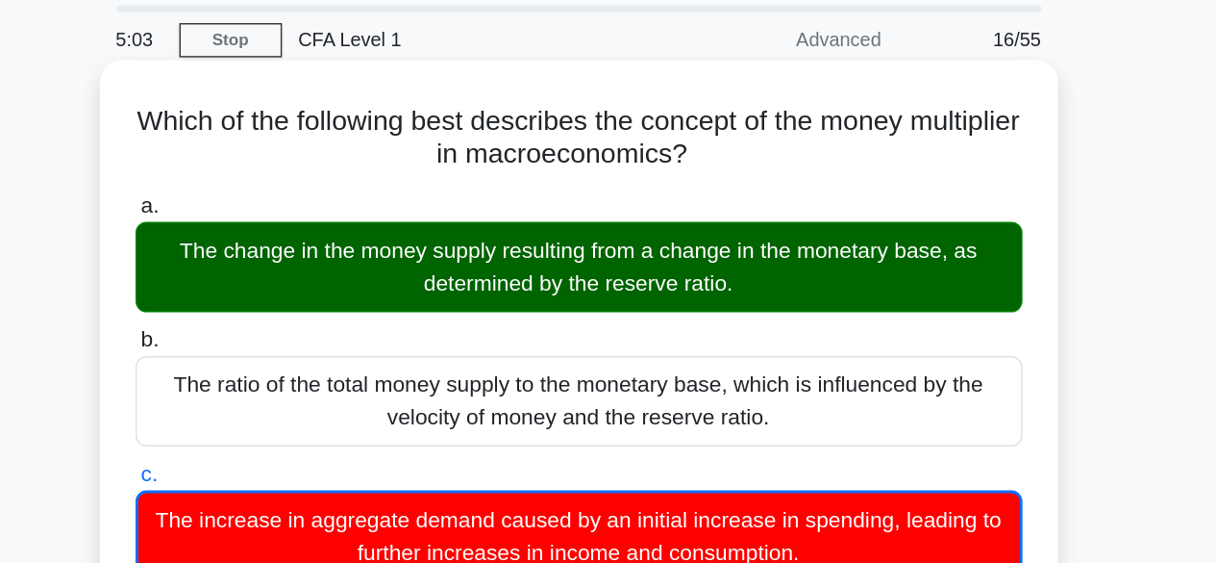
drag, startPoint x: 736, startPoint y: 179, endPoint x: 771, endPoint y: 141, distance: 51.7
click at [771, 141] on h5 "Which of the following best describes the concept of the money multiplier in ma…" at bounding box center [608, 162] width 627 height 48
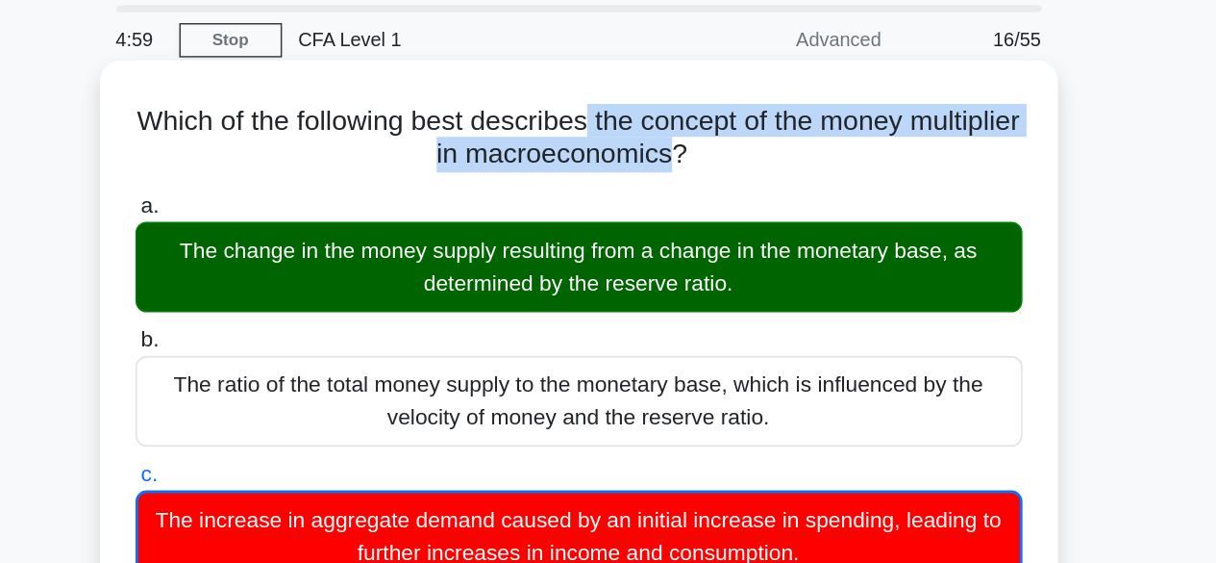
drag, startPoint x: 658, startPoint y: 144, endPoint x: 721, endPoint y: 183, distance: 74.2
click at [721, 183] on h5 "Which of the following best describes the concept of the money multiplier in ma…" at bounding box center [608, 162] width 627 height 48
copy h5 "the concept of the money multiplier in macroeconomics"
click at [635, 190] on div "Which of the following best describes the concept of the money multiplier in ma…" at bounding box center [609, 570] width 658 height 911
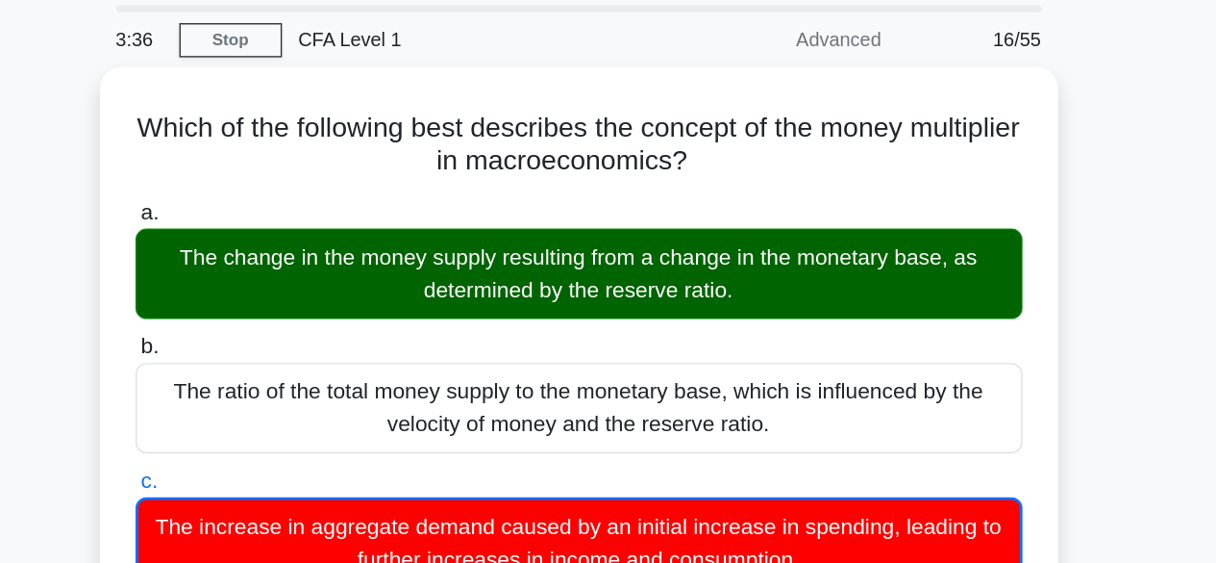
click at [629, 88] on div "CFA Level 1" at bounding box center [532, 93] width 264 height 38
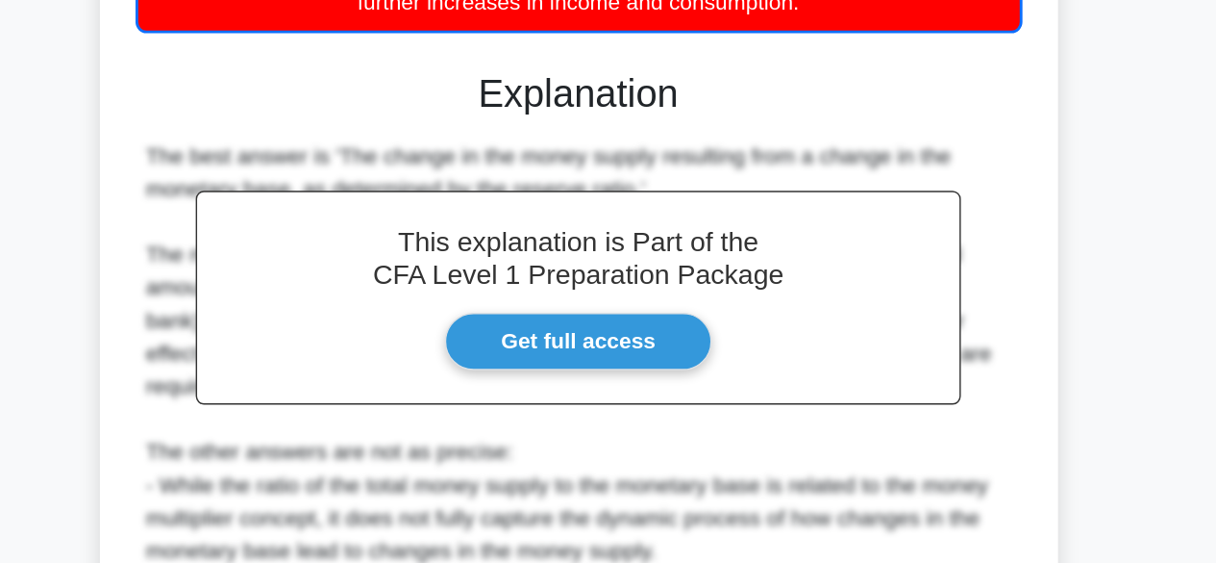
scroll to position [506, 0]
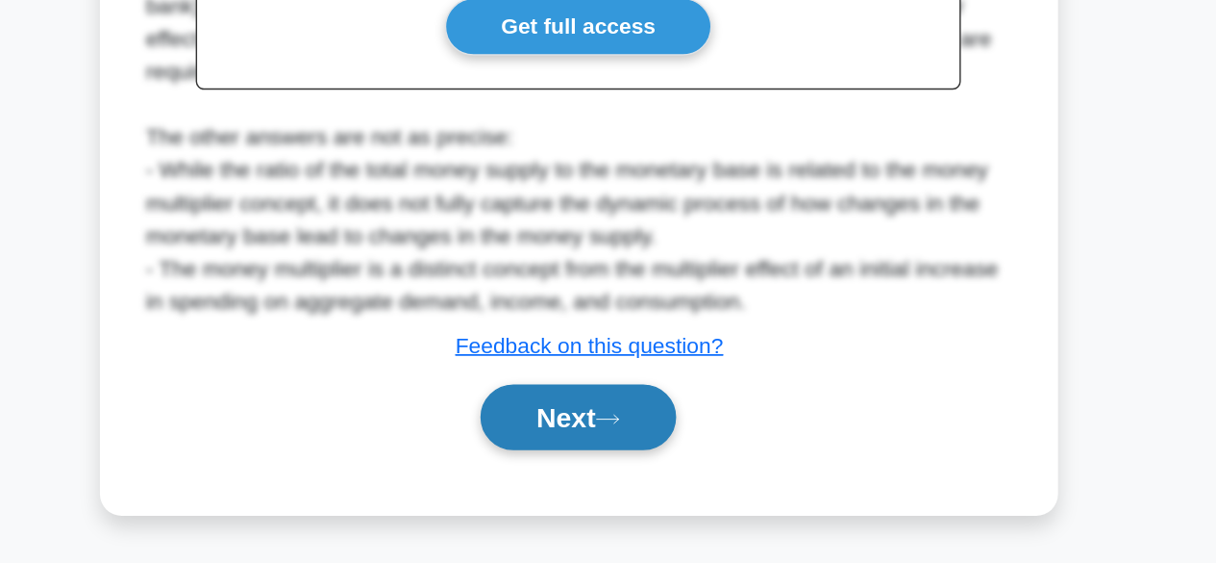
click at [583, 458] on button "Next" at bounding box center [608, 460] width 138 height 46
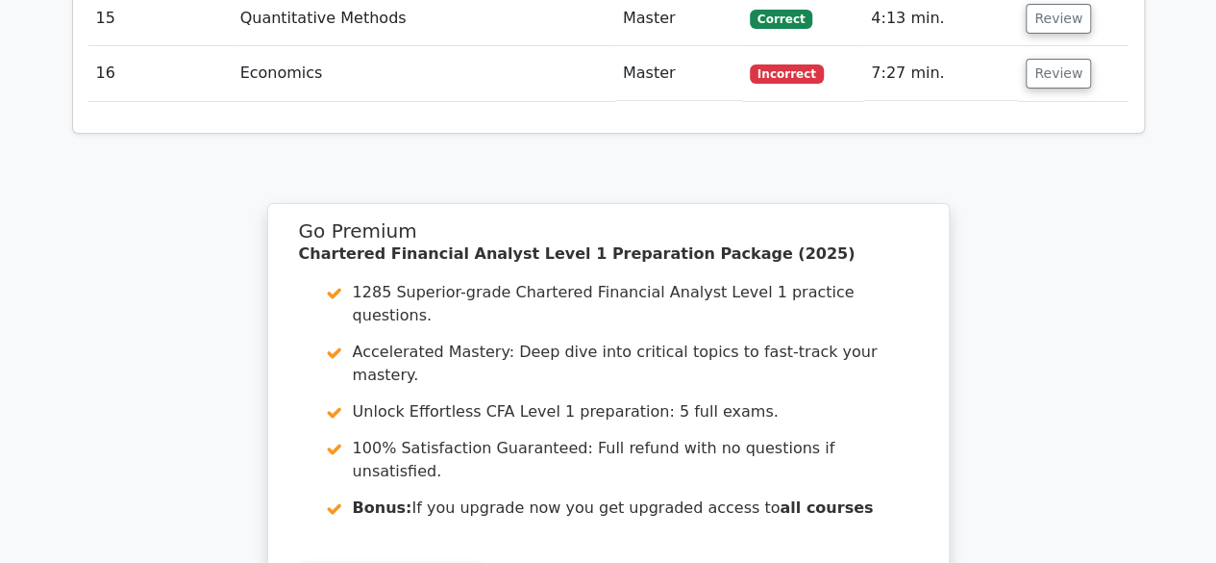
scroll to position [3650, 0]
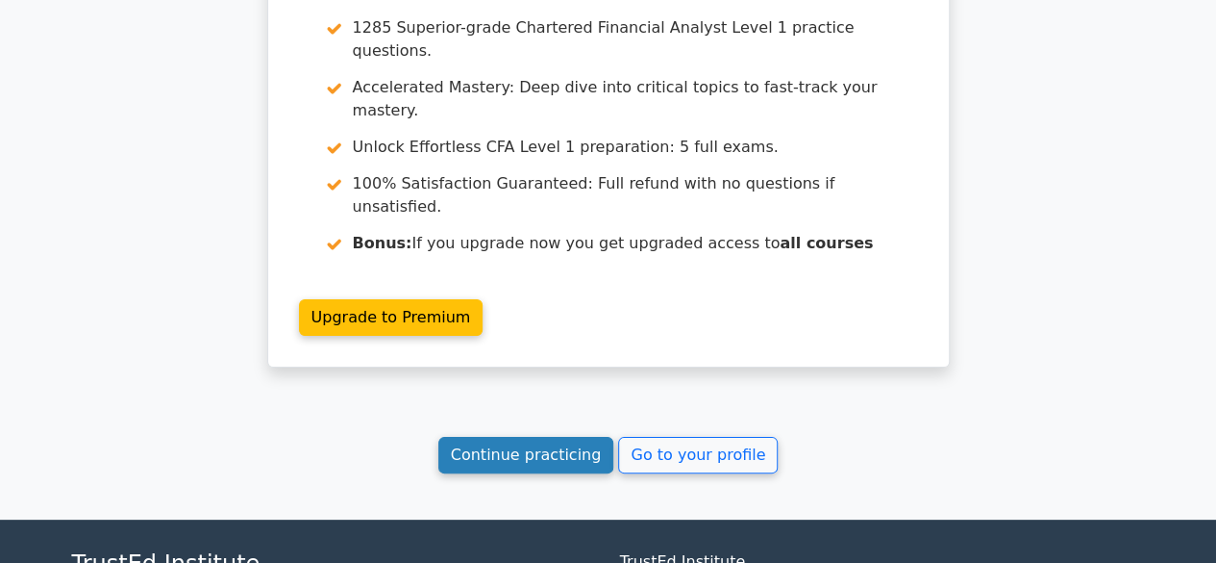
click at [543, 437] on link "Continue practicing" at bounding box center [527, 455] width 176 height 37
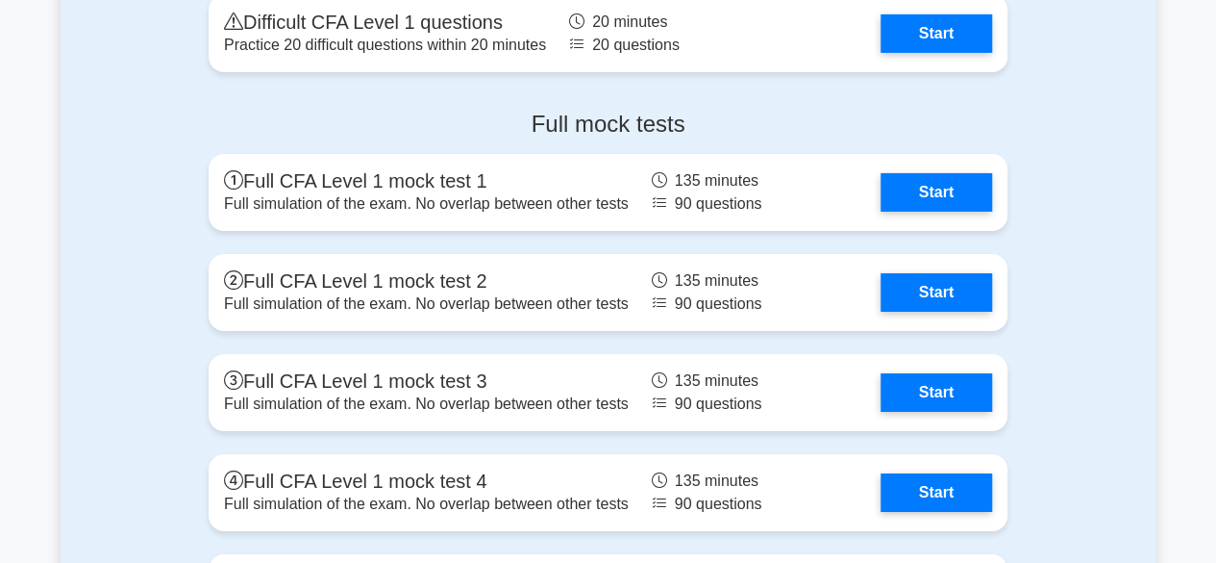
scroll to position [3254, 0]
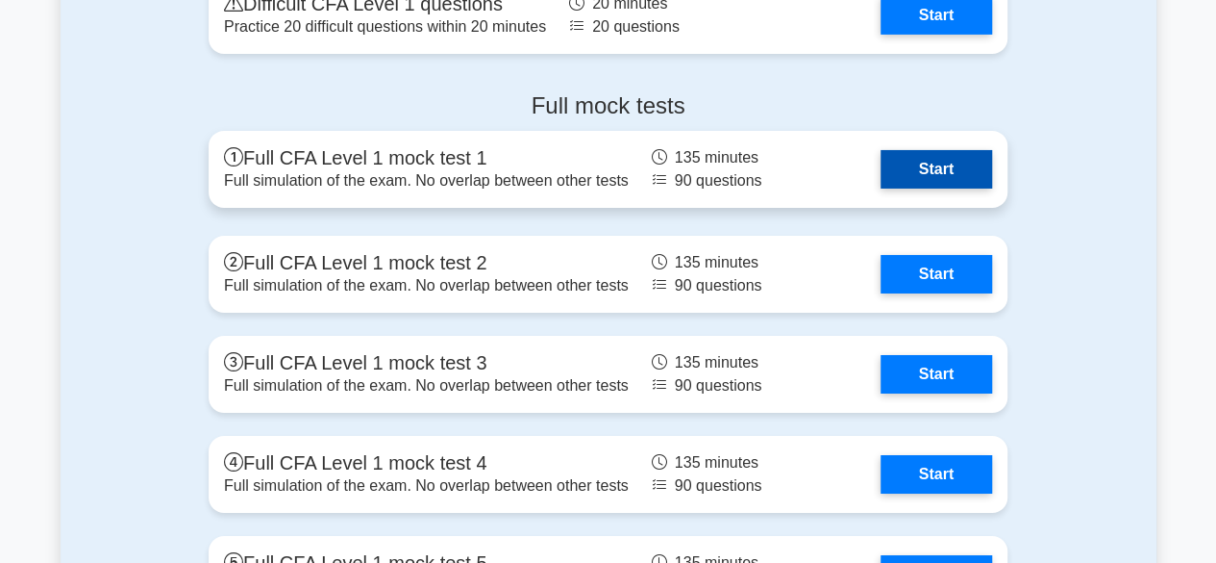
click at [915, 153] on link "Start" at bounding box center [937, 169] width 112 height 38
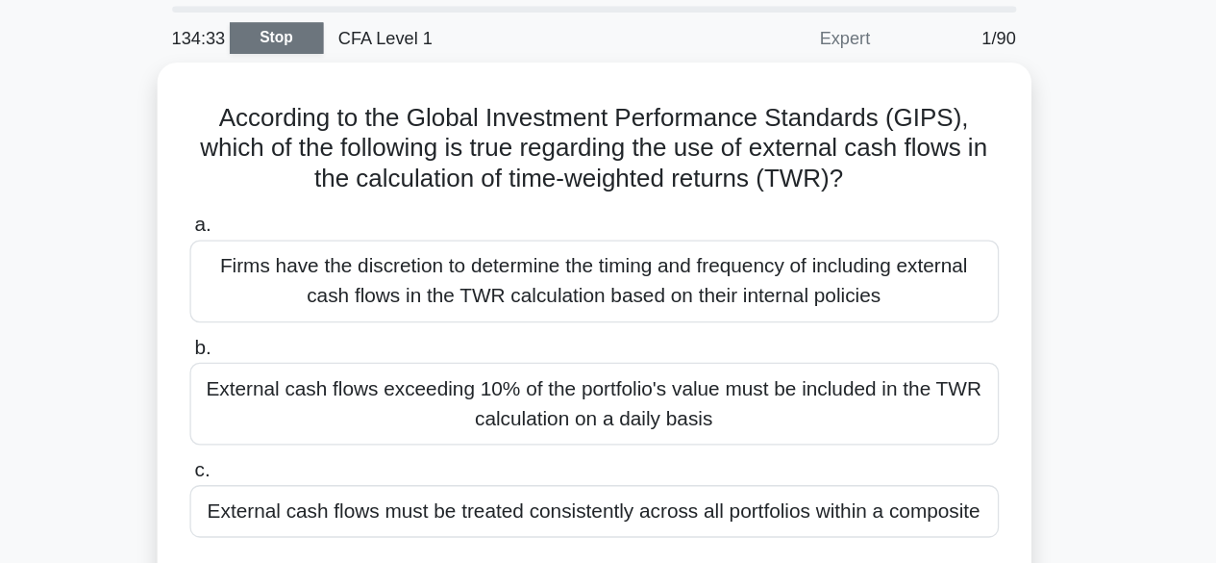
click at [364, 95] on link "Stop" at bounding box center [364, 94] width 72 height 24
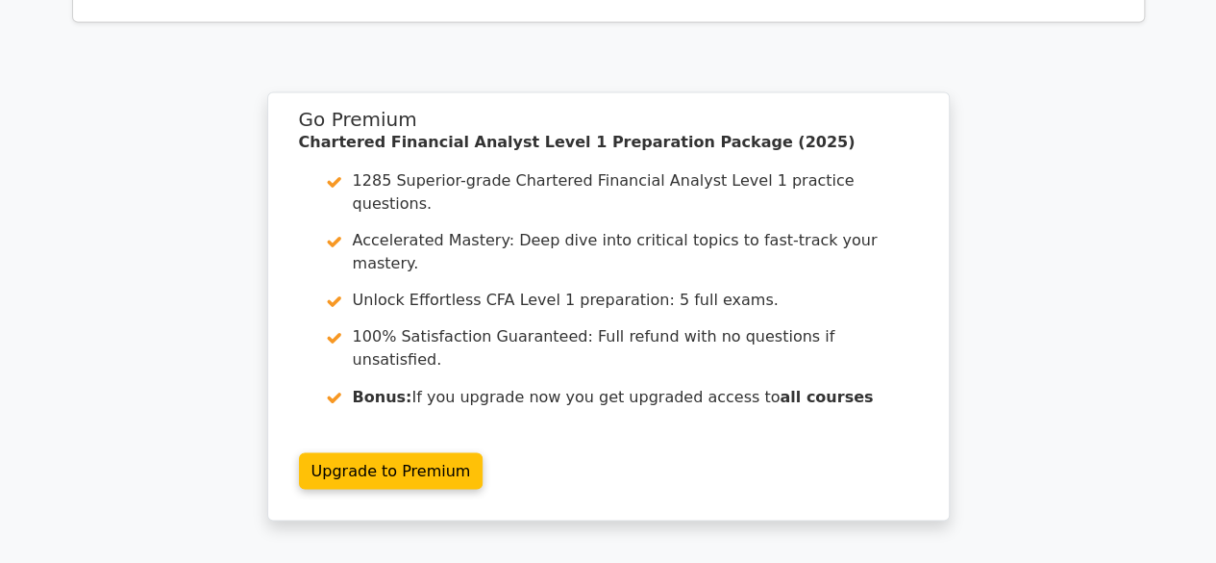
scroll to position [1482, 0]
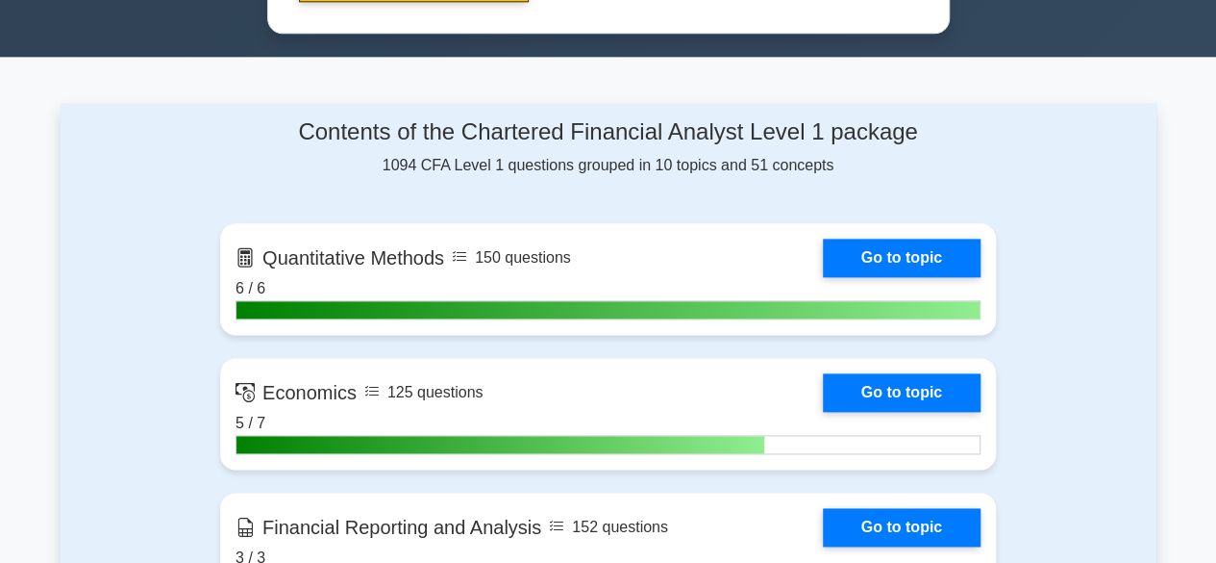
scroll to position [1100, 0]
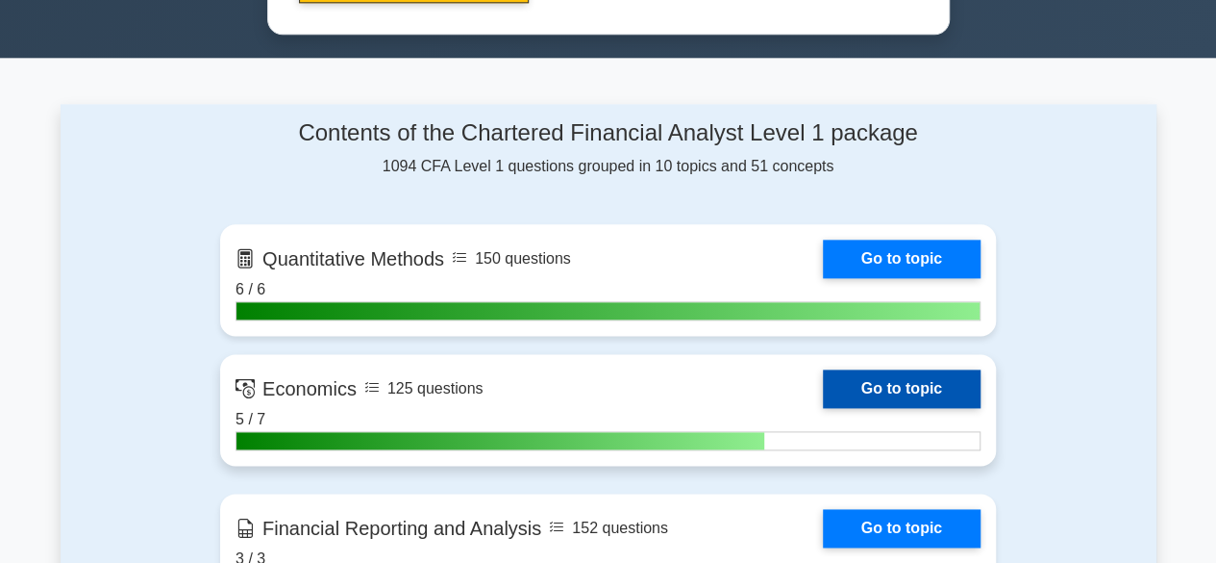
click at [823, 408] on link "Go to topic" at bounding box center [902, 388] width 158 height 38
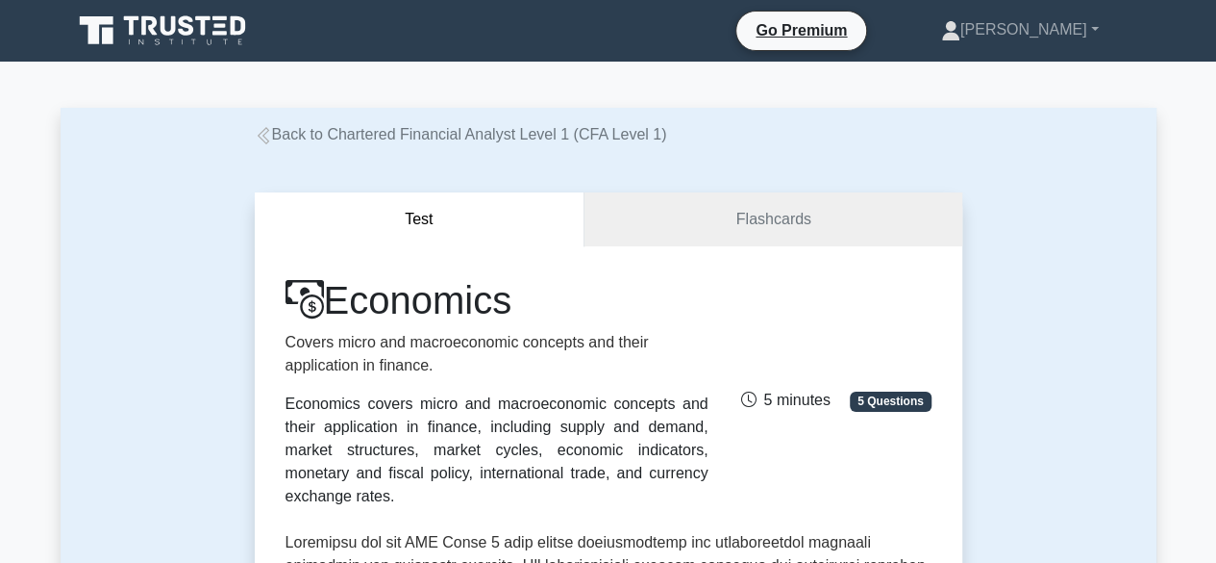
click at [469, 134] on link "Back to Chartered Financial Analyst Level 1 (CFA Level 1)" at bounding box center [461, 134] width 413 height 16
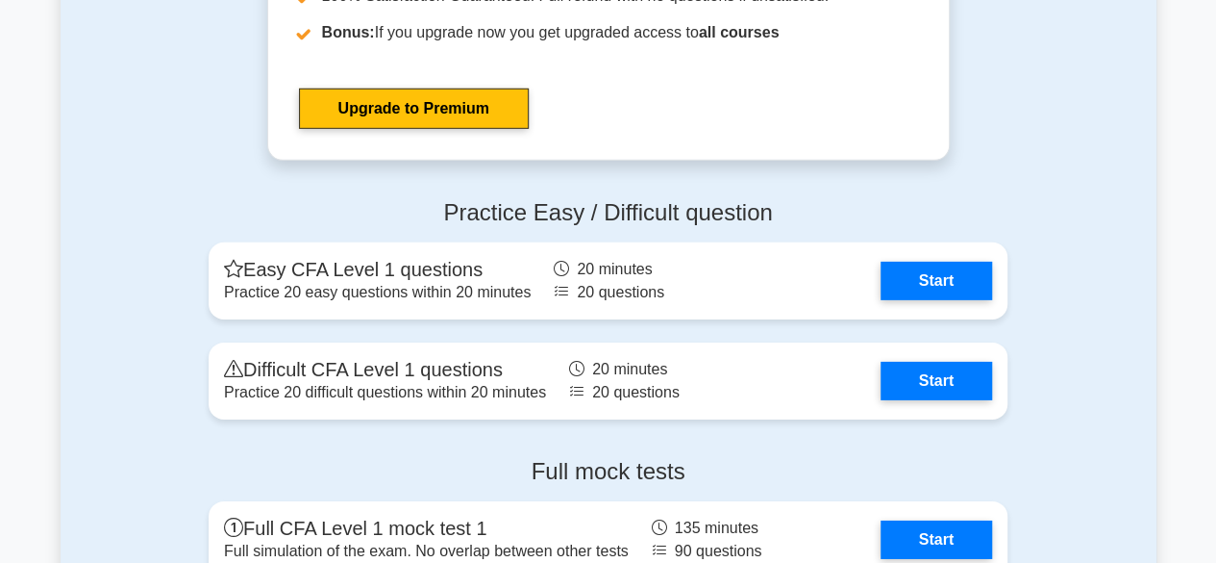
scroll to position [2866, 0]
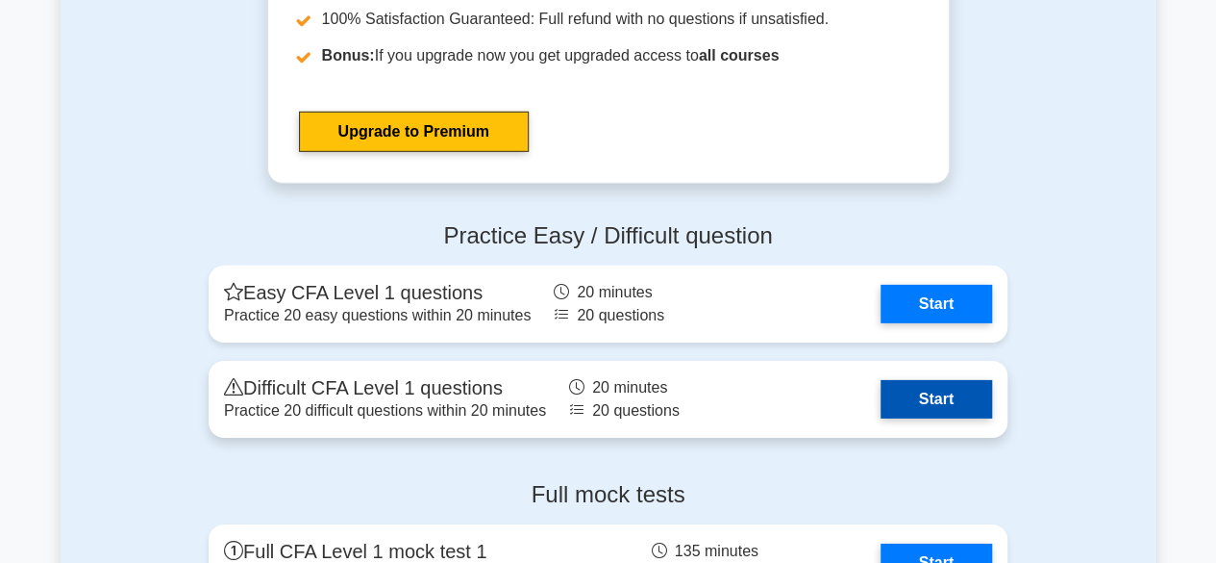
click at [940, 389] on link "Start" at bounding box center [937, 399] width 112 height 38
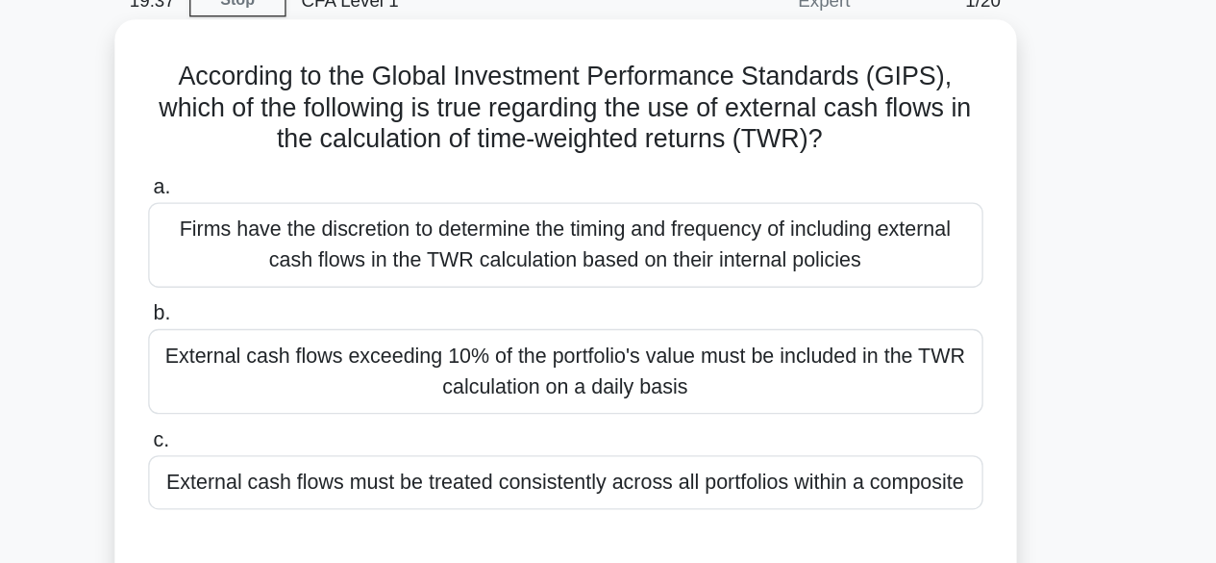
click at [737, 447] on div "External cash flows must be treated consistently across all portfolios within a…" at bounding box center [608, 453] width 623 height 40
click at [297, 428] on input "c. External cash flows must be treated consistently across all portfolios withi…" at bounding box center [297, 421] width 0 height 13
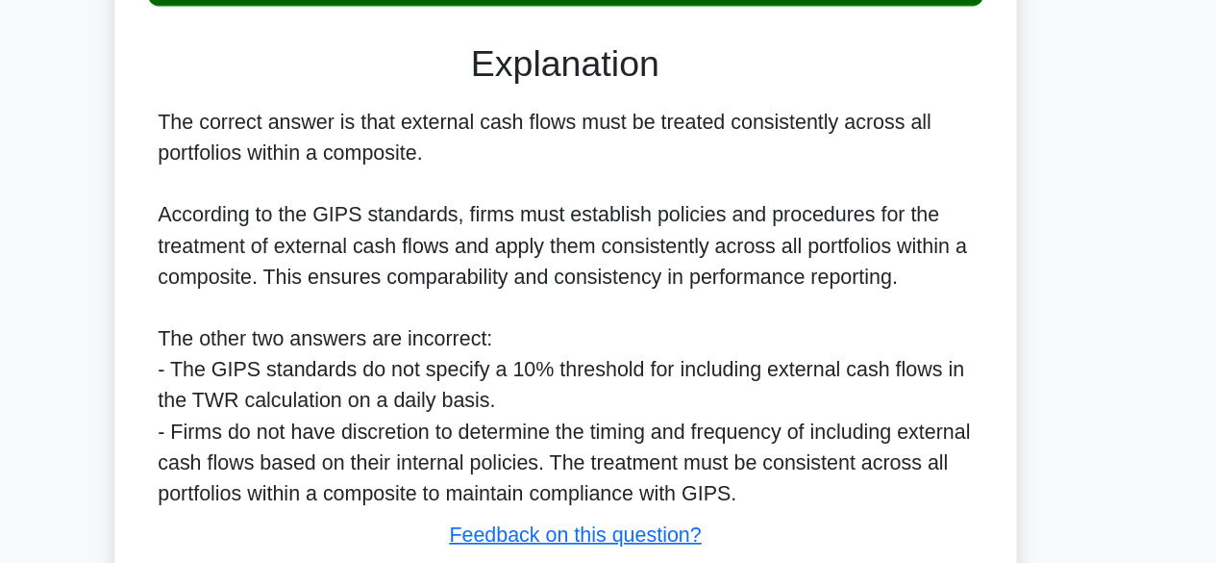
scroll to position [373, 0]
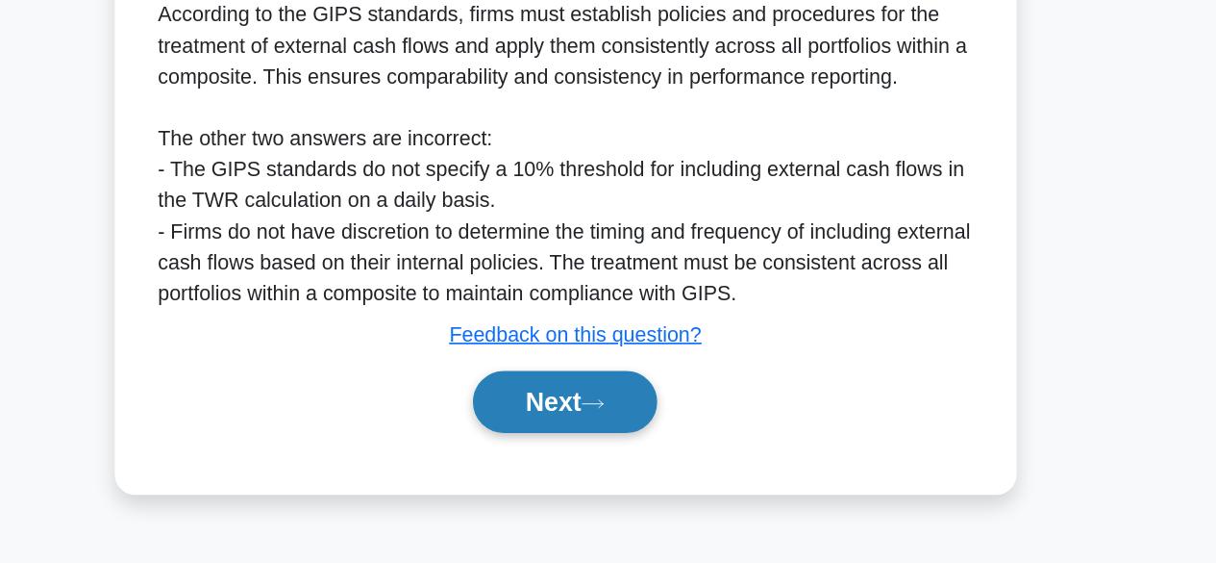
click at [608, 463] on button "Next" at bounding box center [608, 441] width 138 height 46
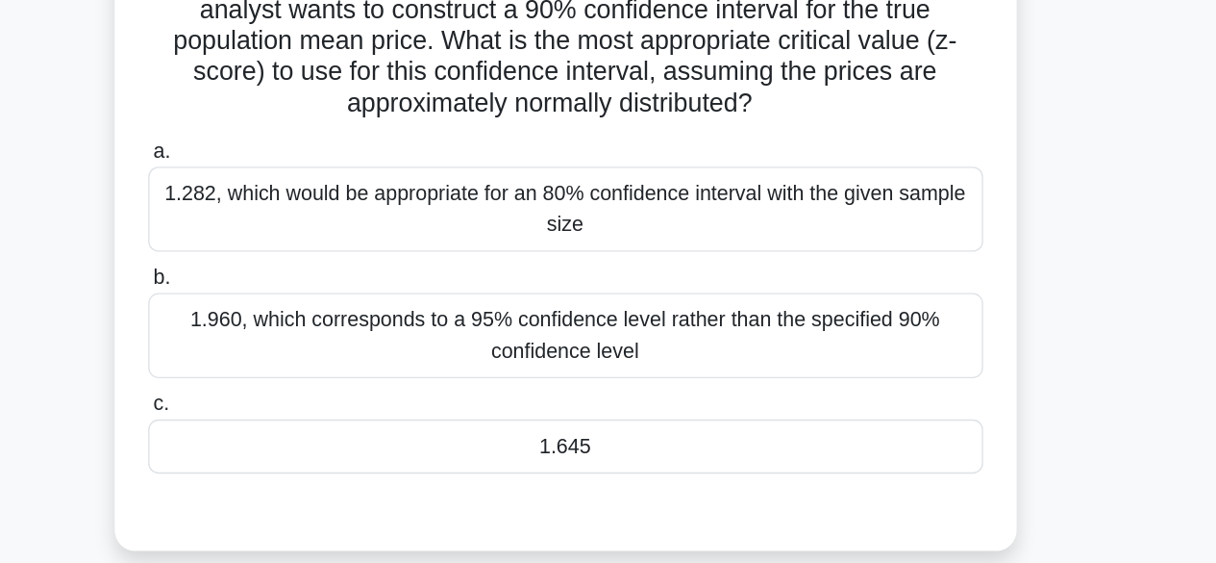
scroll to position [71, 0]
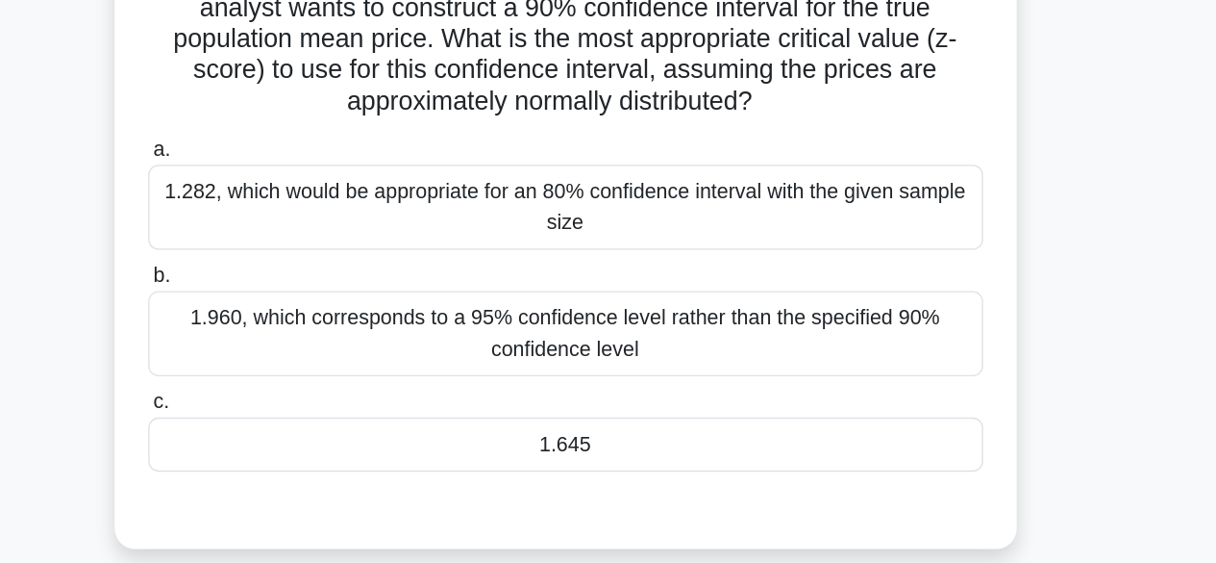
click at [686, 482] on div "1.645" at bounding box center [608, 474] width 623 height 40
click at [297, 449] on input "c. 1.645" at bounding box center [297, 443] width 0 height 13
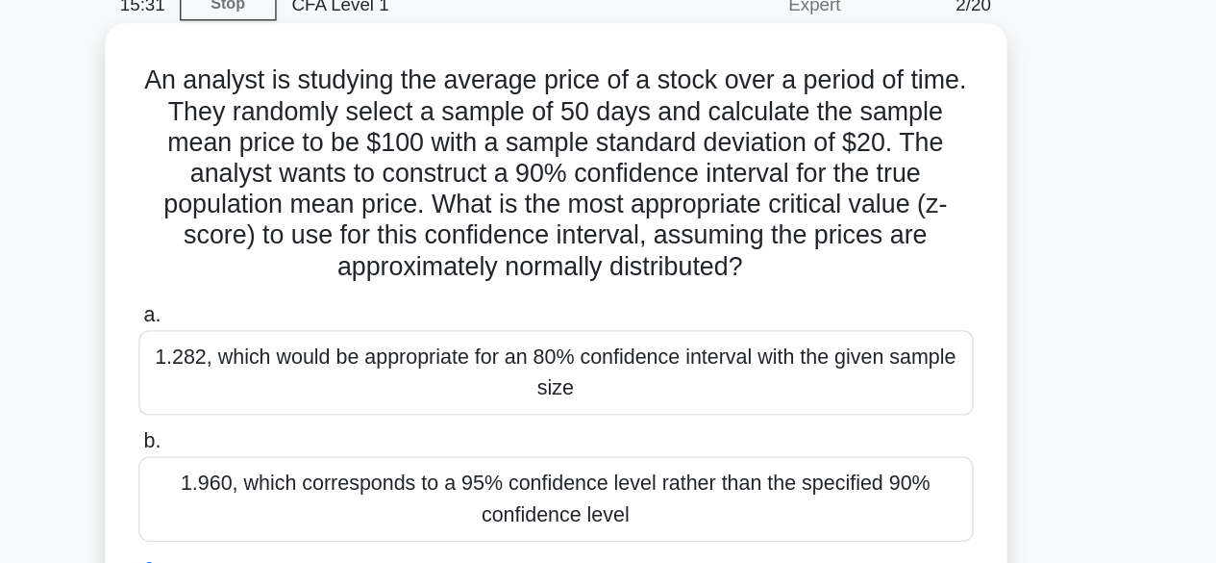
scroll to position [89, 0]
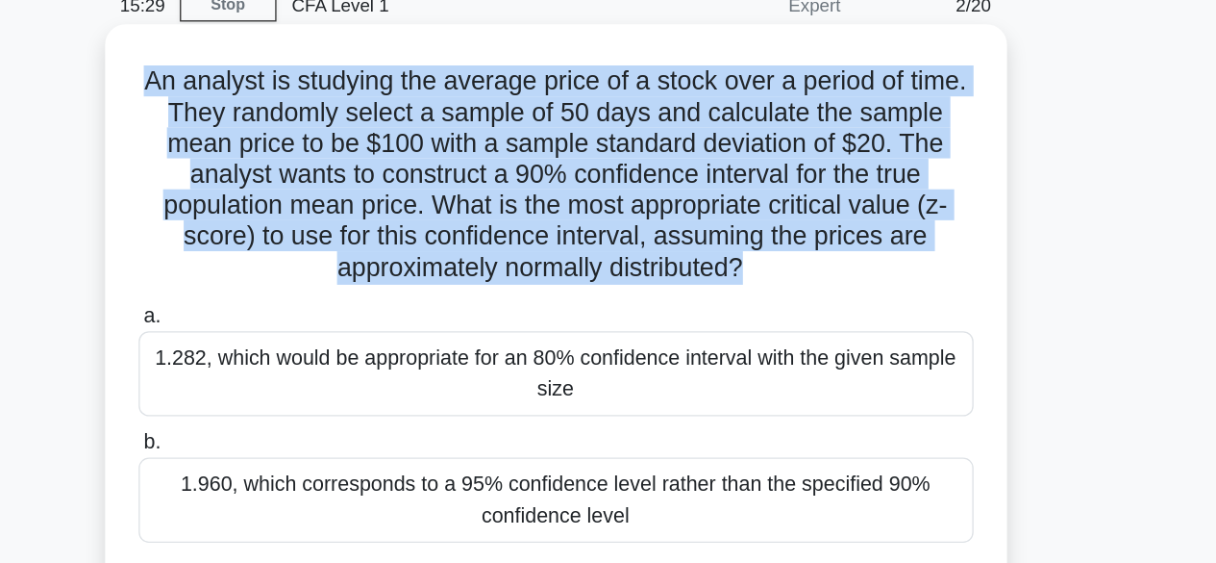
drag, startPoint x: 753, startPoint y: 199, endPoint x: 299, endPoint y: 64, distance: 473.4
click at [299, 64] on h5 "An analyst is studying the average price of a stock over a period of time. They…" at bounding box center [608, 130] width 627 height 163
copy h5 "An analyst is studying the average price of a stock over a period of time. They…"
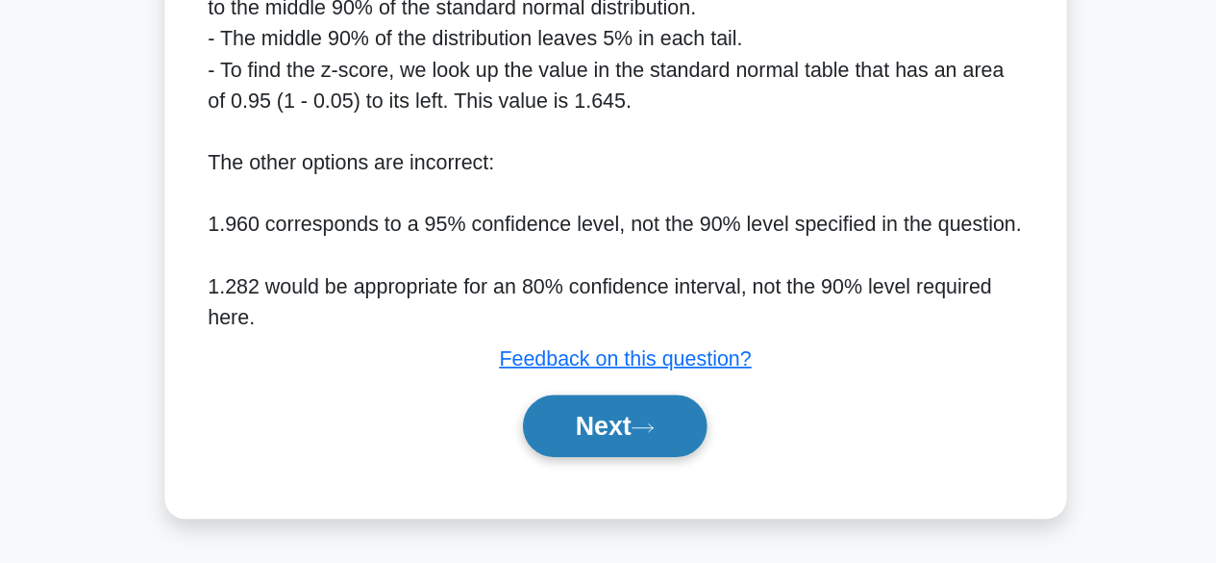
click at [638, 464] on icon at bounding box center [628, 461] width 17 height 11
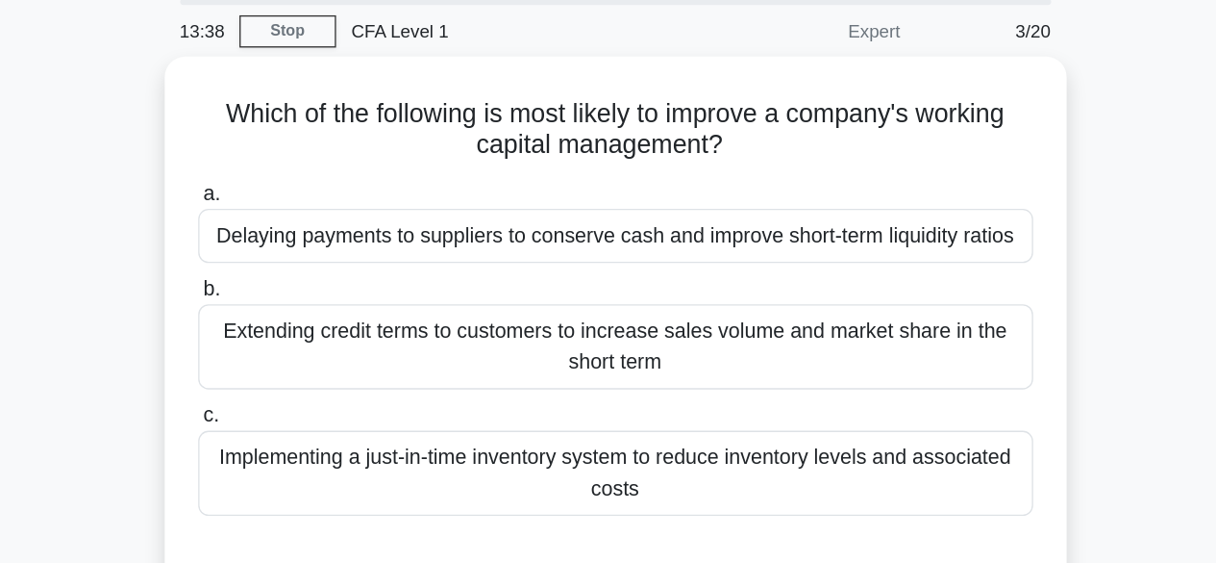
scroll to position [33, 0]
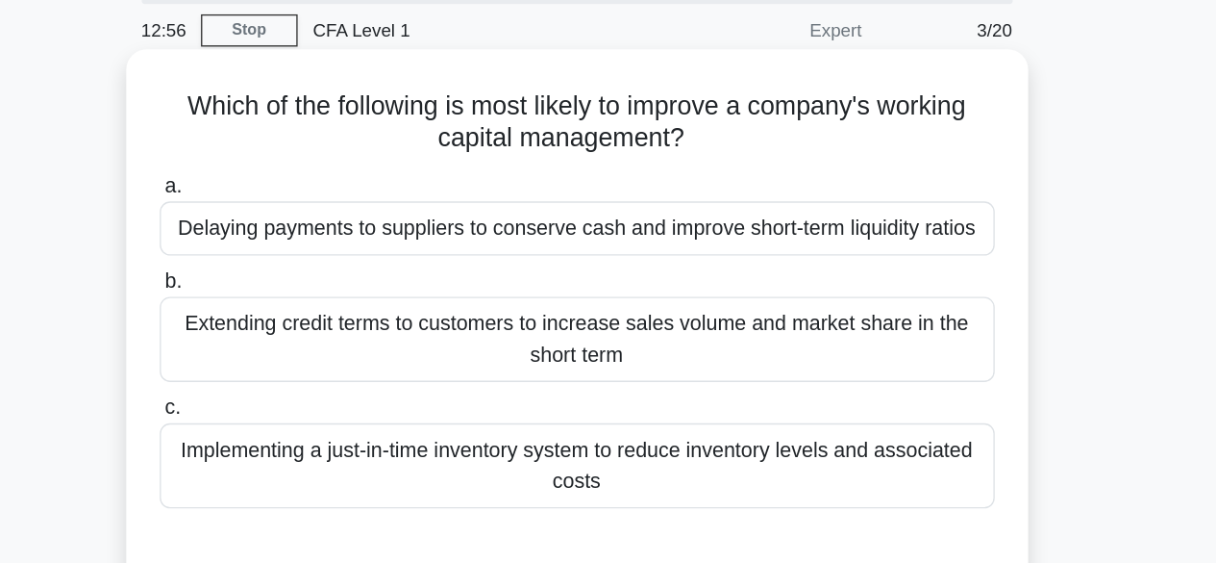
click at [593, 380] on div "Implementing a just-in-time inventory system to reduce inventory levels and ass…" at bounding box center [608, 385] width 623 height 63
click at [297, 349] on input "c. Implementing a just-in-time inventory system to reduce inventory levels and …" at bounding box center [297, 343] width 0 height 13
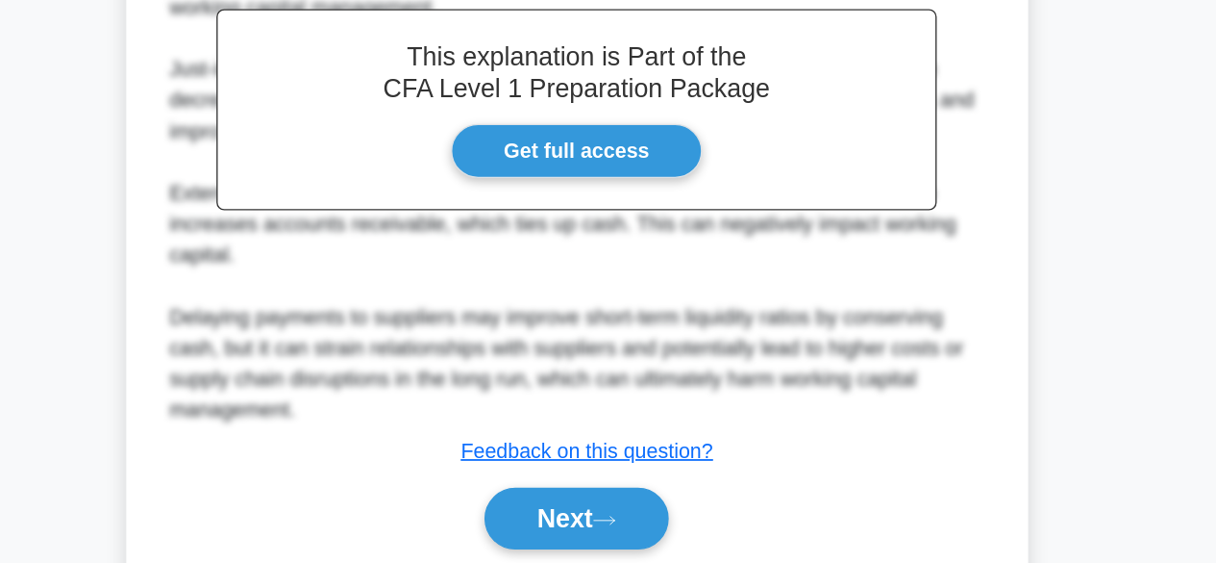
scroll to position [414, 0]
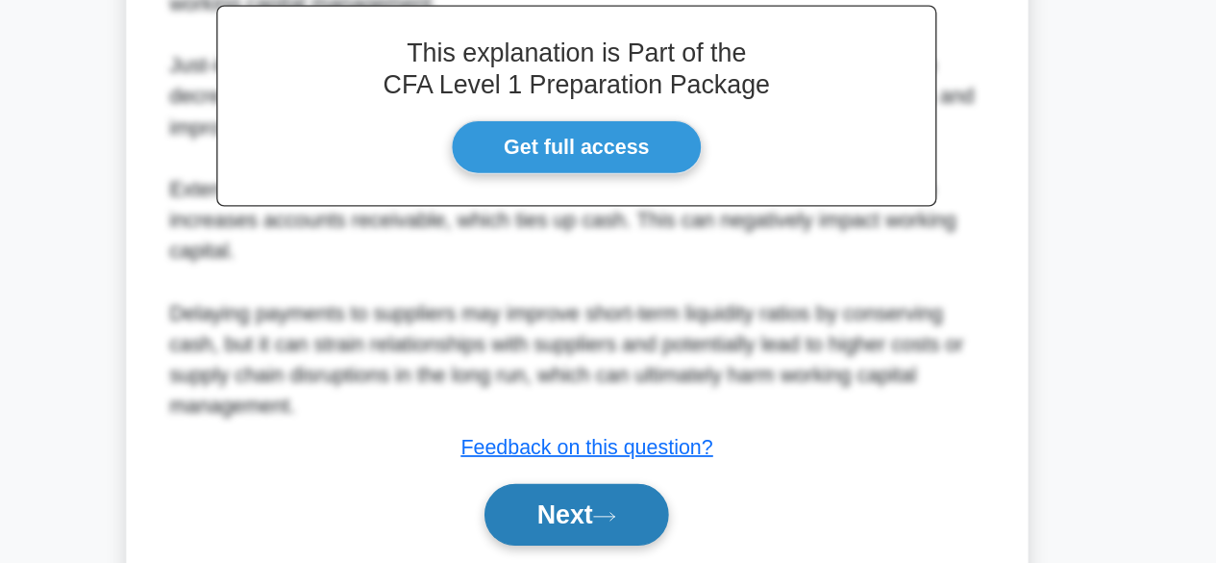
click at [592, 523] on button "Next" at bounding box center [608, 526] width 138 height 46
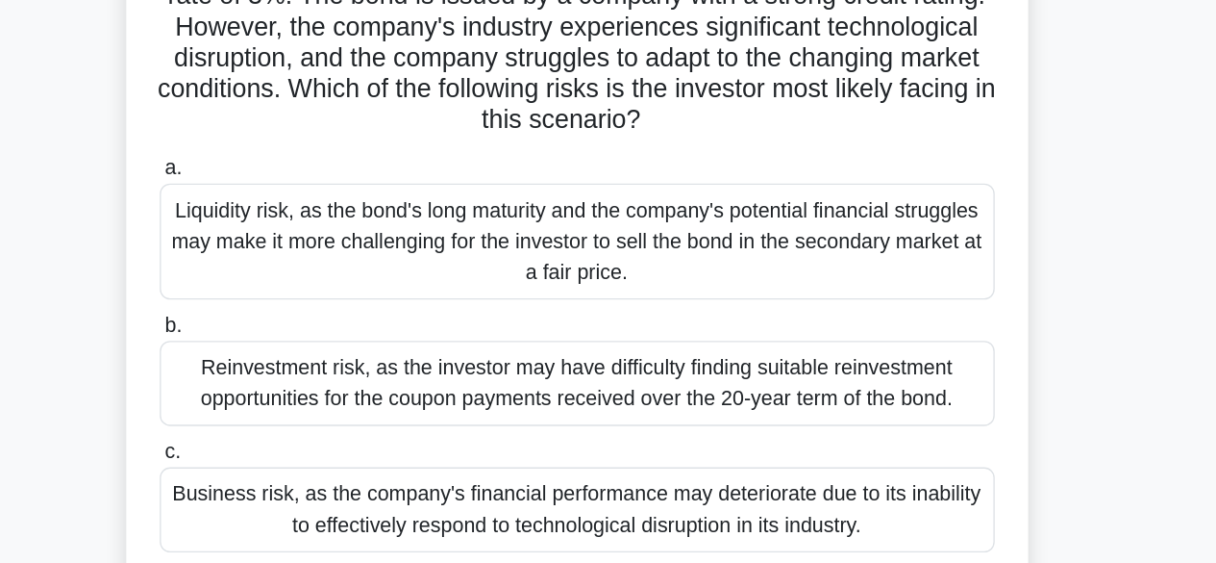
scroll to position [78, 0]
click at [592, 485] on div "Business risk, as the company's financial performance may deteriorate due to it…" at bounding box center [608, 483] width 623 height 63
click at [297, 447] on input "c. Business risk, as the company's financial performance may deteriorate due to…" at bounding box center [297, 441] width 0 height 13
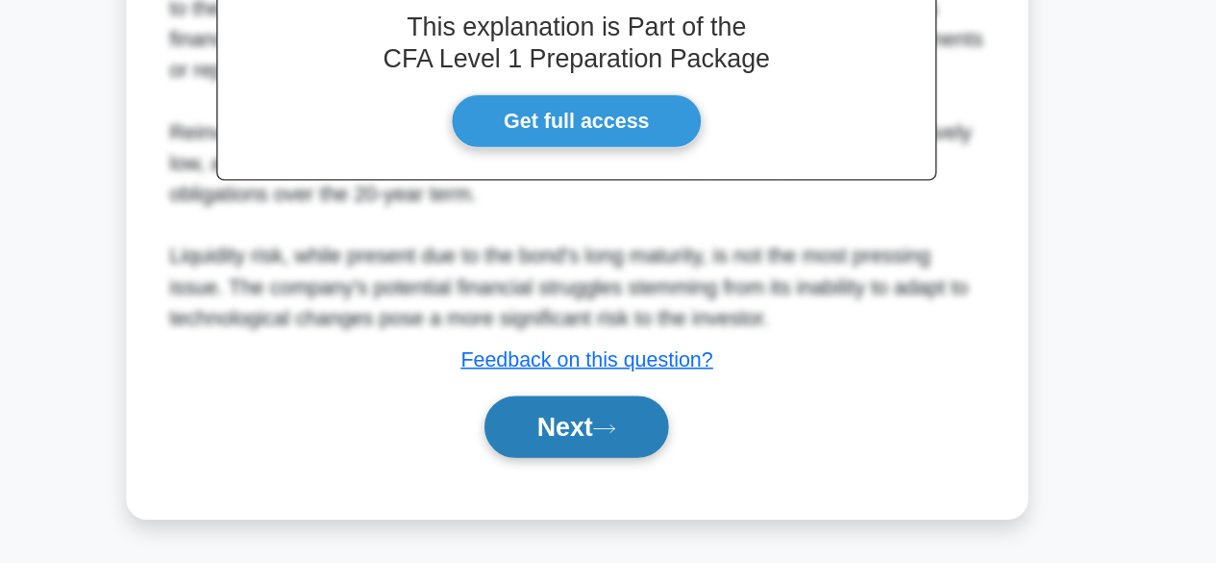
click at [639, 437] on button "Next" at bounding box center [608, 460] width 138 height 46
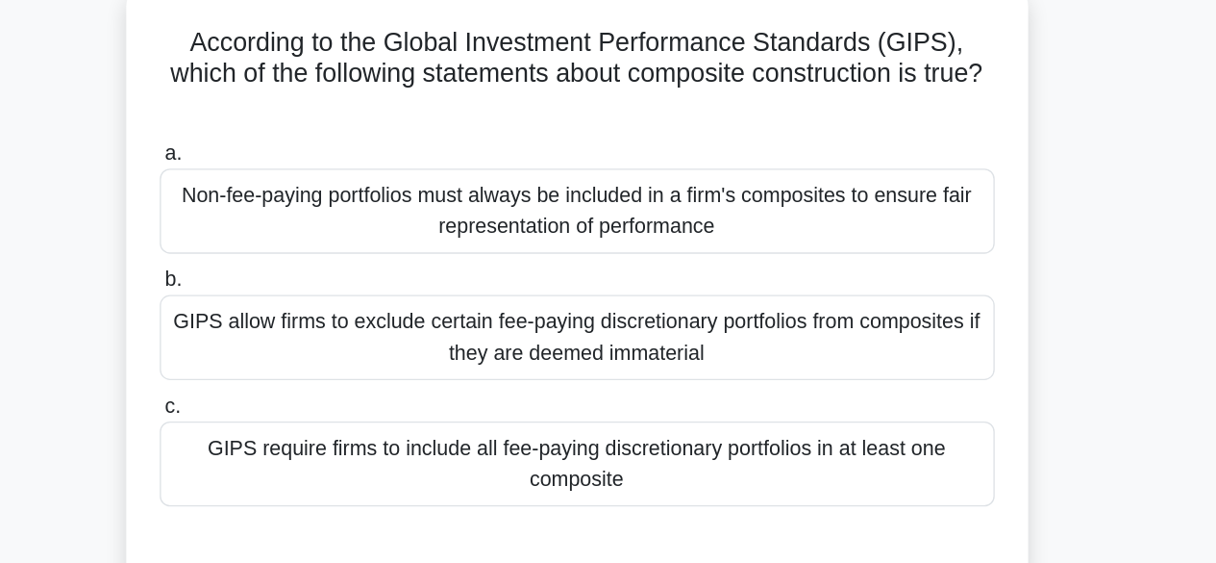
scroll to position [69, 0]
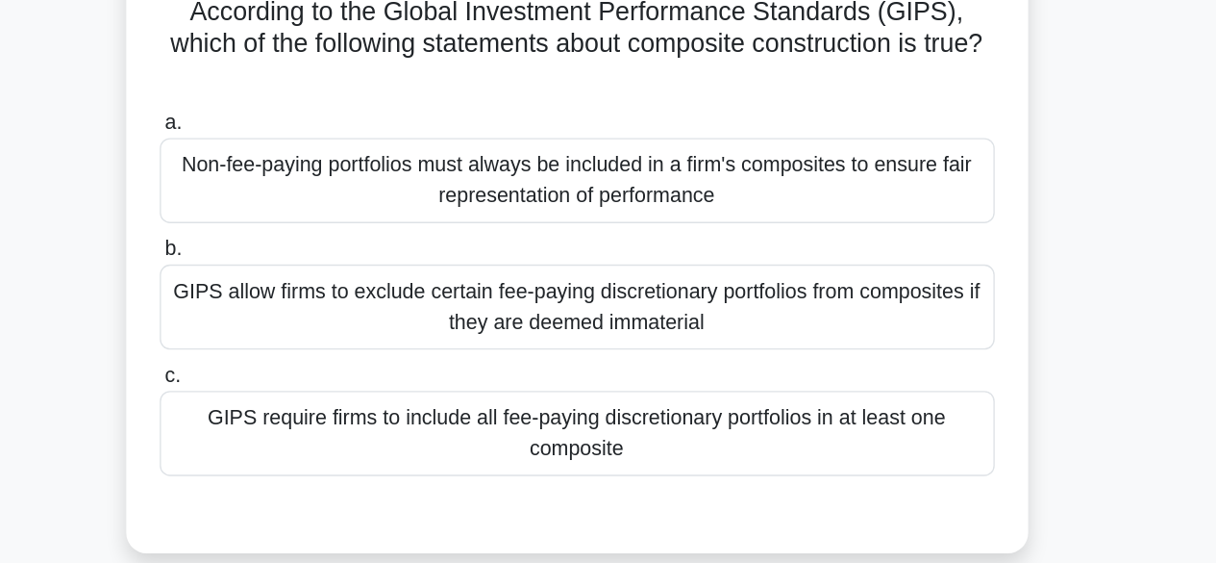
click at [611, 411] on div "GIPS require firms to include all fee-paying discretionary portfolios in at lea…" at bounding box center [608, 395] width 623 height 63
click at [297, 359] on input "c. GIPS require firms to include all fee-paying discretionary portfolios in at …" at bounding box center [297, 352] width 0 height 13
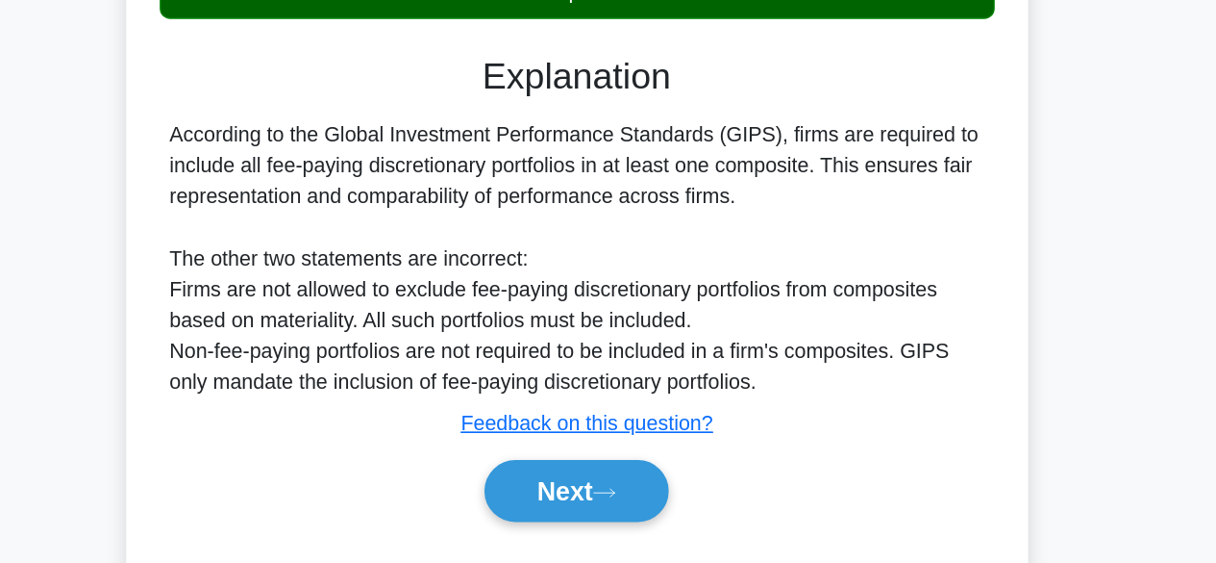
scroll to position [342, 0]
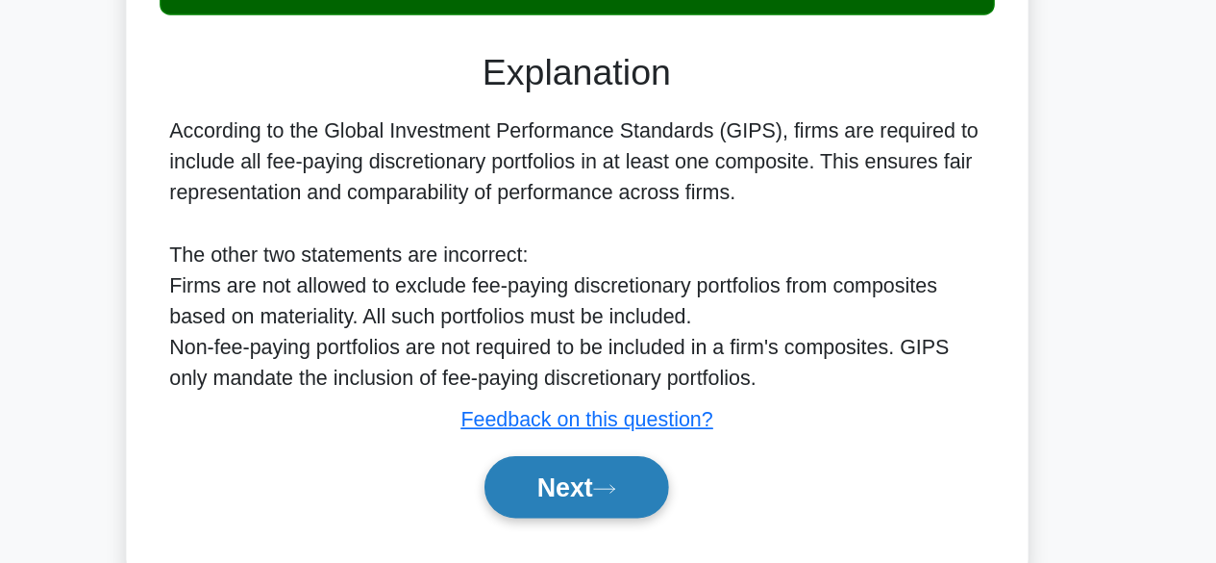
click at [616, 498] on button "Next" at bounding box center [608, 506] width 138 height 46
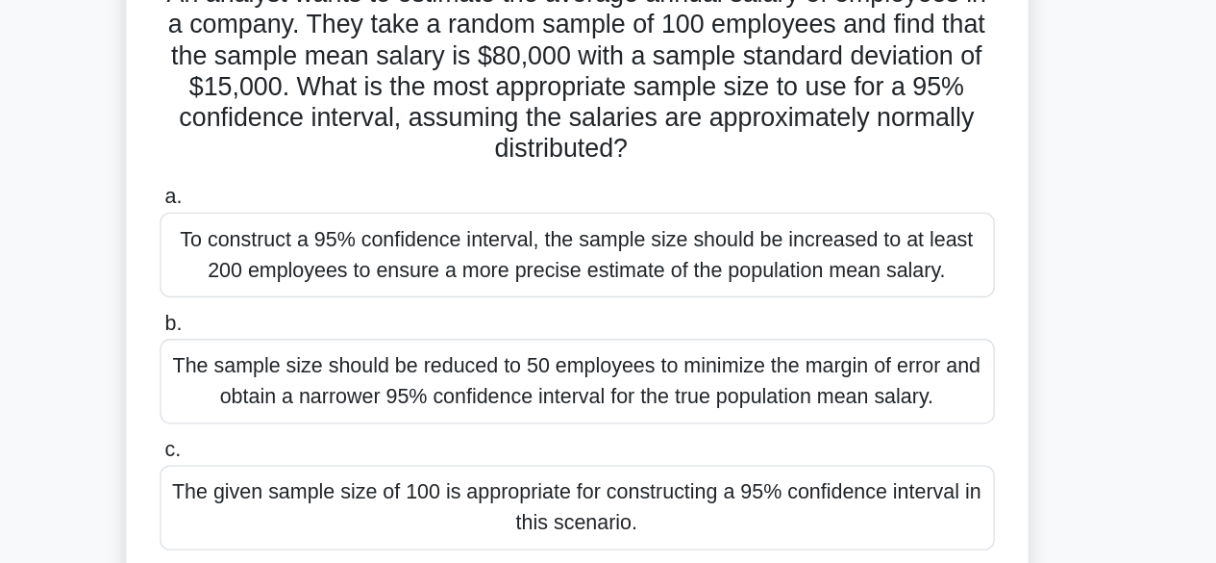
scroll to position [45, 0]
click at [616, 471] on div "The given sample size of 100 is appropriate for constructing a 95% confidence i…" at bounding box center [608, 493] width 623 height 63
click at [297, 457] on input "c. The given sample size of 100 is appropriate for constructing a 95% confidenc…" at bounding box center [297, 450] width 0 height 13
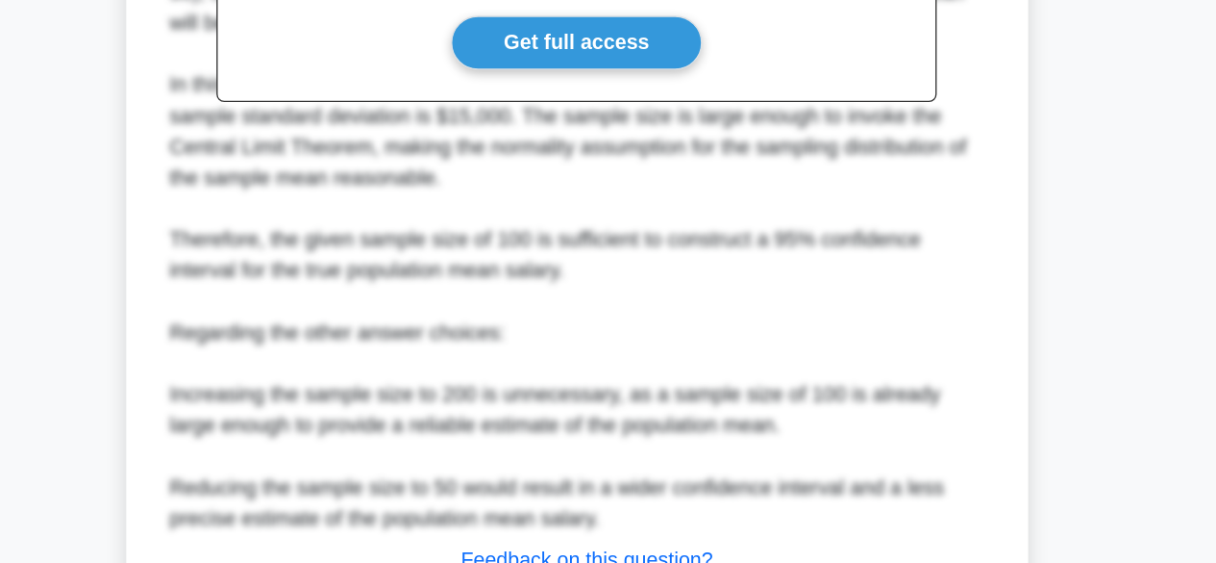
scroll to position [758, 0]
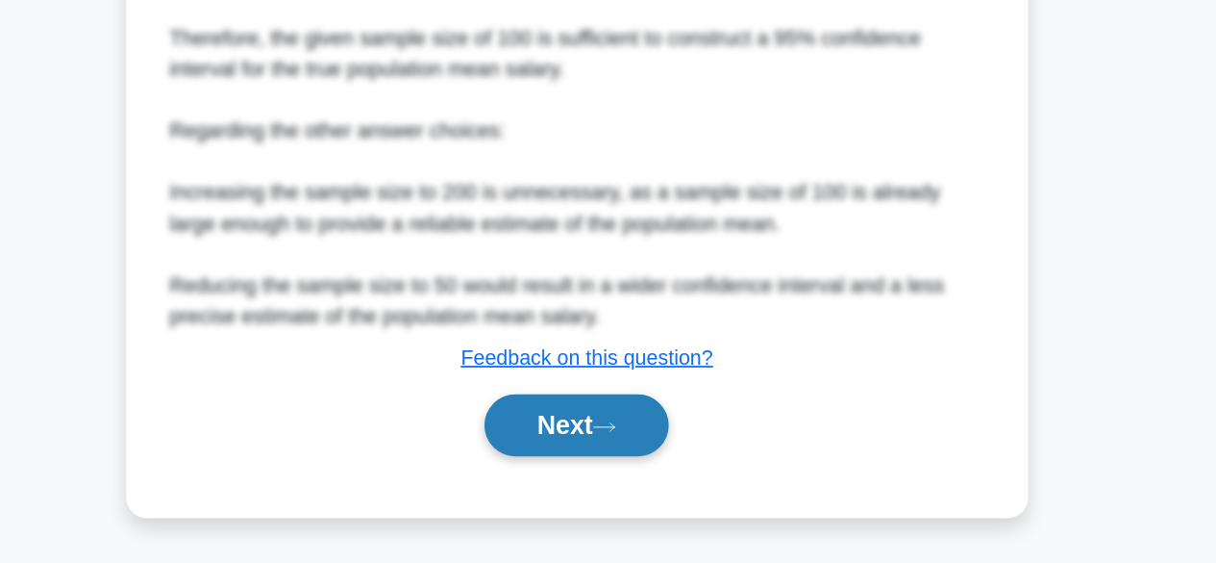
drag, startPoint x: 616, startPoint y: 498, endPoint x: 616, endPoint y: 478, distance: 20.2
click at [616, 478] on div "a. To construct a 95% confidence interval, the sample size should be increased …" at bounding box center [608, 17] width 627 height 977
click at [616, 478] on button "Next" at bounding box center [608, 460] width 138 height 46
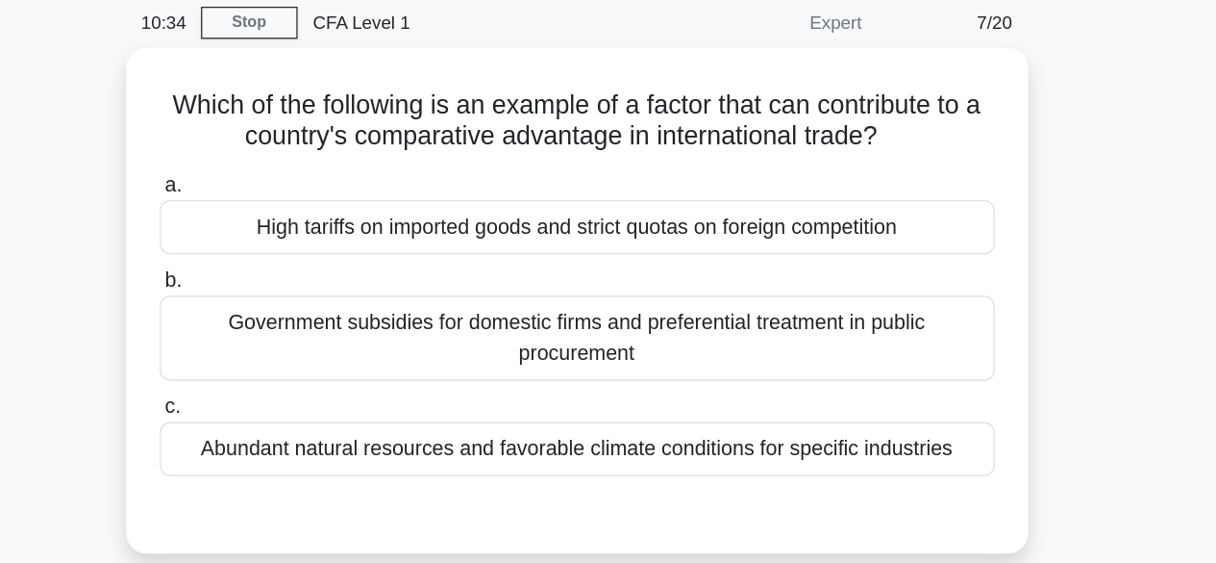
scroll to position [76, 0]
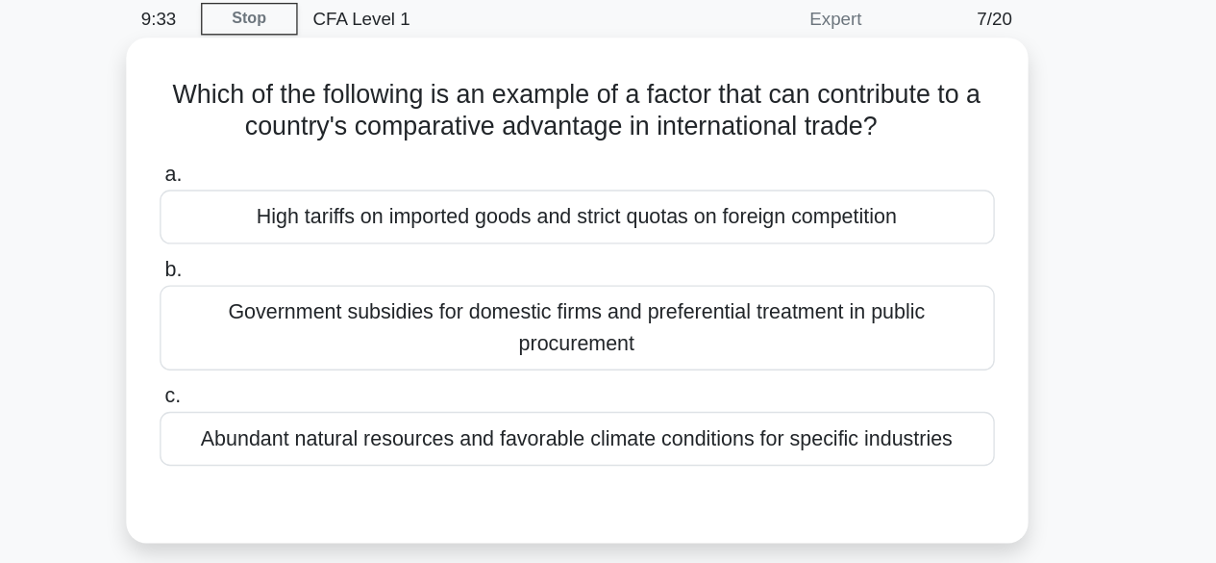
click at [607, 266] on div "Government subsidies for domestic firms and preferential treatment in public pr…" at bounding box center [608, 247] width 623 height 63
click at [297, 212] on input "b. Government subsidies for domestic firms and preferential treatment in public…" at bounding box center [297, 205] width 0 height 13
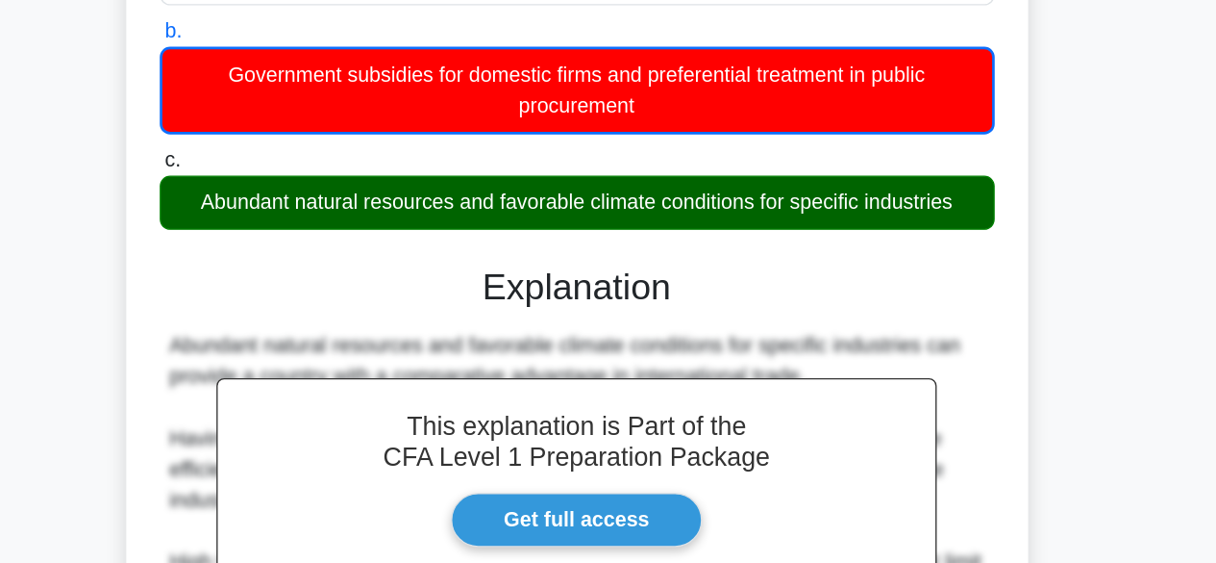
scroll to position [0, 0]
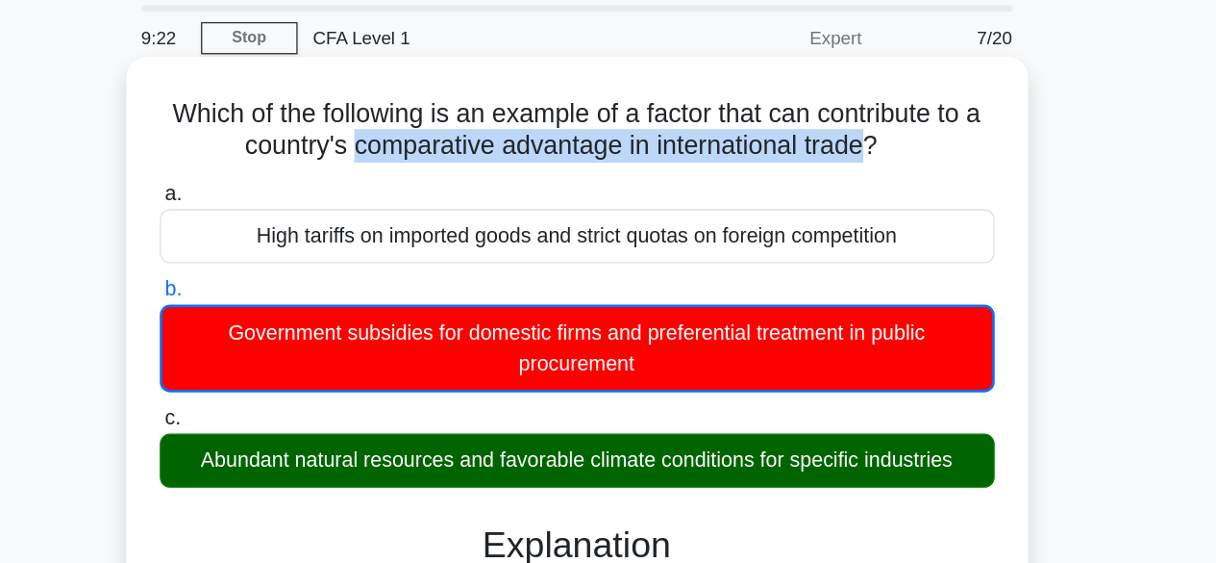
drag, startPoint x: 441, startPoint y: 172, endPoint x: 836, endPoint y: 179, distance: 394.3
click at [836, 179] on h5 "Which of the following is an example of a factor that can contribute to a count…" at bounding box center [608, 162] width 627 height 48
copy h5 "comparative advantage in international trade"
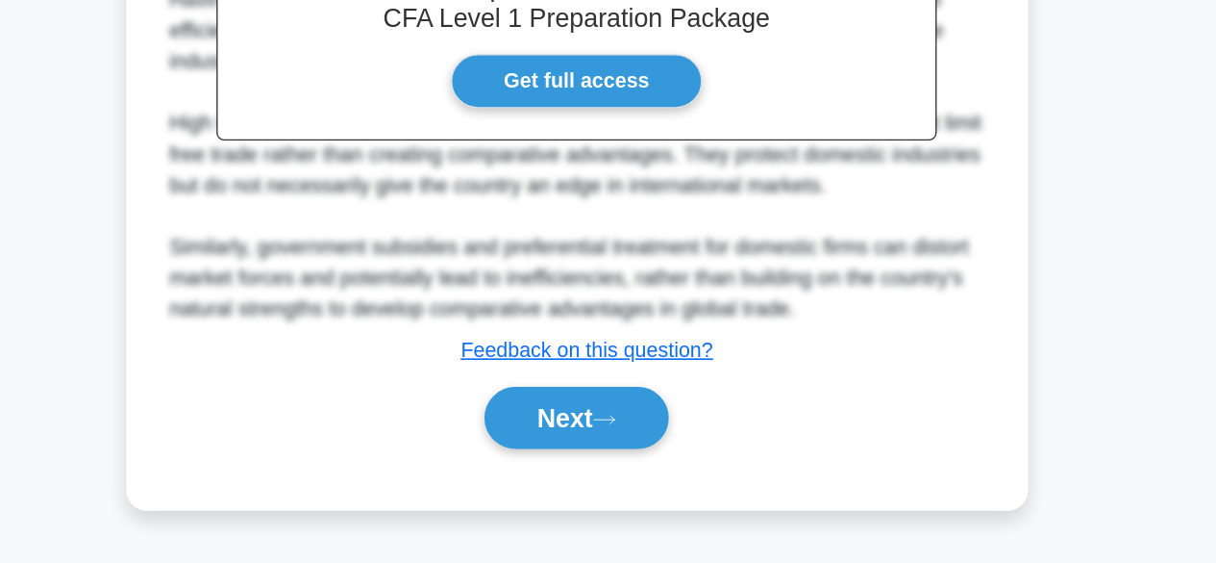
scroll to position [446, 0]
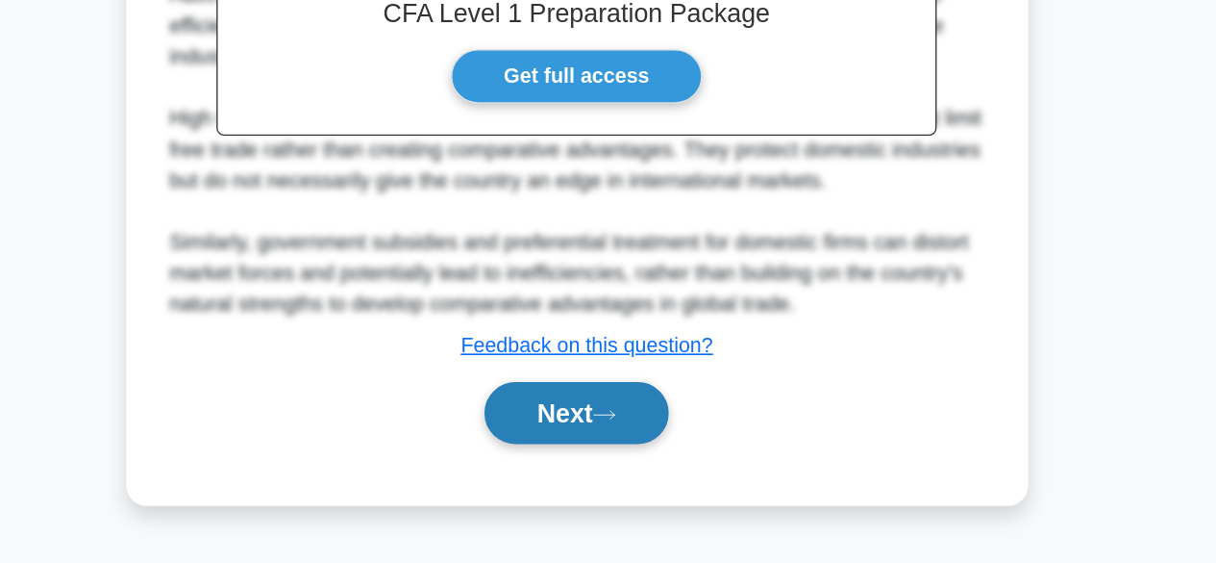
click at [619, 458] on button "Next" at bounding box center [608, 450] width 138 height 46
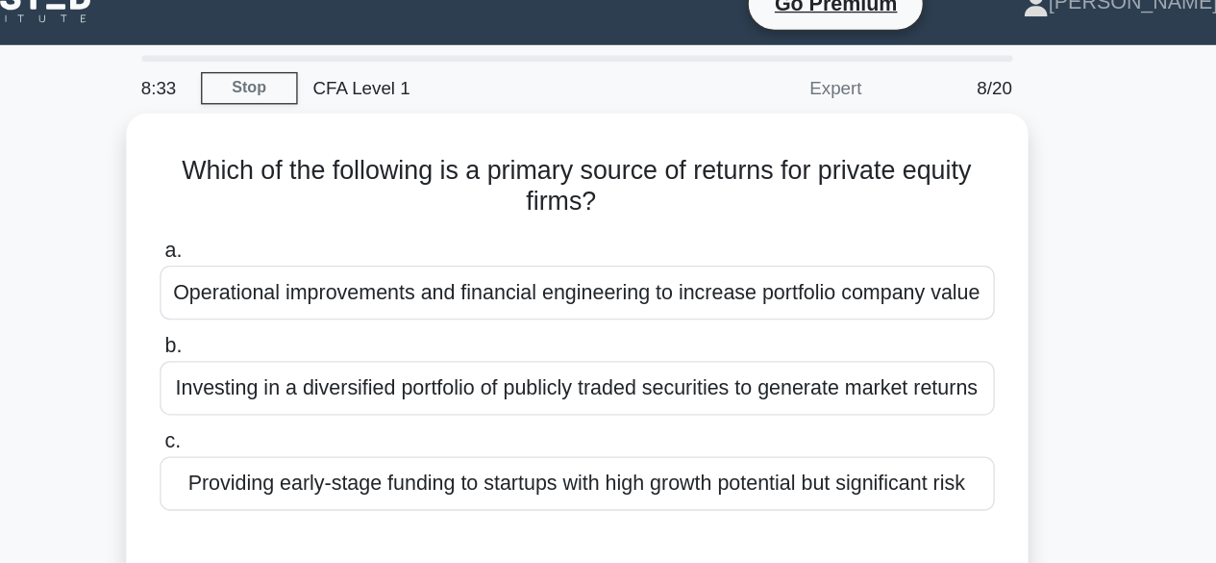
scroll to position [27, 0]
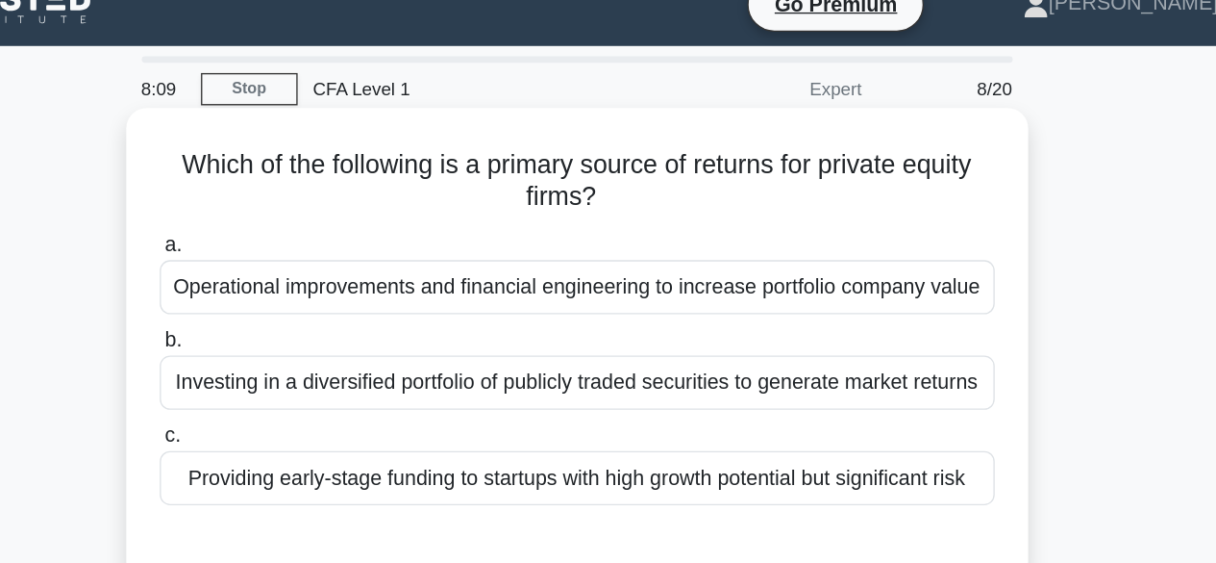
click at [532, 363] on div "Providing early-stage funding to startups with high growth potential but signif…" at bounding box center [608, 357] width 623 height 40
click at [297, 332] on input "c. Providing early-stage funding to startups with high growth potential but sig…" at bounding box center [297, 325] width 0 height 13
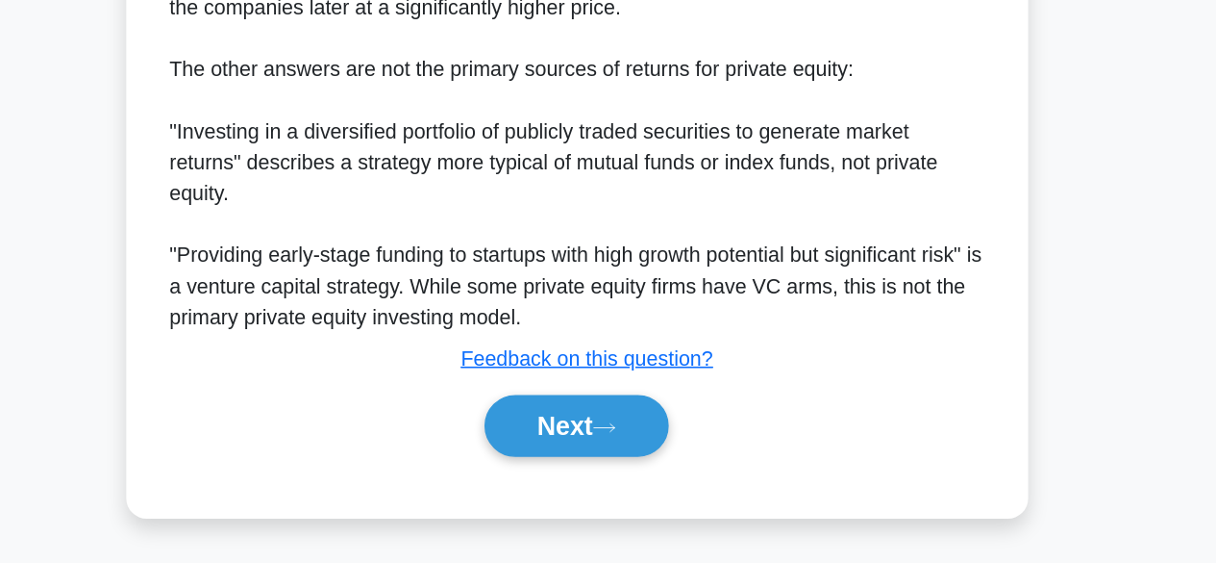
scroll to position [487, 0]
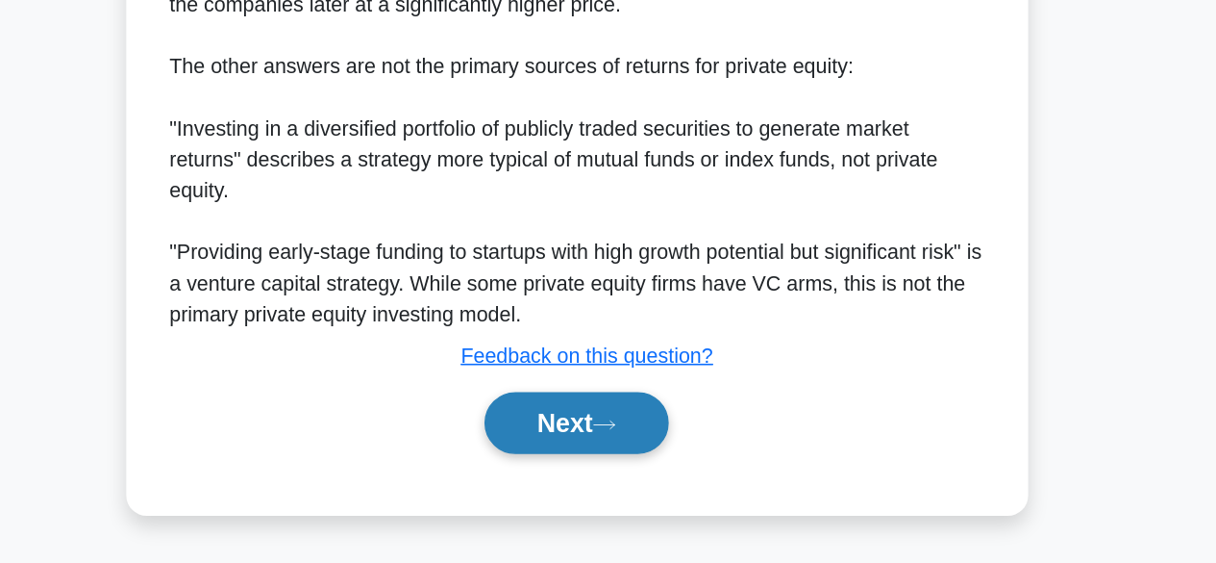
click at [570, 481] on button "Next" at bounding box center [608, 458] width 138 height 46
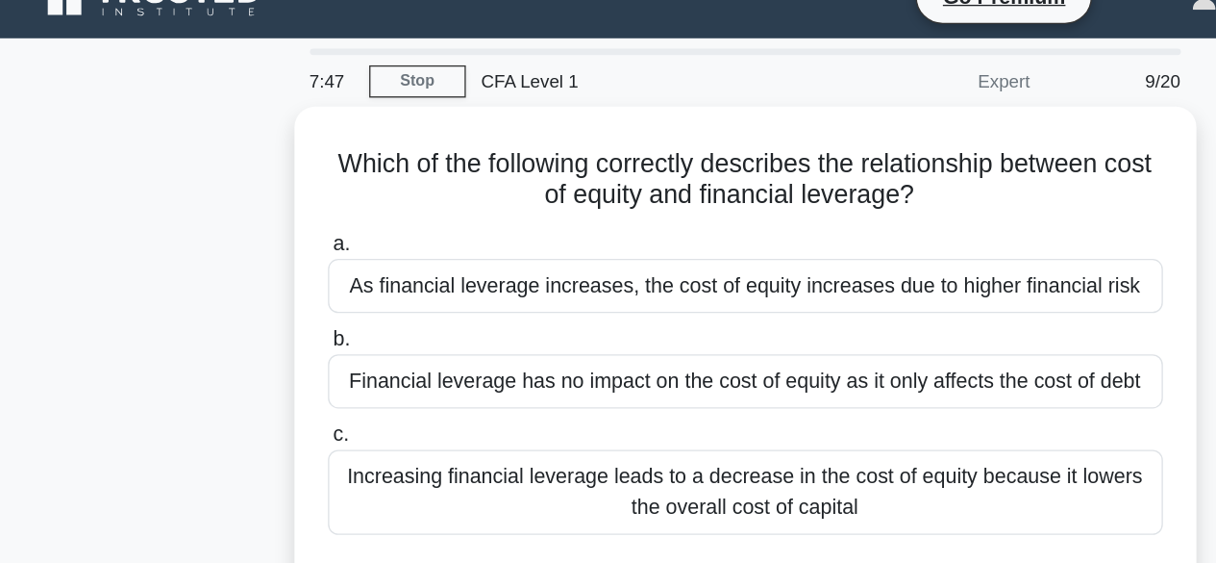
scroll to position [0, 0]
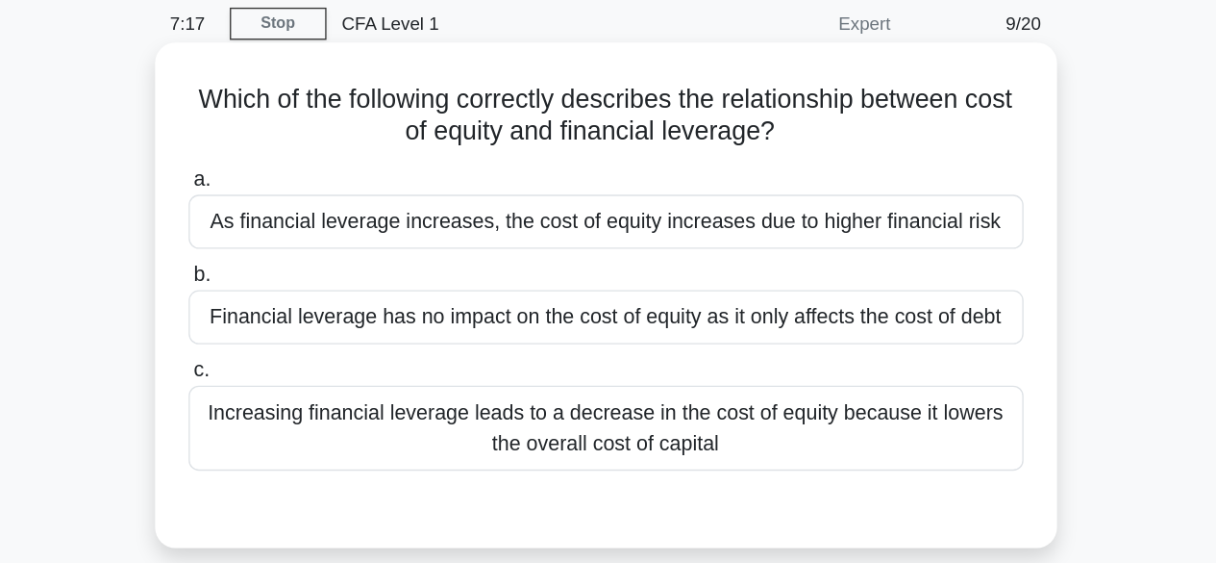
click at [789, 241] on div "As financial leverage increases, the cost of equity increases due to higher fin…" at bounding box center [608, 241] width 623 height 40
click at [297, 216] on input "a. As financial leverage increases, the cost of equity increases due to higher …" at bounding box center [297, 210] width 0 height 13
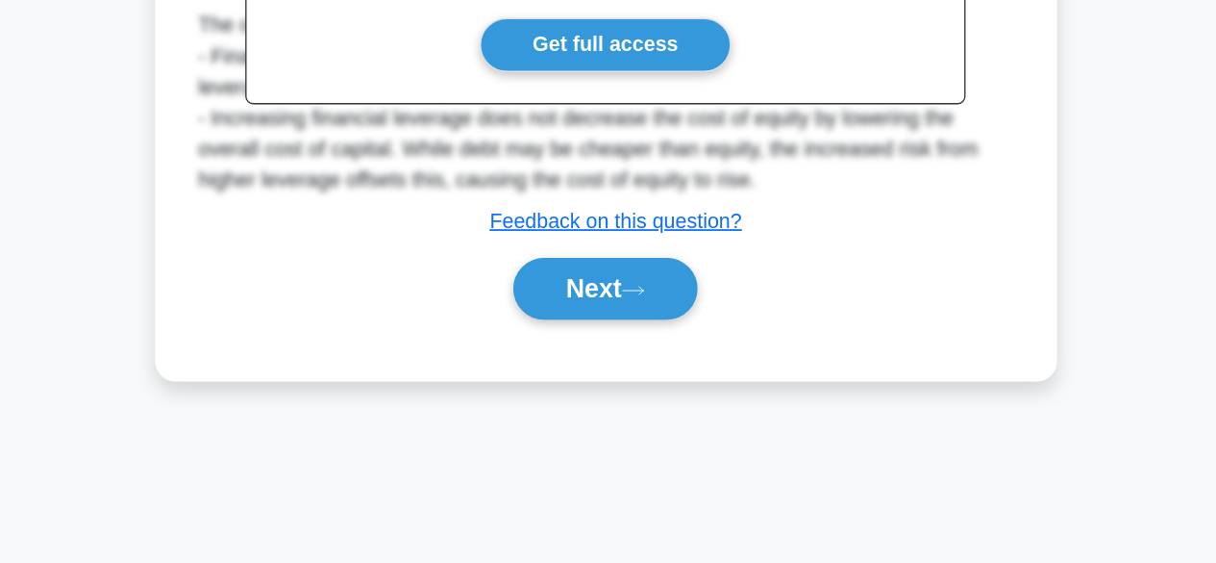
scroll to position [476, 0]
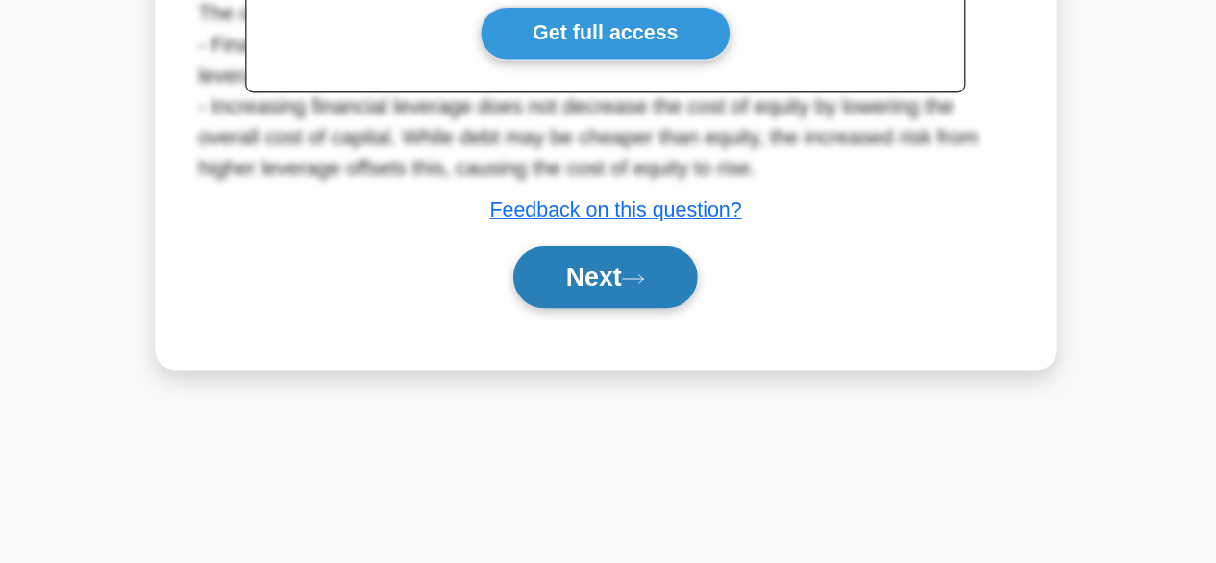
click at [627, 339] on button "Next" at bounding box center [608, 349] width 138 height 46
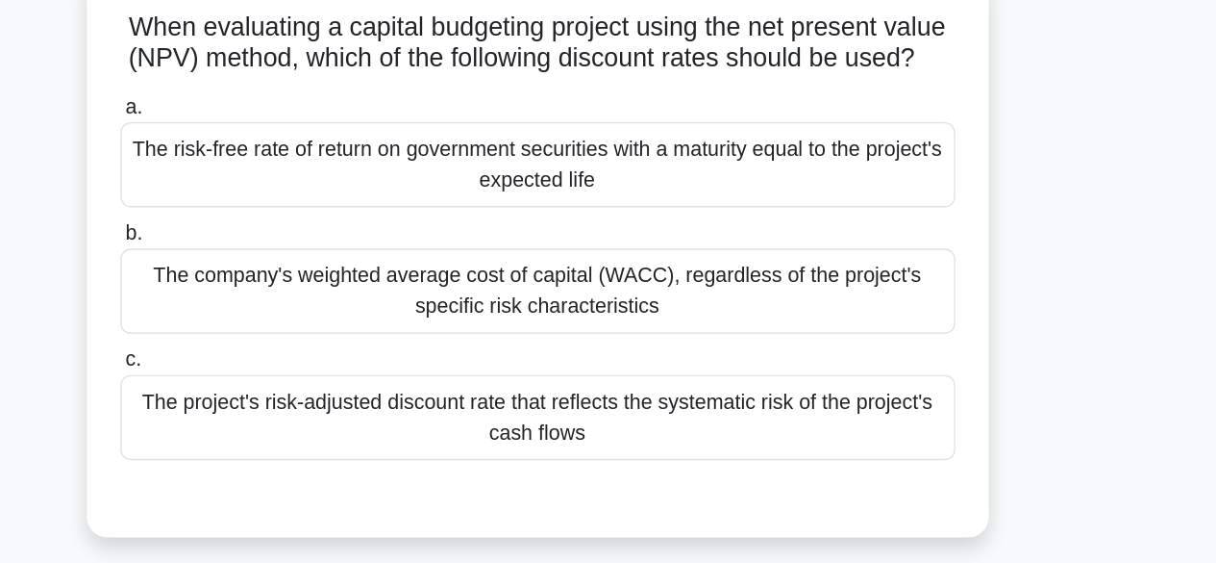
scroll to position [69, 0]
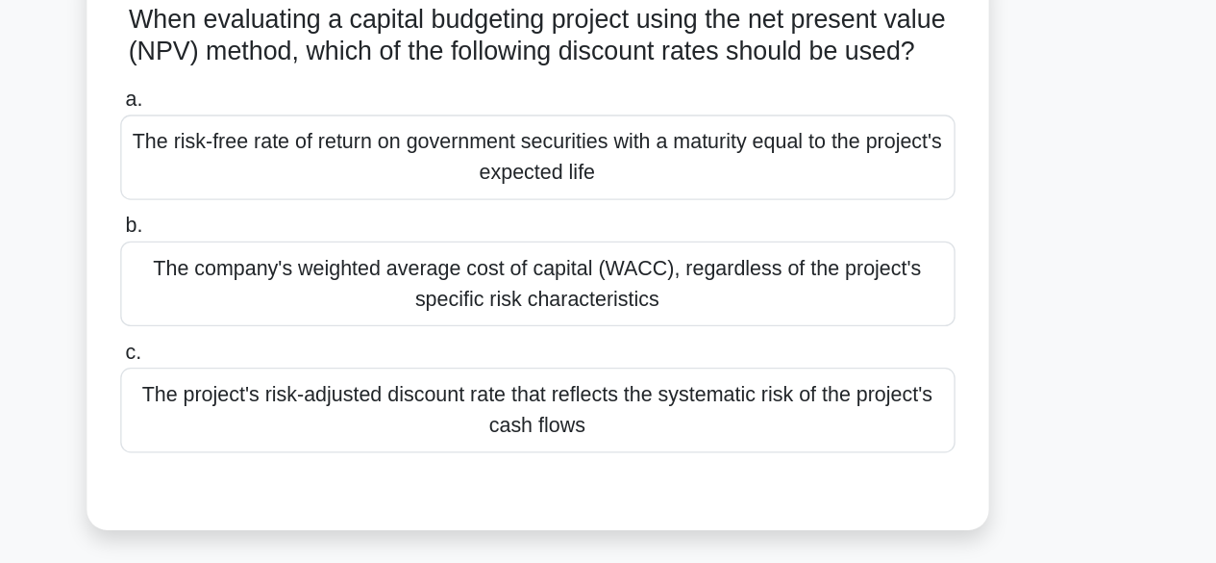
click at [645, 294] on div "The company's weighted average cost of capital (WACC), regardless of the projec…" at bounding box center [608, 277] width 623 height 63
click at [297, 241] on input "b. The company's weighted average cost of capital (WACC), regardless of the pro…" at bounding box center [297, 235] width 0 height 13
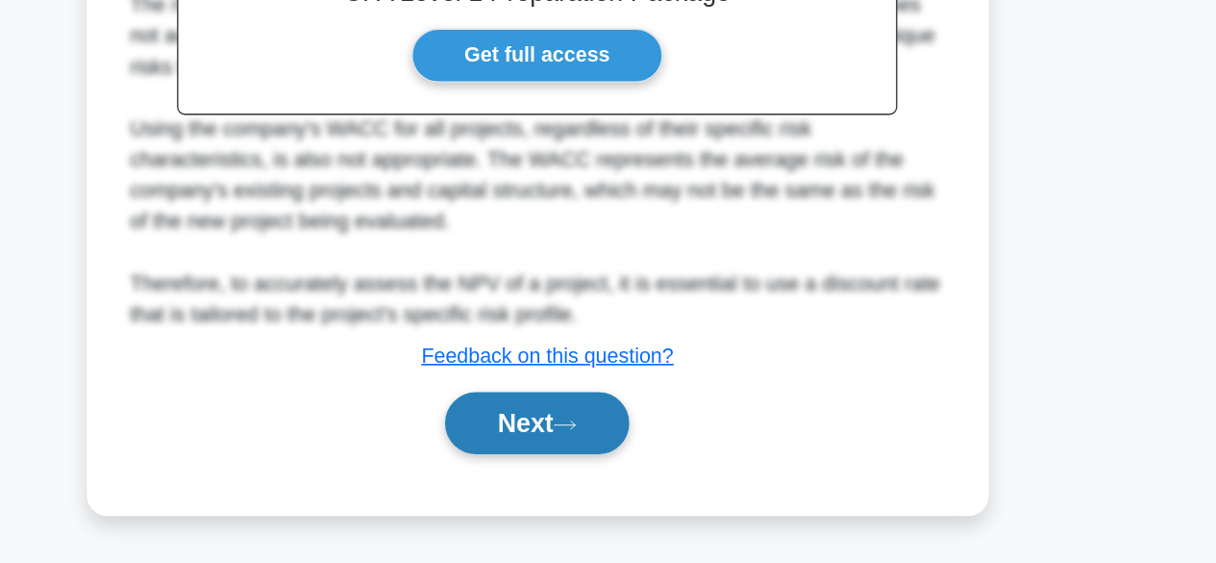
click at [612, 474] on button "Next" at bounding box center [608, 458] width 138 height 46
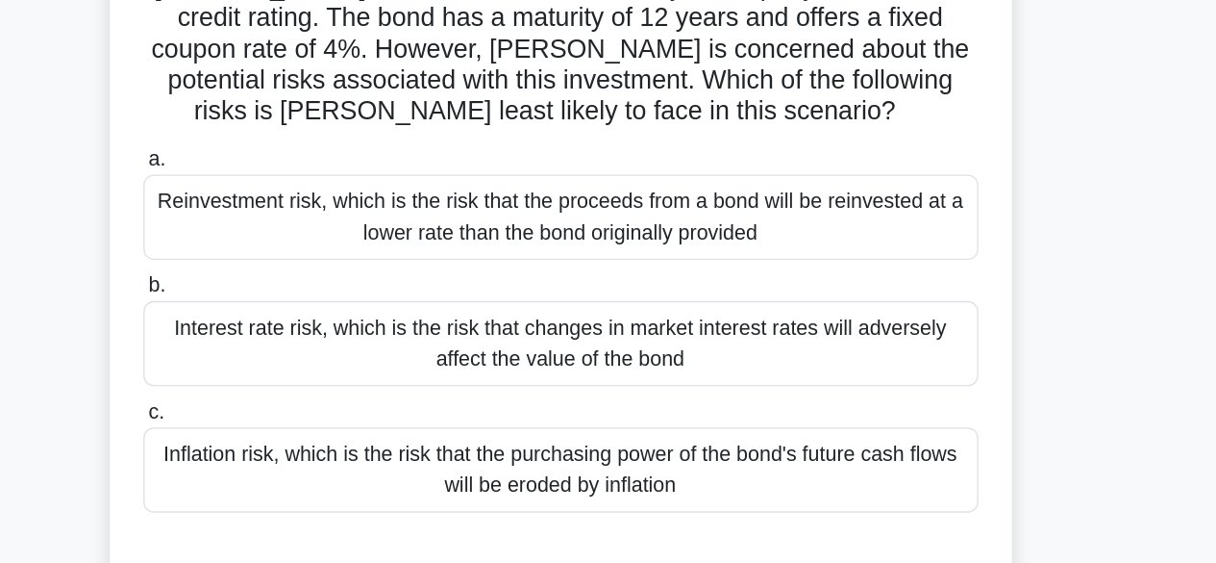
scroll to position [67, 0]
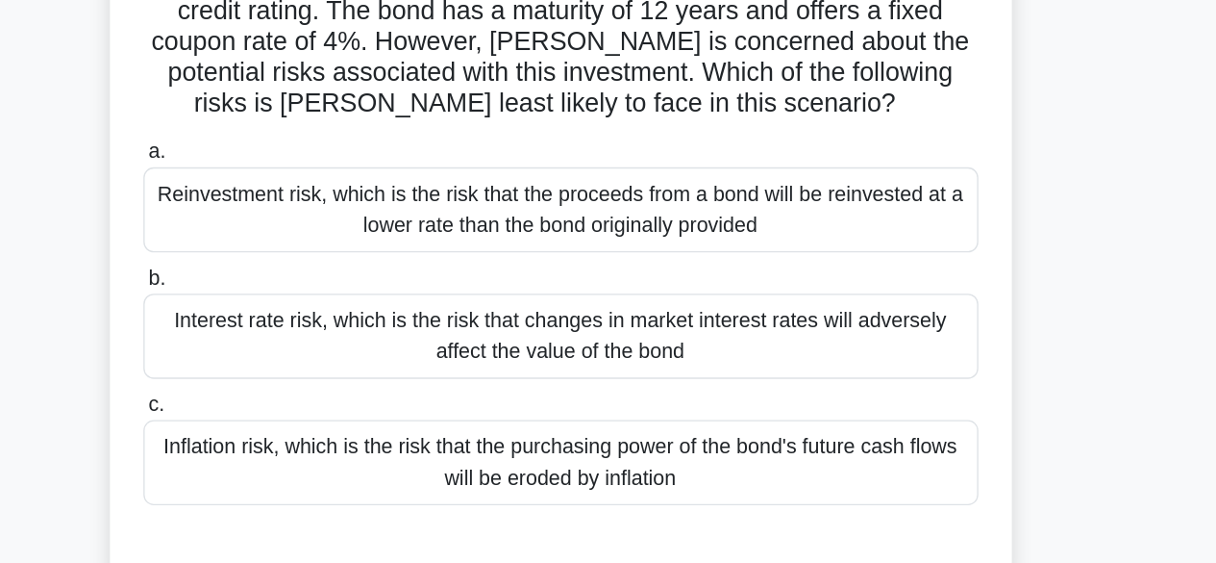
click at [636, 440] on div "Inflation risk, which is the risk that the purchasing power of the bond's futur…" at bounding box center [608, 443] width 623 height 63
click at [297, 407] on input "c. Inflation risk, which is the risk that the purchasing power of the bond's fu…" at bounding box center [297, 400] width 0 height 13
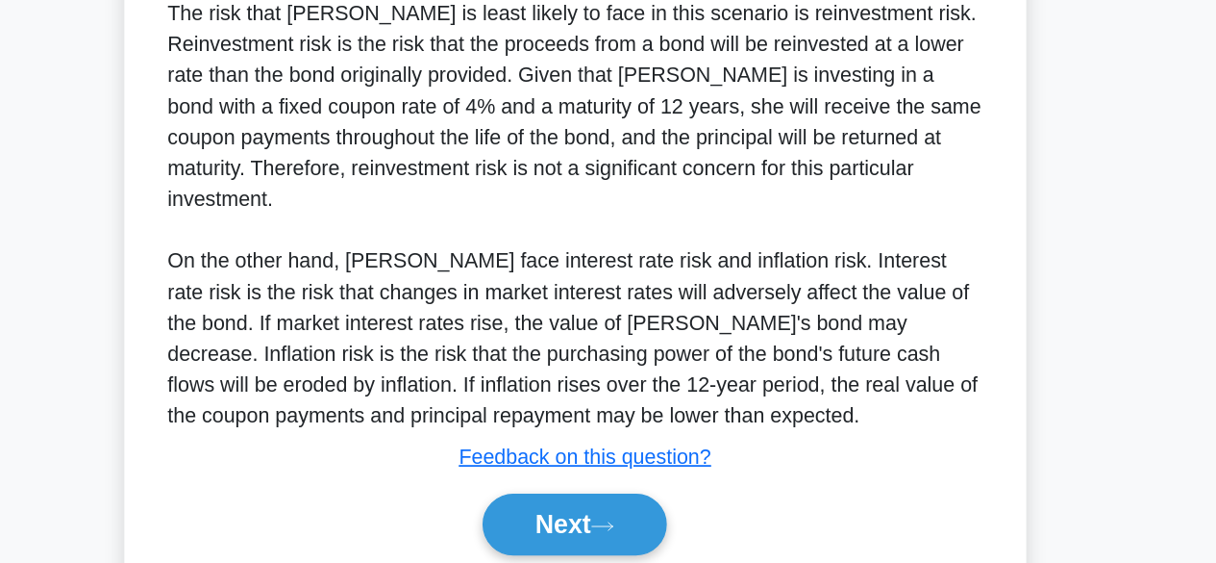
scroll to position [479, 0]
click at [626, 510] on button "Next" at bounding box center [608, 533] width 138 height 46
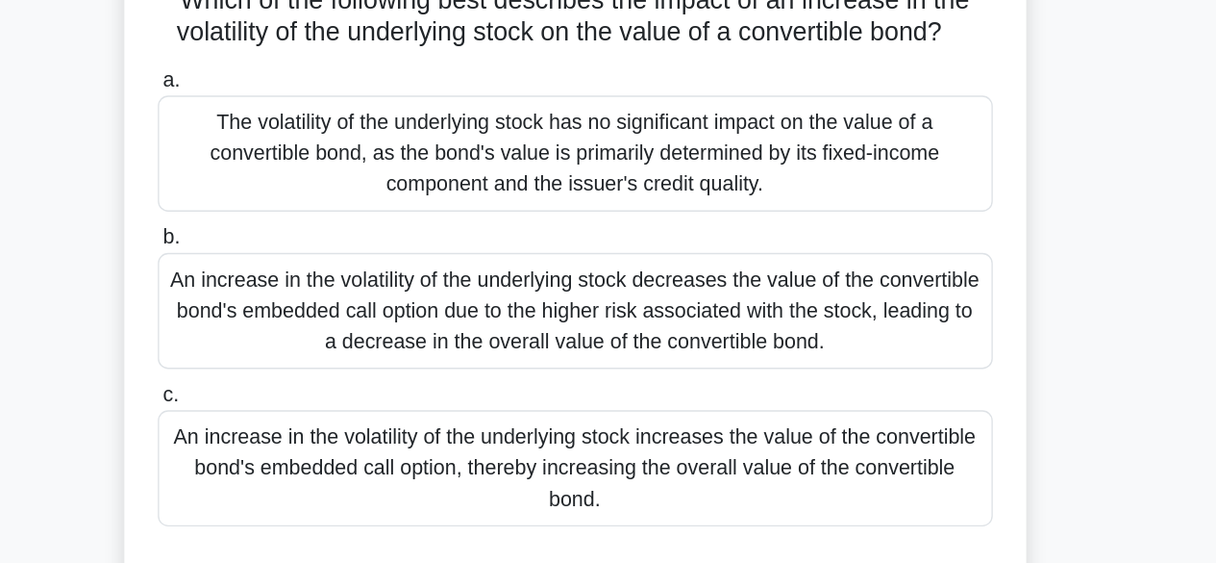
scroll to position [10, 0]
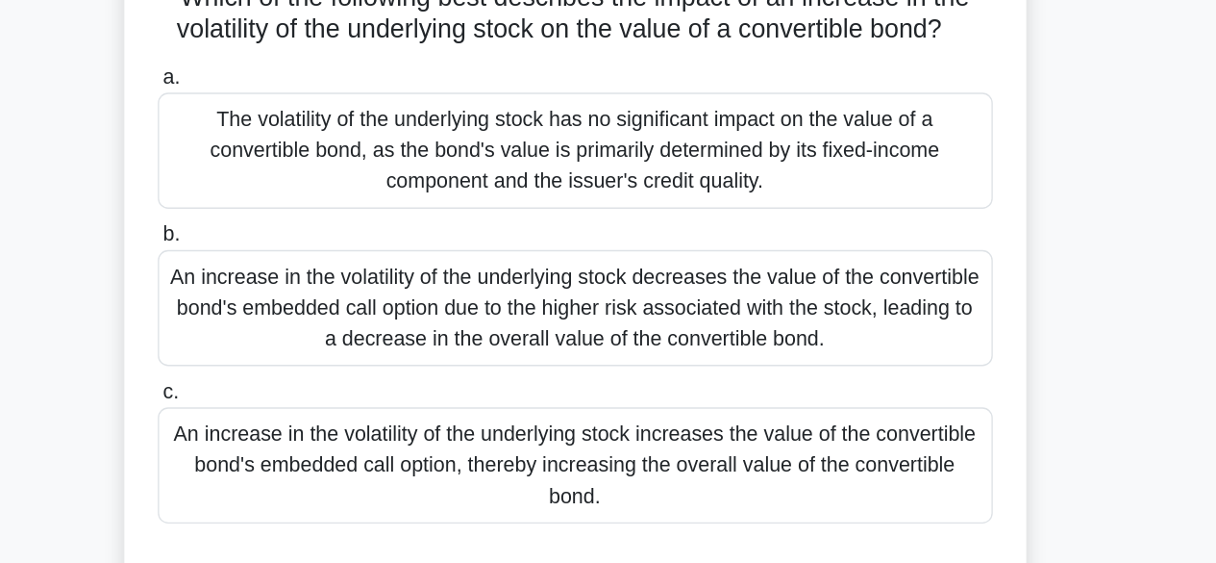
click at [603, 268] on div "The volatility of the underlying stock has no significant impact on the value o…" at bounding box center [608, 255] width 623 height 87
click at [297, 207] on input "a. The volatility of the underlying stock has no significant impact on the valu…" at bounding box center [297, 200] width 0 height 13
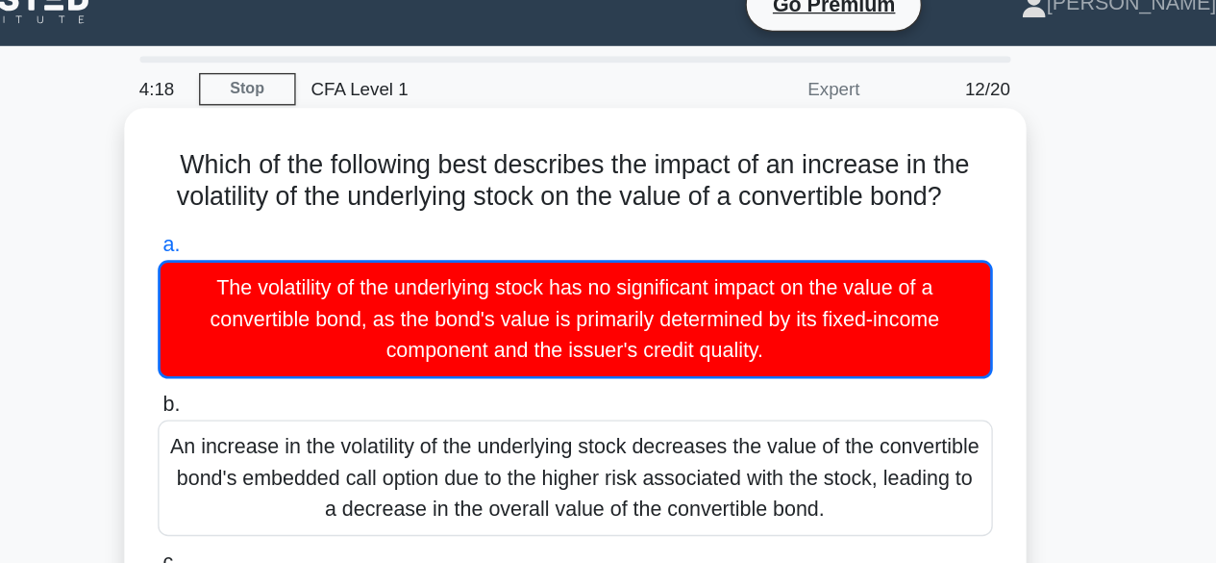
scroll to position [0, 0]
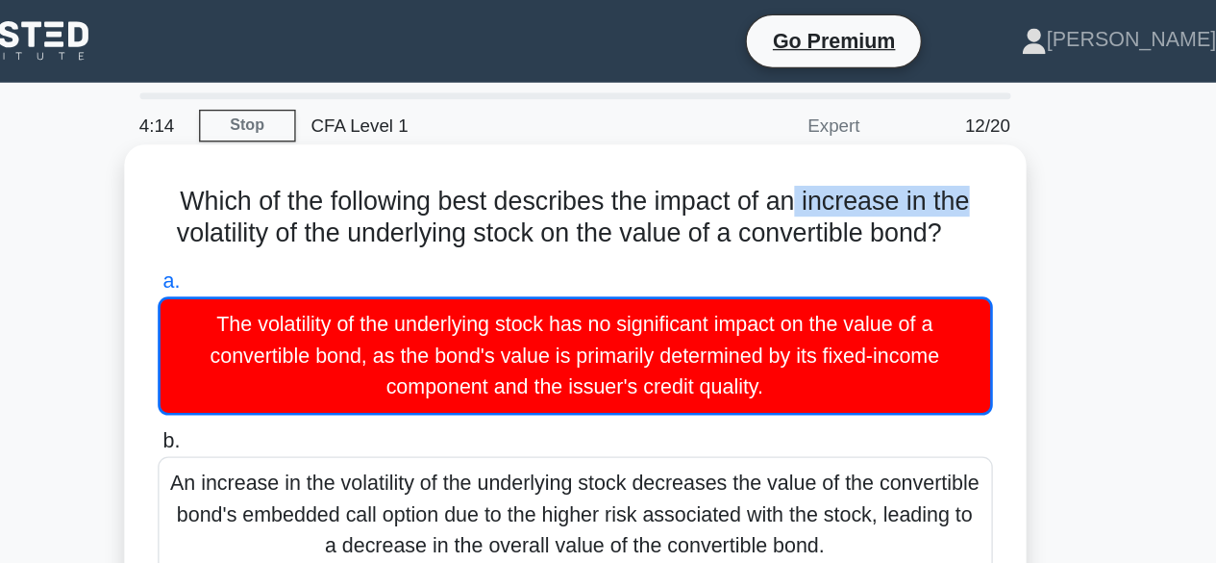
drag, startPoint x: 925, startPoint y: 162, endPoint x: 776, endPoint y: 145, distance: 149.9
click at [776, 145] on h5 "Which of the following best describes the impact of an increase in the volatili…" at bounding box center [608, 162] width 627 height 48
drag, startPoint x: 638, startPoint y: 150, endPoint x: 906, endPoint y: 189, distance: 271.2
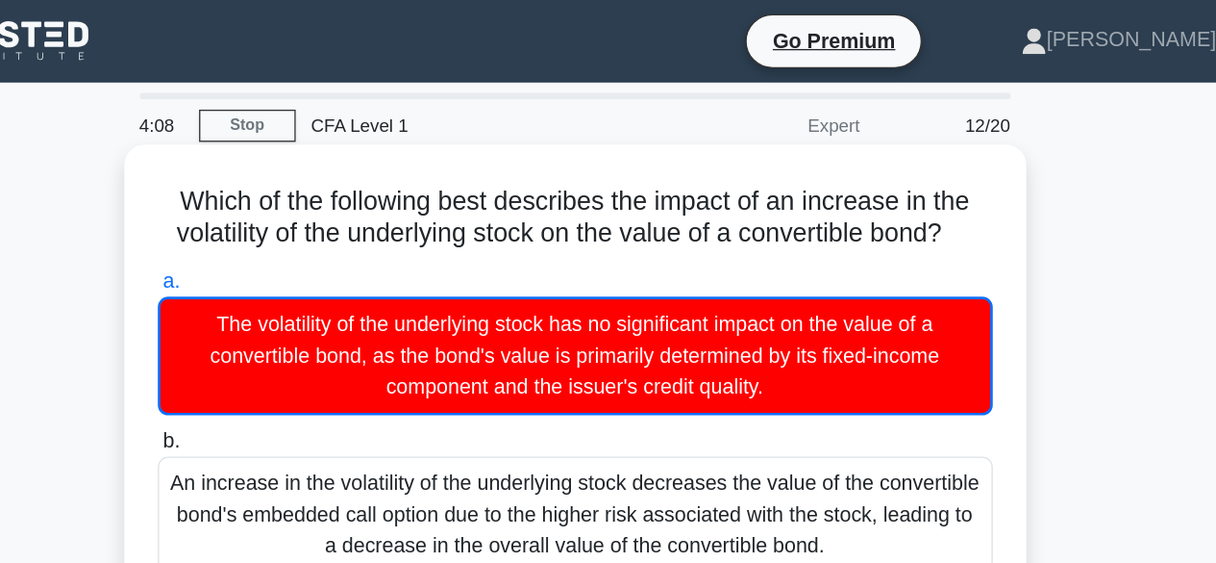
copy h5 "the impact of an increase in the volatility of the underlying stock on the valu…"
click at [675, 201] on label "a. The volatility of the underlying stock has no significant impact on the valu…" at bounding box center [608, 254] width 623 height 112
click at [297, 204] on input "a. The volatility of the underlying stock has no significant impact on the valu…" at bounding box center [297, 210] width 0 height 13
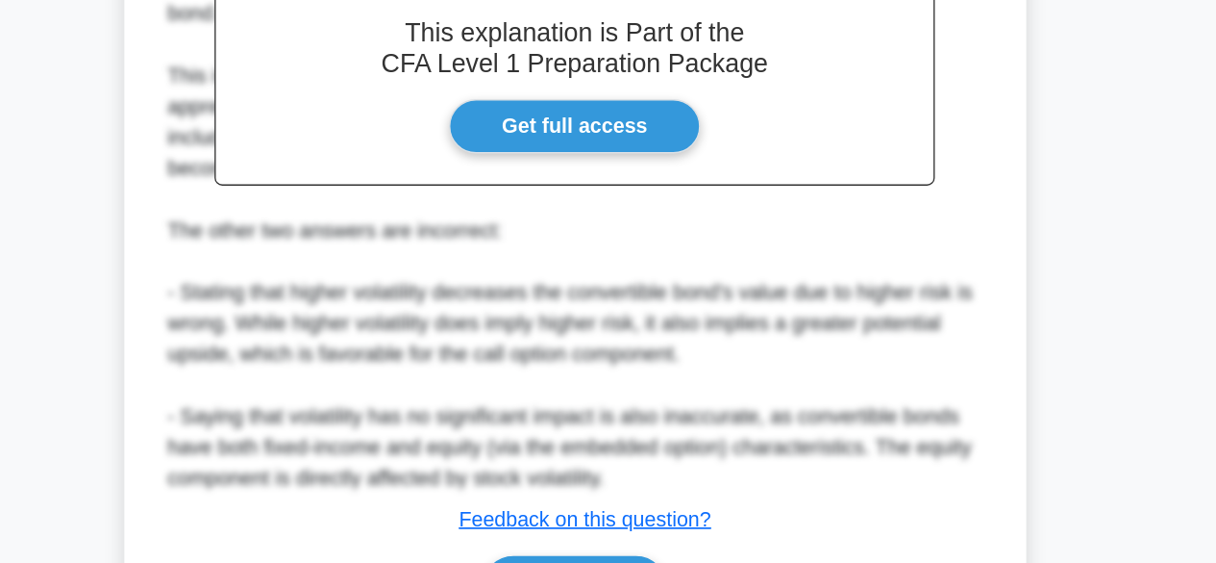
scroll to position [644, 0]
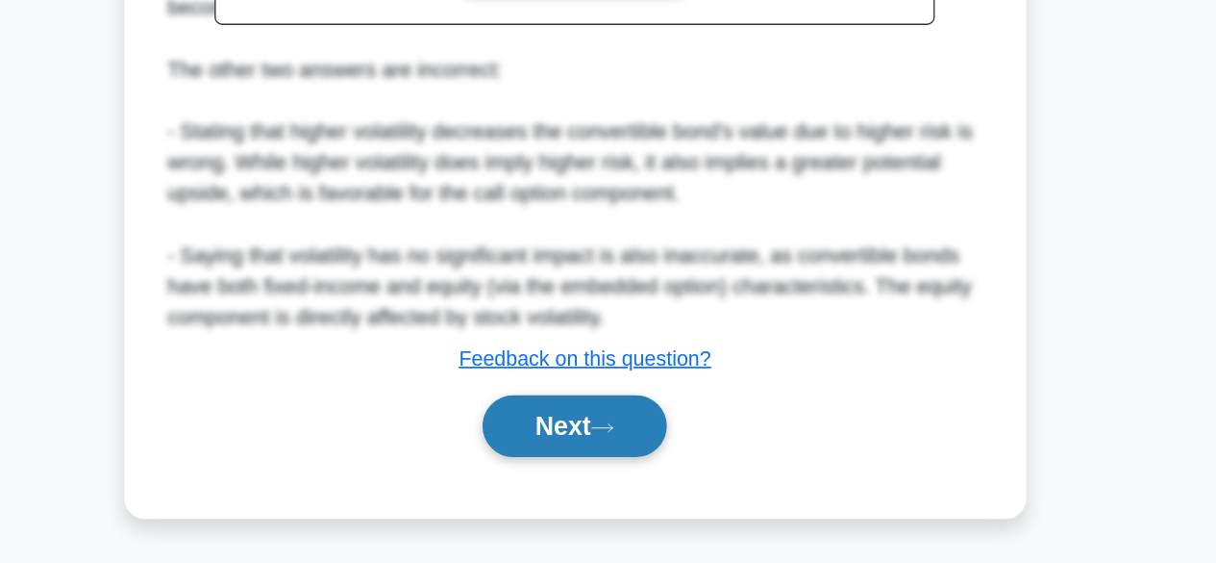
click at [638, 463] on icon at bounding box center [628, 461] width 17 height 11
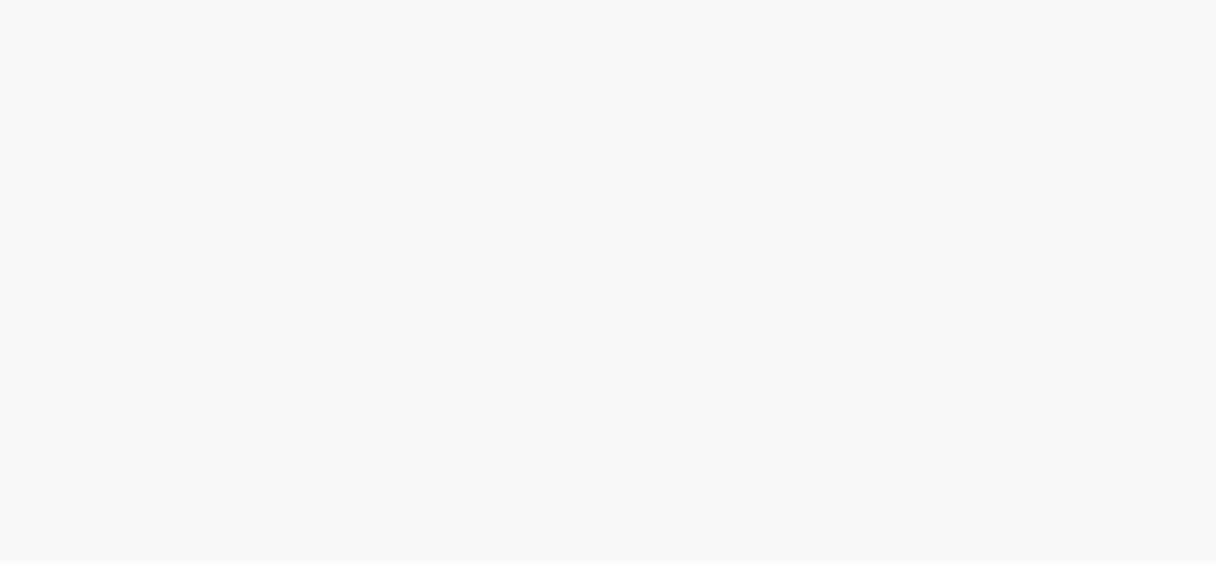
scroll to position [0, 0]
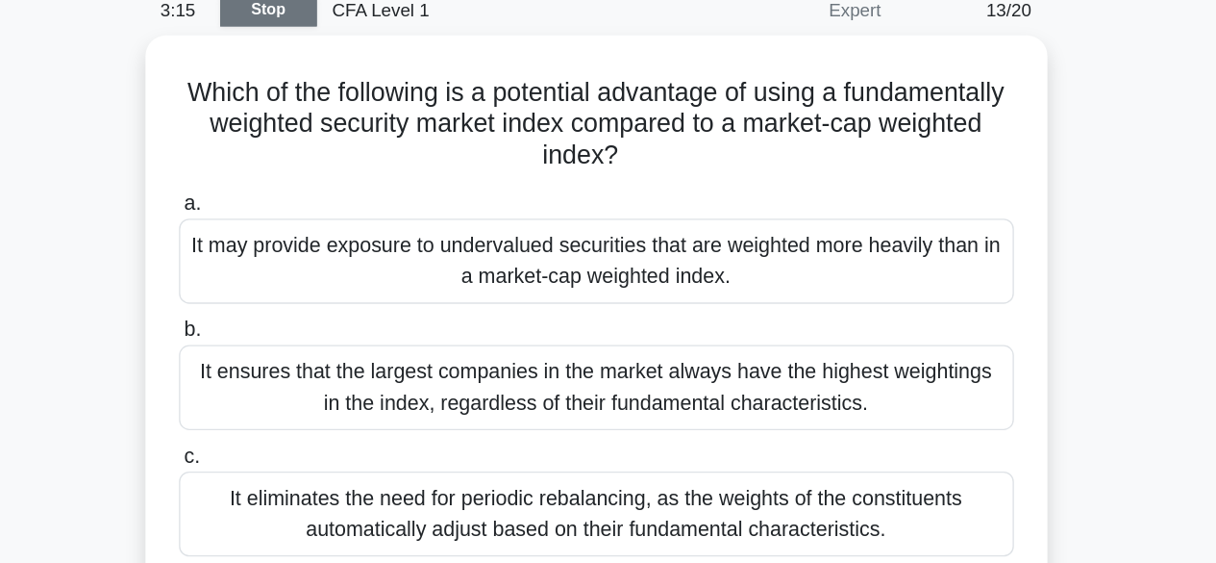
click at [375, 91] on link "Stop" at bounding box center [364, 94] width 72 height 24
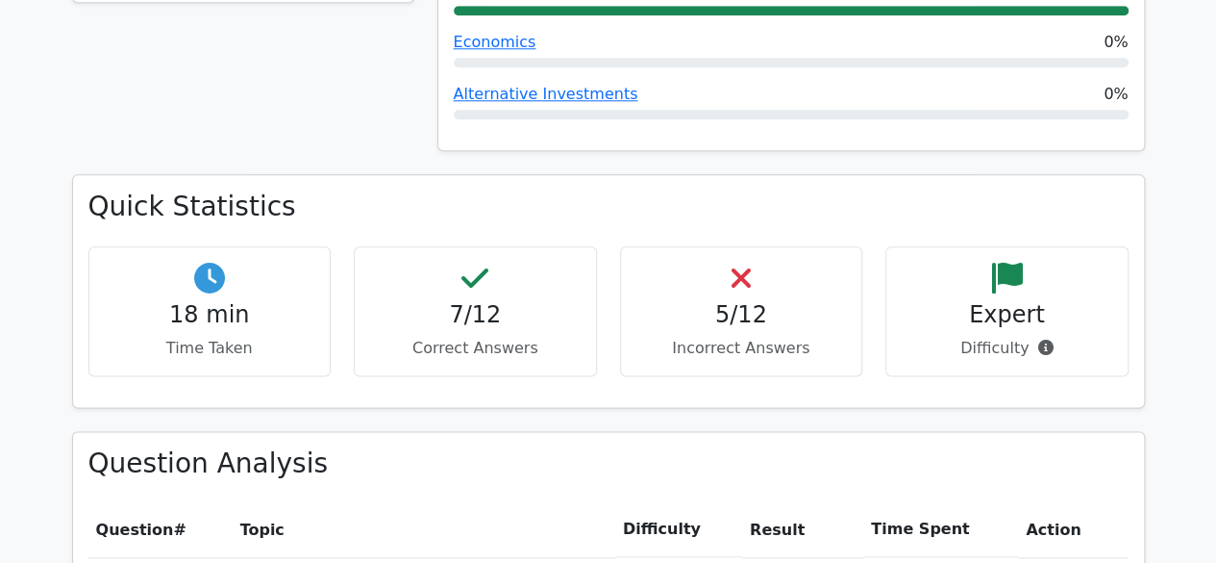
scroll to position [1030, 0]
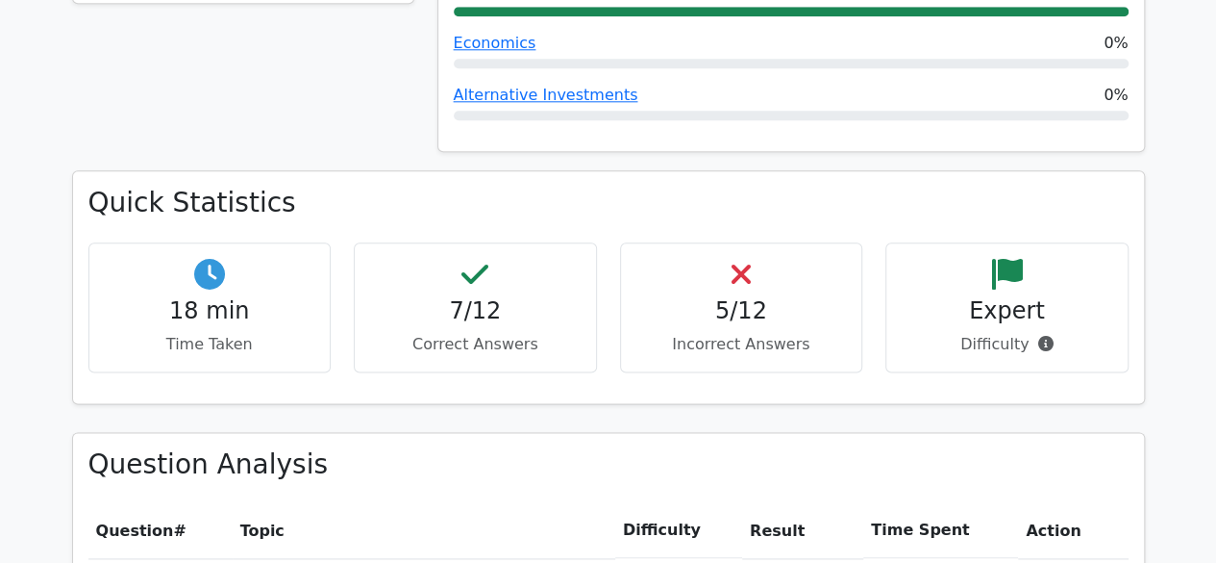
click at [212, 297] on h4 "18 min" at bounding box center [210, 311] width 211 height 28
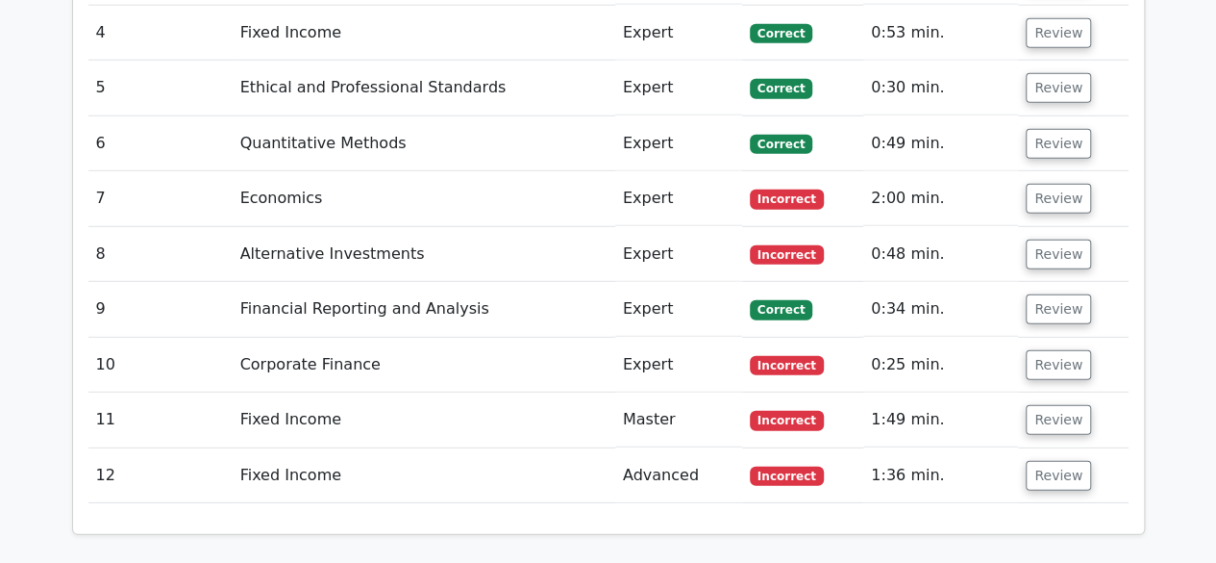
scroll to position [2628, 0]
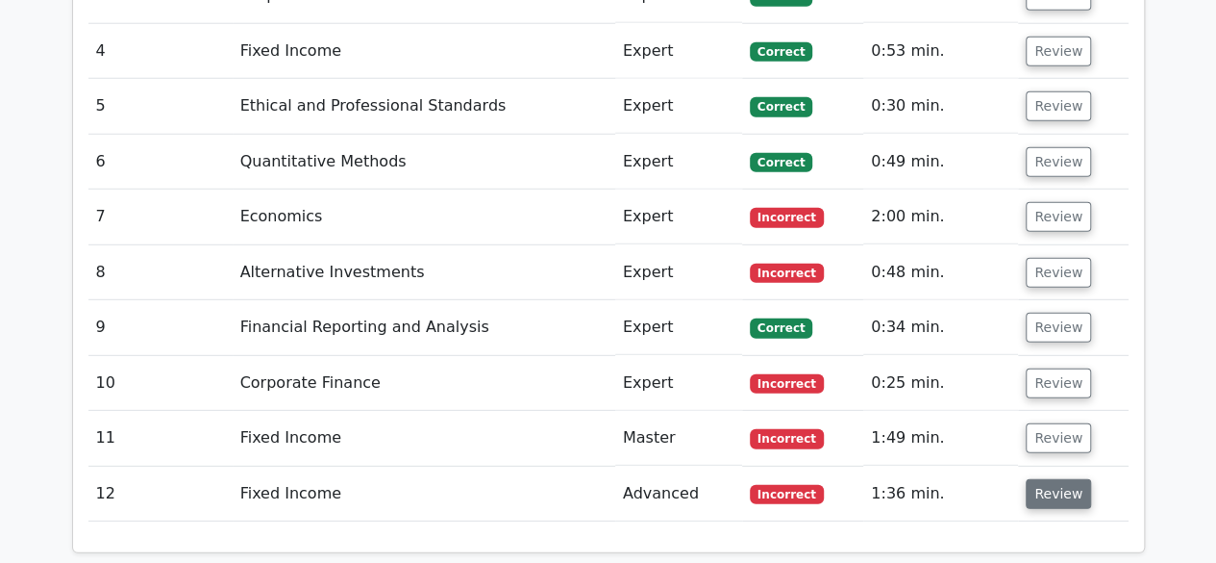
click at [1067, 479] on button "Review" at bounding box center [1058, 494] width 65 height 30
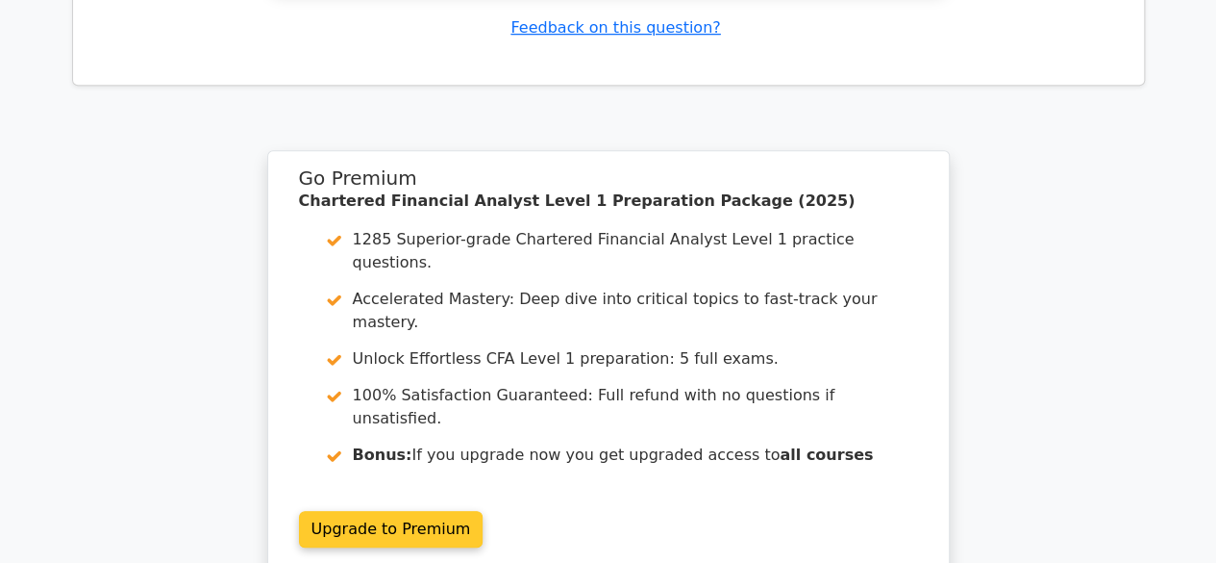
scroll to position [4178, 0]
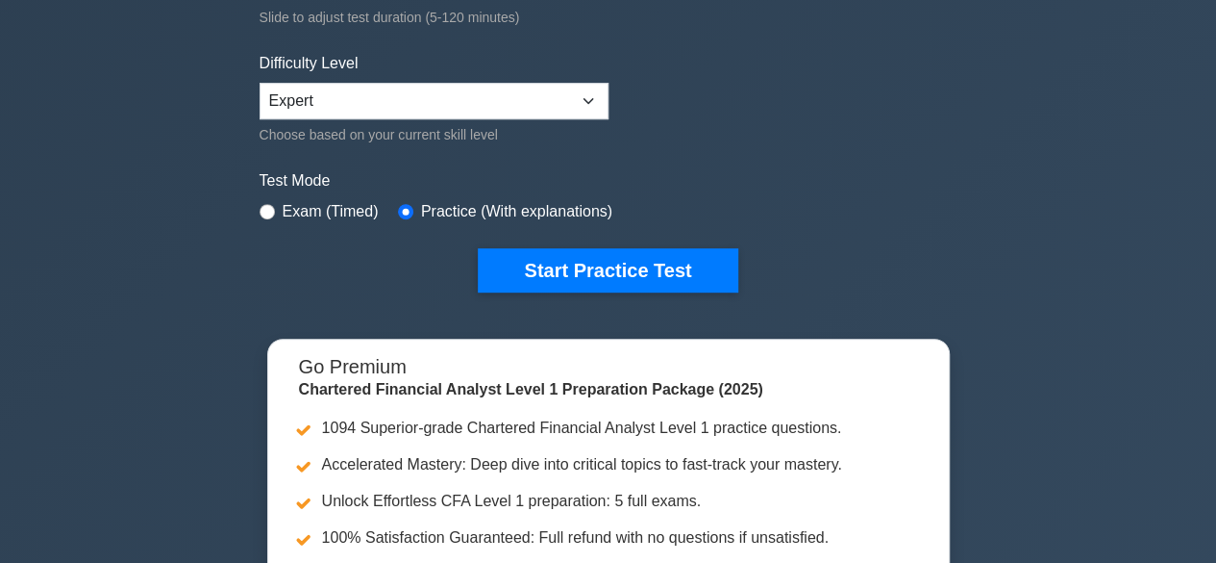
scroll to position [432, 0]
